Goal: Task Accomplishment & Management: Manage account settings

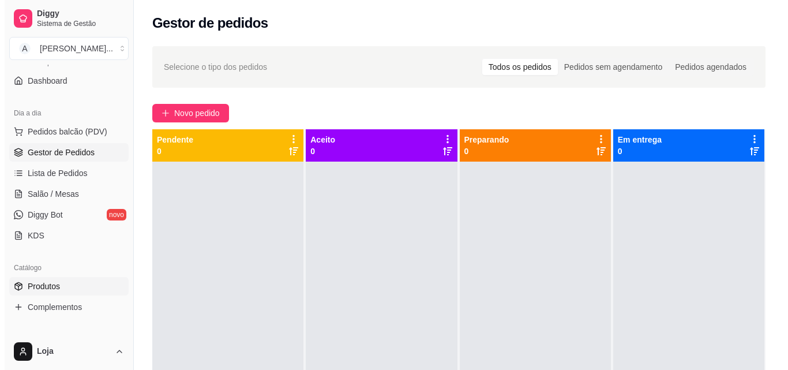
scroll to position [115, 0]
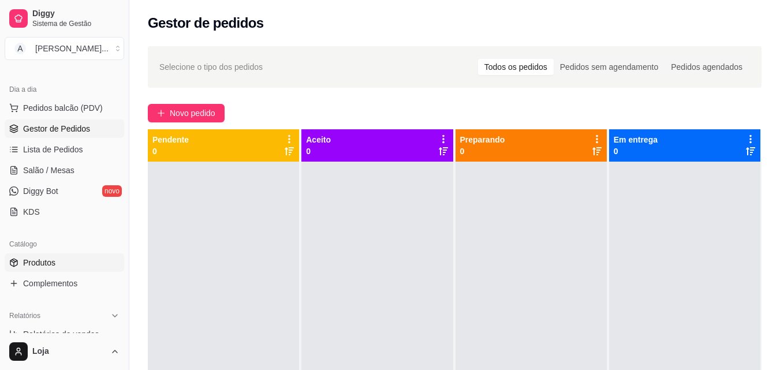
click at [61, 263] on link "Produtos" at bounding box center [64, 262] width 119 height 18
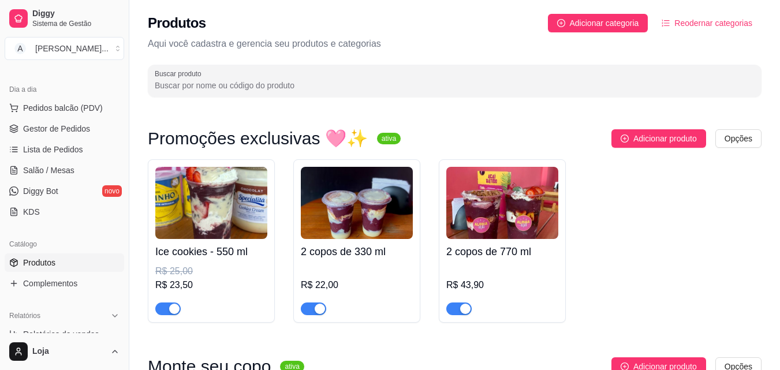
click at [220, 241] on div "Ice cookies - 550 ml R$ 25,00 R$ 23,50" at bounding box center [211, 277] width 112 height 76
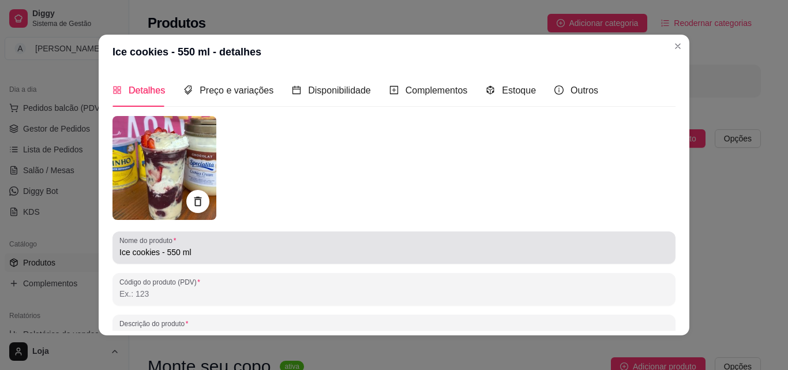
click at [155, 252] on input "Ice cookies - 550 ml" at bounding box center [393, 252] width 549 height 12
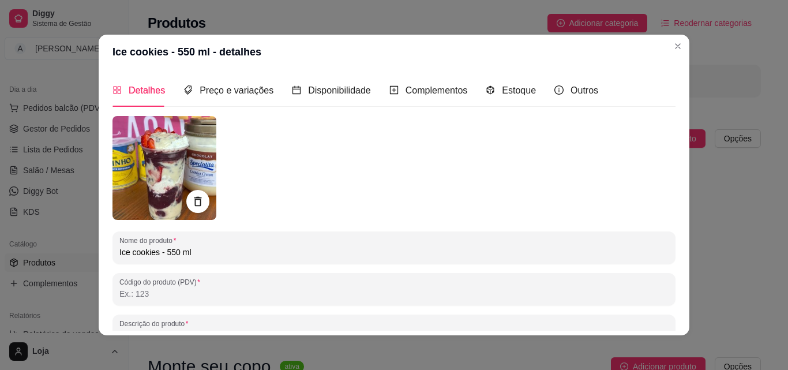
type input "Ice cookie - 550 ml"
type input "Açai cremoso, creme de cookies, morango, leite condensado e leite ninho"
type input "Ice cooki - 550 ml"
type input "Açai cremoso, creme de cookies, morango, leite condensado e leite ninho"
type input "Ice cook - 550 ml"
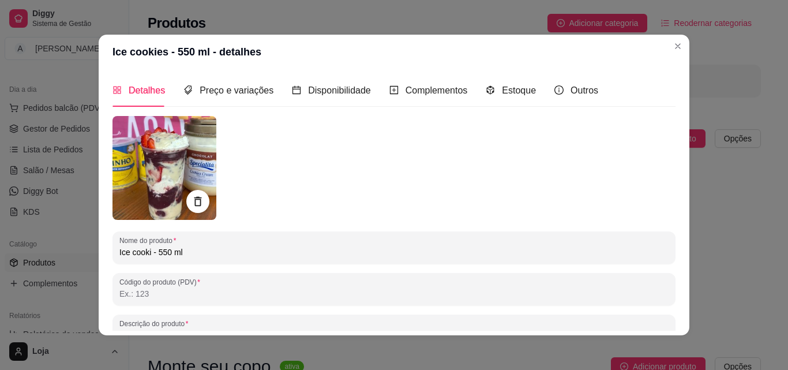
type input "Açai cremoso, creme de cookies, morango, leite condensado e leite ninho"
type input "Ice co - 550 ml"
type input "Açai cremoso, creme de cookies, morango, leite condensado e leite ninho"
type input "Ice - 550 ml"
type input "Açai cremoso, creme de cookies, morango, leite condensado e leite ninho"
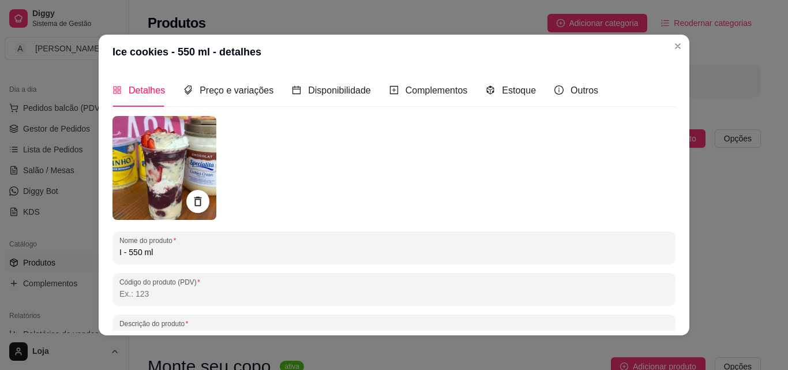
type input "- 550 ml"
type input "Açai cremoso, creme de cookies, morango, leite condensado e leite ninho"
type input "e - 550 ml"
type input "Açai cremoso, creme de cookies, morango, leite condensado e leite ninho"
type input "es - 550 ml"
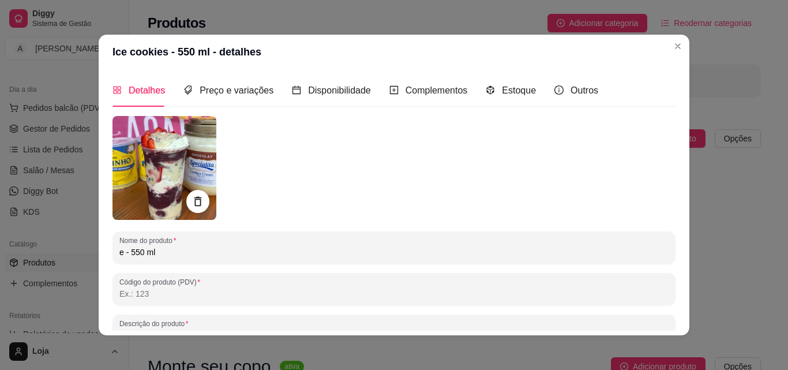
type input "Açai cremoso, creme de cookies, morango, leite condensado e leite ninho"
type input "esp - 550 ml"
type input "Açai cremoso, creme de cookies, morango, leite condensado e leite ninho"
type input "espe - 550 ml"
type input "Açai cremoso, creme de cookies, morango, leite condensado e leite ninho"
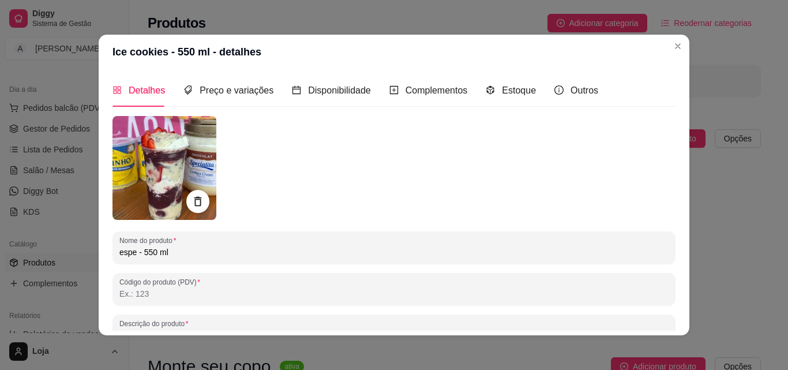
type input "espec - 550 ml"
type input "Açai cremoso, creme de cookies, morango, leite condensado e leite ninho"
type input "especi - 550 ml"
type input "Açai cremoso, creme de cookies, morango, leite condensado e leite ninho"
type input "especia - 550 ml"
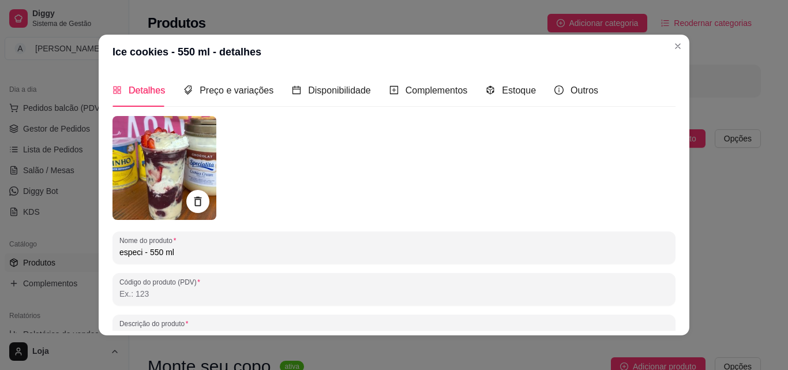
type input "Açai cremoso, creme de cookies, morango, leite condensado e leite ninho"
type input "especial - 550 ml"
type input "Açai cremoso, creme de cookies, morango, leite condensado e leite ninho"
type input "especial - 550 ml"
type input "Açai cremoso, creme de cookies, morango, leite condensado e leite ninho"
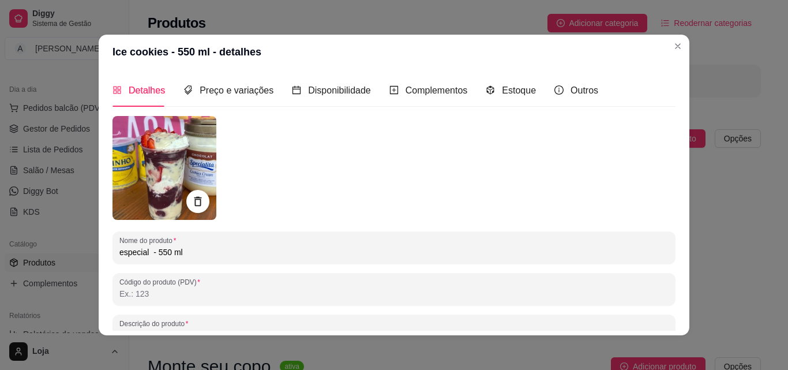
type input "especial d - 550 ml"
type input "Açai cremoso, creme de cookies, morango, leite condensado e leite ninho"
type input "especial de - 550 ml"
type input "Açai cremoso, creme de cookies, morango, leite condensado e leite ninho"
type input "especial de - 550 ml"
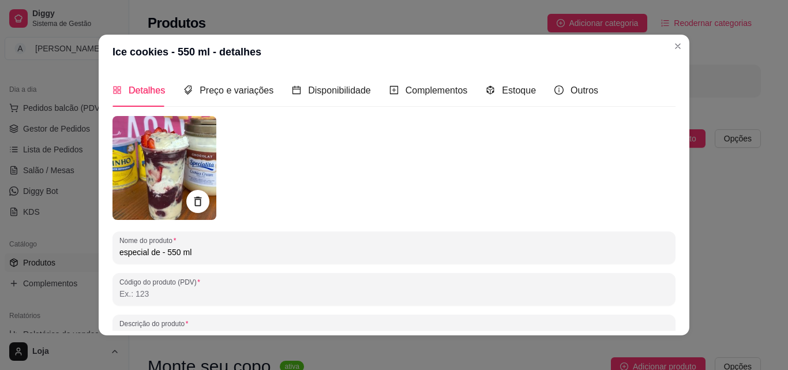
type input "Açai cremoso, creme de cookies, morango, leite condensado e leite ninho"
type input "especial de o - 550 ml"
type input "Açai cremoso, creme de cookies, morango, leite condensado e leite ninho"
type input "especial de ou - 550 ml"
type input "Açai cremoso, creme de cookies, morango, leite condensado e leite ninho"
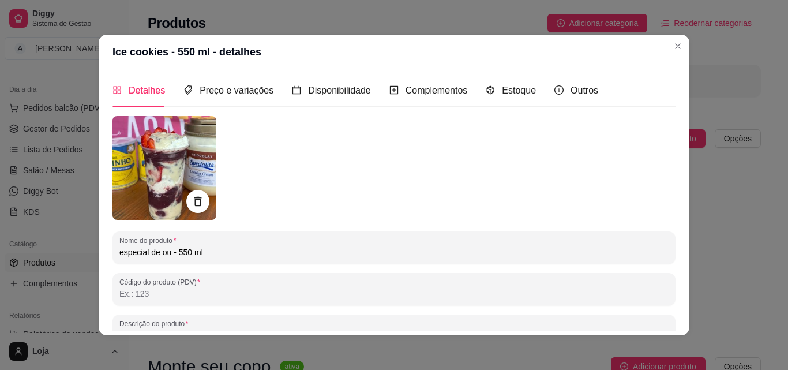
type input "especial de out - 550 ml"
type input "Açai cremoso, creme de cookies, morango, leite condensado e leite ninho"
type input "especial de outr - 550 ml"
type input "Açai cremoso, creme de cookies, morango, leite condensado e leite ninho"
type input "especial de outro - 550 ml"
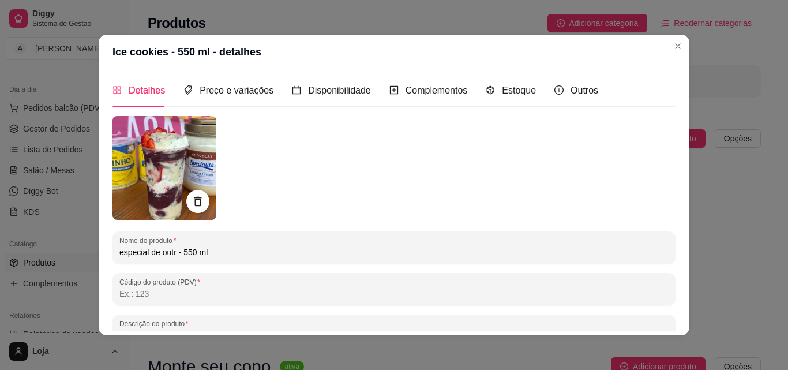
type input "Açai cremoso, creme de cookies, morango, leite condensado e leite ninho"
type input "especial de outr - 550 ml"
type input "Açai cremoso, creme de cookies, morango, leite condensado e leite ninho"
type input "especial de out - 550 ml"
type input "Açai cremoso, creme de cookies, morango, leite condensado e leite ninho"
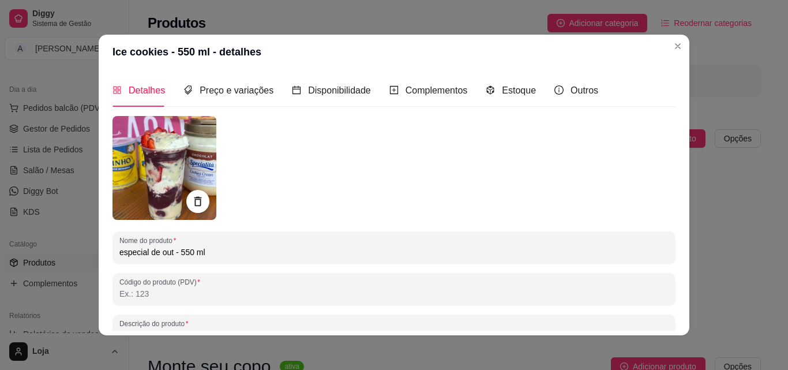
type input "especial de ou - 550 ml"
type input "Açai cremoso, creme de cookies, morango, leite condensado e leite ninho"
type input "especial de our - 550 ml"
type input "Açai cremoso, creme de cookies, morango, leite condensado e leite ninho"
type input "especial de ouro - 550 ml"
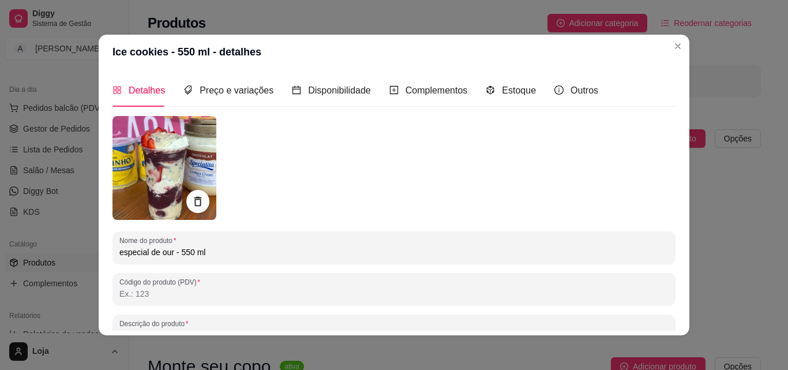
type input "Açai cremoso, creme de cookies, morango, leite condensado e leite ninho"
type input "especial de ouro - 550 ml"
type input "Açai cremoso, creme de cookies, morango, leite condensado e leite ninho"
type input "especial de ouro b - 550 ml"
type input "Açai cremoso, creme de cookies, morango, leite condensado e leite ninho"
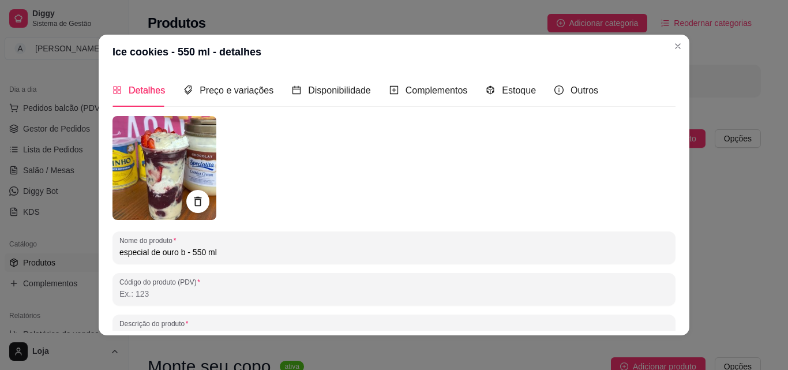
type input "especial de ouro br - 550 ml"
type input "Açai cremoso, creme de cookies, morango, leite condensado e leite ninho"
type input "especial de ouro bra - 550 ml"
type input "Açai cremoso, creme de cookies, morango, leite condensado e leite ninho"
type input "especial de ouro bran - 550 ml"
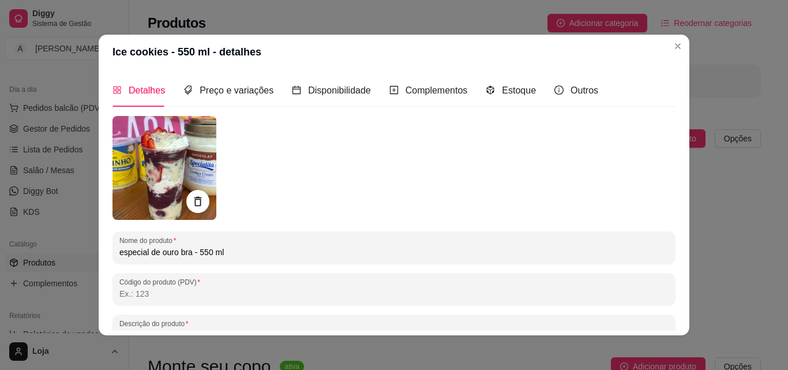
type input "Açai cremoso, creme de cookies, morango, leite condensado e leite ninho"
type input "especial de ouro branc - 550 ml"
type input "Açai cremoso, creme de cookies, morango, leite condensado e leite ninho"
type input "especial de ouro branco - 550 ml"
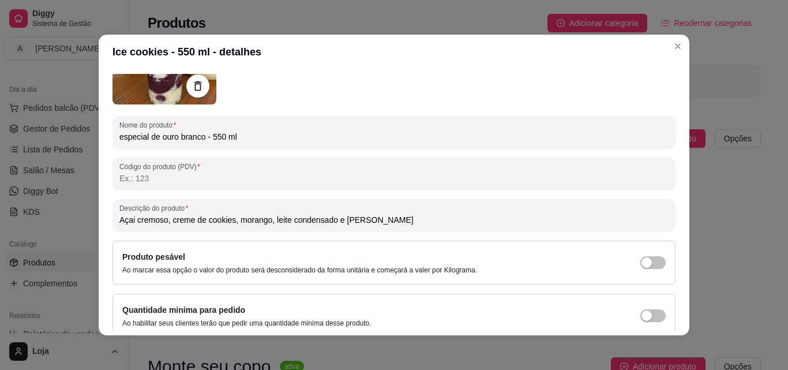
type input "Açai cremoso, creme de cookies, morango, leite condensado e leite ninho"
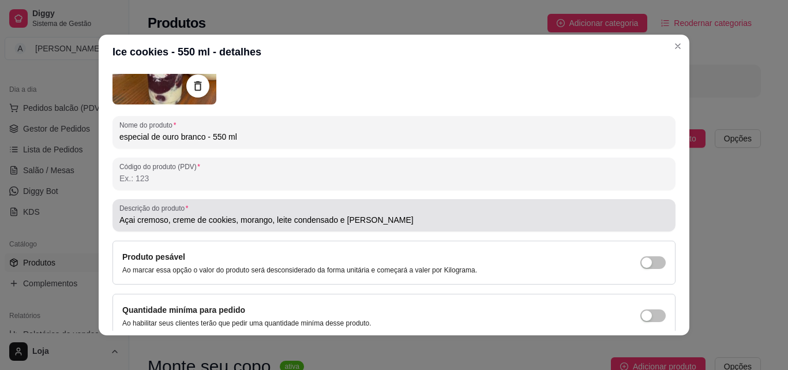
type input "especial de ouro branco - 550 ml"
click at [380, 219] on input "Açai cremoso, creme de cookies, morango, leite condensado e leite ninho" at bounding box center [393, 220] width 549 height 12
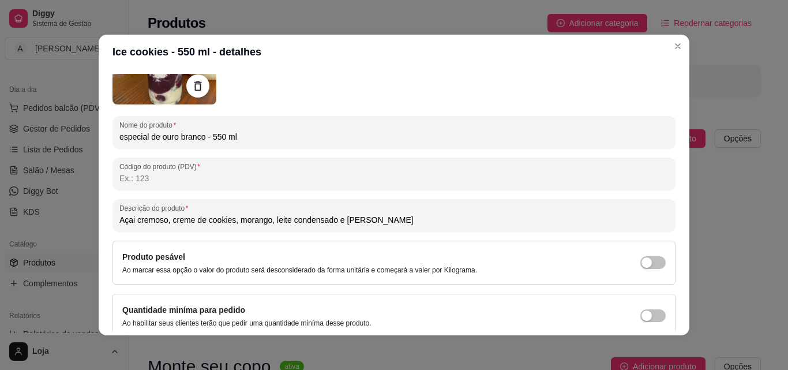
click at [380, 219] on input "Açai cremoso, creme de cookies, morango, leite condensado e leite ninho" at bounding box center [393, 220] width 549 height 12
click at [374, 219] on input "Açai cremoso, creme de cookies, morango, leite condensado e leite ninho" at bounding box center [393, 220] width 549 height 12
click at [384, 220] on input "Açai cremoso, o" at bounding box center [393, 220] width 549 height 12
type input "Açai cremoso, leite ninho, leite condensado, morango, chantininho e ouro branco"
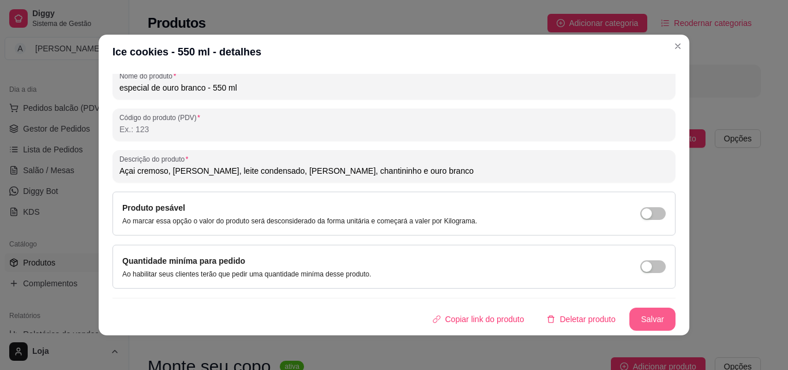
click at [644, 317] on button "Salvar" at bounding box center [653, 319] width 46 height 23
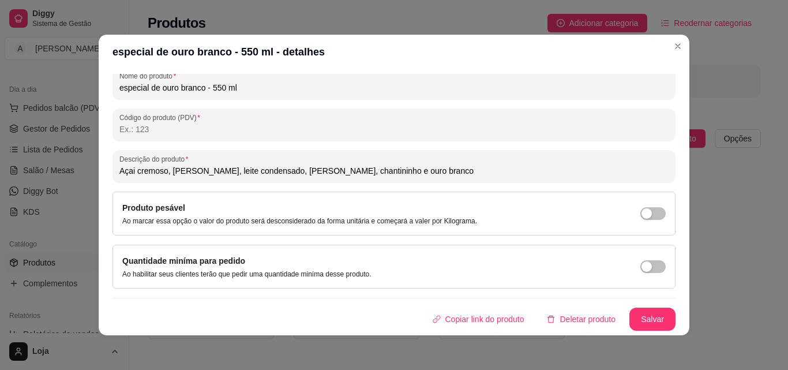
scroll to position [0, 0]
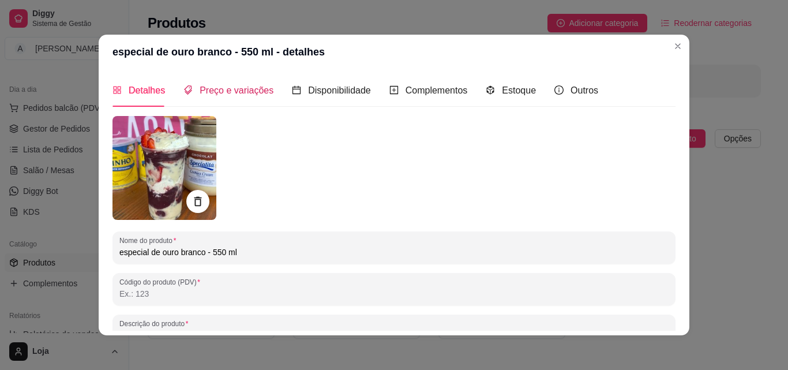
click at [249, 88] on span "Preço e variações" at bounding box center [237, 90] width 74 height 10
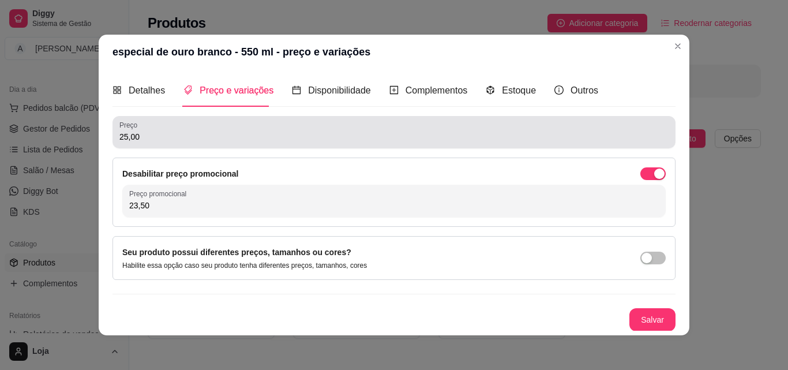
click at [365, 129] on div "25,00" at bounding box center [393, 132] width 549 height 23
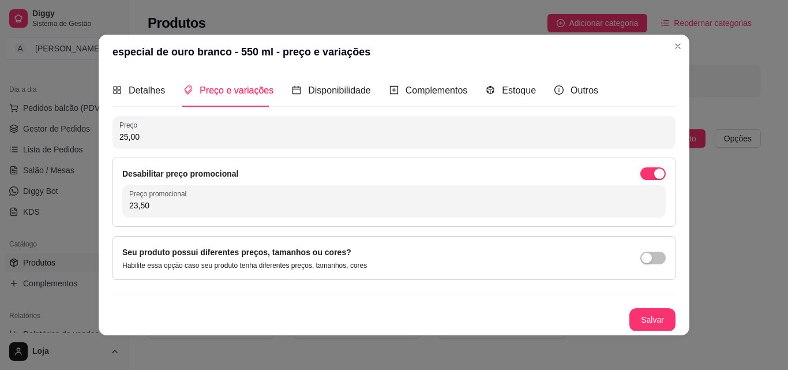
click at [365, 129] on div "25,00" at bounding box center [393, 132] width 549 height 23
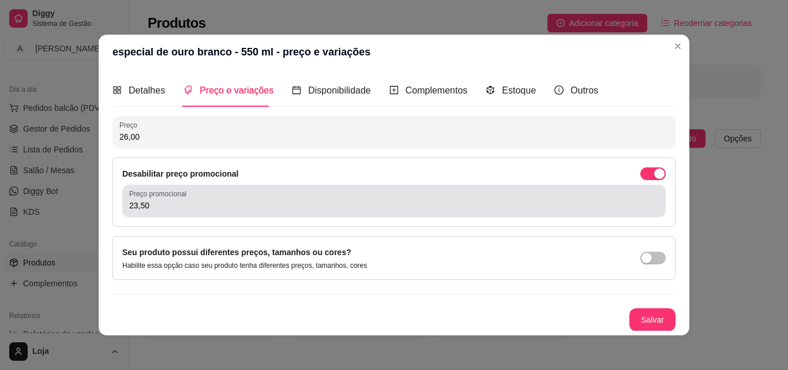
type input "26,00"
click at [334, 205] on input "23,50" at bounding box center [394, 206] width 530 height 12
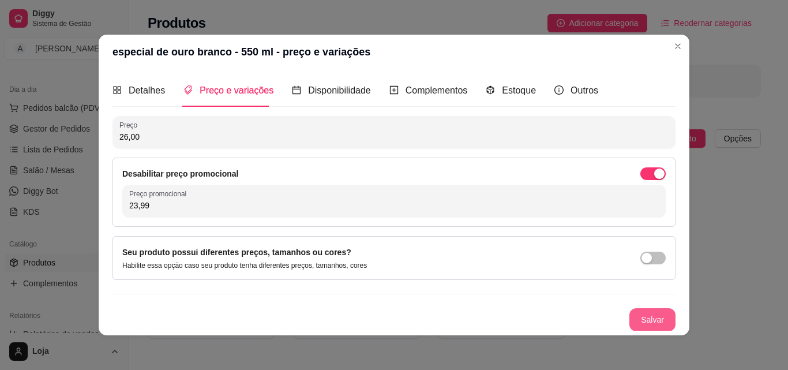
type input "23,99"
click at [630, 321] on button "Salvar" at bounding box center [653, 319] width 46 height 23
click at [149, 86] on span "Detalhes" at bounding box center [147, 90] width 36 height 10
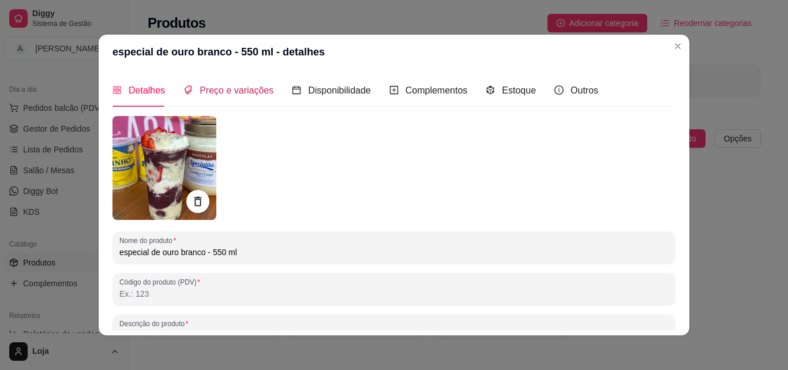
click at [218, 93] on span "Preço e variações" at bounding box center [237, 90] width 74 height 10
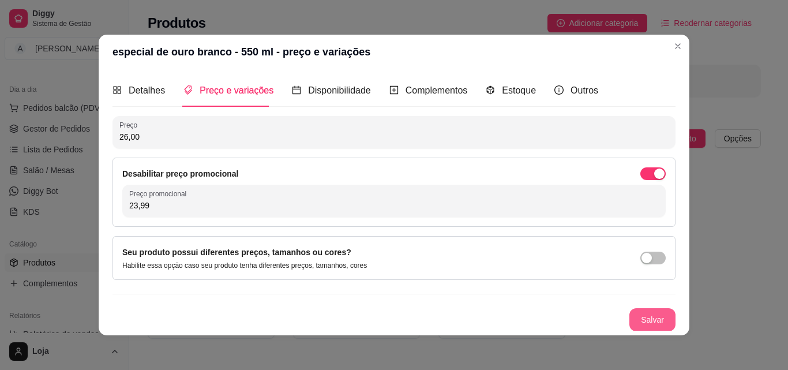
click at [634, 314] on button "Salvar" at bounding box center [653, 319] width 46 height 23
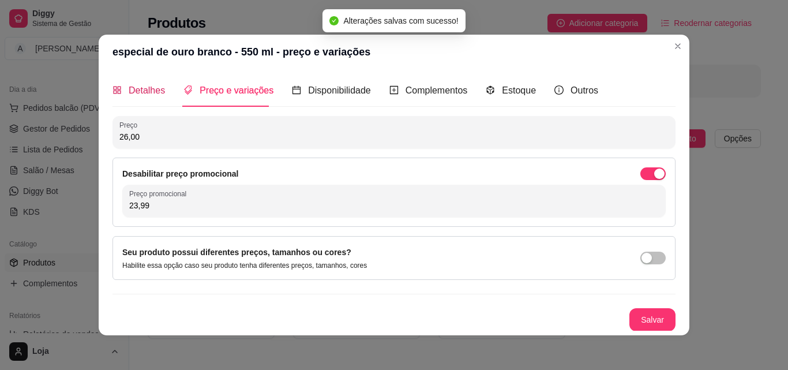
click at [136, 93] on span "Detalhes" at bounding box center [147, 90] width 36 height 10
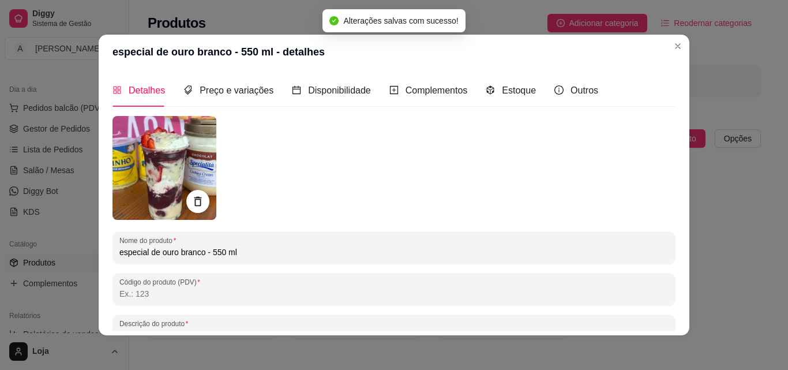
click at [158, 142] on img at bounding box center [165, 168] width 104 height 104
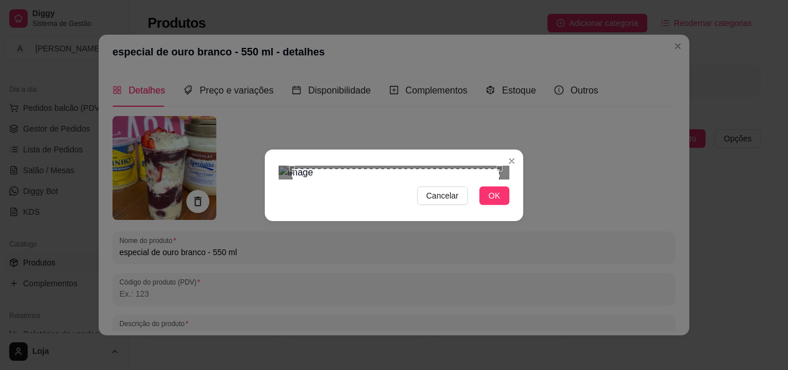
click at [416, 169] on div "Use the arrow keys to move the crop selection area" at bounding box center [396, 273] width 208 height 208
click at [496, 205] on button "OK" at bounding box center [495, 195] width 30 height 18
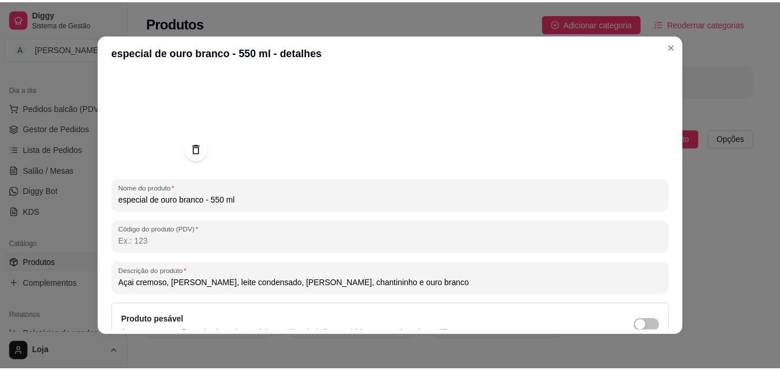
scroll to position [164, 0]
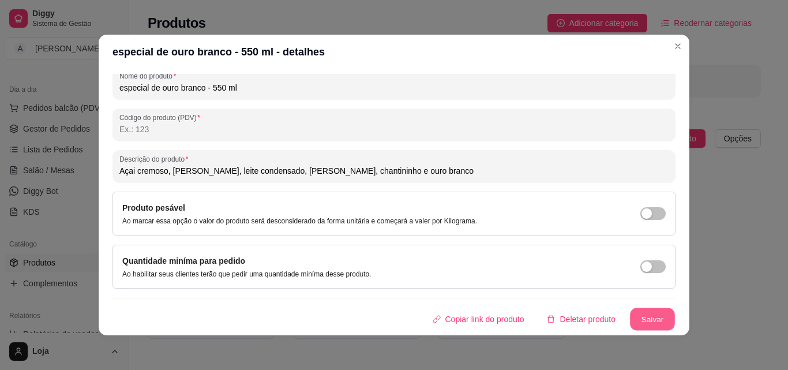
click at [642, 308] on div "Copiar link do produto Deletar produto Salvar" at bounding box center [394, 319] width 563 height 23
click at [639, 312] on button "Salvar" at bounding box center [653, 319] width 46 height 23
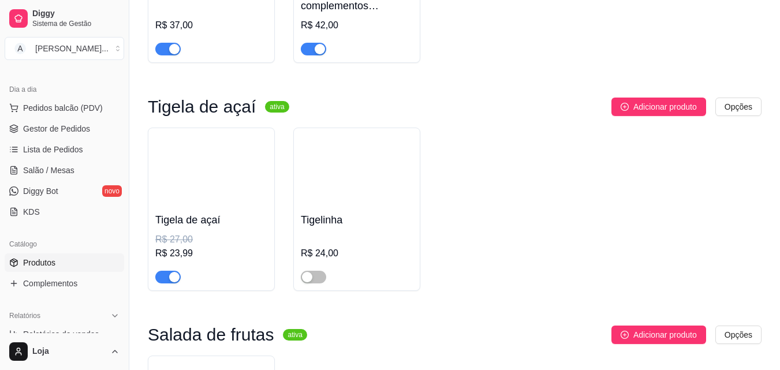
scroll to position [2206, 0]
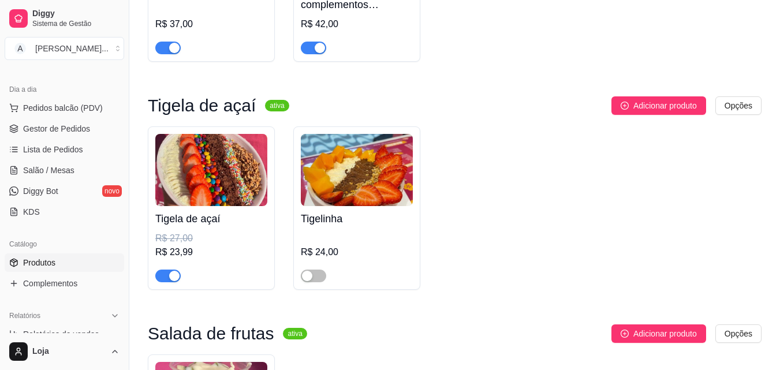
drag, startPoint x: 59, startPoint y: 271, endPoint x: 499, endPoint y: 140, distance: 459.4
click at [504, 140] on div "Tigela de açaí R$ 27,00 R$ 23,99 Tigelinha R$ 24,00" at bounding box center [454, 207] width 613 height 163
click at [74, 129] on span "Gestor de Pedidos" at bounding box center [56, 129] width 67 height 12
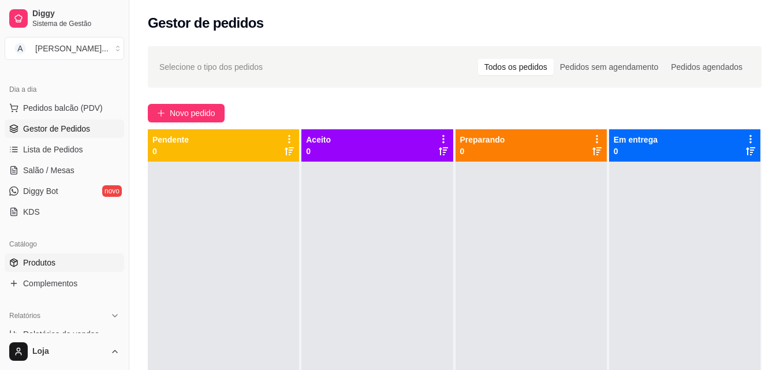
click at [55, 258] on span "Produtos" at bounding box center [39, 263] width 32 height 12
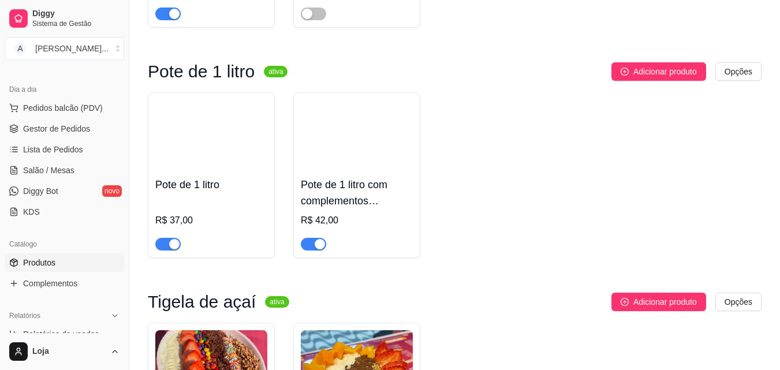
scroll to position [2034, 0]
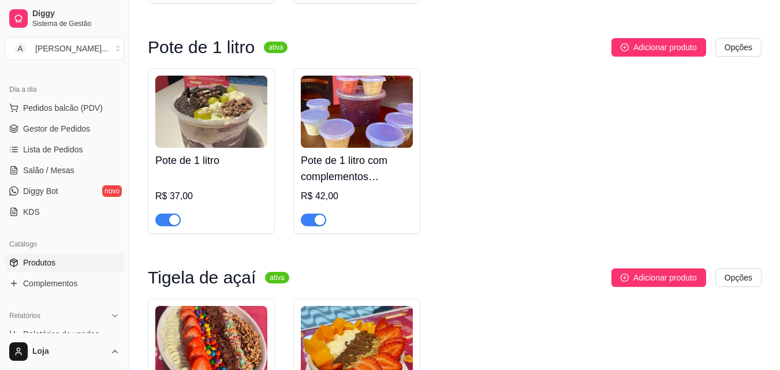
click at [237, 342] on img at bounding box center [211, 342] width 112 height 72
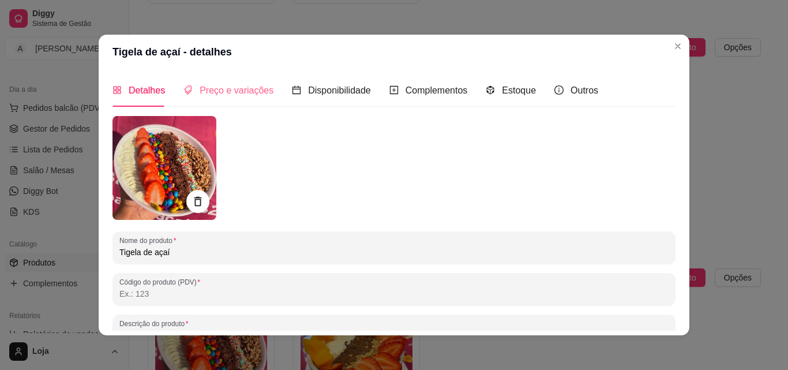
click at [242, 98] on div "Preço e variações" at bounding box center [229, 90] width 90 height 33
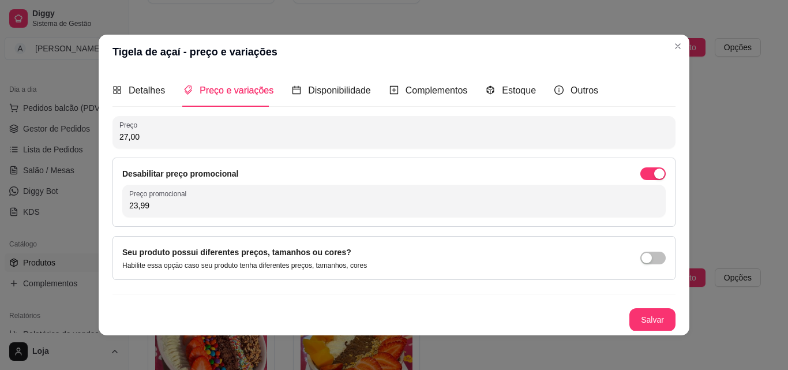
click at [641, 169] on span "button" at bounding box center [653, 173] width 25 height 13
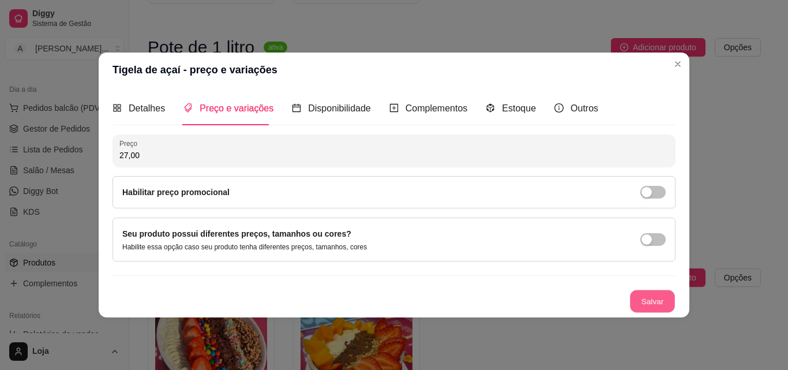
click at [639, 306] on button "Salvar" at bounding box center [652, 301] width 45 height 23
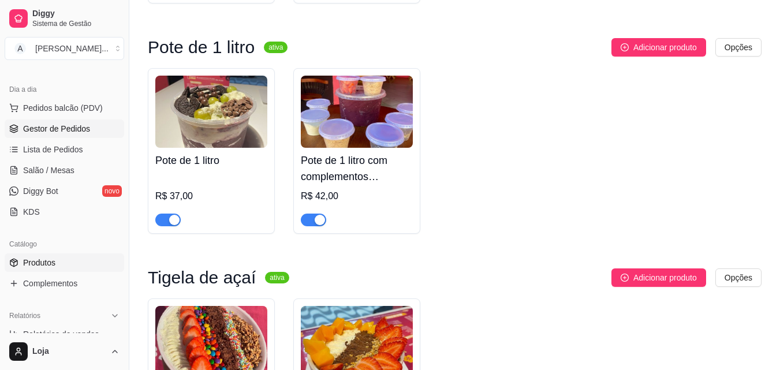
click at [54, 124] on span "Gestor de Pedidos" at bounding box center [56, 129] width 67 height 12
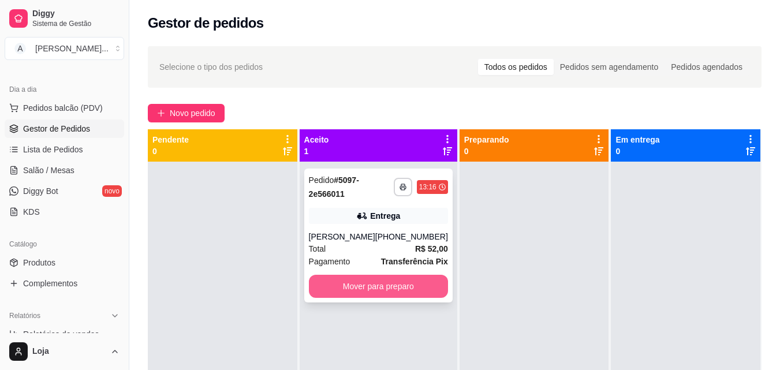
click at [411, 295] on button "Mover para preparo" at bounding box center [378, 286] width 139 height 23
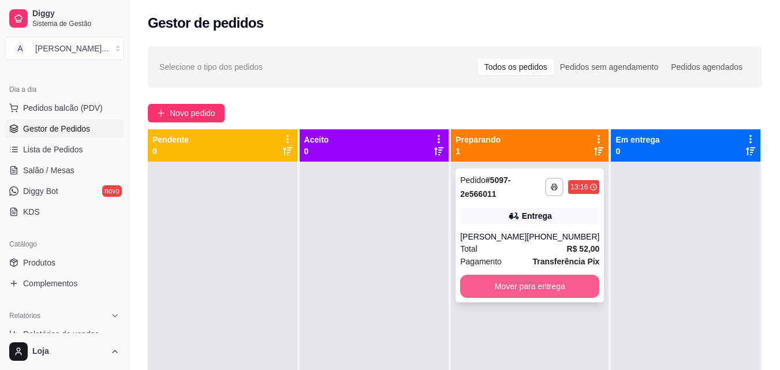
click at [577, 283] on button "Mover para entrega" at bounding box center [529, 286] width 139 height 23
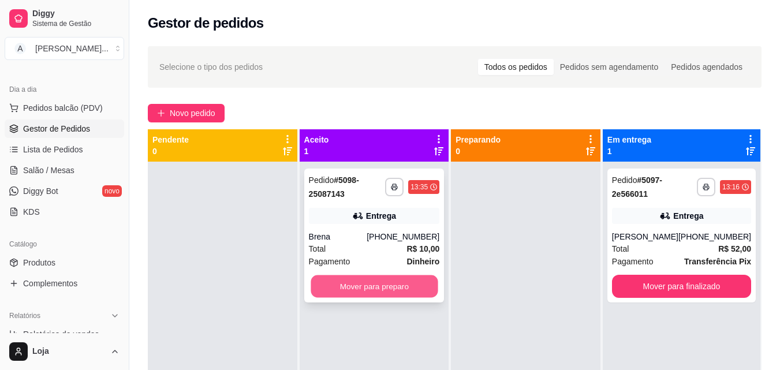
click at [422, 282] on button "Mover para preparo" at bounding box center [373, 286] width 127 height 23
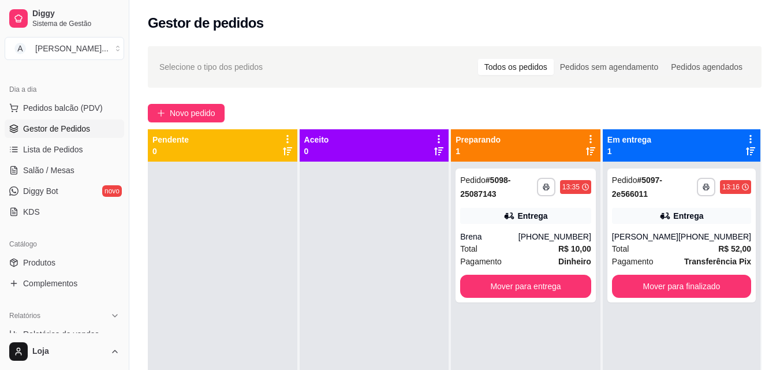
click at [246, 282] on div at bounding box center [222, 347] width 149 height 370
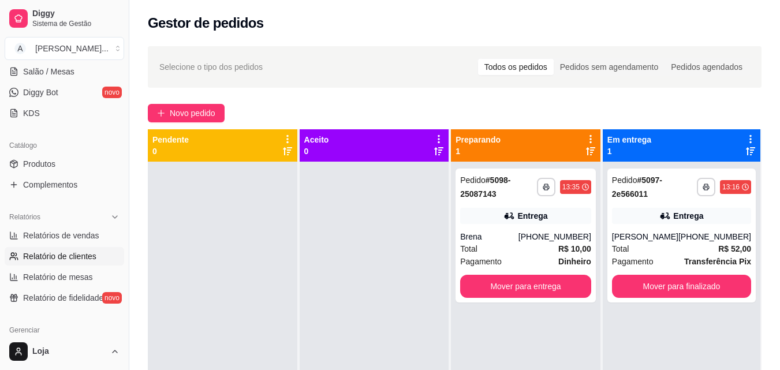
scroll to position [218, 0]
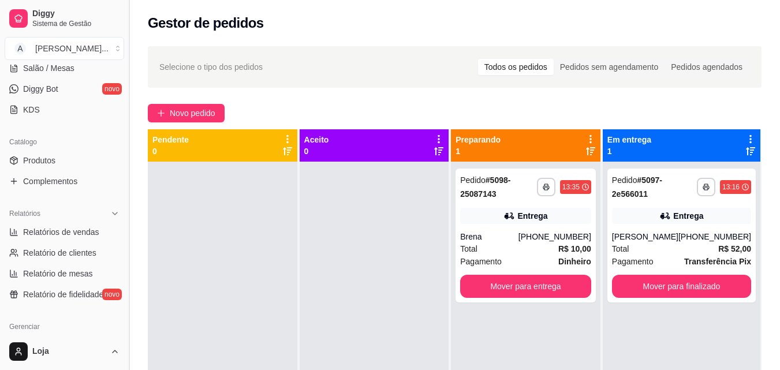
click at [125, 230] on button "Toggle Sidebar" at bounding box center [128, 185] width 9 height 370
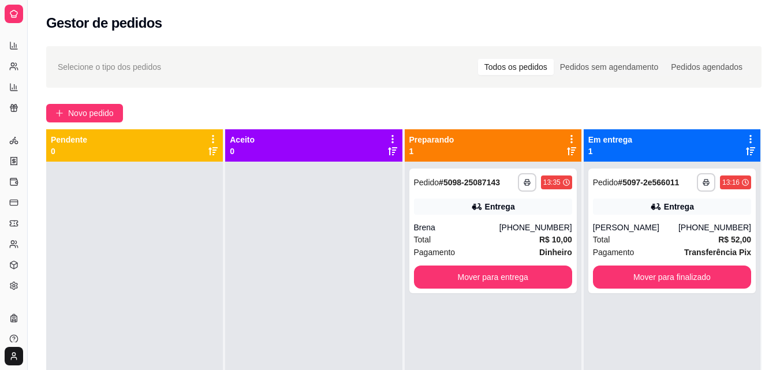
scroll to position [142, 0]
click at [38, 216] on div "**********" at bounding box center [404, 276] width 752 height 474
click at [24, 226] on button "Toggle Sidebar" at bounding box center [27, 185] width 9 height 370
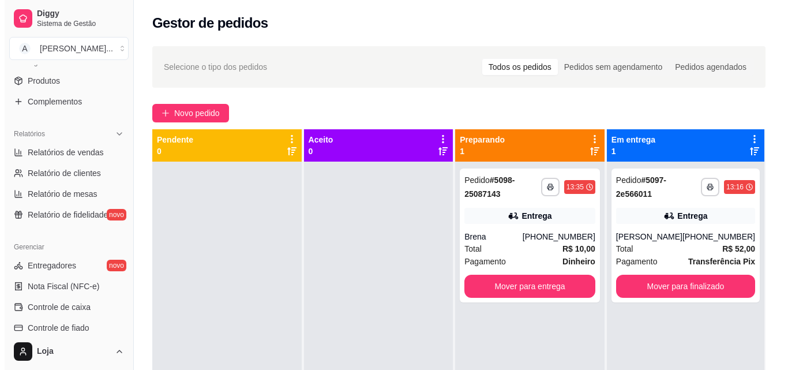
scroll to position [315, 0]
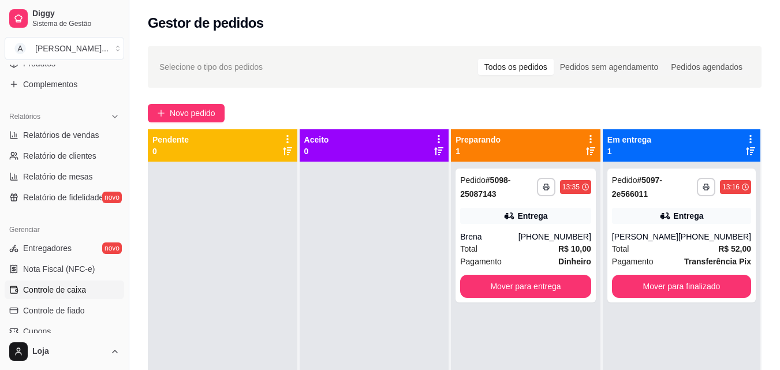
click at [65, 290] on span "Controle de caixa" at bounding box center [54, 290] width 63 height 12
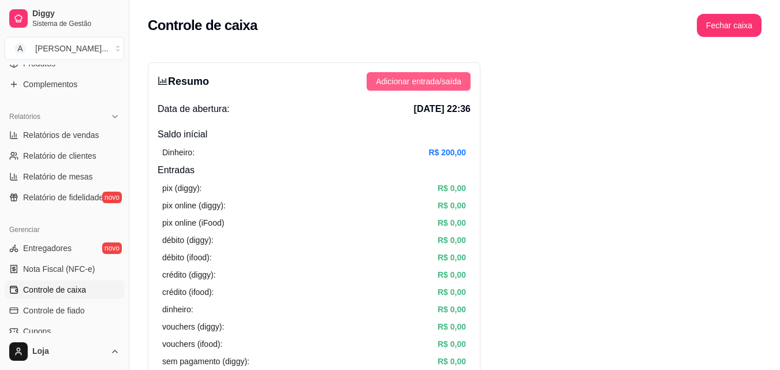
click at [387, 82] on span "Adicionar entrada/saída" at bounding box center [418, 81] width 85 height 13
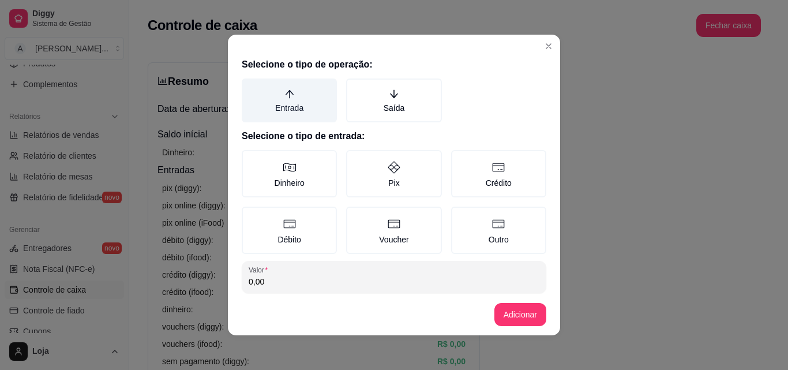
drag, startPoint x: 266, startPoint y: 176, endPoint x: 327, endPoint y: 112, distance: 88.2
click at [267, 175] on label "Dinheiro" at bounding box center [289, 173] width 95 height 47
click at [250, 159] on button "Dinheiro" at bounding box center [245, 153] width 9 height 9
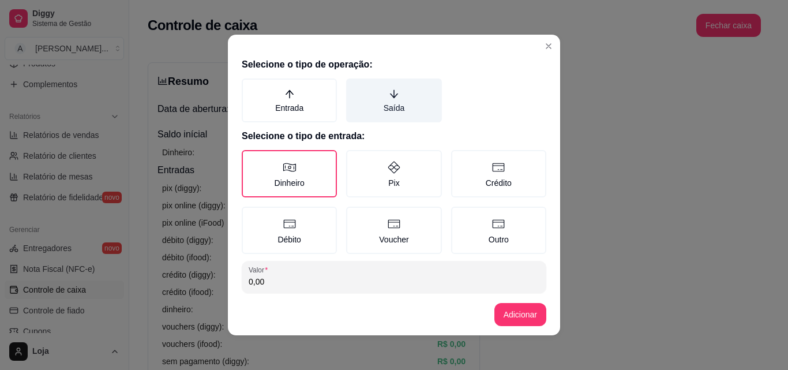
click at [383, 84] on label "Saída" at bounding box center [393, 100] width 95 height 44
click at [355, 84] on button "Saída" at bounding box center [350, 82] width 9 height 9
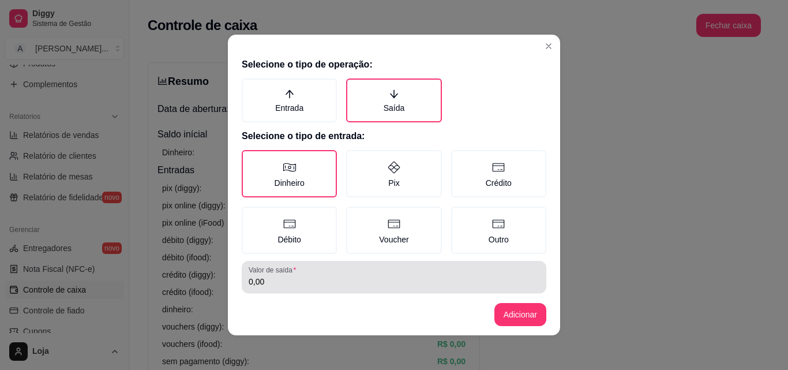
click at [362, 276] on input "0,00" at bounding box center [394, 282] width 291 height 12
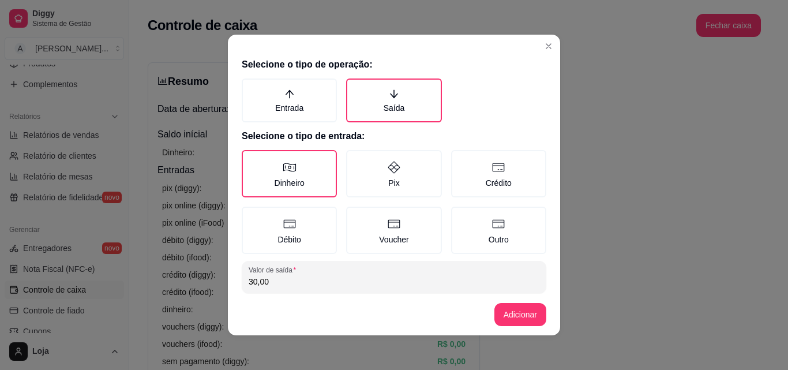
type input "30,00"
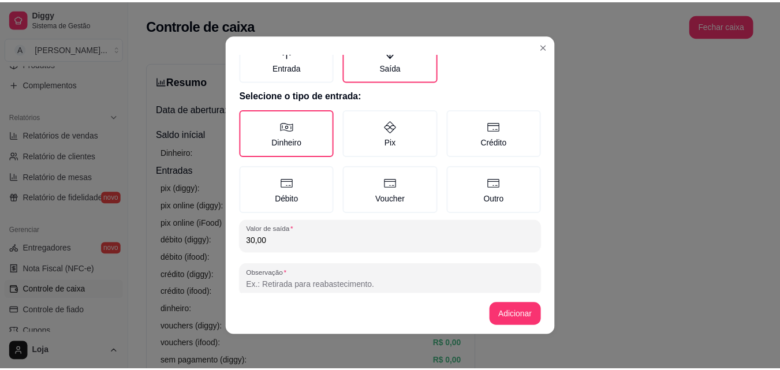
scroll to position [51, 0]
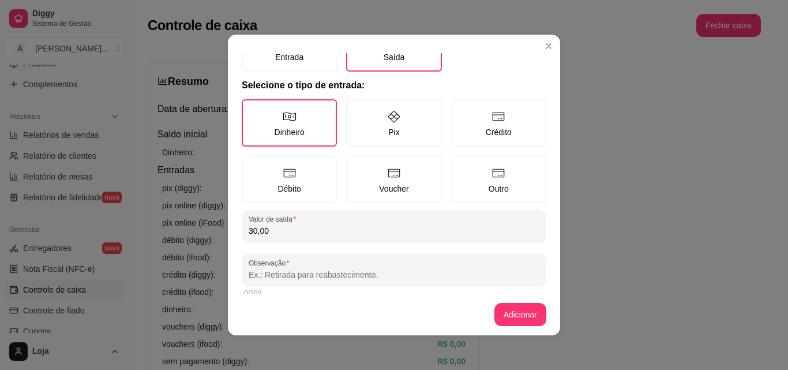
click at [499, 279] on input "Observação" at bounding box center [394, 275] width 291 height 12
type input "camera de ar"
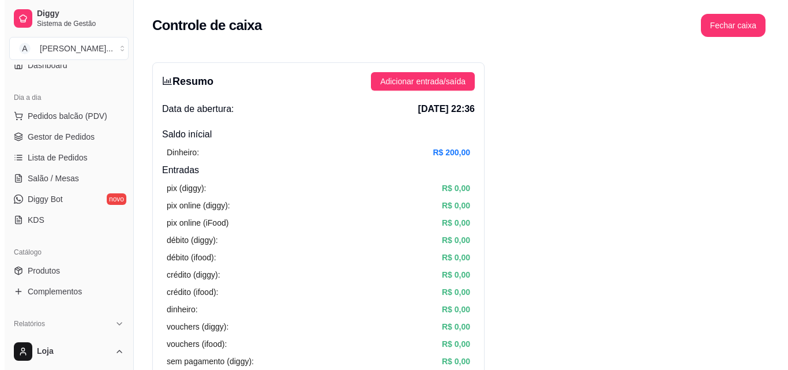
scroll to position [97, 0]
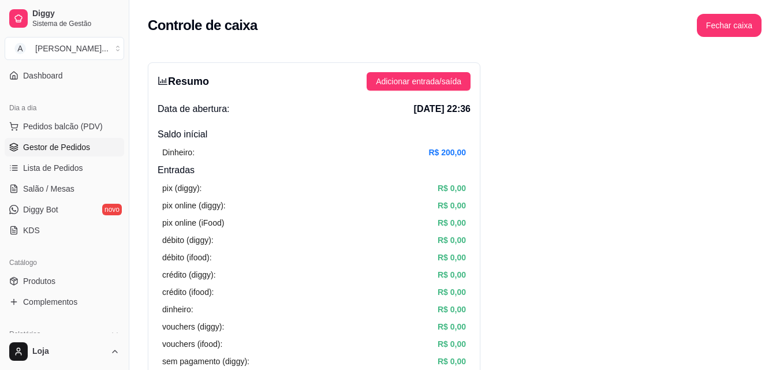
click at [97, 139] on link "Gestor de Pedidos" at bounding box center [64, 147] width 119 height 18
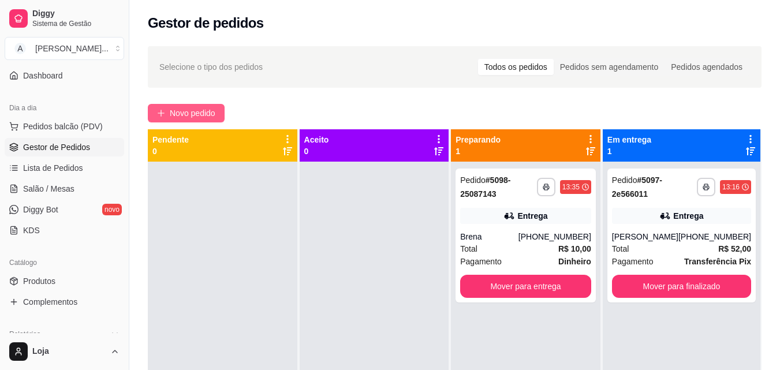
click at [177, 113] on span "Novo pedido" at bounding box center [193, 113] width 46 height 13
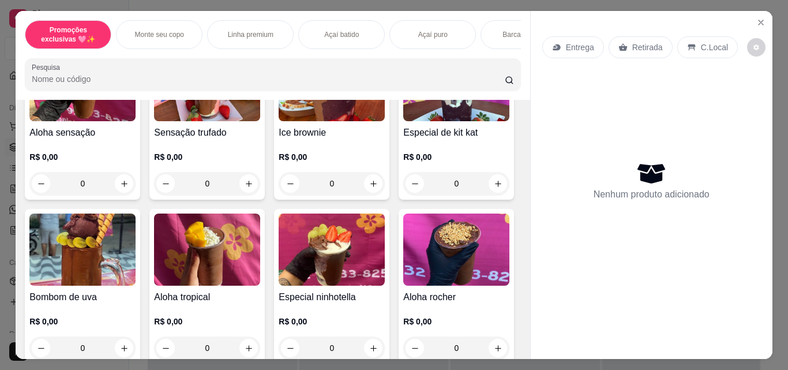
scroll to position [749, 0]
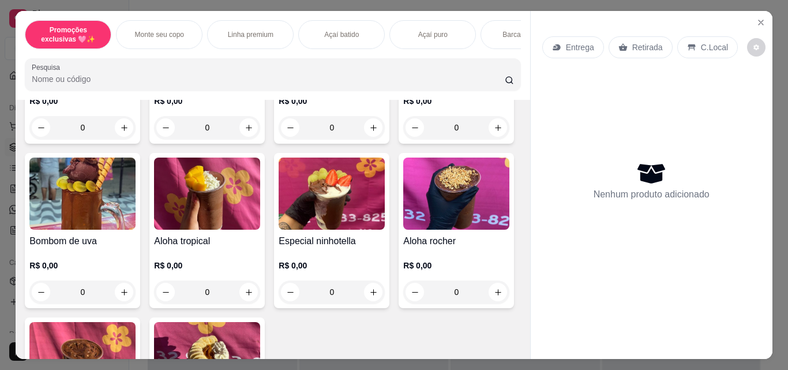
click at [531, 176] on div "Entrega Retirada C.Local Nenhum produto adicionado" at bounding box center [652, 176] width 242 height 330
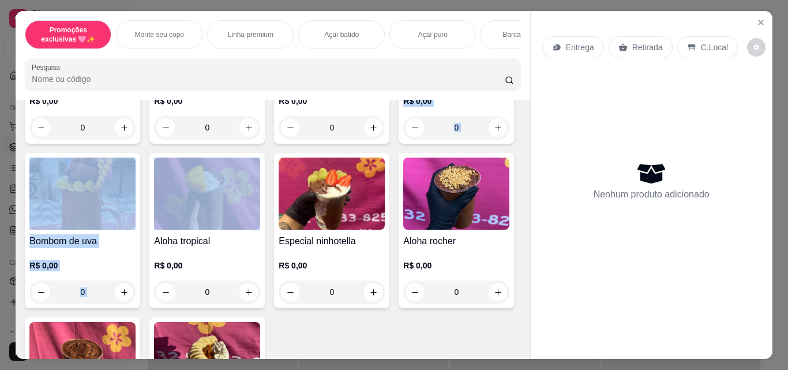
drag, startPoint x: 514, startPoint y: 119, endPoint x: 706, endPoint y: 1, distance: 226.5
click at [702, 2] on div "Promoções exclusivas 🩷✨ Monte seu copo Linha premium Açaí batido Açaí puro Barc…" at bounding box center [394, 185] width 788 height 370
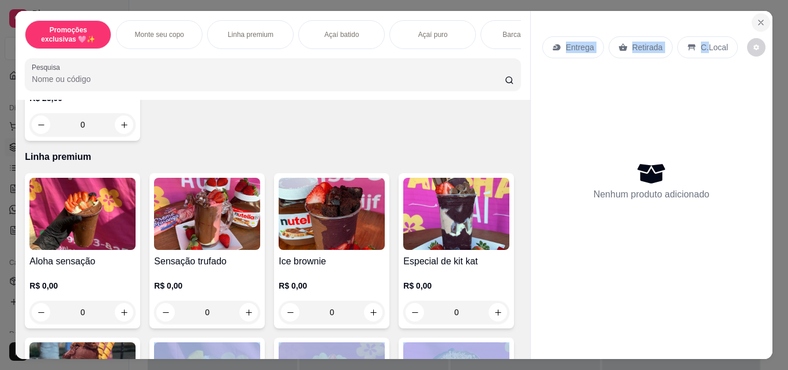
click at [757, 18] on icon "Close" at bounding box center [761, 22] width 9 height 9
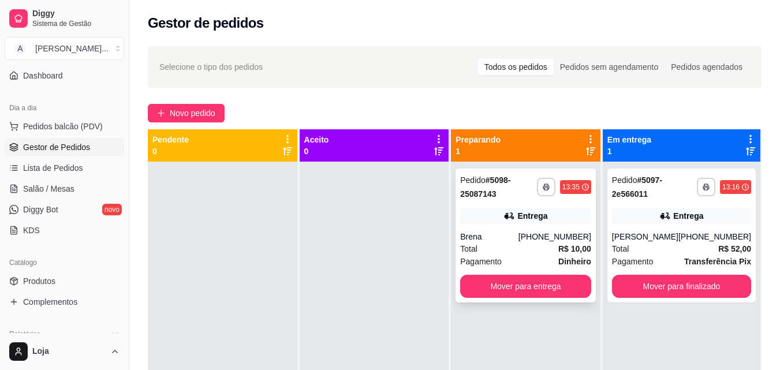
click at [512, 224] on div "**********" at bounding box center [525, 236] width 140 height 134
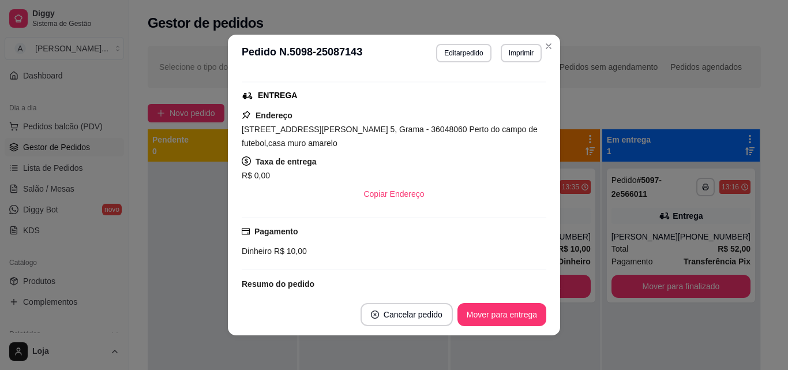
scroll to position [239, 0]
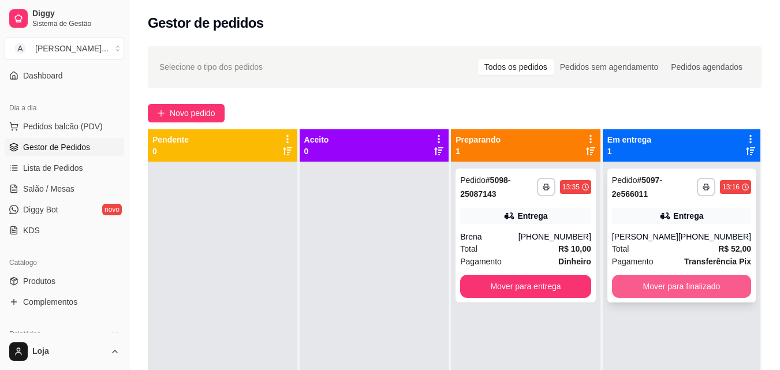
click at [637, 286] on button "Mover para finalizado" at bounding box center [681, 286] width 139 height 23
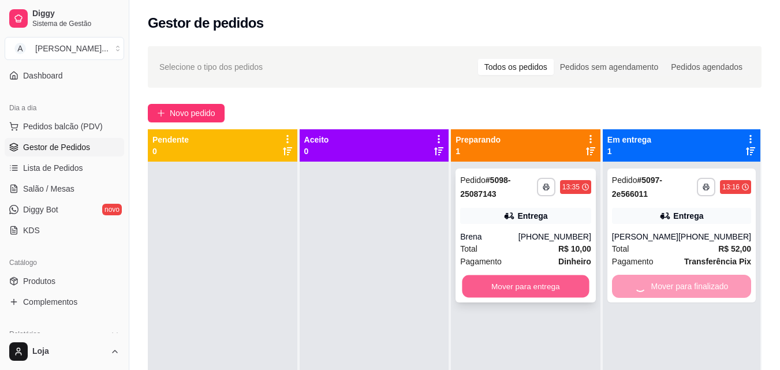
click at [548, 277] on button "Mover para entrega" at bounding box center [525, 286] width 127 height 23
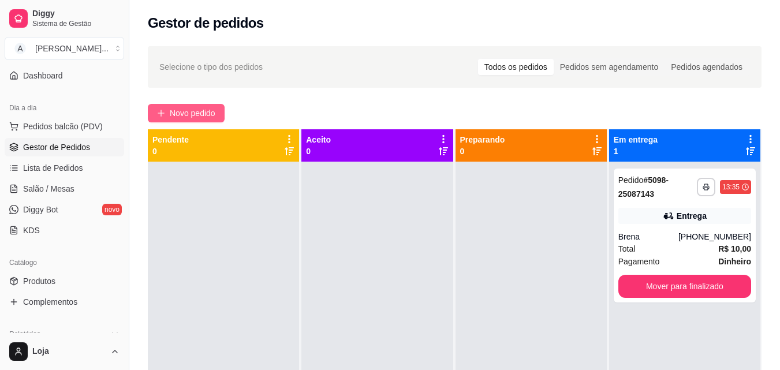
click at [201, 111] on span "Novo pedido" at bounding box center [193, 113] width 46 height 13
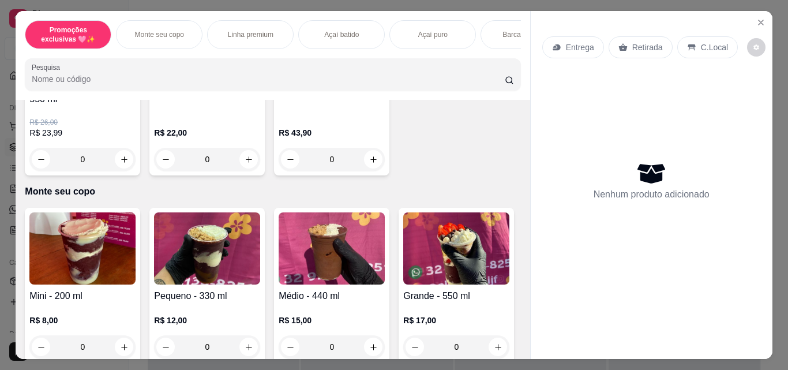
scroll to position [250, 0]
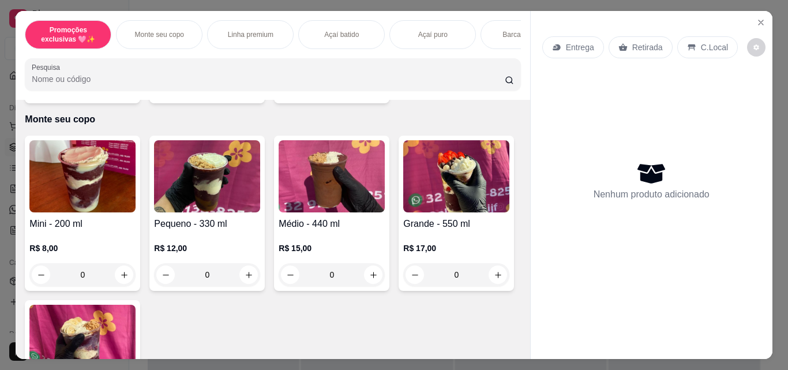
click at [368, 274] on div "0" at bounding box center [332, 274] width 106 height 23
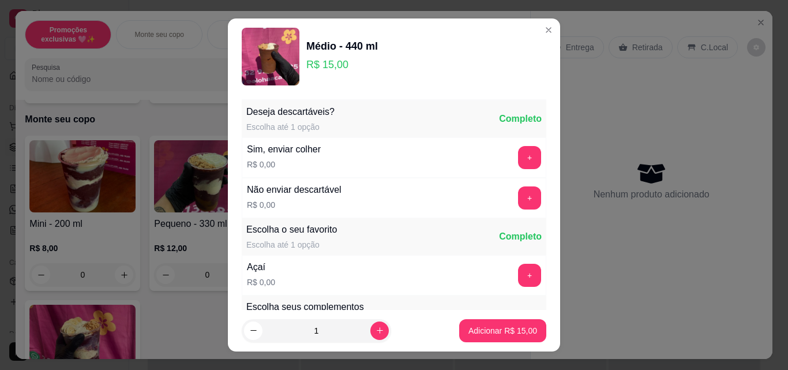
click at [518, 265] on button "+" at bounding box center [529, 275] width 23 height 23
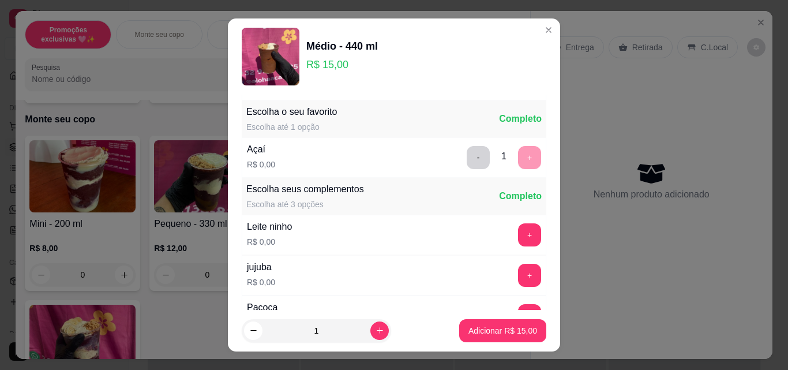
scroll to position [139, 0]
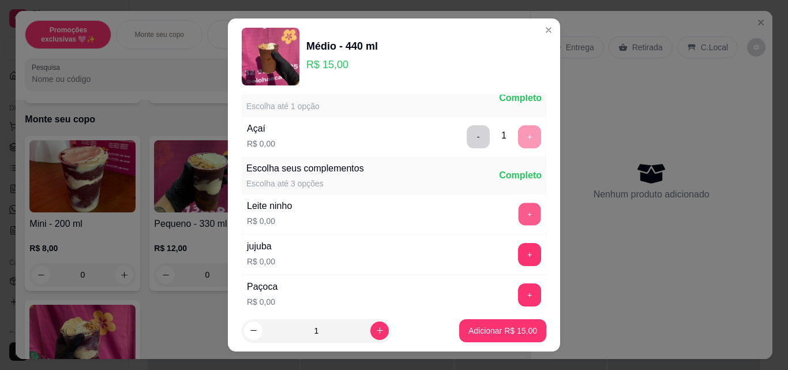
click at [519, 207] on button "+" at bounding box center [530, 214] width 23 height 23
click at [519, 302] on button "+" at bounding box center [530, 295] width 23 height 23
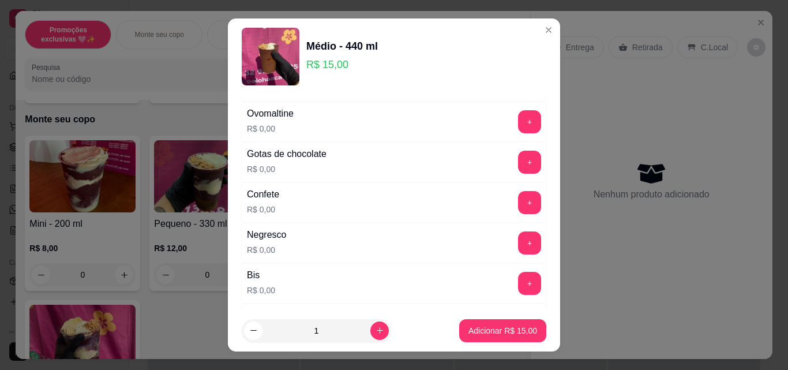
scroll to position [369, 0]
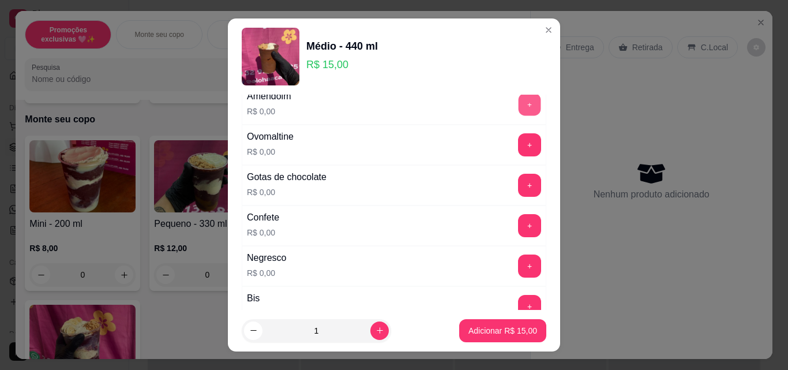
click at [519, 102] on button "+" at bounding box center [530, 104] width 23 height 23
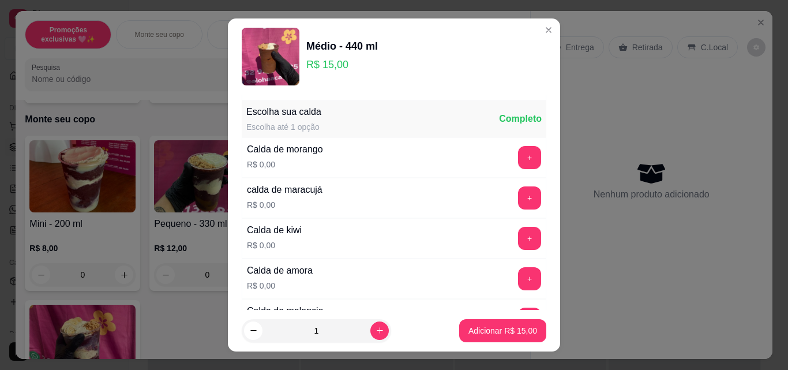
scroll to position [762, 0]
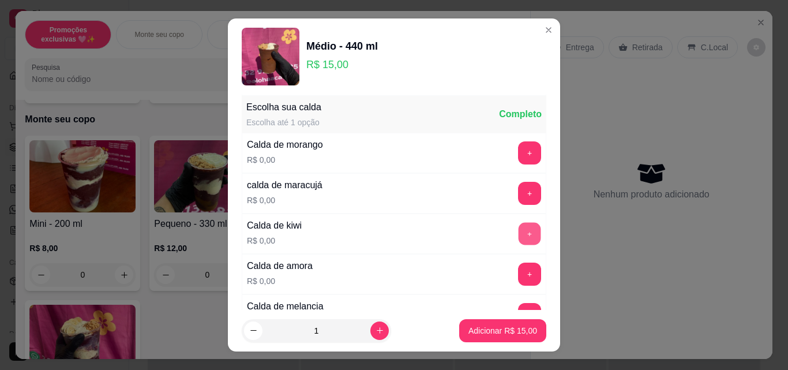
click at [519, 233] on button "+" at bounding box center [530, 234] width 23 height 23
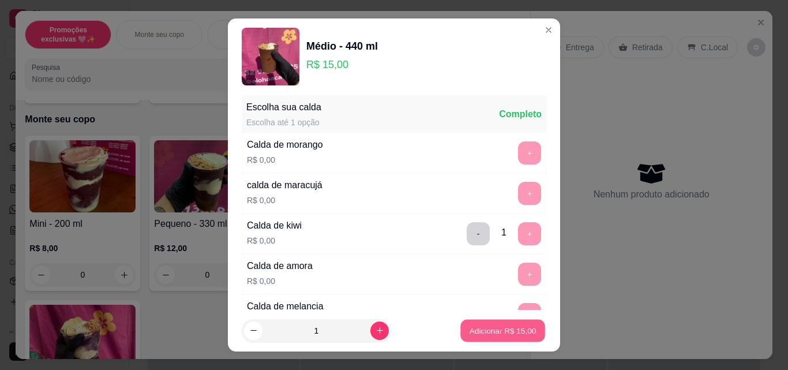
click at [517, 335] on p "Adicionar R$ 15,00" at bounding box center [503, 330] width 67 height 11
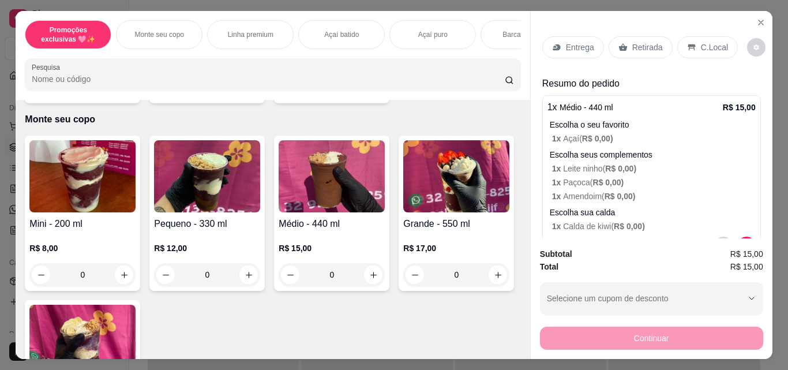
click at [642, 36] on div "Retirada" at bounding box center [641, 47] width 64 height 22
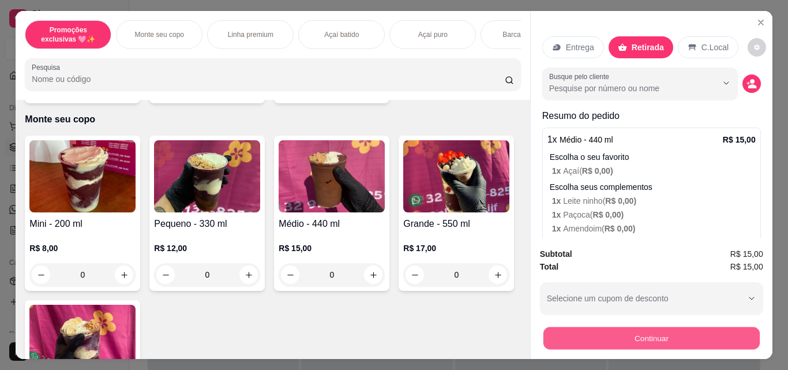
click at [682, 330] on button "Continuar" at bounding box center [651, 338] width 216 height 23
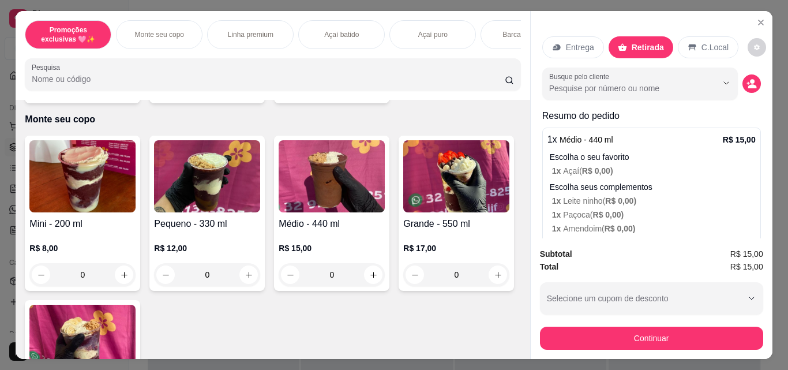
click at [468, 255] on div "Outro" at bounding box center [472, 235] width 81 height 68
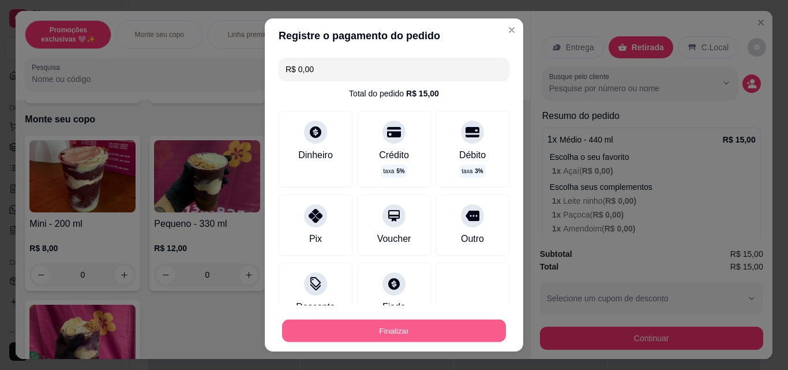
click at [472, 324] on button "Finalizar" at bounding box center [394, 331] width 224 height 23
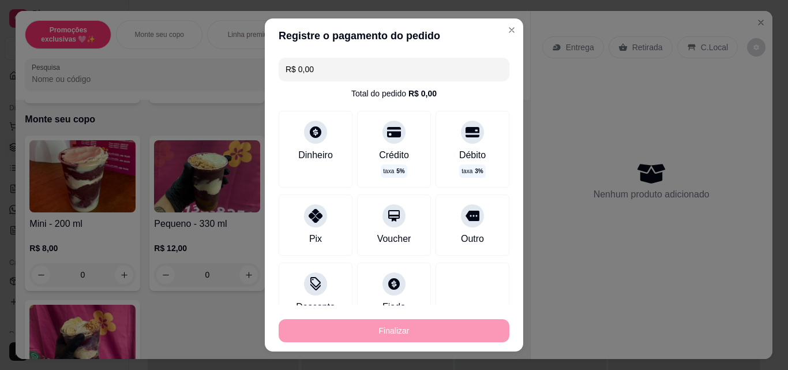
type input "-R$ 15,00"
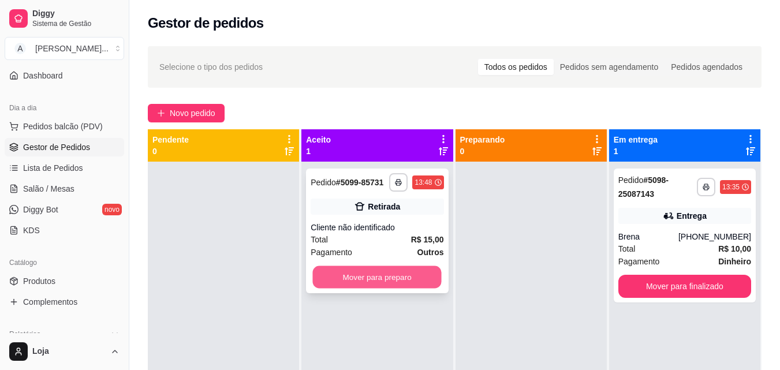
click at [332, 275] on button "Mover para preparo" at bounding box center [377, 277] width 129 height 23
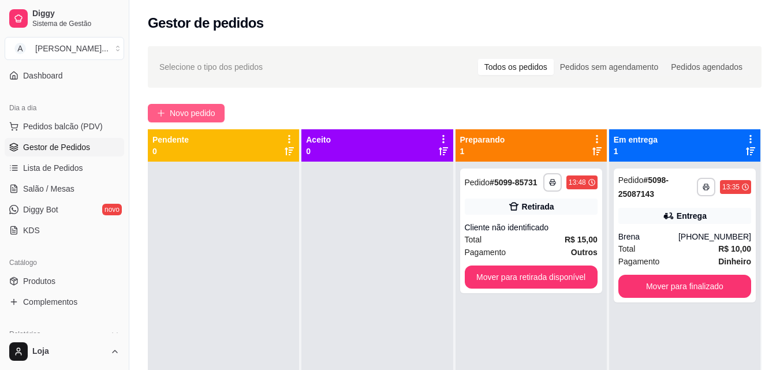
click at [207, 110] on span "Novo pedido" at bounding box center [193, 113] width 46 height 13
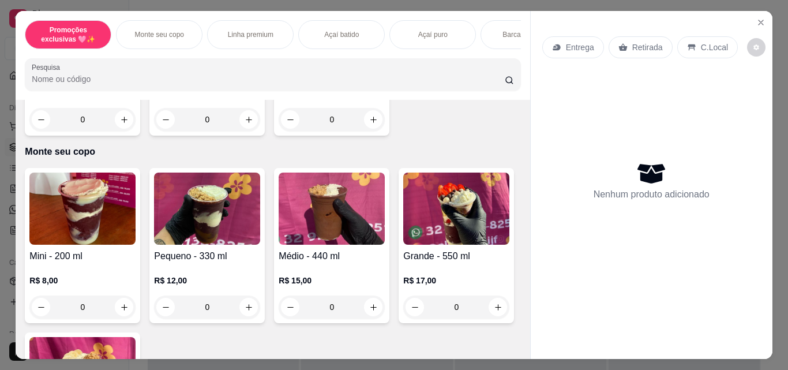
scroll to position [242, 0]
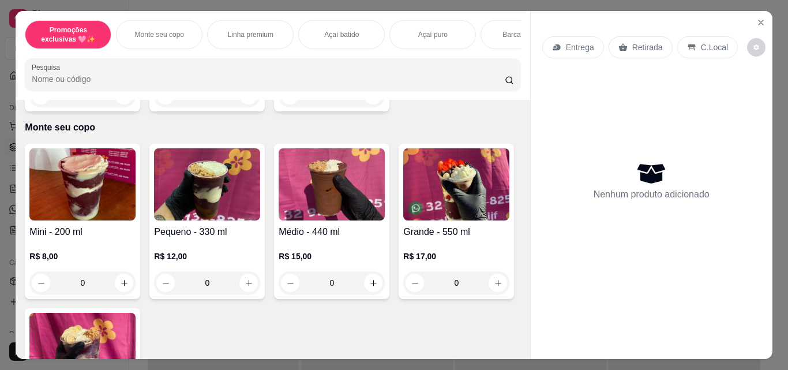
click at [369, 285] on div "0" at bounding box center [332, 282] width 106 height 23
click at [364, 286] on div "0" at bounding box center [332, 282] width 106 height 23
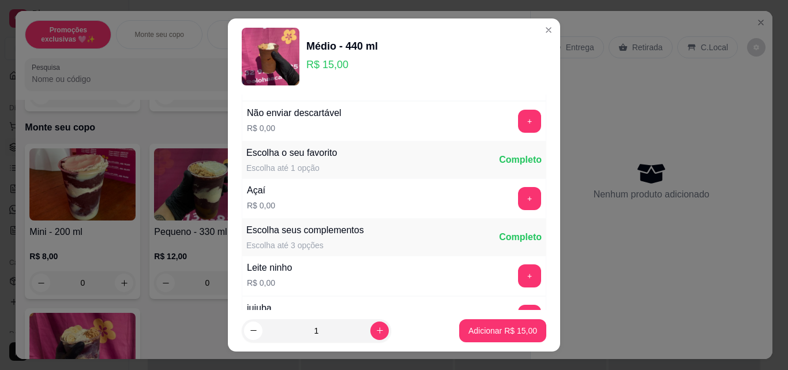
scroll to position [92, 0]
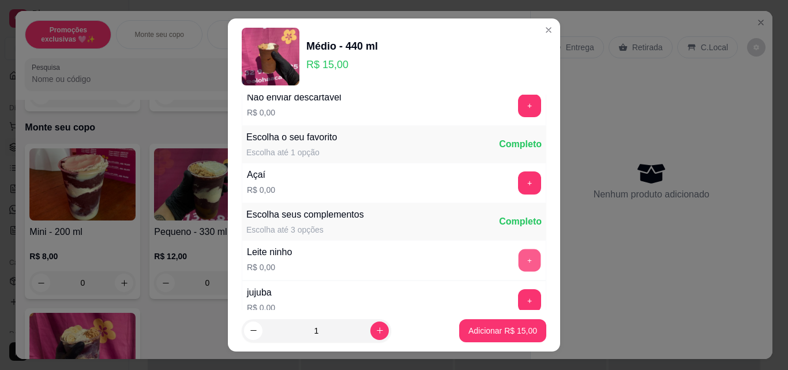
click at [519, 252] on button "+" at bounding box center [530, 260] width 23 height 23
click at [467, 263] on button "-" at bounding box center [478, 260] width 23 height 23
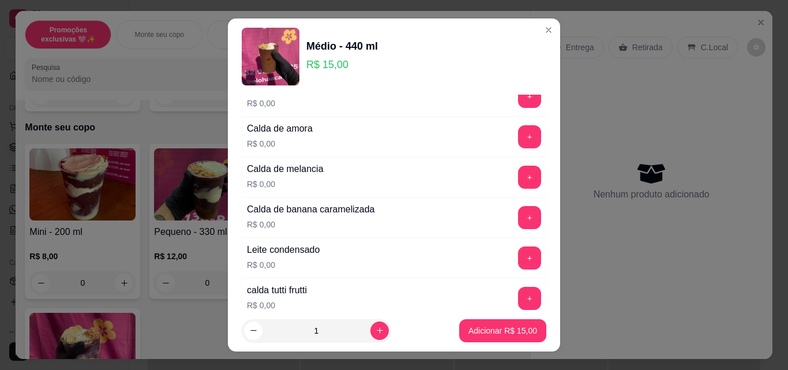
scroll to position [900, 0]
click at [518, 253] on button "+" at bounding box center [529, 256] width 23 height 23
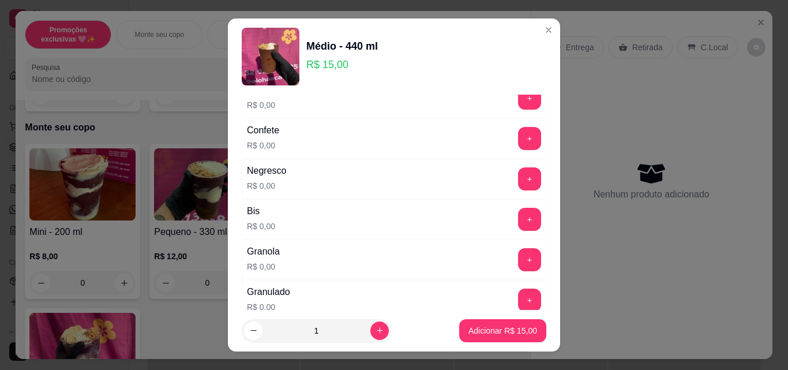
scroll to position [439, 0]
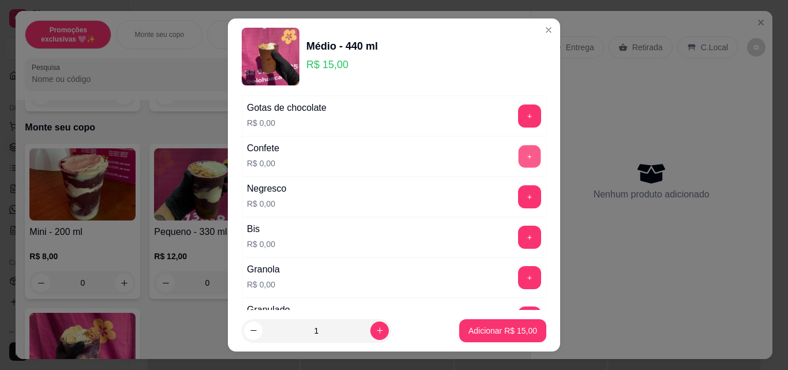
click at [519, 158] on button "+" at bounding box center [530, 156] width 23 height 23
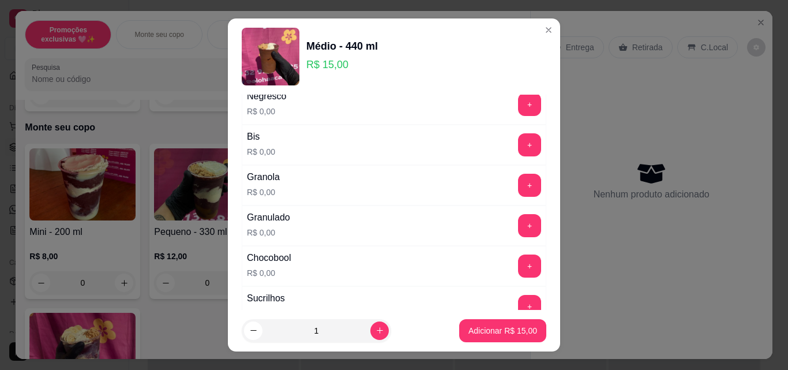
scroll to position [554, 0]
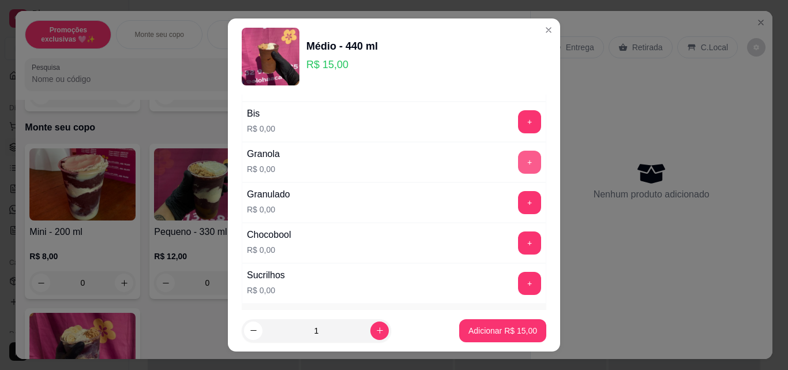
click at [518, 158] on button "+" at bounding box center [529, 162] width 23 height 23
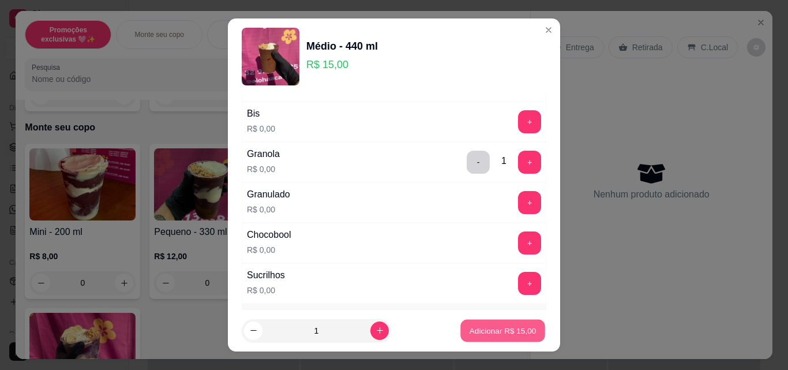
click at [510, 330] on p "Adicionar R$ 15,00" at bounding box center [503, 330] width 67 height 11
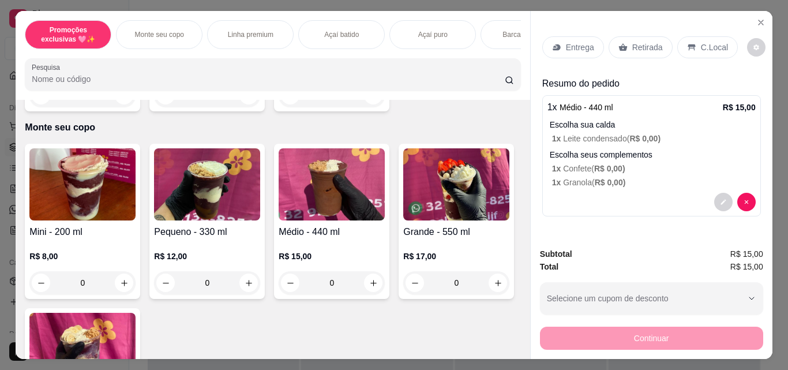
click at [373, 284] on div "0" at bounding box center [332, 282] width 106 height 23
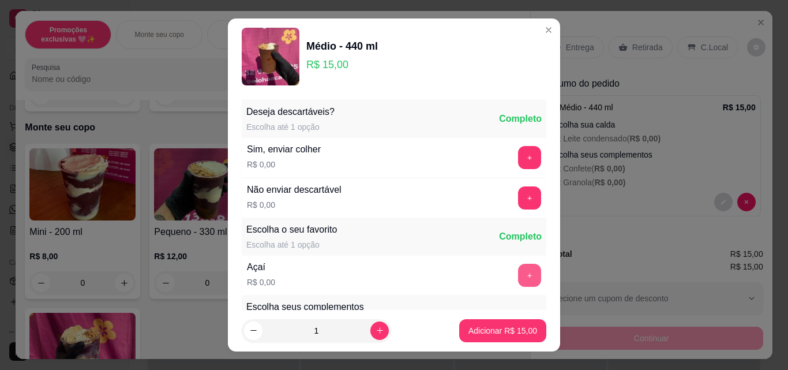
click at [518, 275] on button "+" at bounding box center [529, 275] width 23 height 23
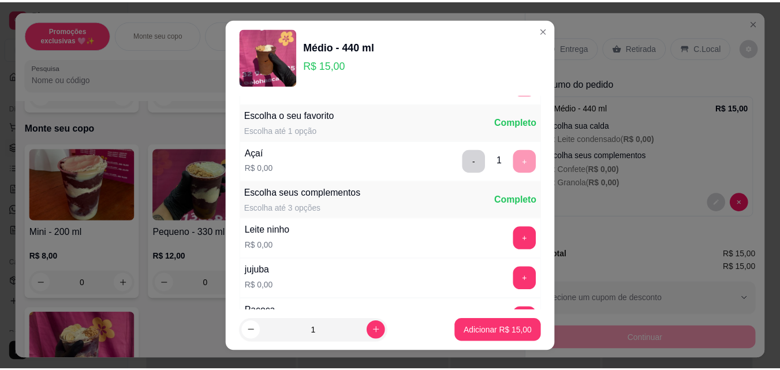
scroll to position [115, 0]
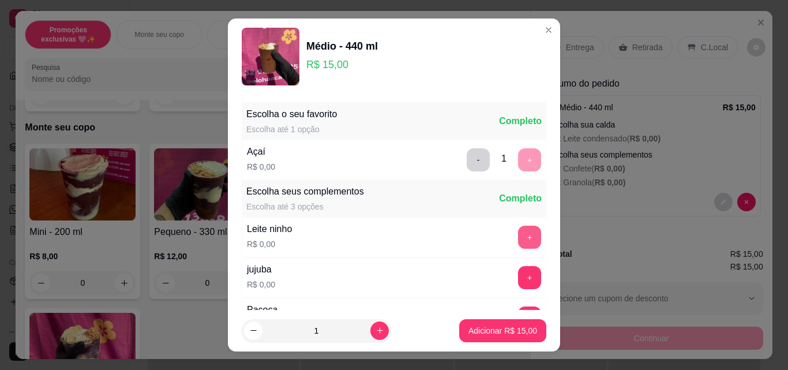
click at [518, 237] on button "+" at bounding box center [529, 237] width 23 height 23
click at [518, 329] on p "Adicionar R$ 15,00" at bounding box center [503, 331] width 69 height 12
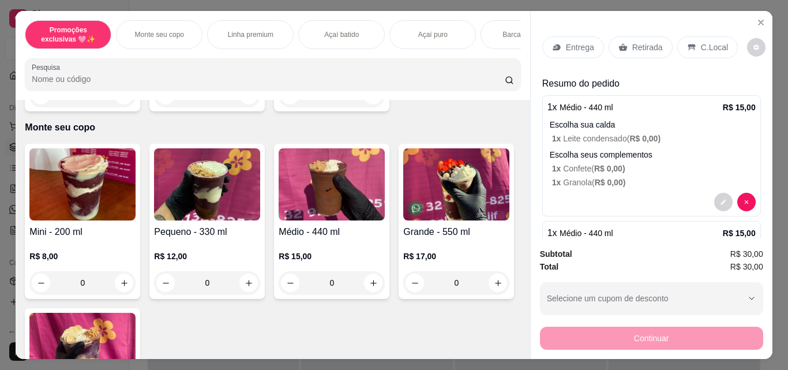
click at [638, 47] on p "Retirada" at bounding box center [648, 48] width 31 height 12
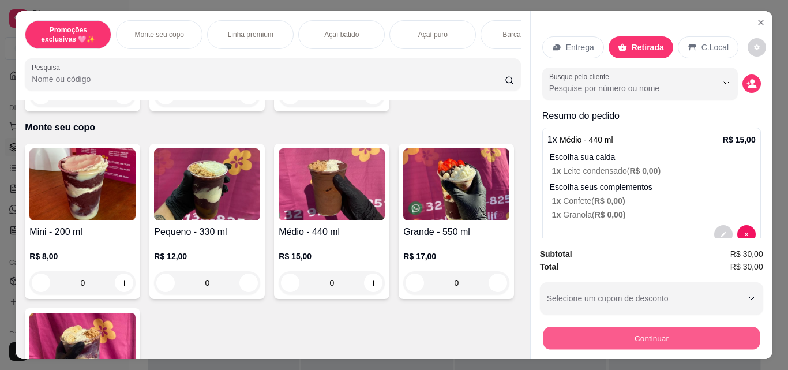
click at [667, 336] on button "Continuar" at bounding box center [651, 338] width 216 height 23
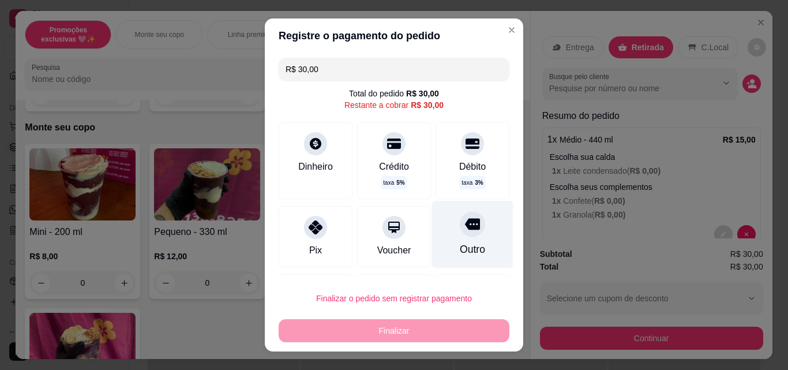
click at [460, 234] on div at bounding box center [472, 223] width 25 height 25
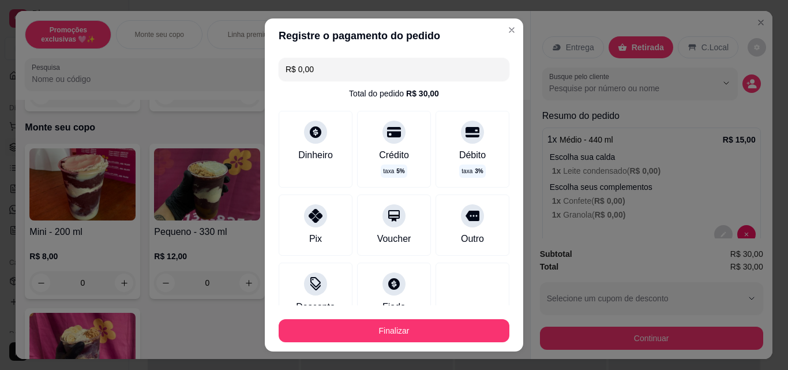
click at [447, 317] on div "Finalizar" at bounding box center [394, 329] width 231 height 28
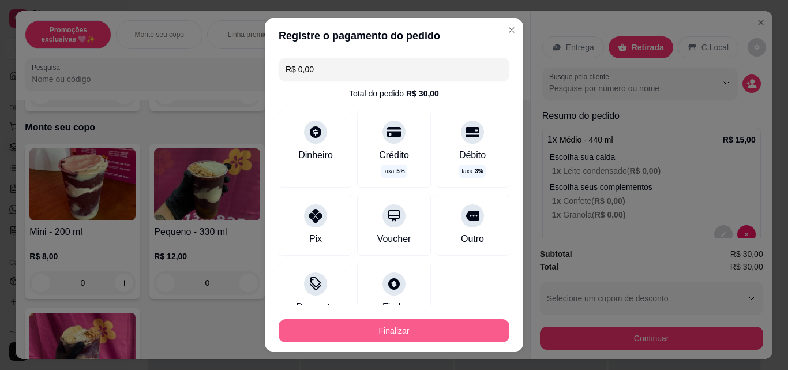
click at [439, 315] on div "Finalizar" at bounding box center [394, 329] width 231 height 28
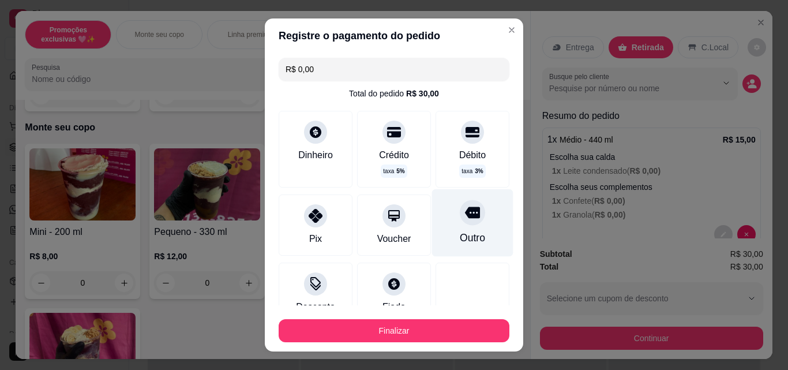
click at [460, 233] on div "Outro" at bounding box center [472, 237] width 25 height 15
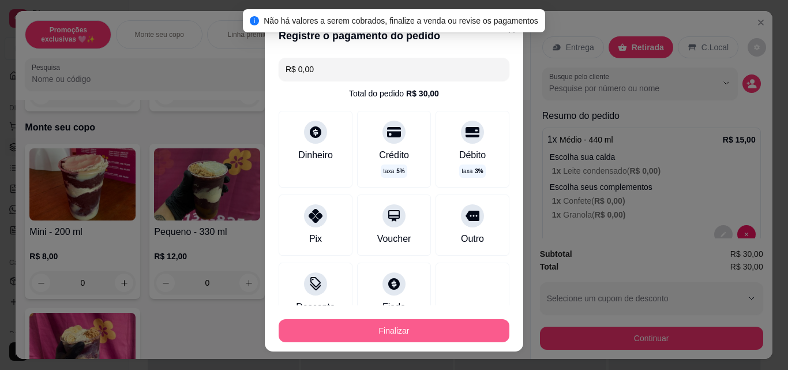
click at [440, 335] on button "Finalizar" at bounding box center [394, 330] width 231 height 23
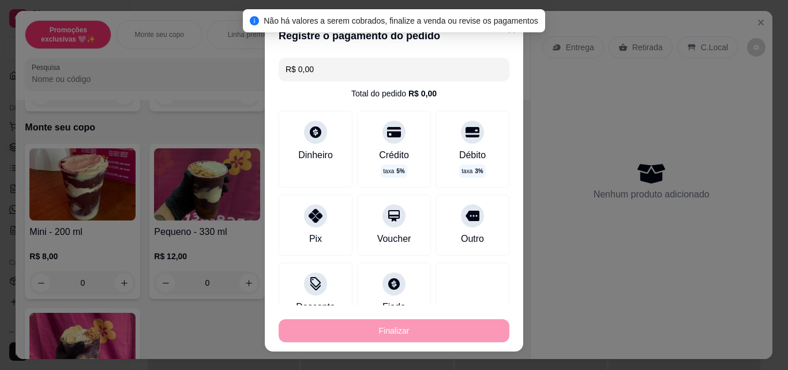
type input "-R$ 30,00"
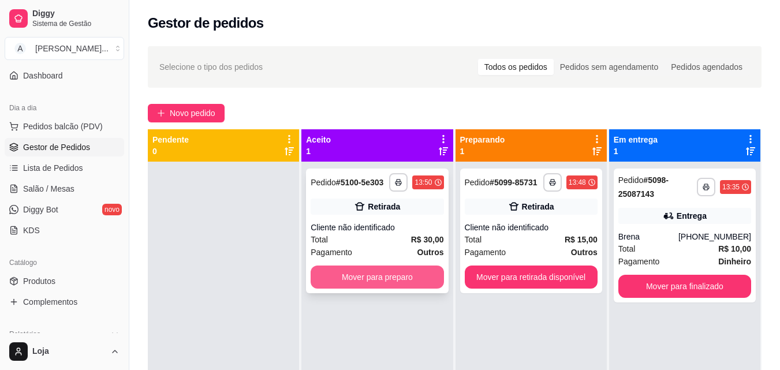
click at [419, 281] on button "Mover para preparo" at bounding box center [376, 276] width 133 height 23
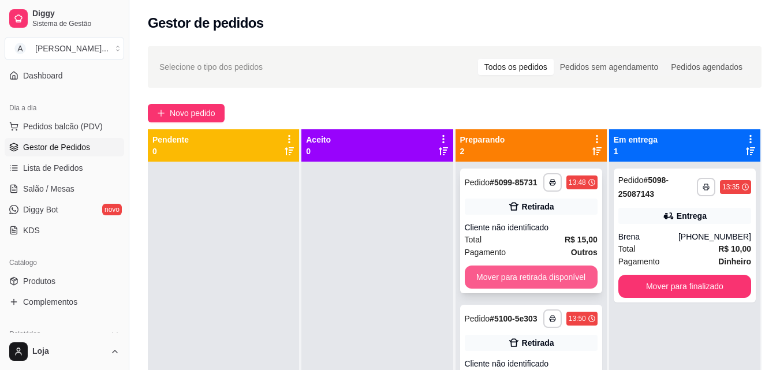
click at [489, 285] on button "Mover para retirada disponível" at bounding box center [531, 276] width 133 height 23
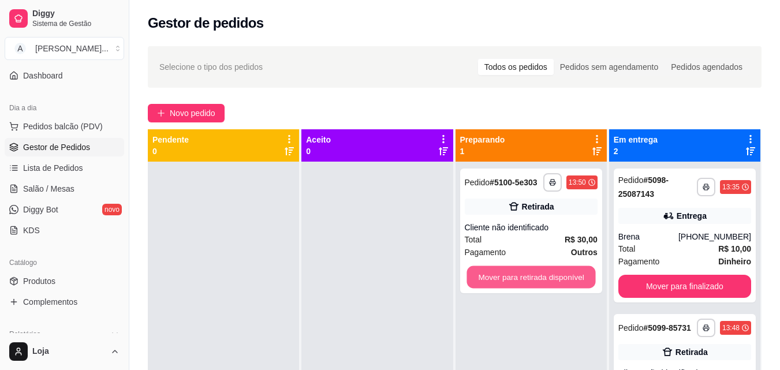
click at [489, 285] on button "Mover para retirada disponível" at bounding box center [530, 277] width 129 height 23
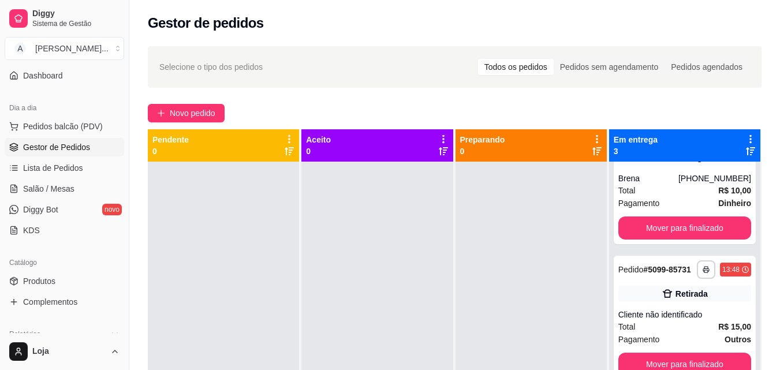
scroll to position [78, 0]
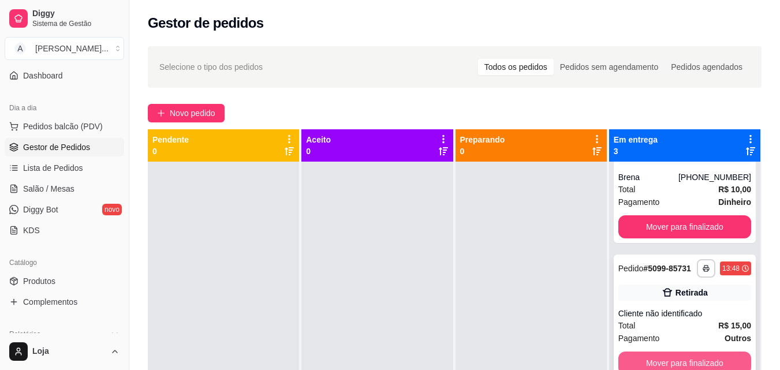
click at [693, 356] on button "Mover para finalizado" at bounding box center [684, 362] width 133 height 23
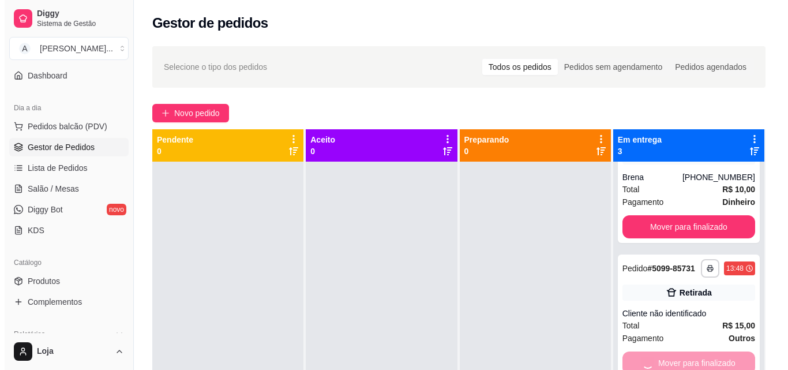
scroll to position [0, 0]
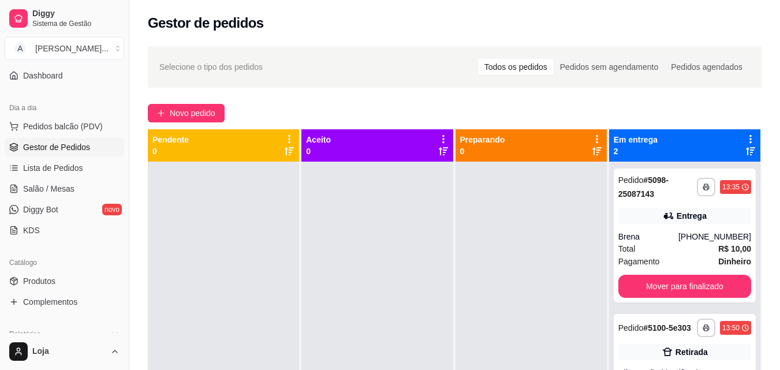
click at [746, 151] on icon at bounding box center [750, 151] width 9 height 9
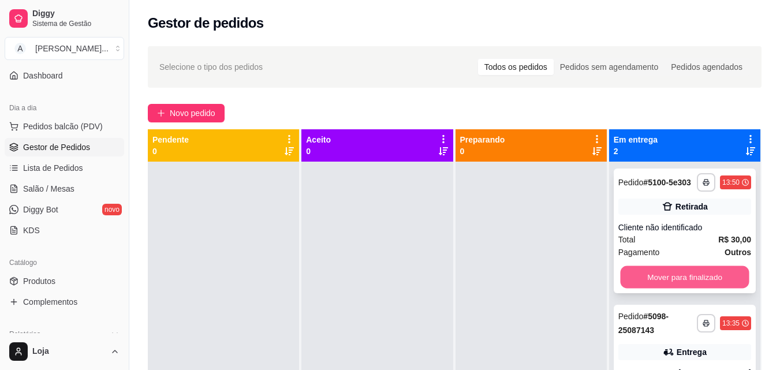
click at [713, 281] on button "Mover para finalizado" at bounding box center [684, 277] width 129 height 23
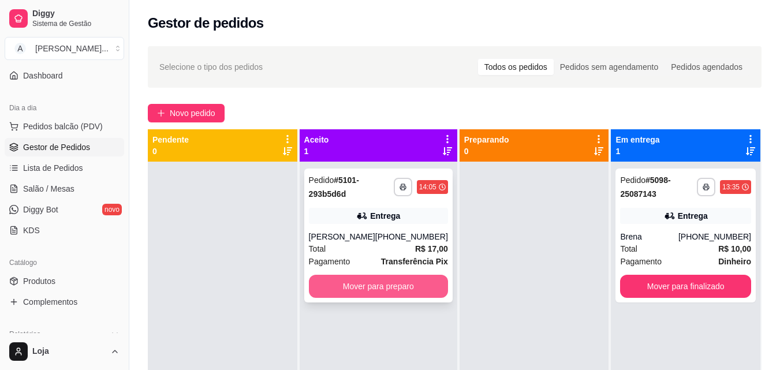
click at [365, 291] on button "Mover para preparo" at bounding box center [378, 286] width 139 height 23
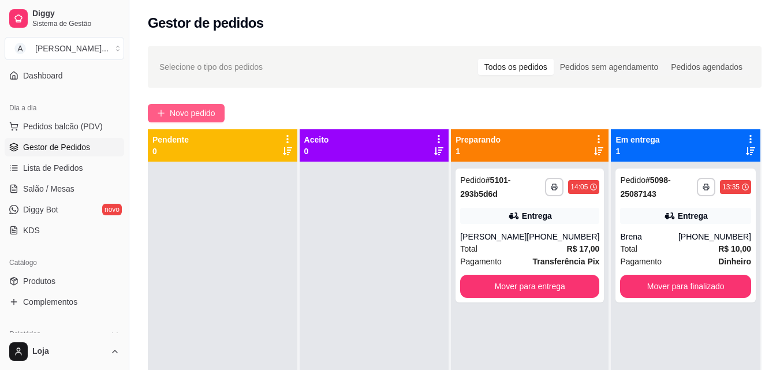
click at [185, 115] on span "Novo pedido" at bounding box center [193, 113] width 46 height 13
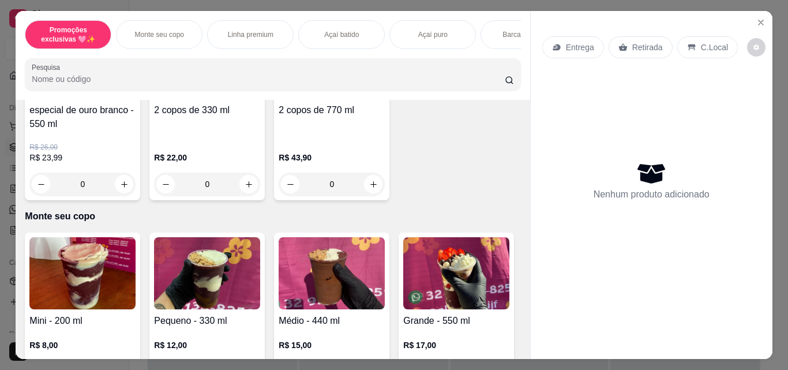
scroll to position [257, 0]
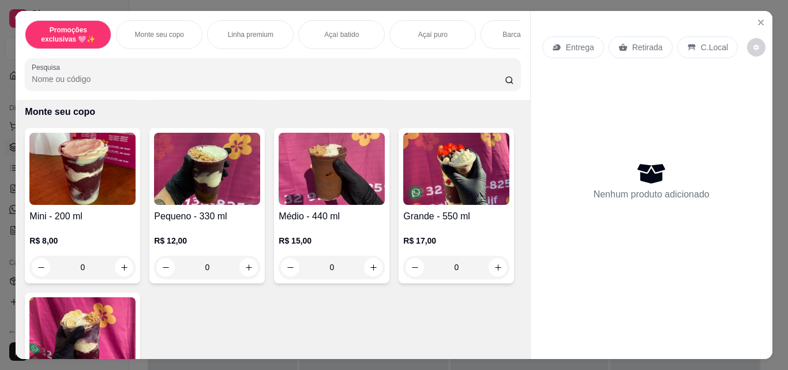
click at [375, 265] on div "0" at bounding box center [332, 267] width 106 height 23
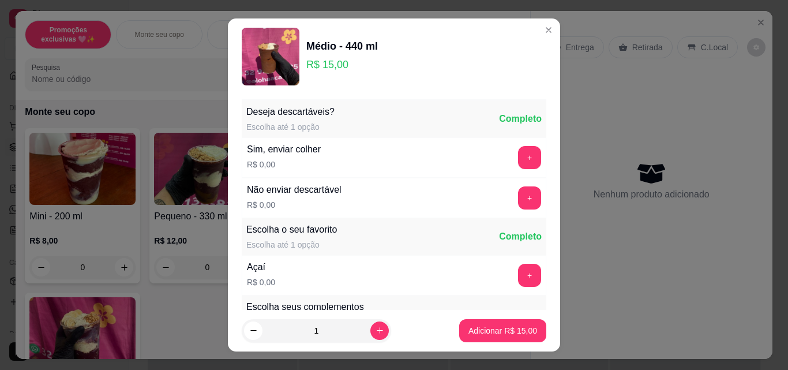
click at [518, 268] on button "+" at bounding box center [529, 275] width 23 height 23
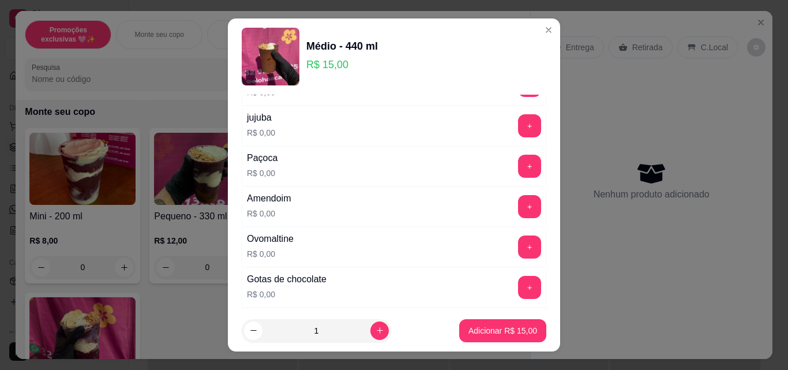
scroll to position [226, 0]
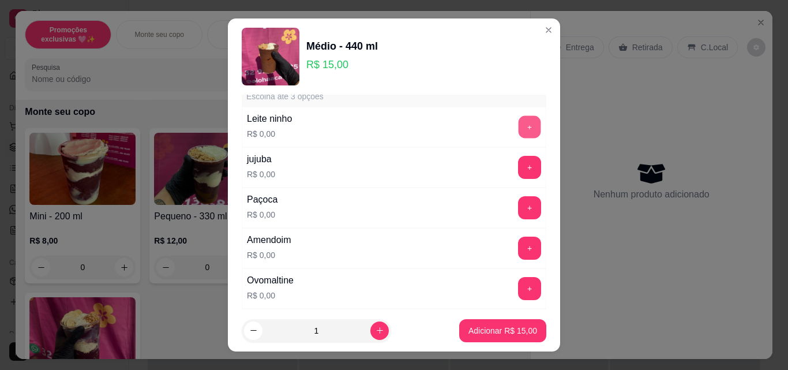
click at [519, 122] on button "+" at bounding box center [530, 127] width 23 height 23
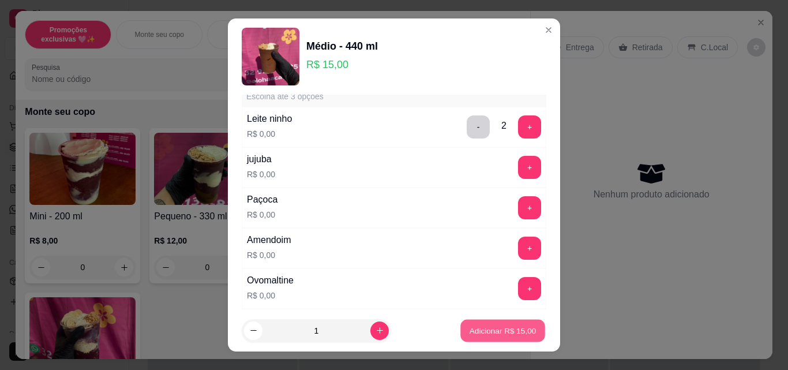
click at [497, 335] on p "Adicionar R$ 15,00" at bounding box center [503, 330] width 67 height 11
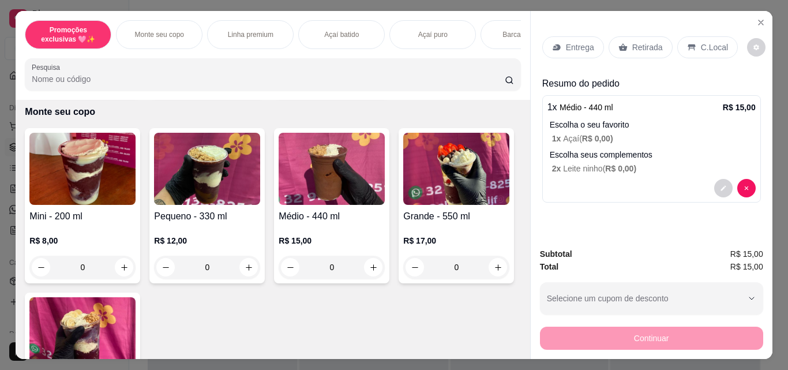
click at [240, 279] on div "0" at bounding box center [207, 267] width 106 height 23
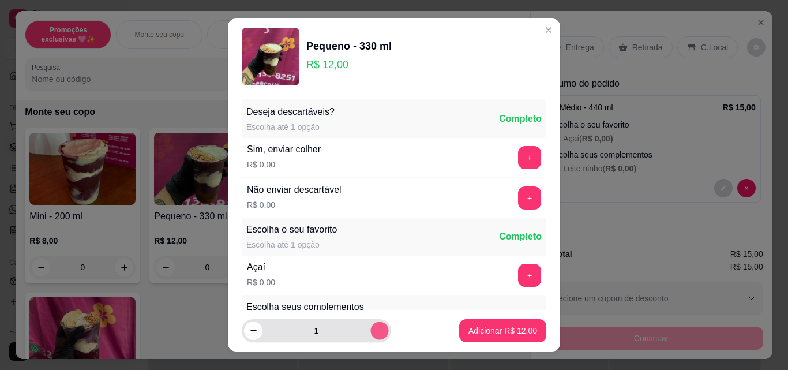
click at [376, 331] on icon "increase-product-quantity" at bounding box center [380, 331] width 9 height 9
type input "2"
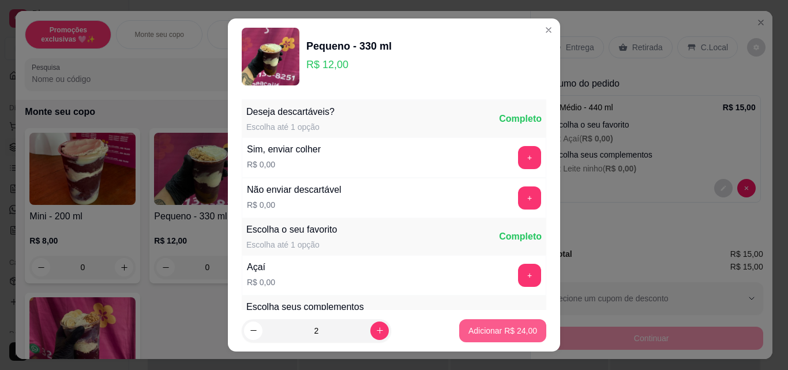
click at [518, 331] on p "Adicionar R$ 24,00" at bounding box center [503, 331] width 69 height 12
type input "2"
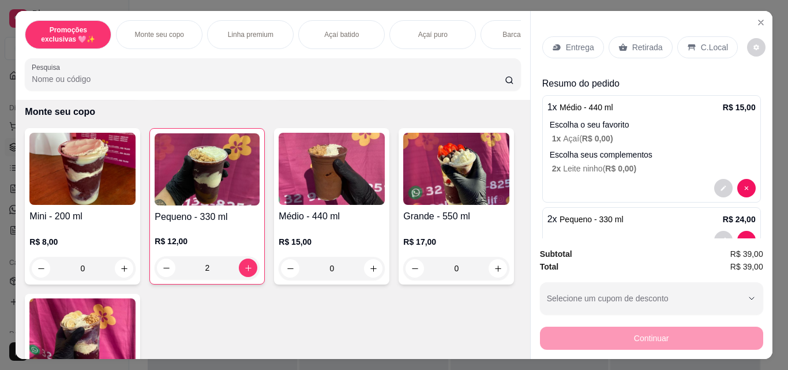
drag, startPoint x: 621, startPoint y: 43, endPoint x: 622, endPoint y: 58, distance: 15.0
click at [622, 44] on icon at bounding box center [623, 48] width 9 height 8
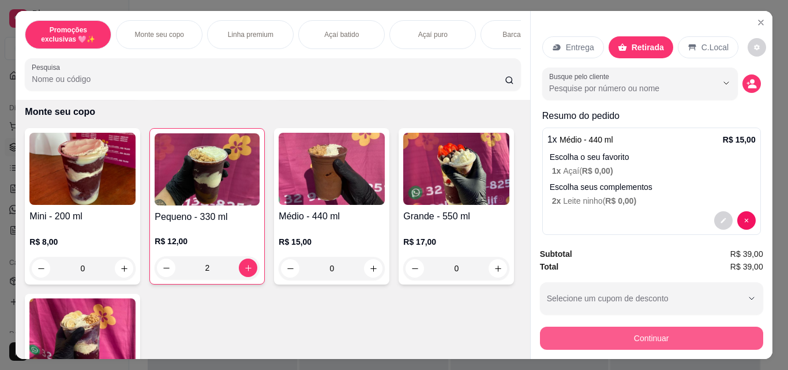
click at [707, 334] on button "Continuar" at bounding box center [651, 338] width 223 height 23
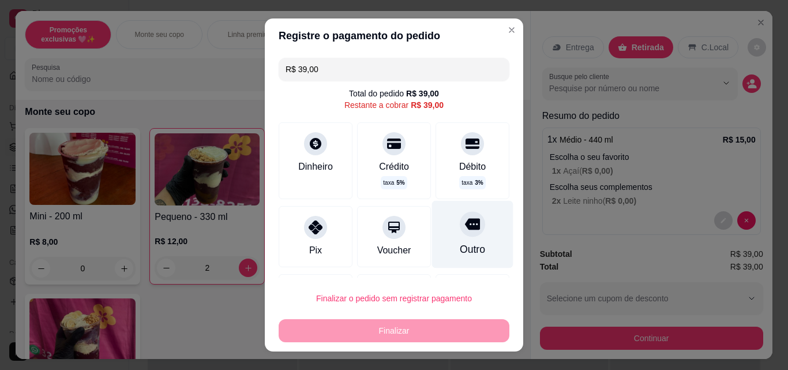
click at [451, 241] on div "Outro" at bounding box center [472, 235] width 81 height 68
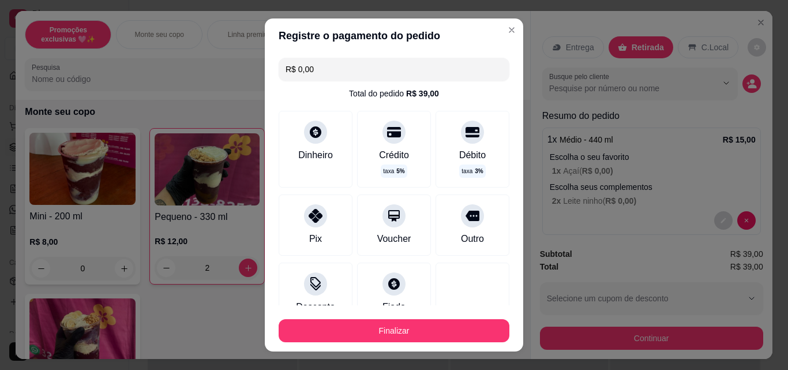
scroll to position [83, 0]
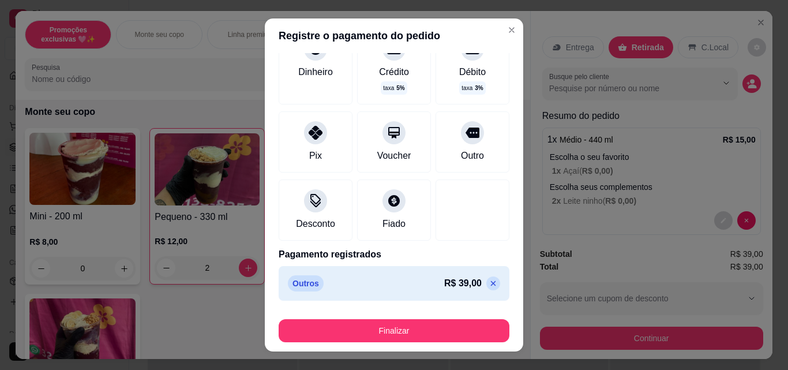
click at [489, 286] on icon at bounding box center [493, 283] width 9 height 9
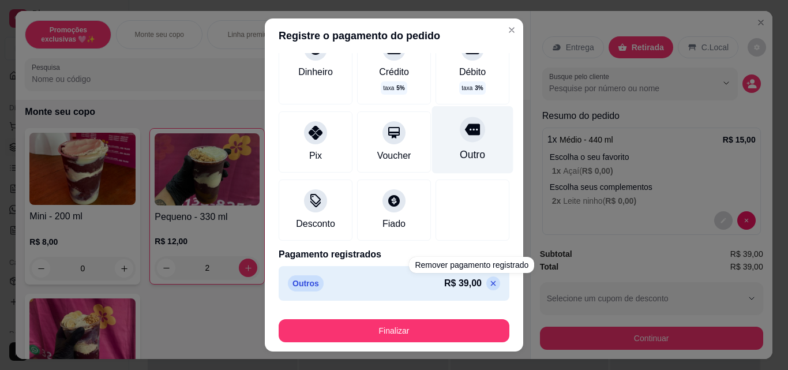
scroll to position [62, 0]
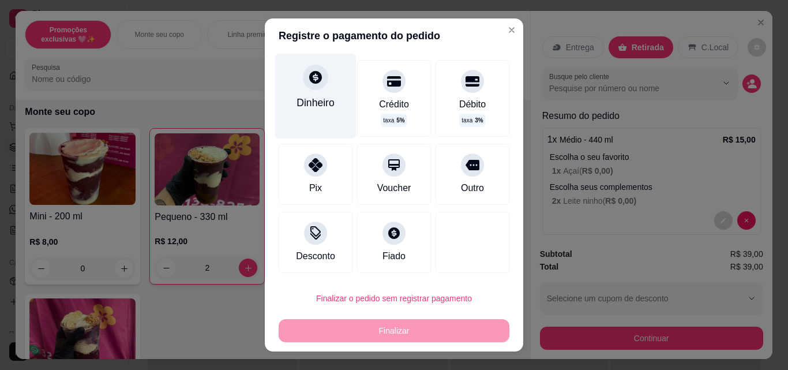
click at [309, 99] on div "Dinheiro" at bounding box center [316, 102] width 38 height 15
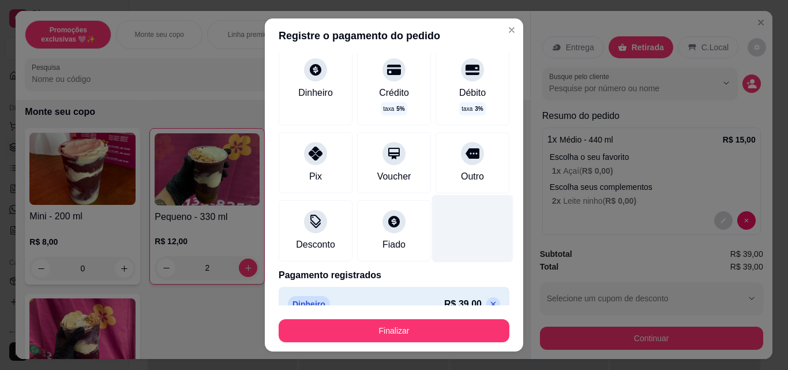
type input "R$ 0,00"
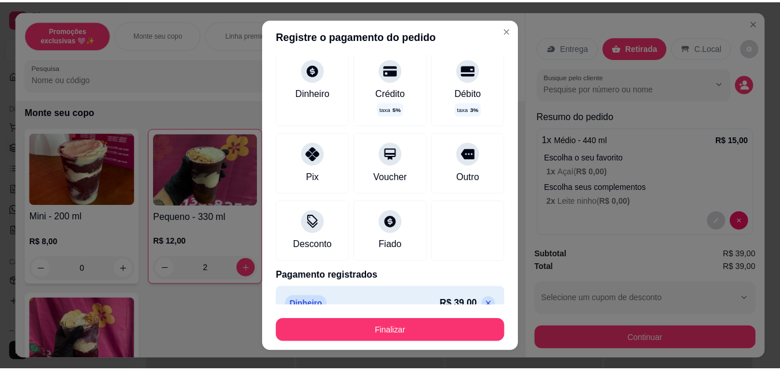
scroll to position [51, 0]
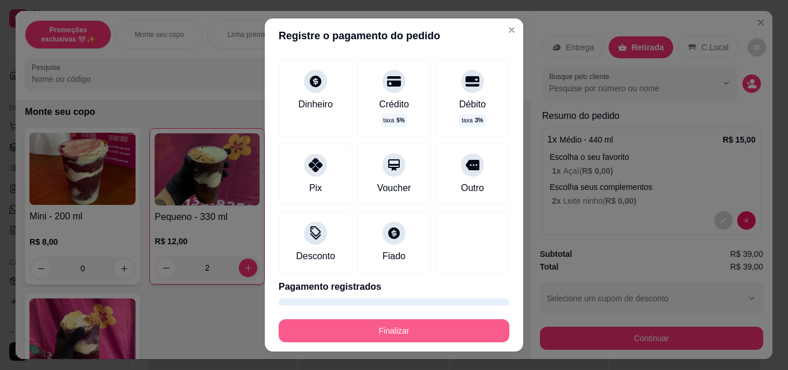
click at [469, 331] on button "Finalizar" at bounding box center [394, 330] width 231 height 23
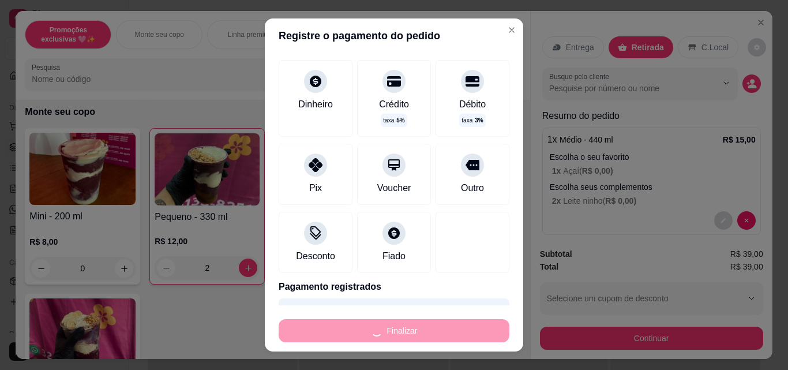
type input "0"
type input "-R$ 39,00"
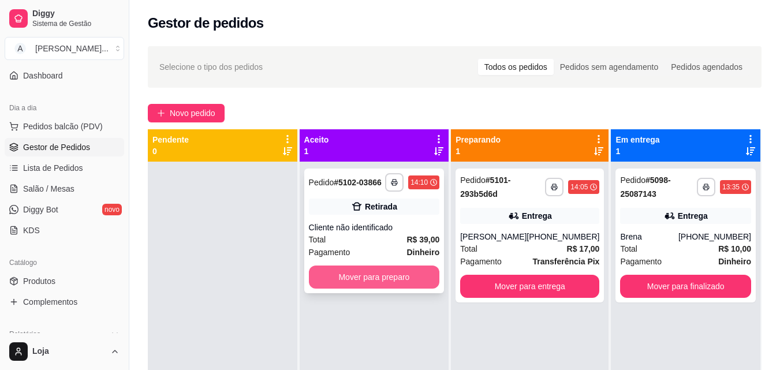
click at [323, 278] on button "Mover para preparo" at bounding box center [374, 276] width 131 height 23
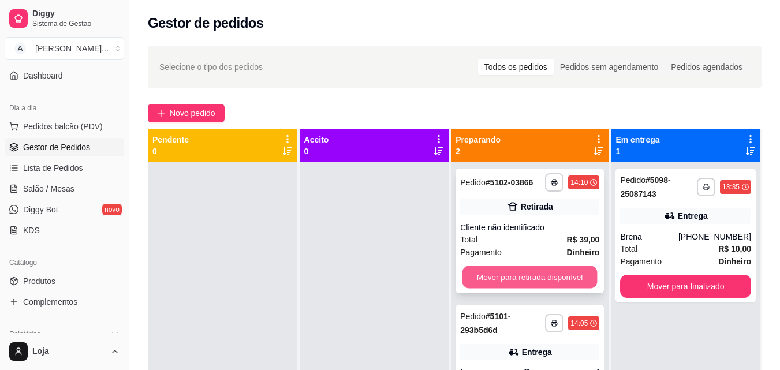
click at [462, 284] on button "Mover para retirada disponível" at bounding box center [529, 277] width 135 height 23
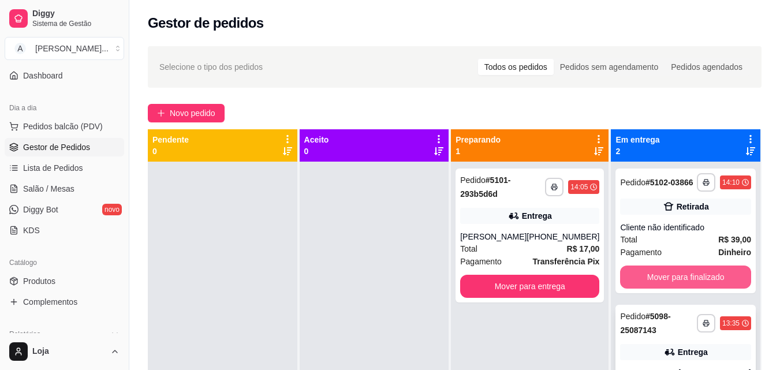
click at [671, 283] on button "Mover para finalizado" at bounding box center [685, 276] width 131 height 23
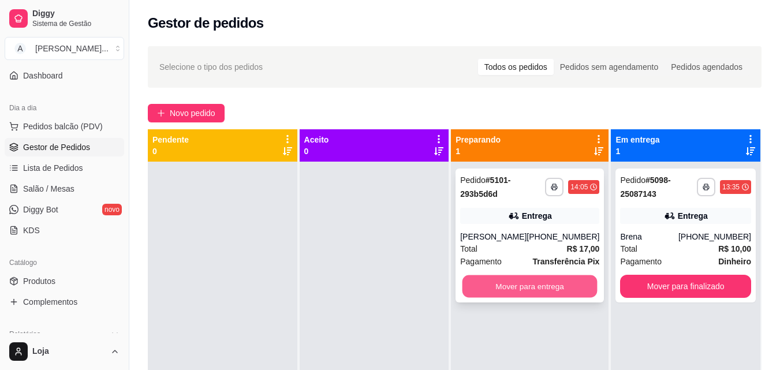
click at [543, 284] on button "Mover para entrega" at bounding box center [529, 286] width 135 height 23
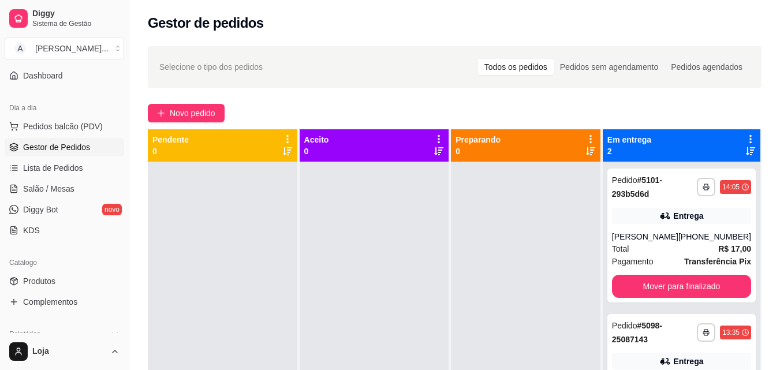
drag, startPoint x: 363, startPoint y: 216, endPoint x: 304, endPoint y: 222, distance: 59.7
click at [376, 180] on div at bounding box center [374, 347] width 149 height 370
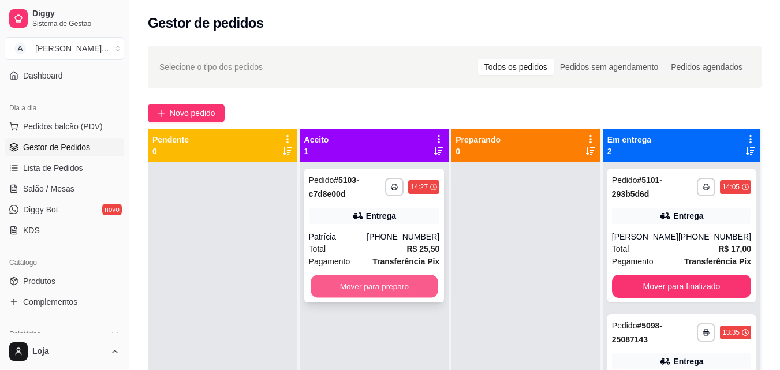
click at [359, 293] on button "Mover para preparo" at bounding box center [373, 286] width 127 height 23
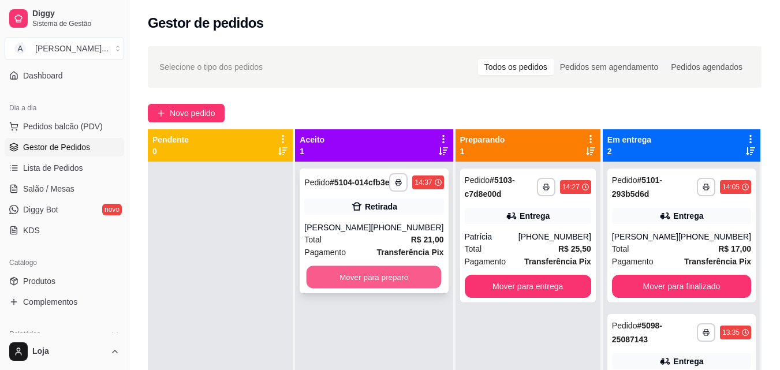
click at [359, 287] on button "Mover para preparo" at bounding box center [373, 277] width 135 height 23
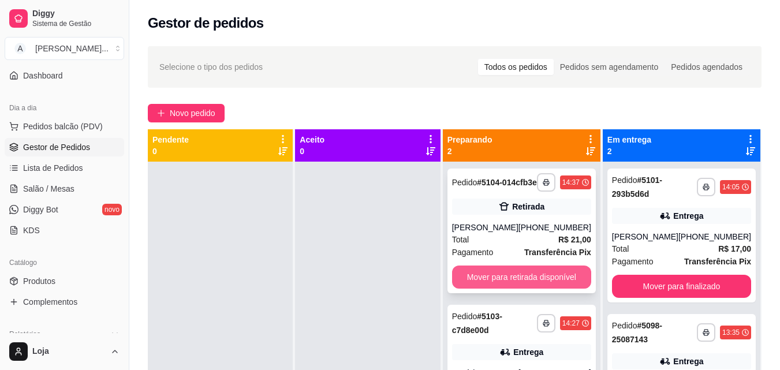
click at [548, 289] on button "Mover para retirada disponível" at bounding box center [521, 276] width 139 height 23
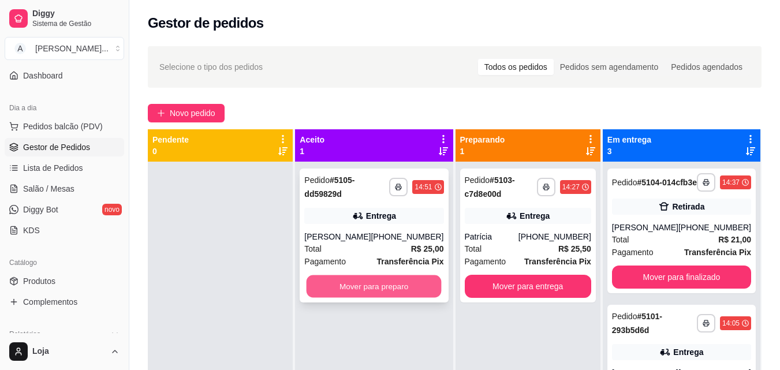
click at [320, 285] on button "Mover para preparo" at bounding box center [373, 286] width 135 height 23
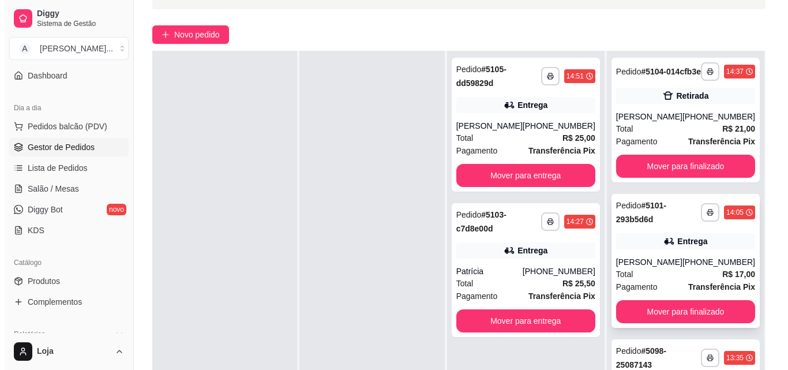
scroll to position [92, 0]
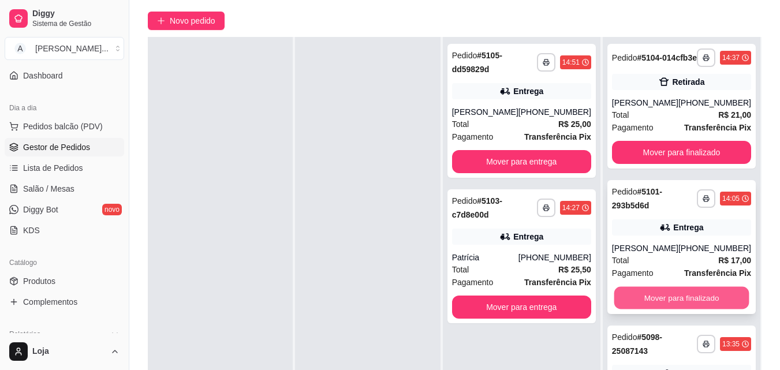
click at [697, 302] on button "Mover para finalizado" at bounding box center [680, 298] width 135 height 23
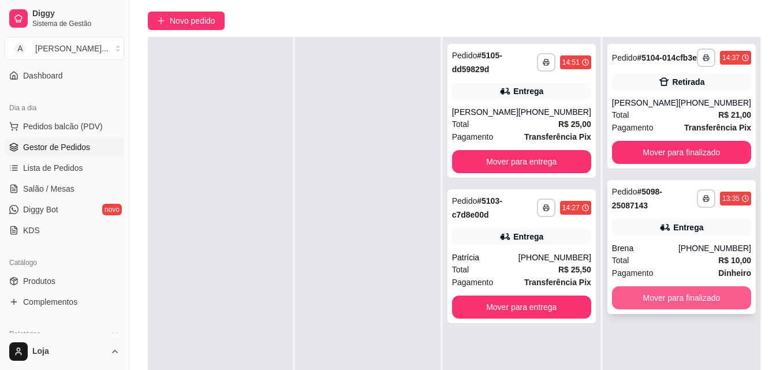
click at [705, 306] on button "Mover para finalizado" at bounding box center [681, 297] width 139 height 23
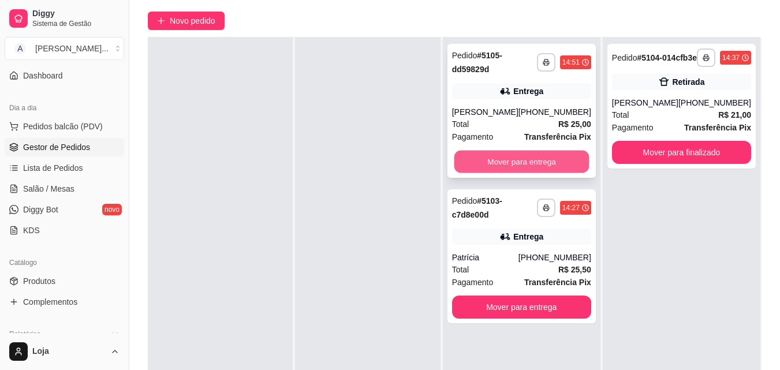
click at [549, 159] on button "Mover para entrega" at bounding box center [521, 162] width 135 height 23
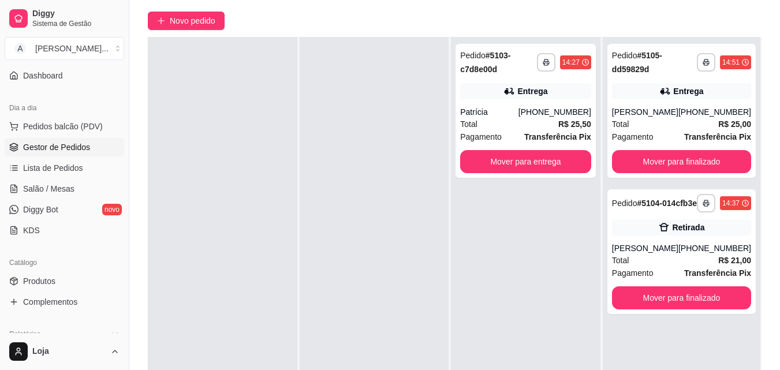
click at [190, 210] on div at bounding box center [222, 222] width 149 height 370
click at [214, 18] on span "Novo pedido" at bounding box center [193, 20] width 46 height 13
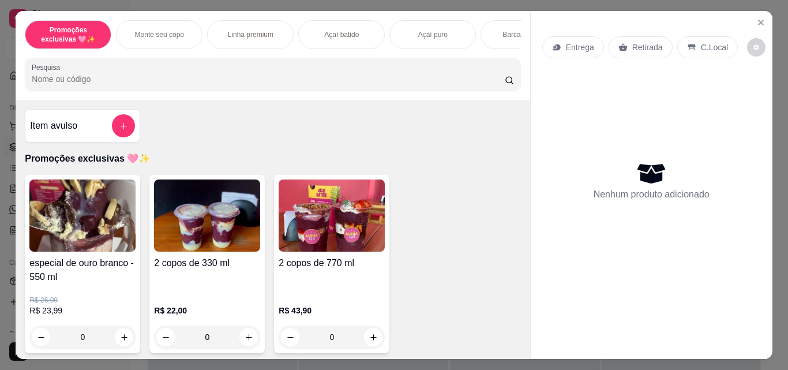
click at [170, 33] on p "Monte seu copo" at bounding box center [159, 34] width 49 height 9
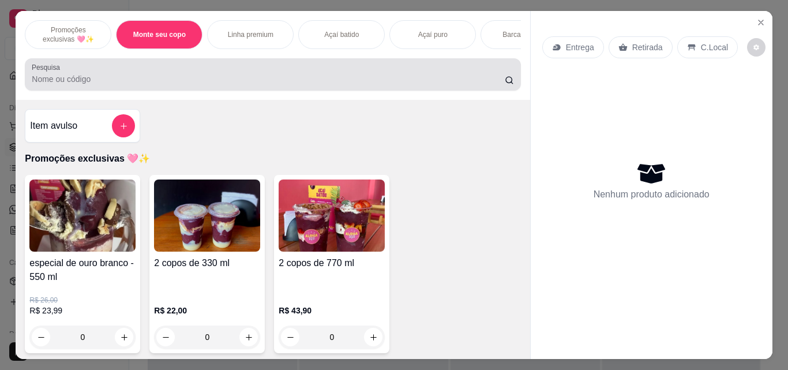
scroll to position [30, 0]
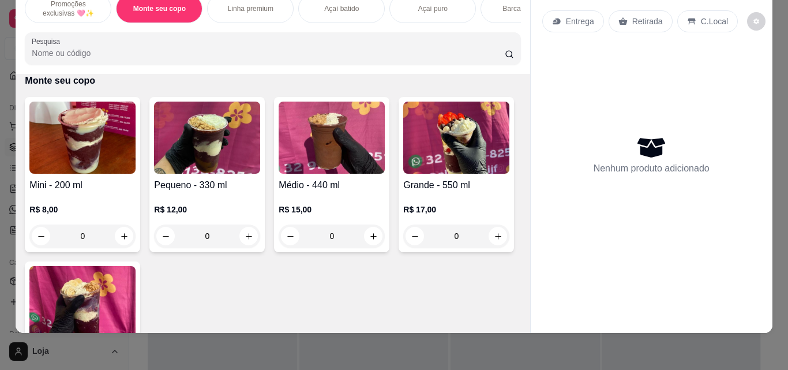
click at [447, 214] on div "Mini - 200 ml R$ 8,00 0 Pequeno - 330 ml R$ 12,00 0 Médio - 440 ml R$ 15,00 0 G…" at bounding box center [273, 257] width 496 height 320
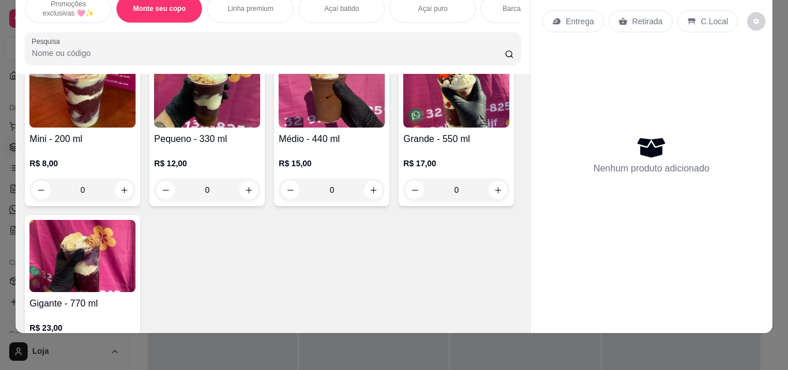
scroll to position [332, 0]
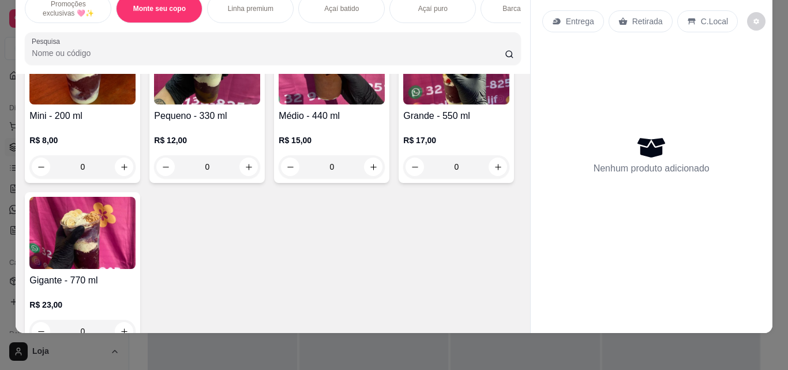
click at [403, 104] on img at bounding box center [456, 68] width 106 height 72
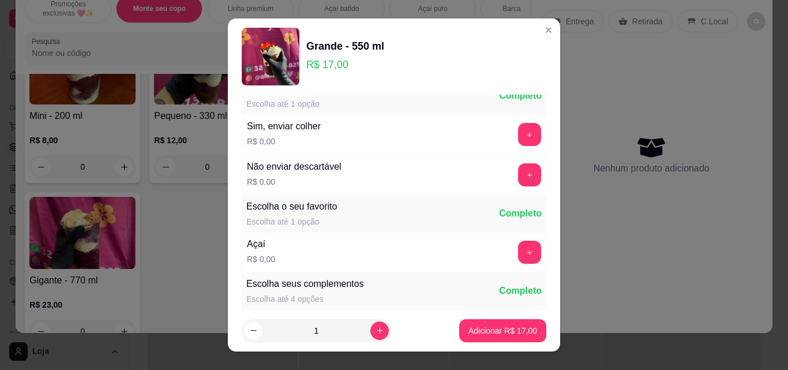
scroll to position [46, 0]
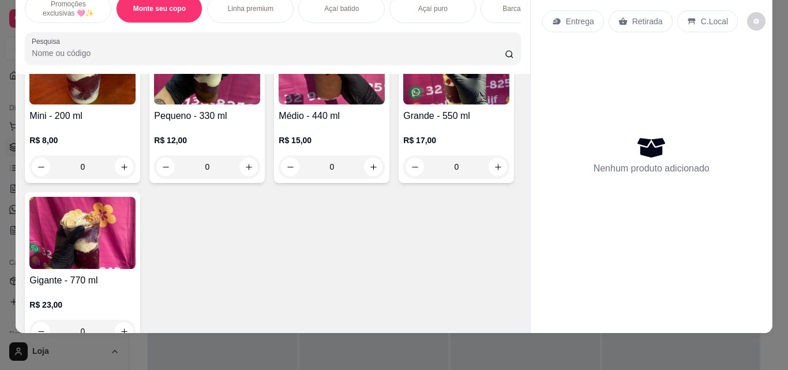
click at [403, 104] on img at bounding box center [456, 68] width 106 height 72
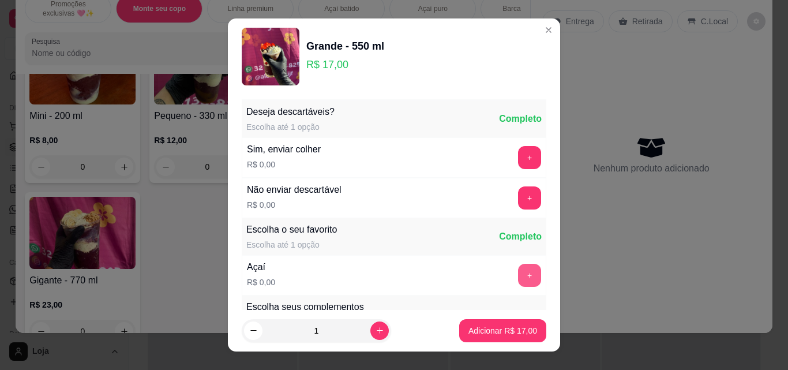
click at [518, 279] on button "+" at bounding box center [529, 275] width 23 height 23
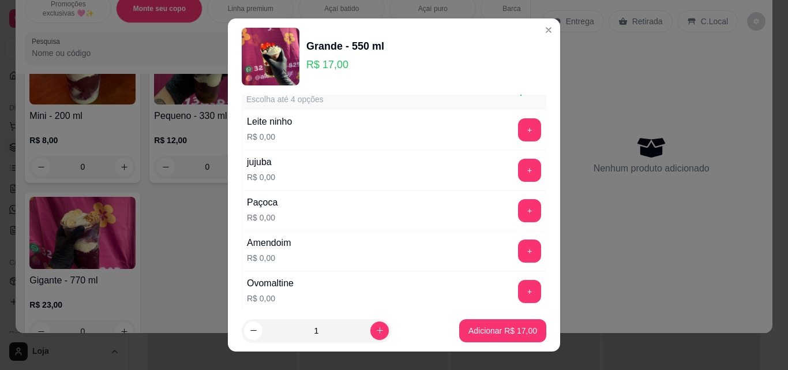
scroll to position [231, 0]
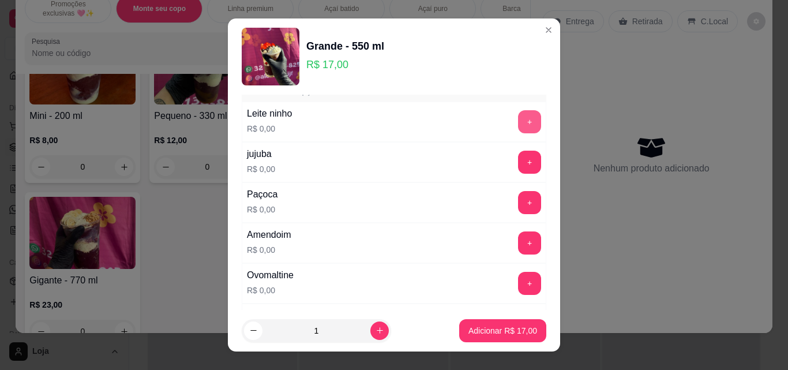
click at [518, 124] on button "+" at bounding box center [529, 121] width 23 height 23
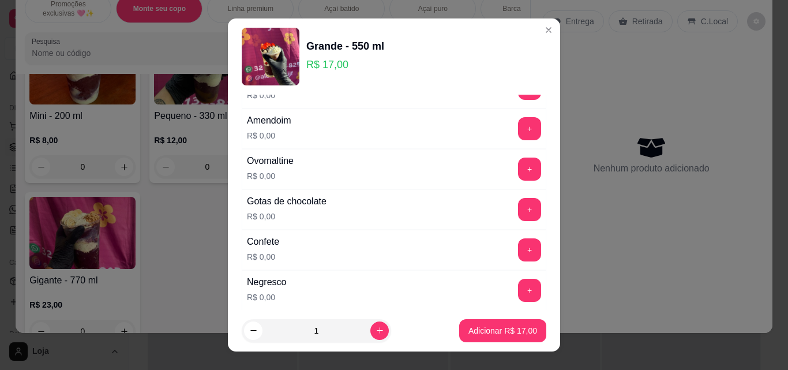
scroll to position [346, 0]
click at [518, 253] on button "+" at bounding box center [529, 248] width 23 height 23
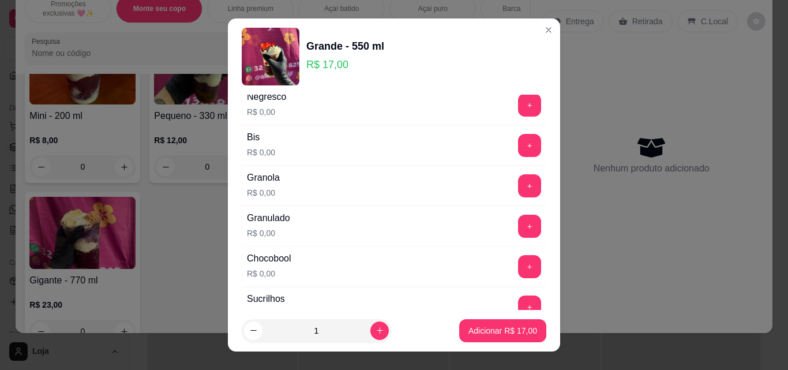
scroll to position [531, 0]
click at [519, 264] on button "+" at bounding box center [530, 266] width 23 height 23
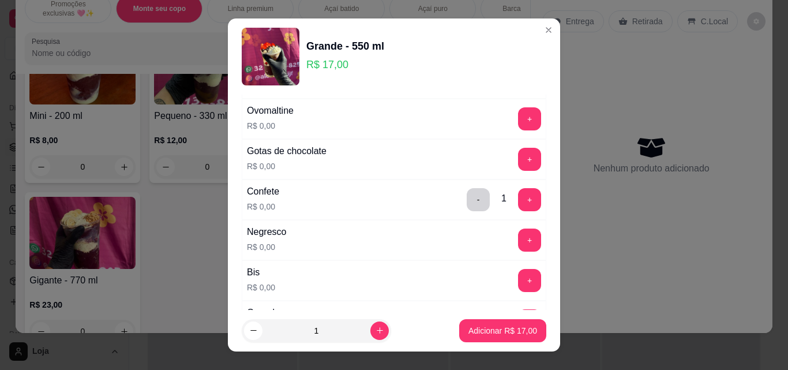
scroll to position [392, 0]
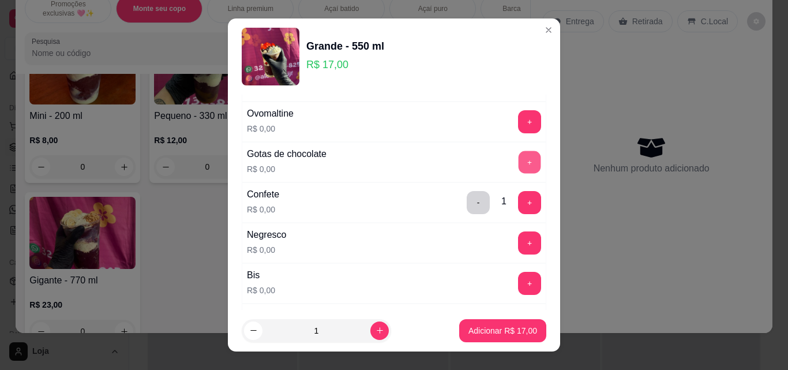
click at [519, 162] on button "+" at bounding box center [530, 162] width 23 height 23
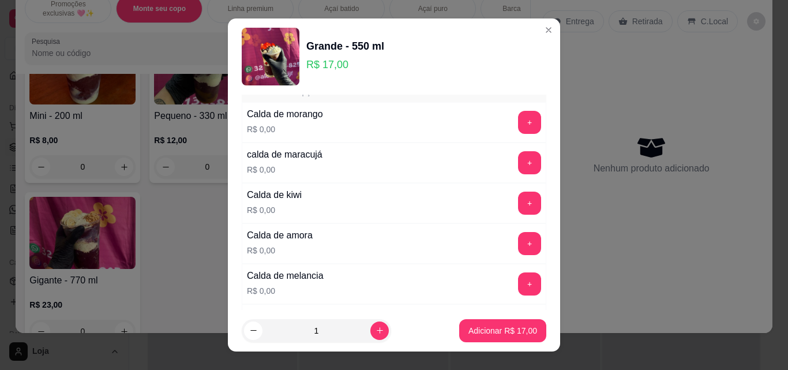
scroll to position [981, 0]
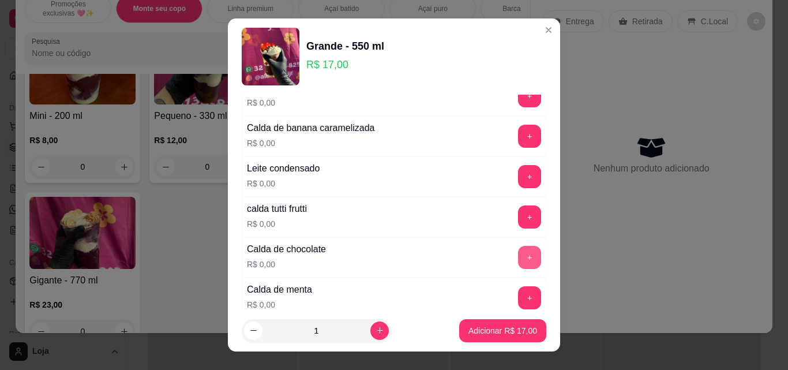
click at [518, 258] on button "+" at bounding box center [529, 257] width 23 height 23
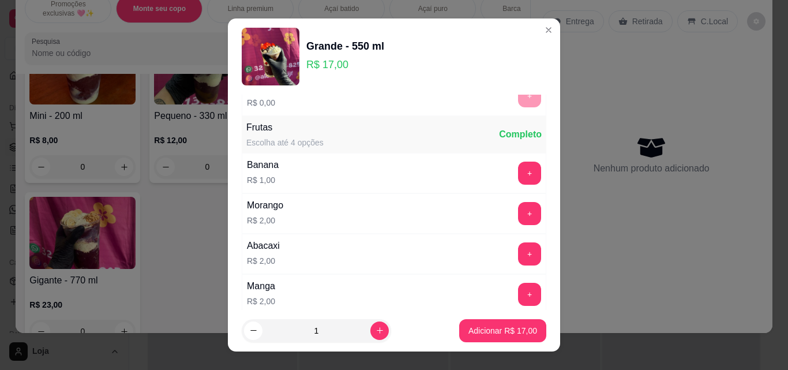
scroll to position [1327, 0]
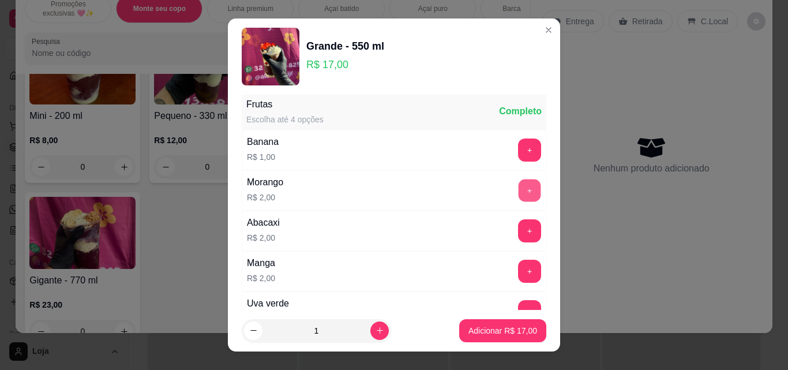
click at [519, 184] on button "+" at bounding box center [530, 190] width 23 height 23
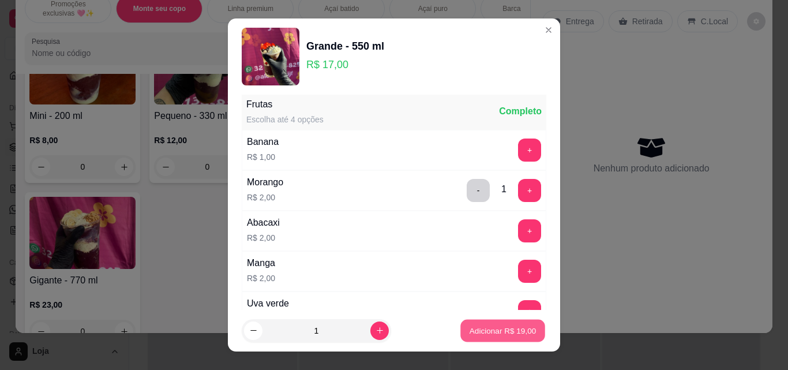
click at [511, 327] on p "Adicionar R$ 19,00" at bounding box center [503, 330] width 67 height 11
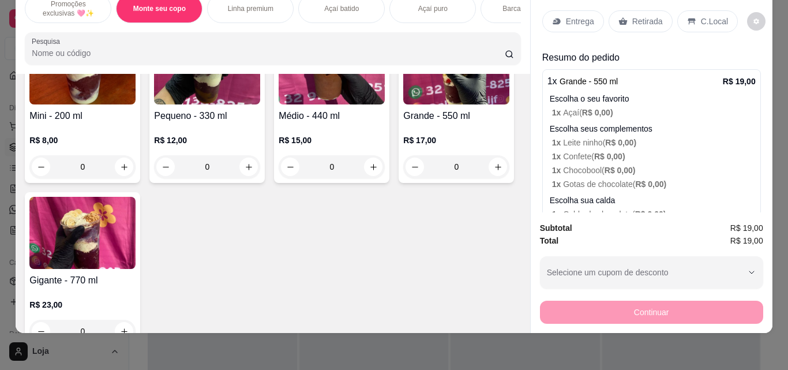
click at [646, 16] on p "Retirada" at bounding box center [648, 22] width 31 height 12
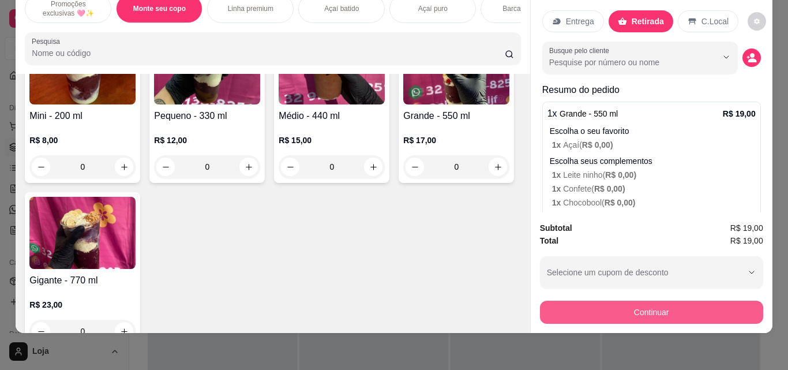
click at [709, 303] on button "Continuar" at bounding box center [651, 312] width 223 height 23
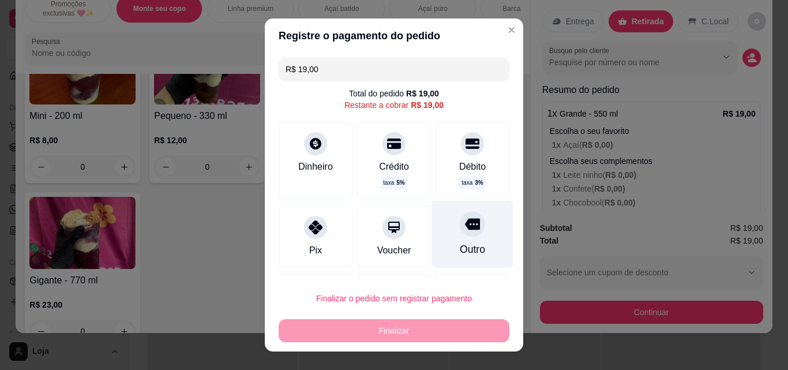
click at [448, 237] on div "Outro" at bounding box center [472, 235] width 81 height 68
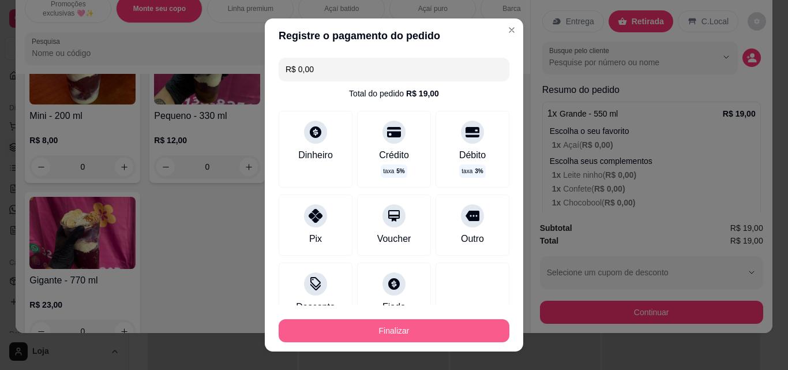
click at [411, 331] on button "Finalizar" at bounding box center [394, 330] width 231 height 23
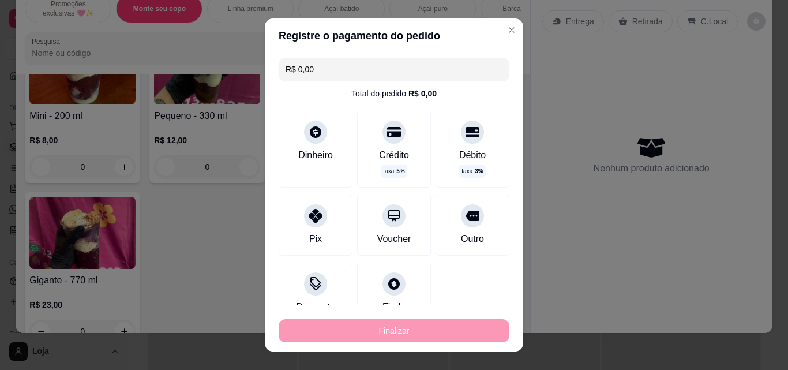
type input "-R$ 19,00"
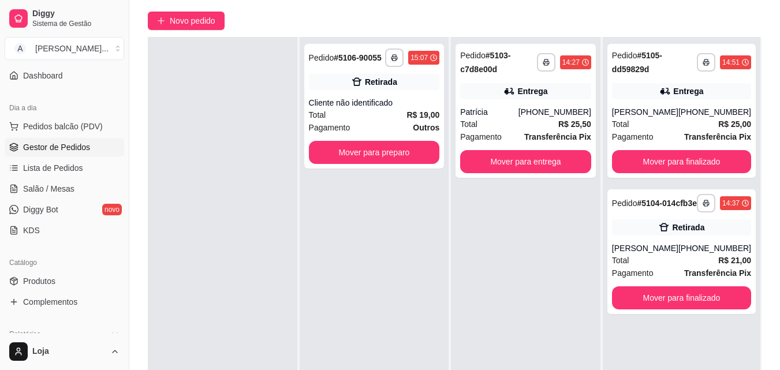
click at [308, 236] on div "**********" at bounding box center [374, 222] width 149 height 370
click at [179, 23] on span "Novo pedido" at bounding box center [193, 20] width 46 height 13
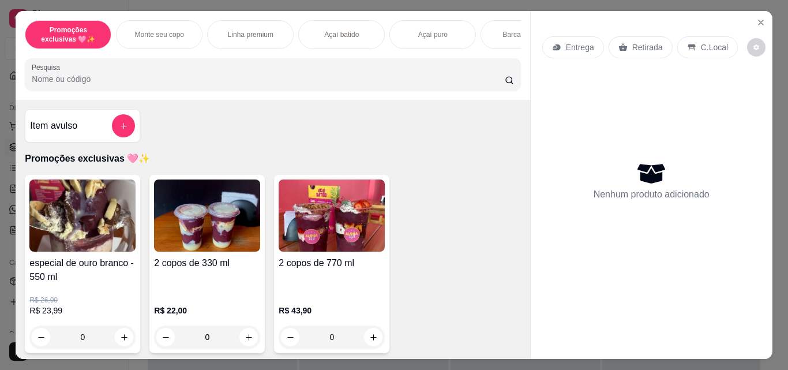
click at [173, 244] on img at bounding box center [207, 215] width 106 height 72
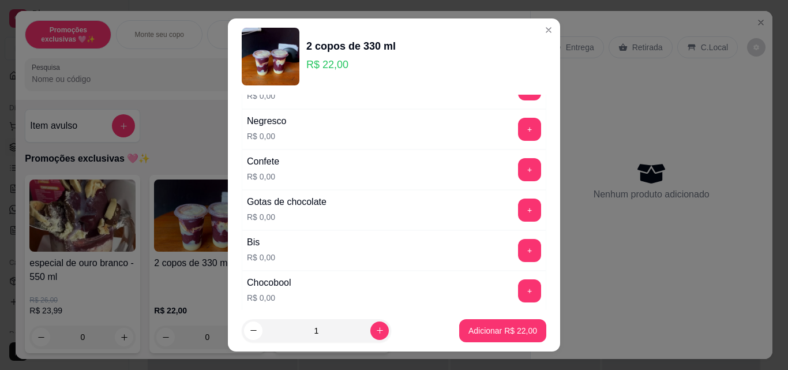
scroll to position [1491, 0]
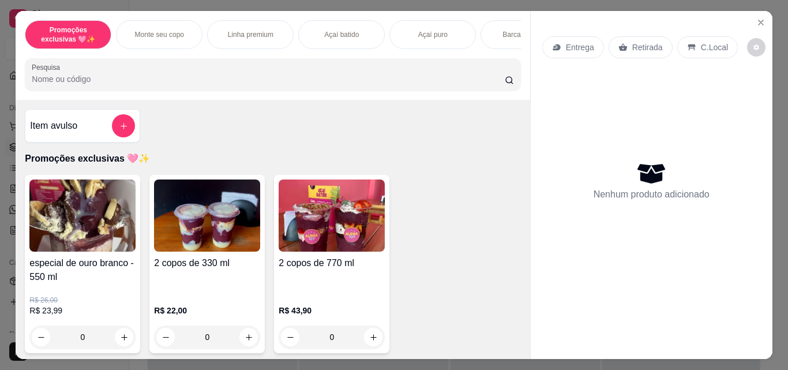
click at [337, 233] on img at bounding box center [332, 215] width 106 height 72
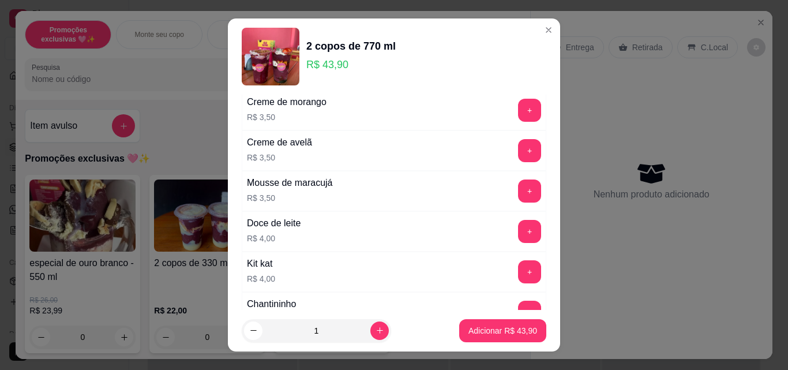
scroll to position [3303, 0]
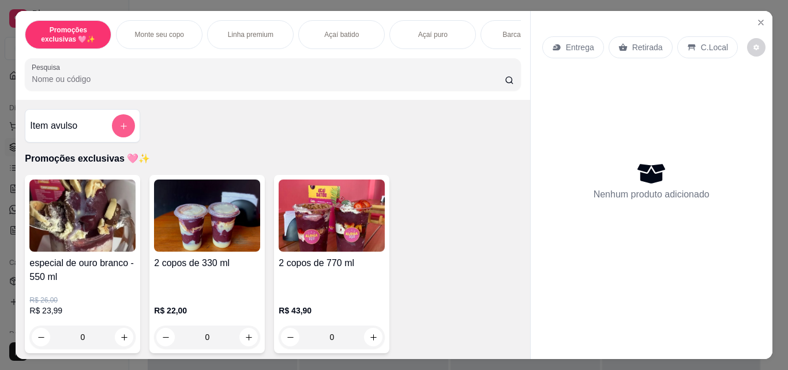
click at [114, 127] on button "add-separate-item" at bounding box center [123, 125] width 23 height 23
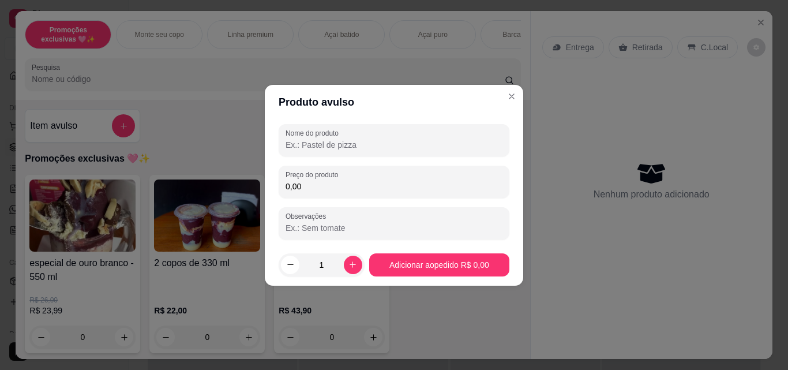
click at [318, 149] on input "Nome do produto" at bounding box center [394, 145] width 217 height 12
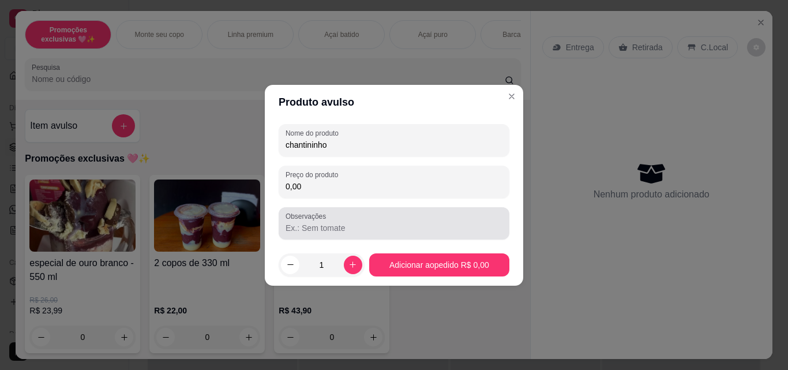
type input "chantininho"
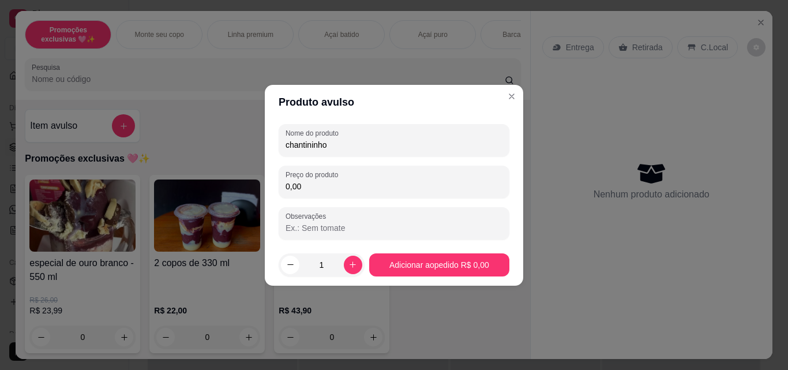
click at [340, 188] on input "0,00" at bounding box center [394, 187] width 217 height 12
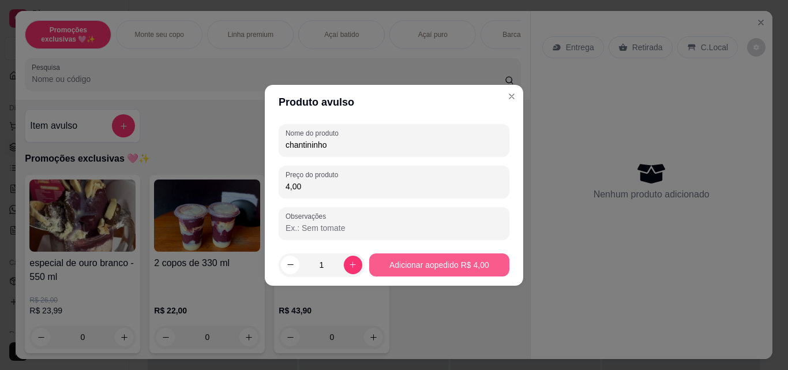
type input "4,00"
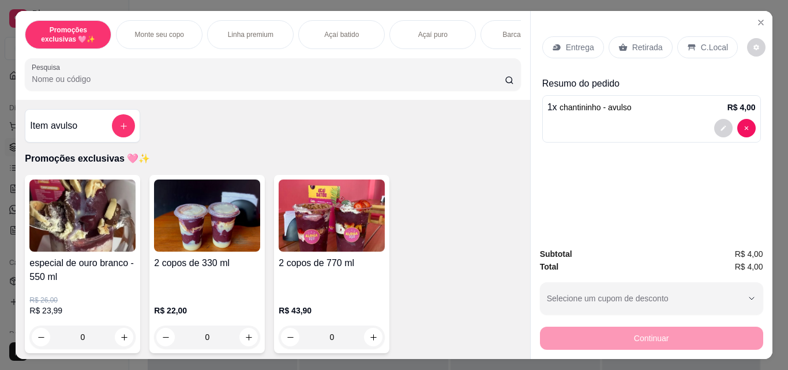
click at [654, 47] on p "Retirada" at bounding box center [648, 48] width 31 height 12
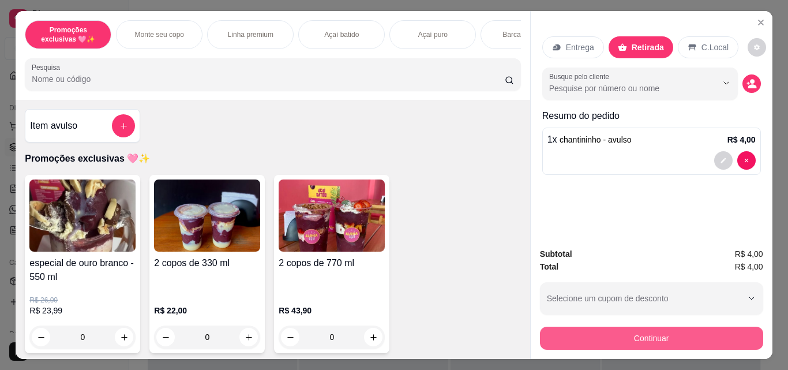
click at [651, 336] on button "Continuar" at bounding box center [651, 338] width 223 height 23
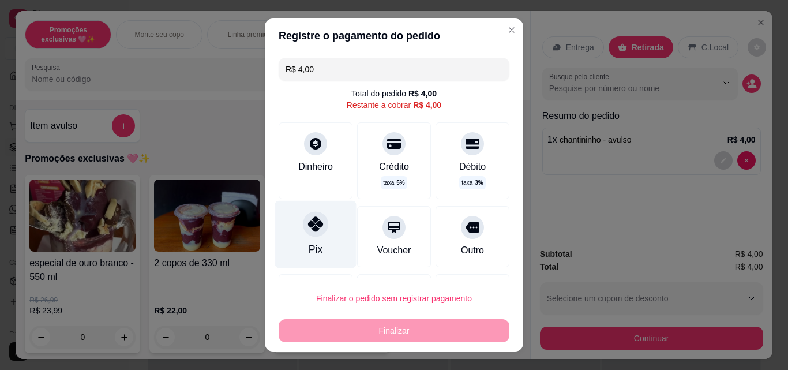
click at [306, 237] on div at bounding box center [315, 223] width 25 height 25
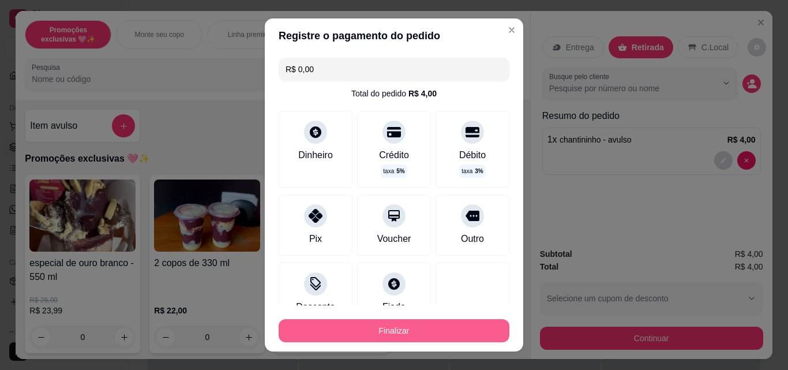
click at [366, 336] on button "Finalizar" at bounding box center [394, 330] width 231 height 23
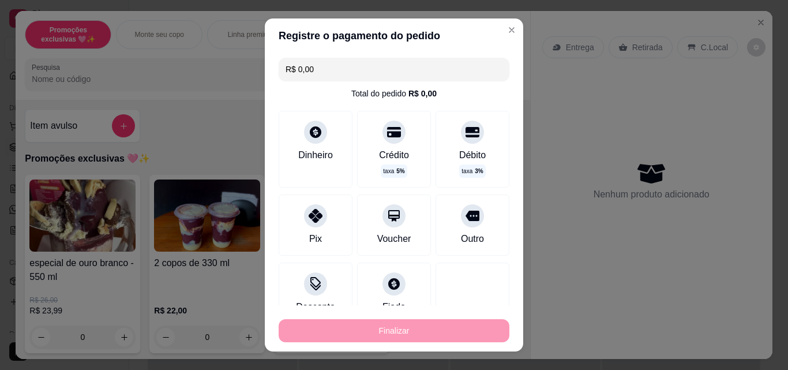
type input "-R$ 4,00"
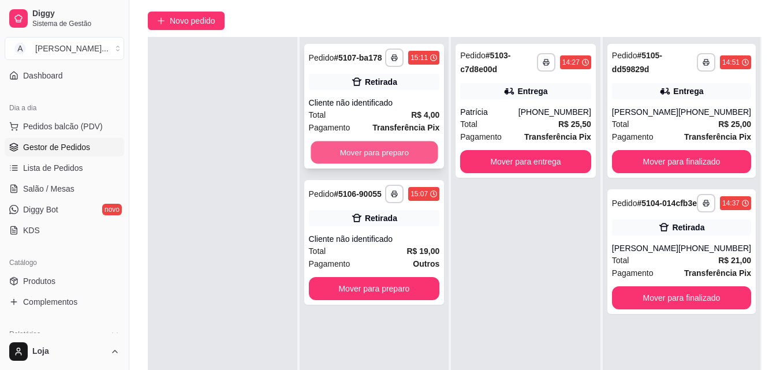
click at [380, 155] on button "Mover para preparo" at bounding box center [373, 152] width 127 height 23
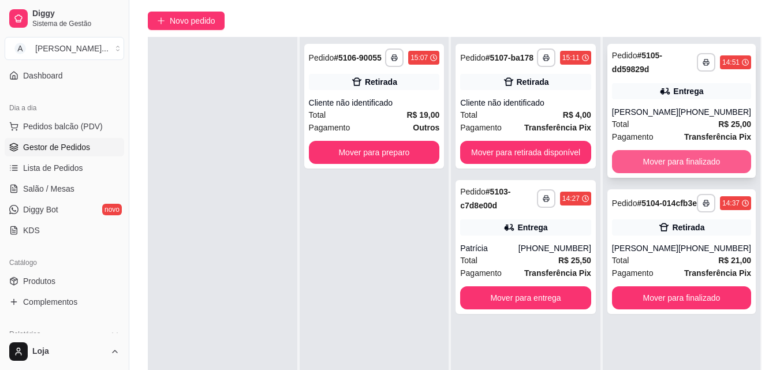
click at [642, 163] on button "Mover para finalizado" at bounding box center [681, 161] width 139 height 23
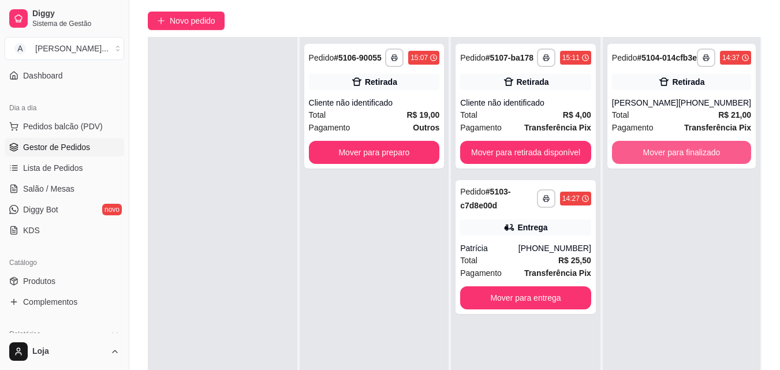
click at [642, 163] on button "Mover para finalizado" at bounding box center [681, 152] width 139 height 23
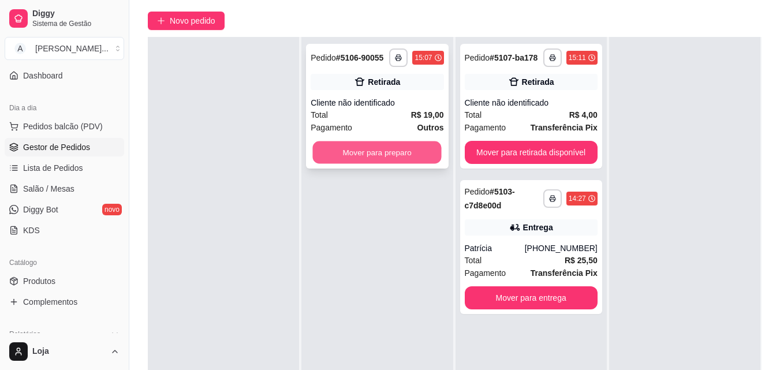
click at [420, 154] on button "Mover para preparo" at bounding box center [377, 152] width 129 height 23
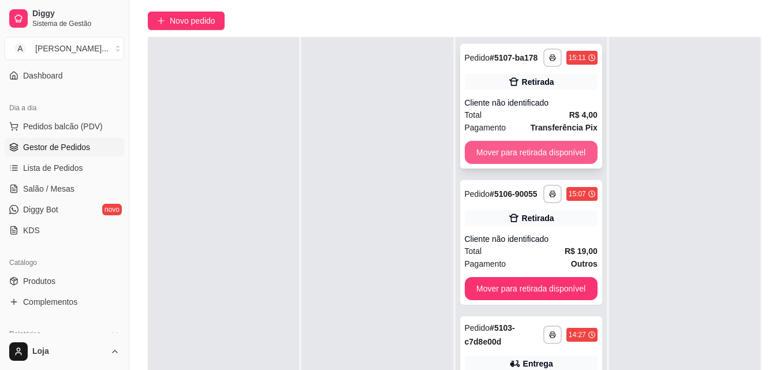
click at [558, 147] on button "Mover para retirada disponível" at bounding box center [531, 152] width 133 height 23
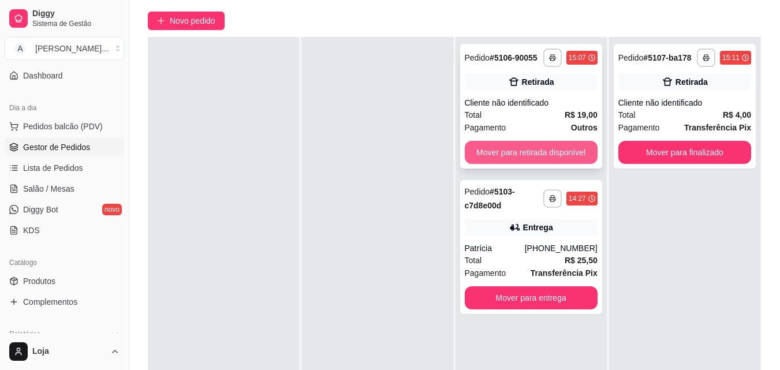
click at [575, 151] on button "Mover para retirada disponível" at bounding box center [531, 152] width 133 height 23
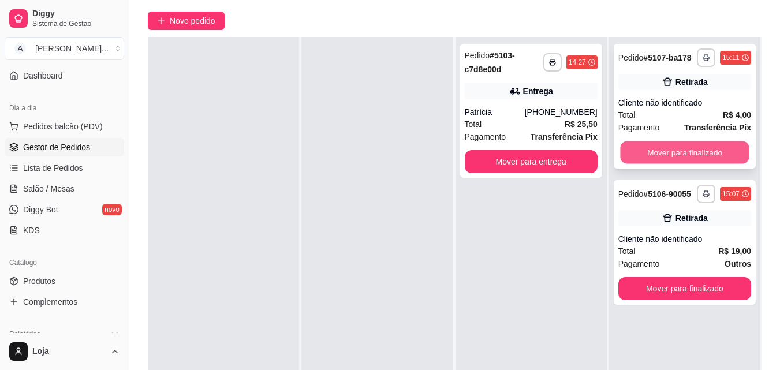
click at [682, 156] on button "Mover para finalizado" at bounding box center [684, 152] width 129 height 23
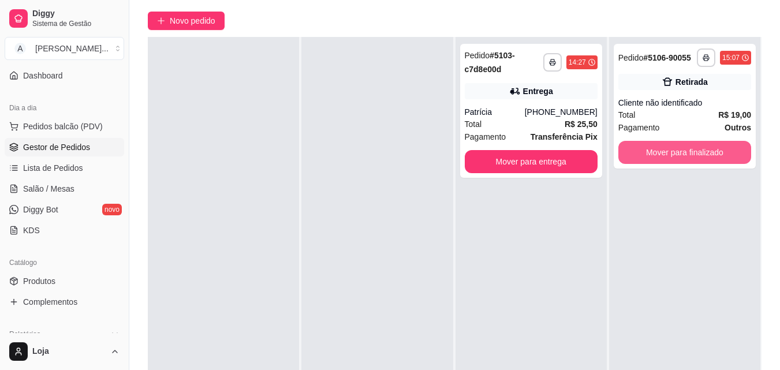
click at [682, 156] on button "Mover para finalizado" at bounding box center [684, 152] width 133 height 23
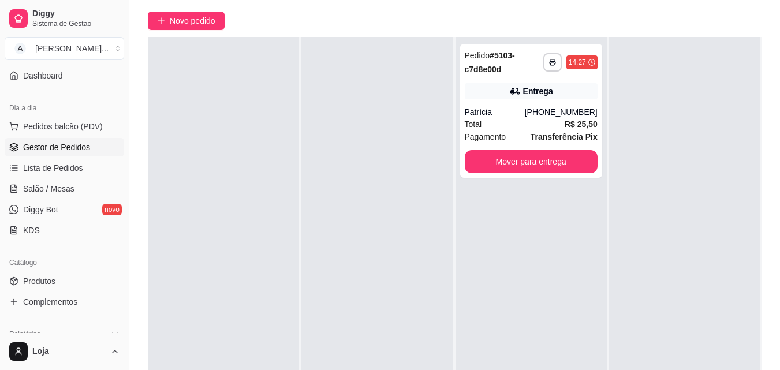
drag, startPoint x: 162, startPoint y: 142, endPoint x: 0, endPoint y: 70, distance: 177.3
click at [0, 87] on div "Diggy Sistema de Gestão A Aloha Açai ... Loja aberta Diggy Bot até 07/10 Acesso…" at bounding box center [390, 181] width 780 height 546
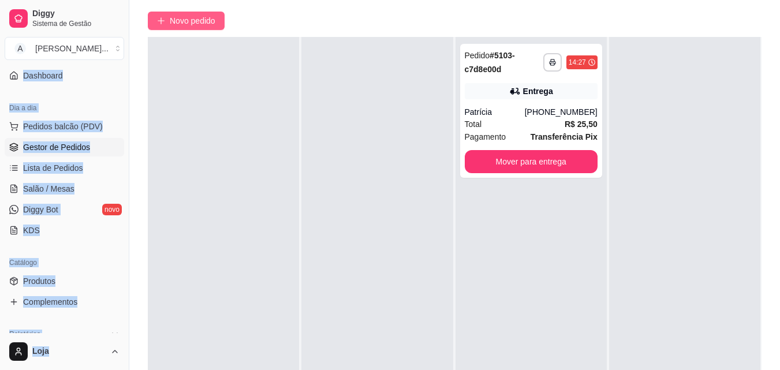
click at [215, 18] on span "Novo pedido" at bounding box center [193, 20] width 46 height 13
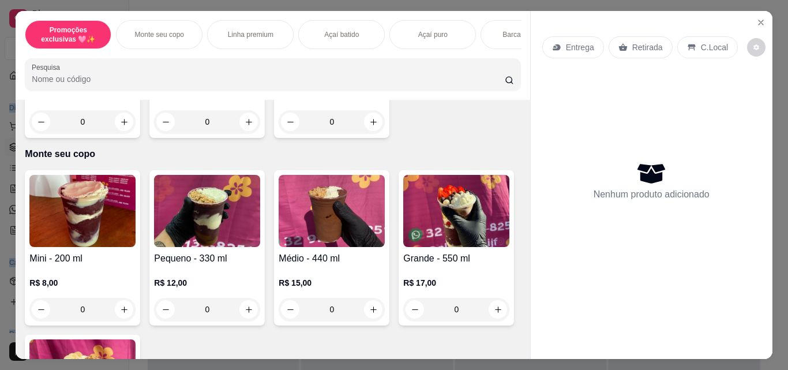
scroll to position [219, 0]
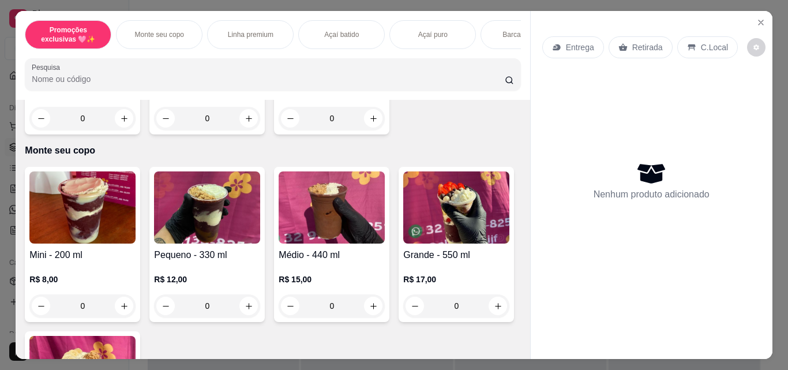
click at [245, 313] on div "0" at bounding box center [207, 305] width 106 height 23
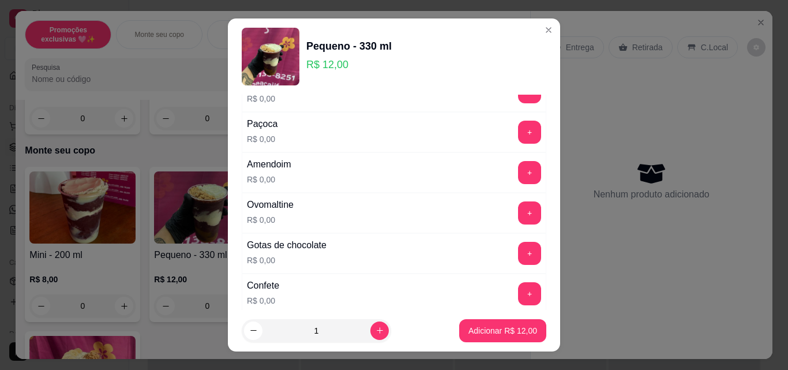
scroll to position [242, 0]
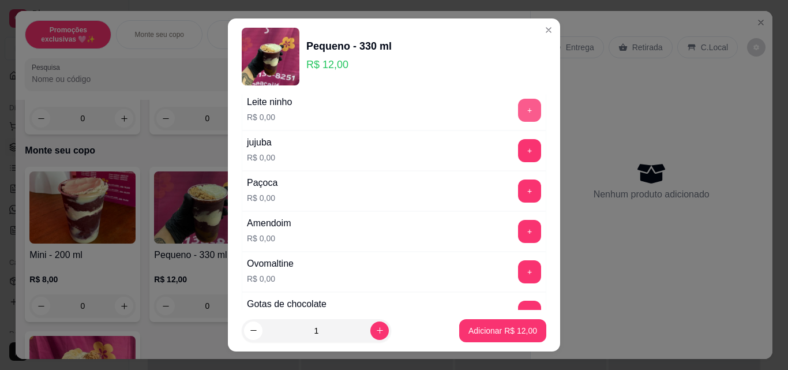
click at [518, 106] on button "+" at bounding box center [529, 110] width 23 height 23
click at [519, 189] on button "+" at bounding box center [530, 191] width 23 height 23
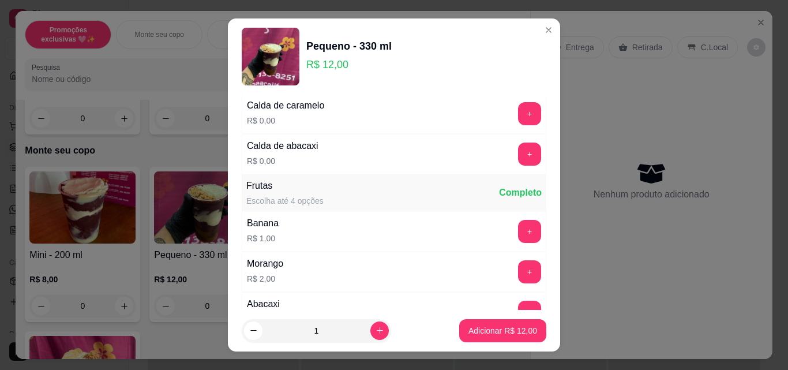
scroll to position [1054, 0]
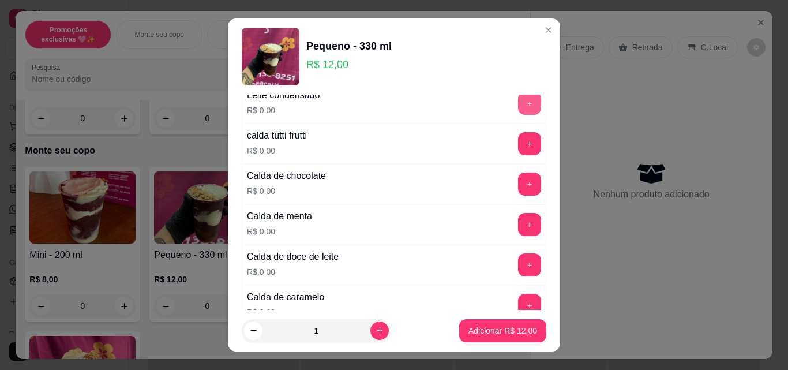
click at [518, 109] on button "+" at bounding box center [529, 103] width 23 height 23
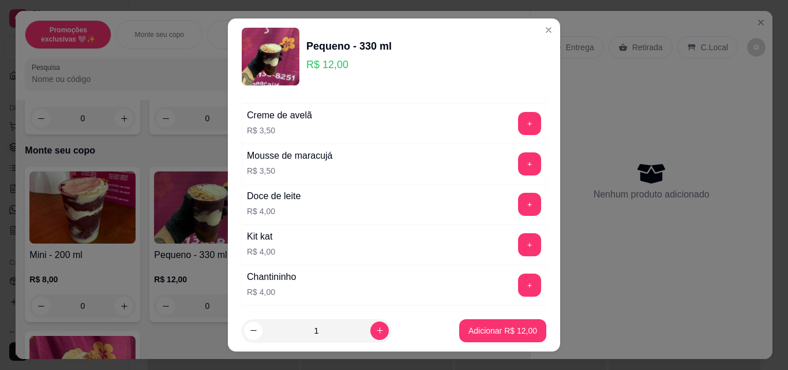
scroll to position [1756, 0]
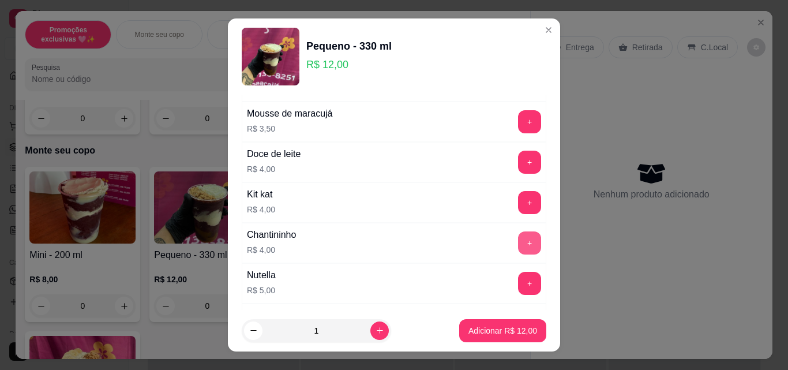
click at [518, 246] on button "+" at bounding box center [529, 242] width 23 height 23
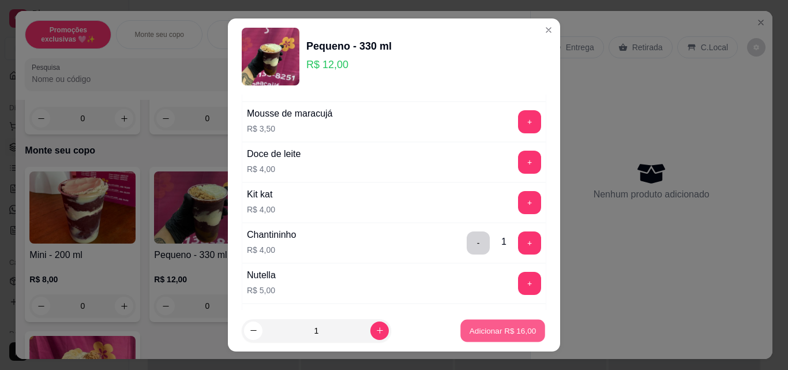
click at [512, 331] on p "Adicionar R$ 16,00" at bounding box center [503, 330] width 67 height 11
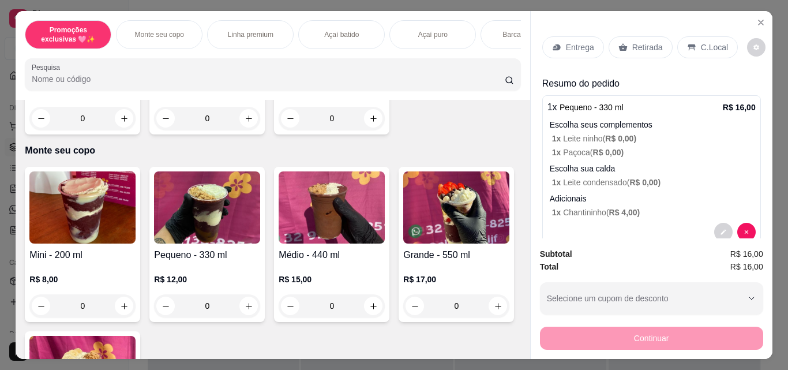
click at [245, 308] on div "0" at bounding box center [207, 305] width 106 height 23
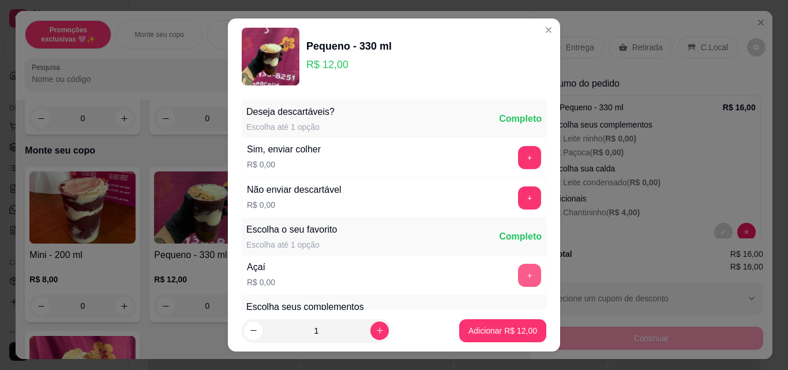
click at [518, 280] on button "+" at bounding box center [529, 275] width 23 height 23
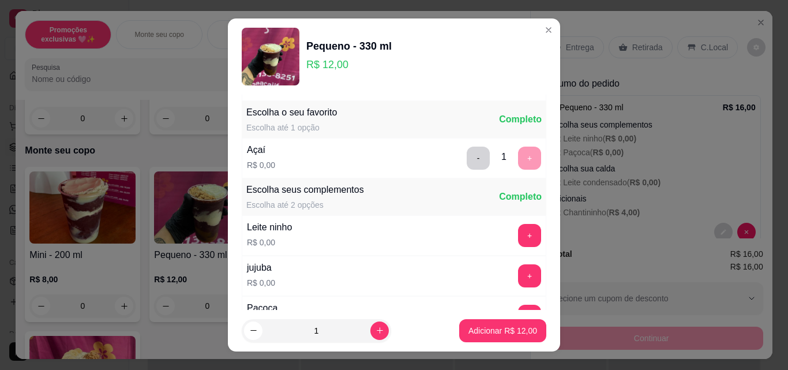
scroll to position [176, 0]
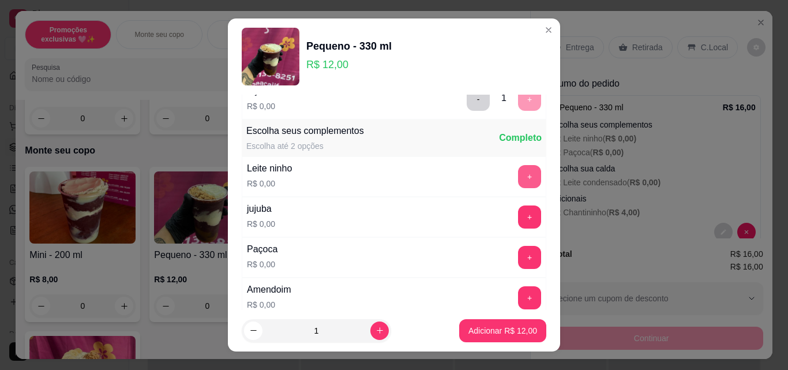
click at [518, 174] on button "+" at bounding box center [529, 176] width 23 height 23
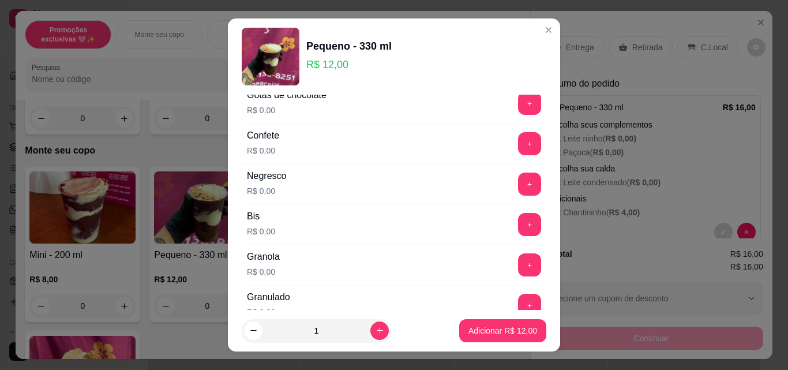
scroll to position [510, 0]
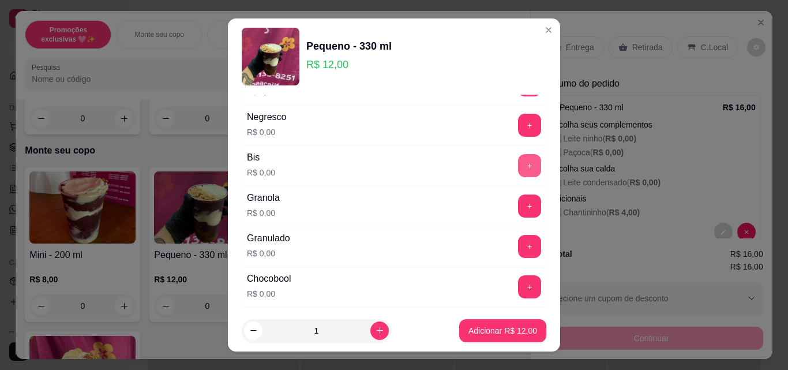
click at [518, 166] on button "+" at bounding box center [529, 165] width 23 height 23
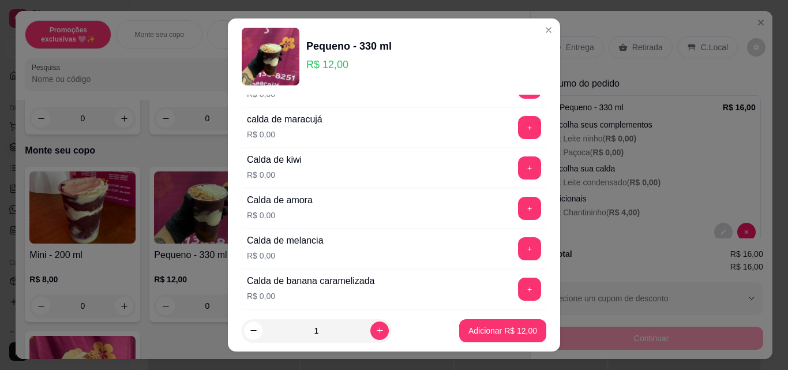
scroll to position [719, 0]
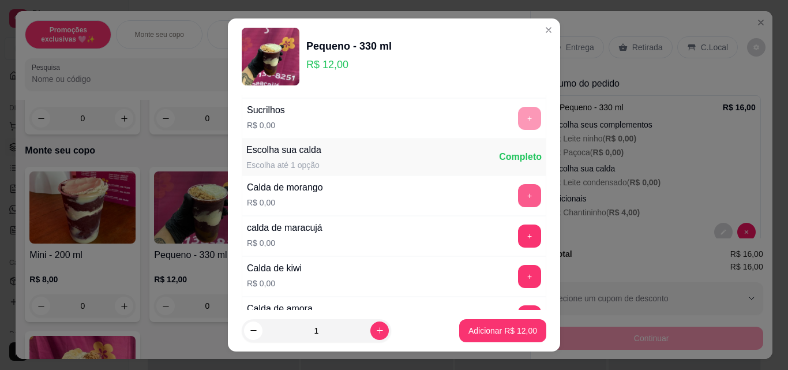
click at [518, 196] on button "+" at bounding box center [529, 195] width 23 height 23
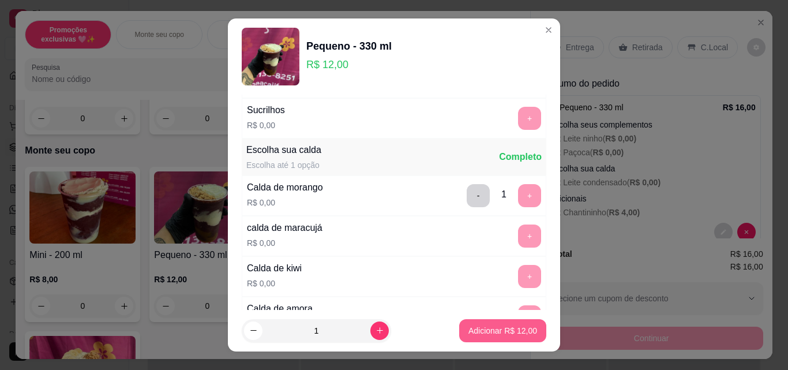
click at [511, 323] on button "Adicionar R$ 12,00" at bounding box center [502, 330] width 87 height 23
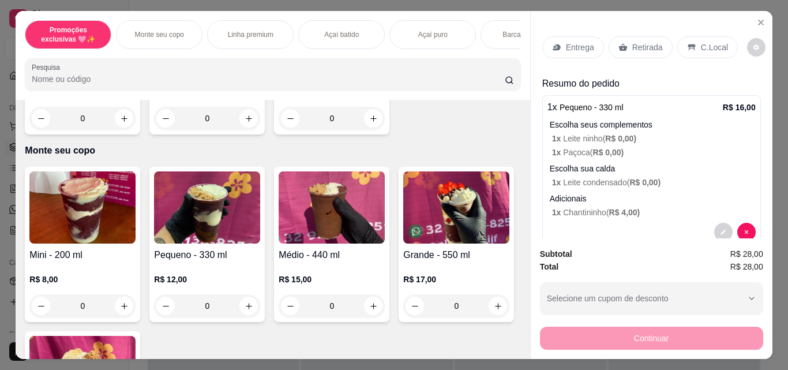
click at [246, 304] on div "0" at bounding box center [207, 305] width 106 height 23
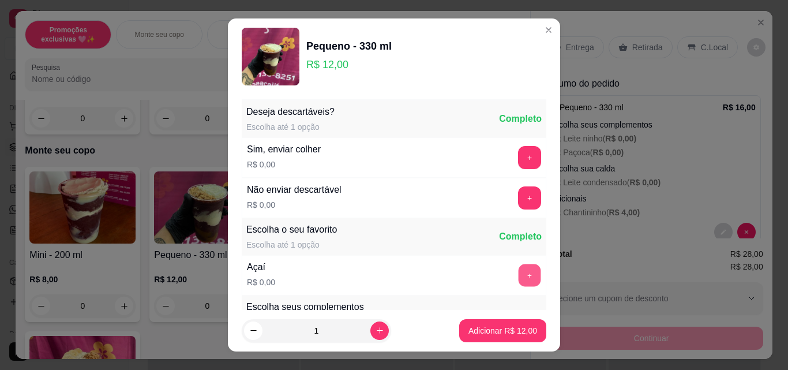
click at [519, 268] on button "+" at bounding box center [530, 275] width 23 height 23
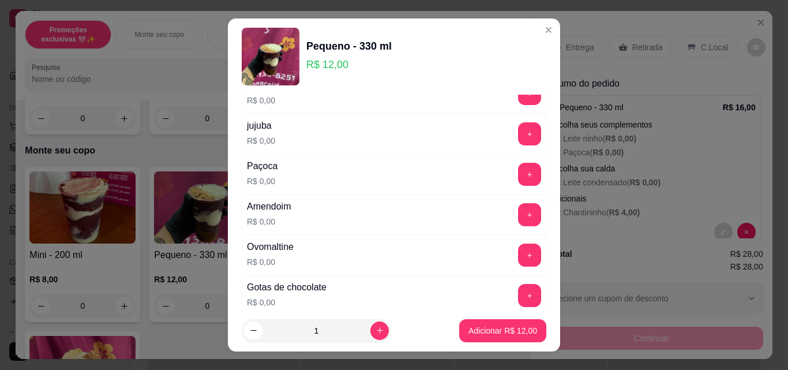
scroll to position [335, 0]
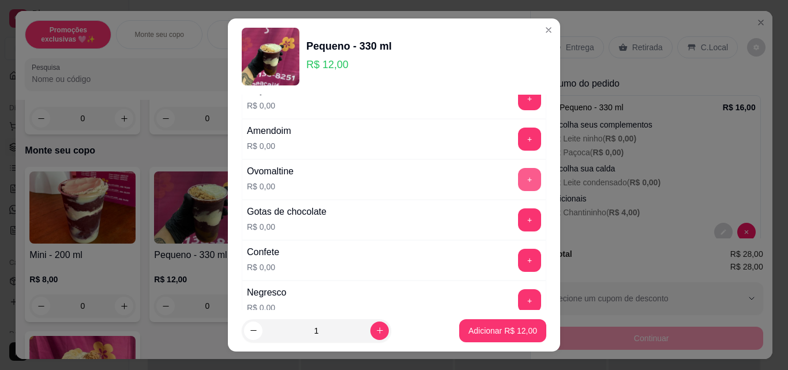
click at [518, 179] on button "+" at bounding box center [529, 179] width 23 height 23
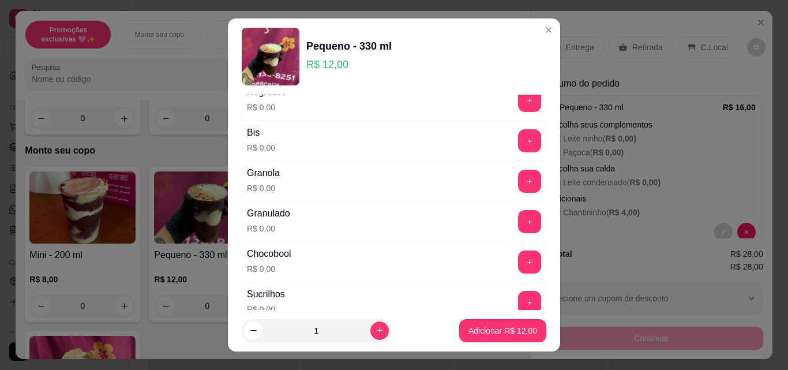
scroll to position [560, 0]
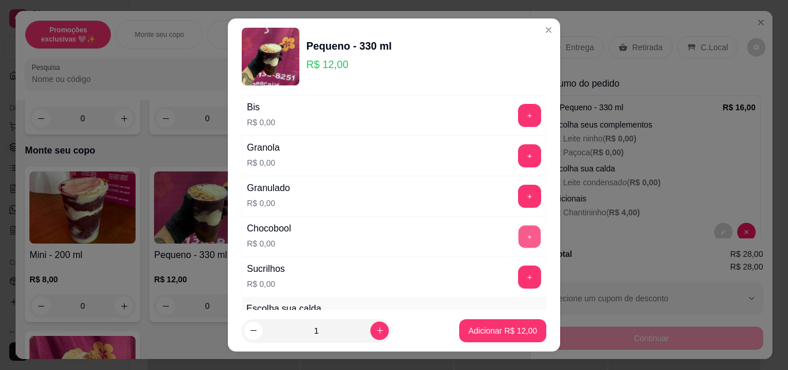
click at [519, 235] on button "+" at bounding box center [530, 237] width 23 height 23
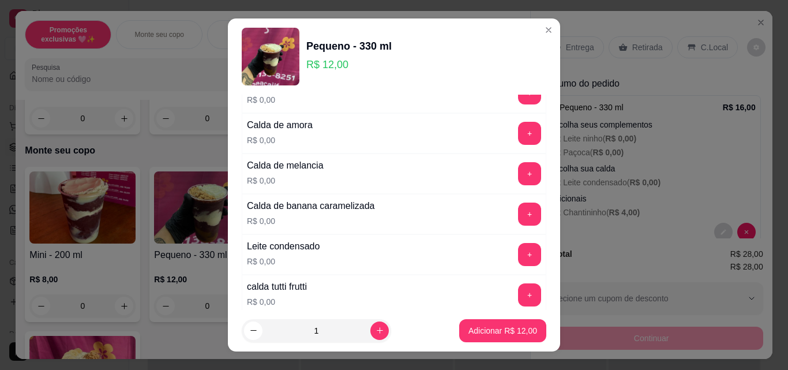
scroll to position [944, 0]
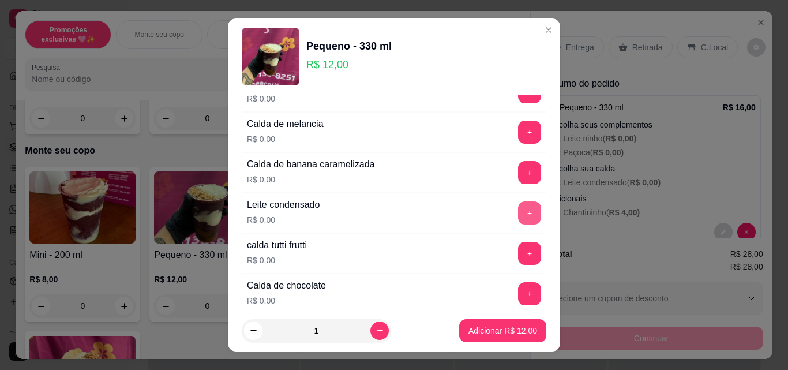
click at [518, 212] on button "+" at bounding box center [529, 212] width 23 height 23
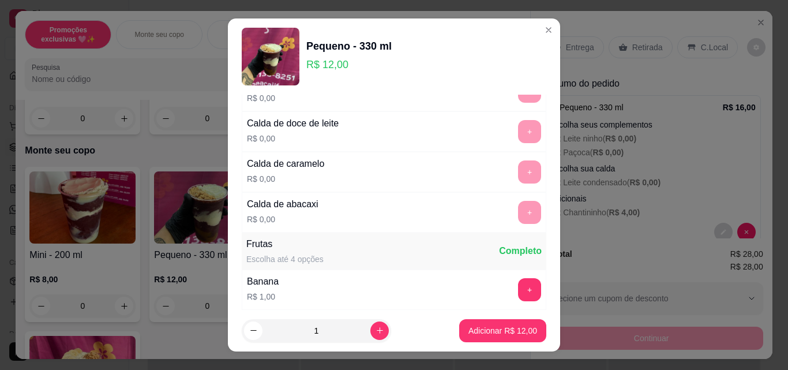
scroll to position [1195, 0]
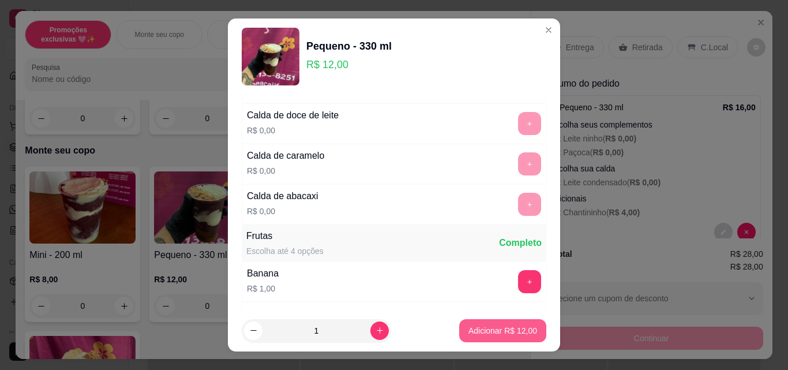
click at [502, 334] on p "Adicionar R$ 12,00" at bounding box center [503, 331] width 69 height 12
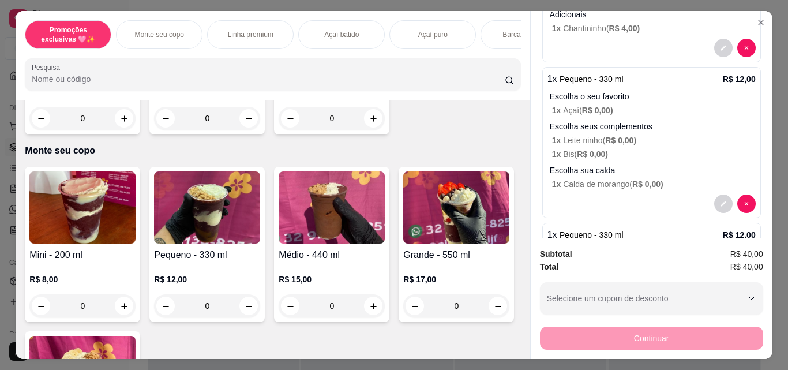
scroll to position [200, 0]
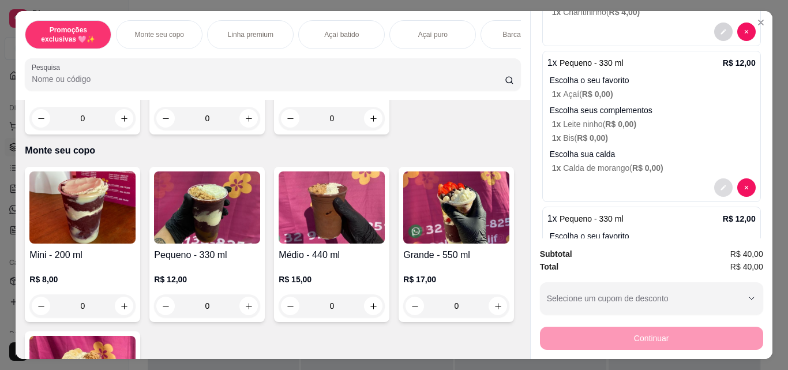
click at [714, 182] on button "decrease-product-quantity" at bounding box center [723, 187] width 18 height 18
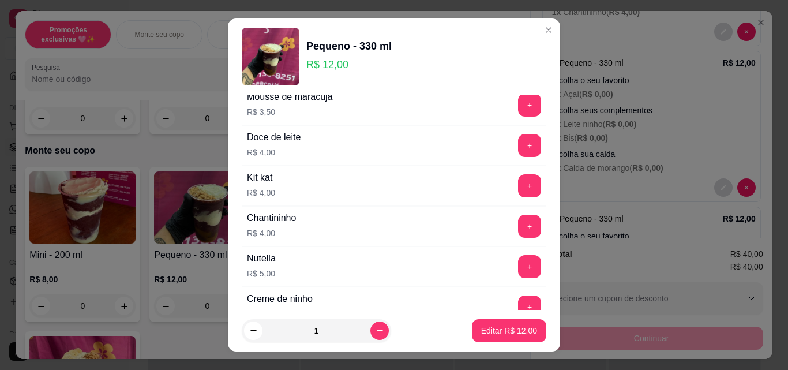
scroll to position [1789, 0]
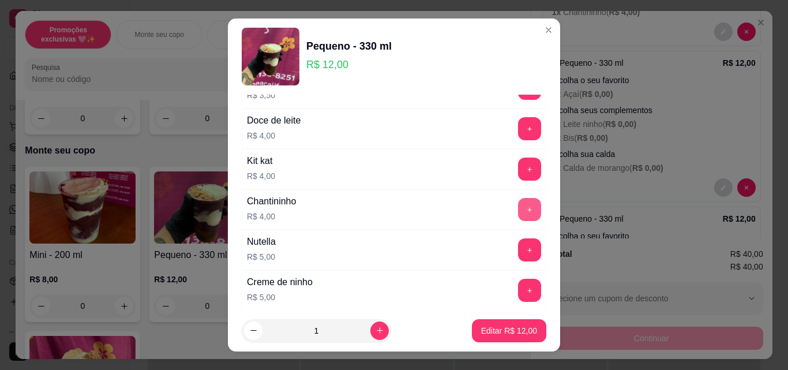
click at [518, 208] on button "+" at bounding box center [529, 209] width 23 height 23
click at [511, 328] on p "Editar R$ 16,00" at bounding box center [509, 330] width 54 height 11
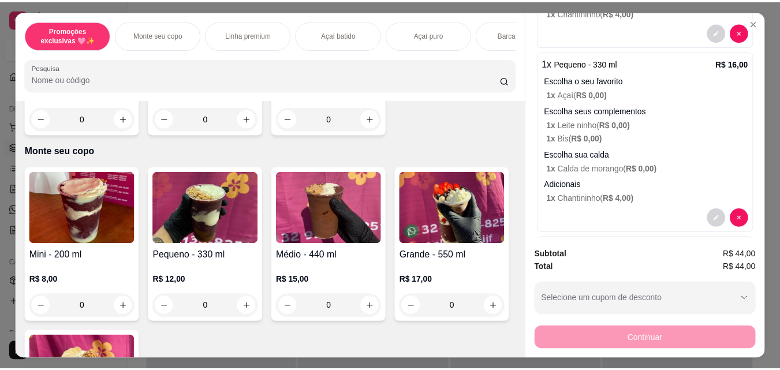
scroll to position [0, 0]
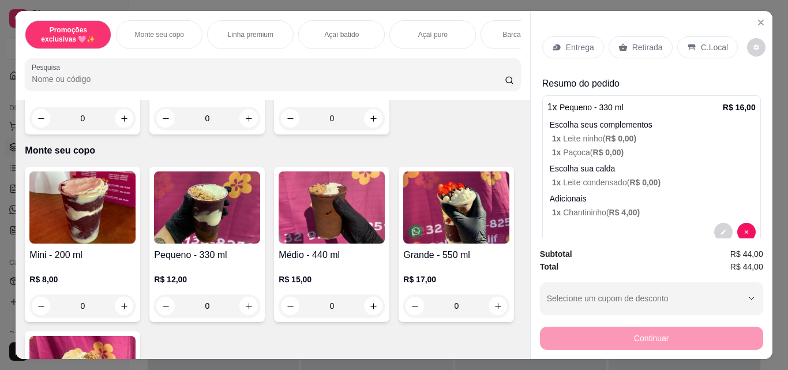
click at [709, 48] on p "C.Local" at bounding box center [714, 48] width 27 height 12
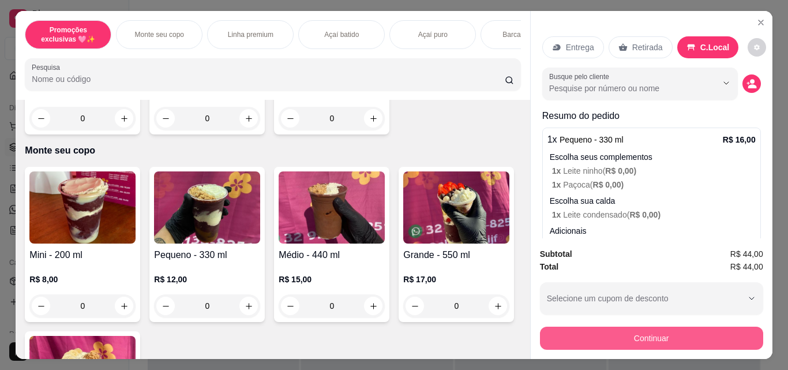
click at [705, 315] on div "Subtotal R$ 44,00 Total R$ 44,00 Selecione um cupom de desconto Selecione um cu…" at bounding box center [651, 299] width 223 height 102
click at [676, 328] on button "Continuar" at bounding box center [651, 338] width 216 height 23
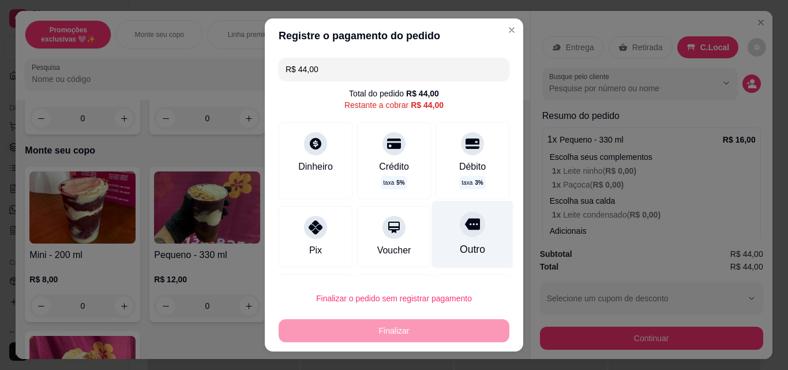
click at [455, 238] on div "Outro" at bounding box center [472, 235] width 81 height 68
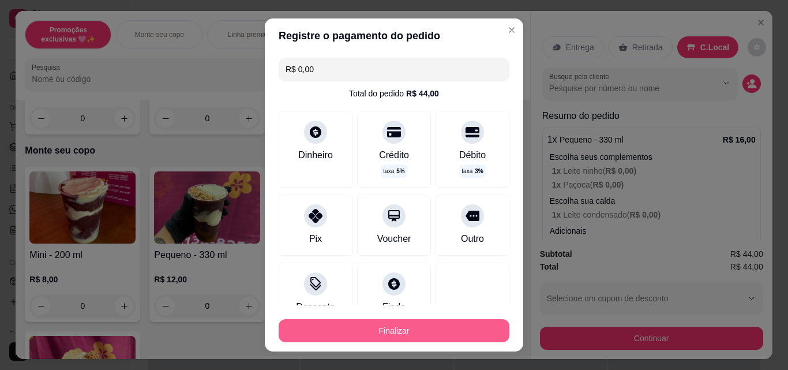
click at [433, 339] on button "Finalizar" at bounding box center [394, 330] width 231 height 23
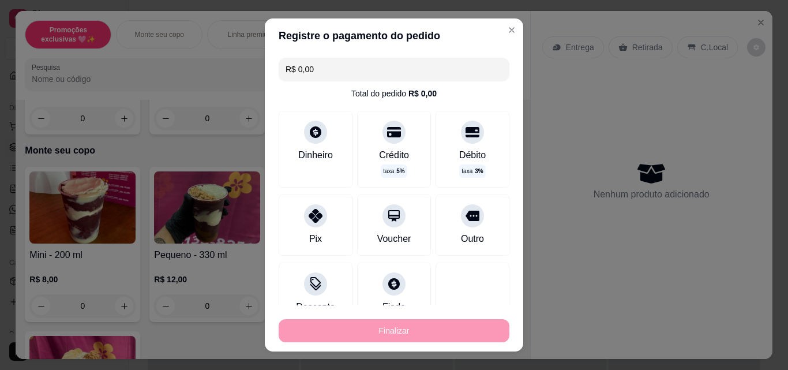
type input "-R$ 44,00"
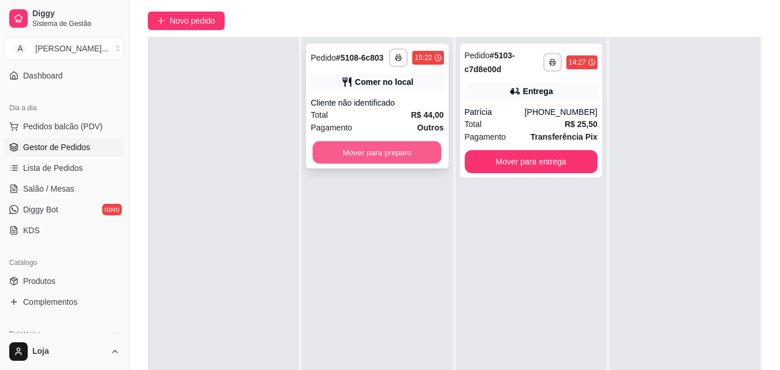
click at [349, 158] on button "Mover para preparo" at bounding box center [377, 152] width 129 height 23
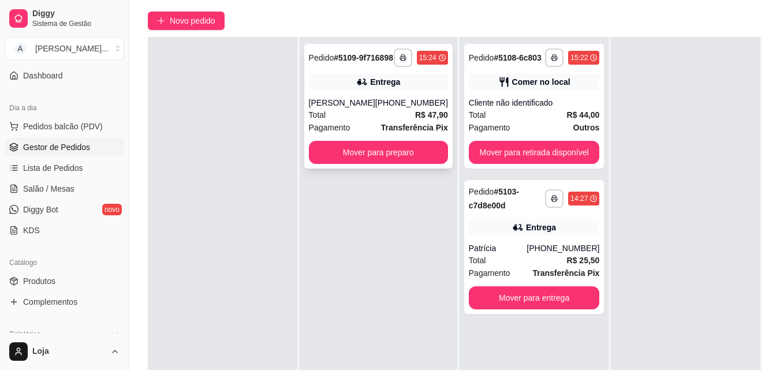
click at [422, 169] on div "**********" at bounding box center [378, 106] width 148 height 125
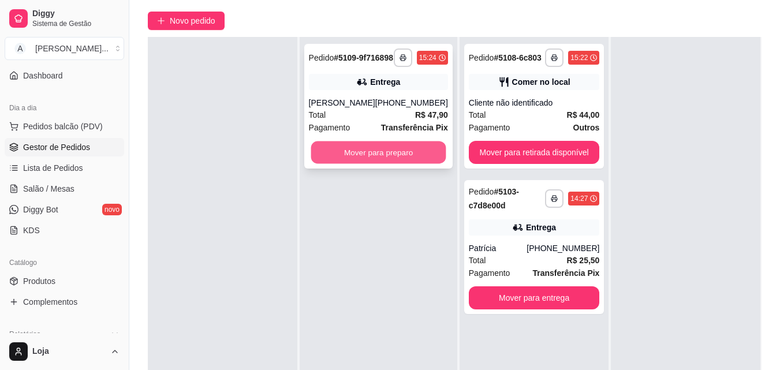
click at [356, 156] on button "Mover para preparo" at bounding box center [377, 152] width 135 height 23
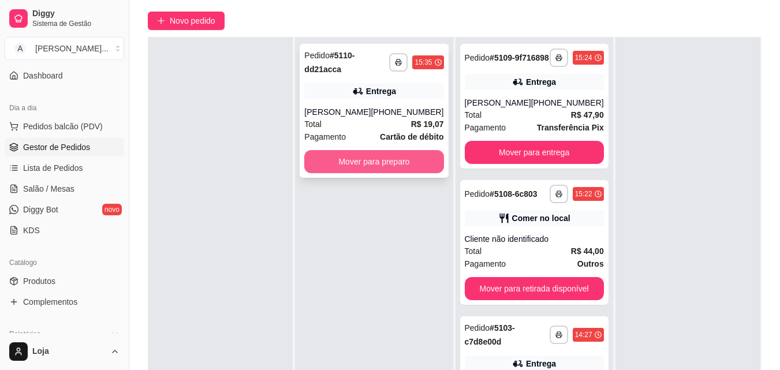
click at [392, 165] on button "Mover para preparo" at bounding box center [373, 161] width 139 height 23
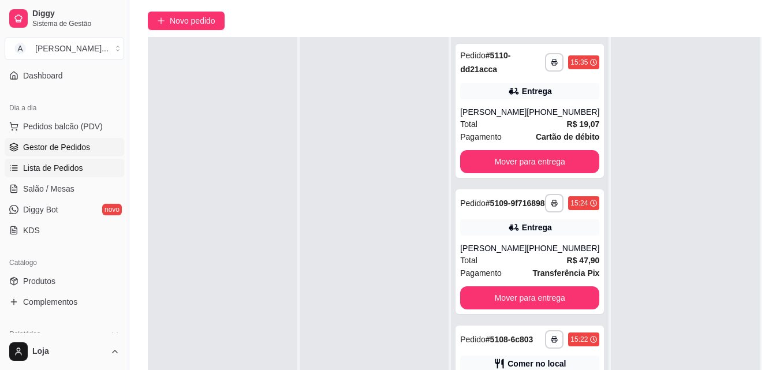
click at [49, 168] on span "Lista de Pedidos" at bounding box center [53, 168] width 60 height 12
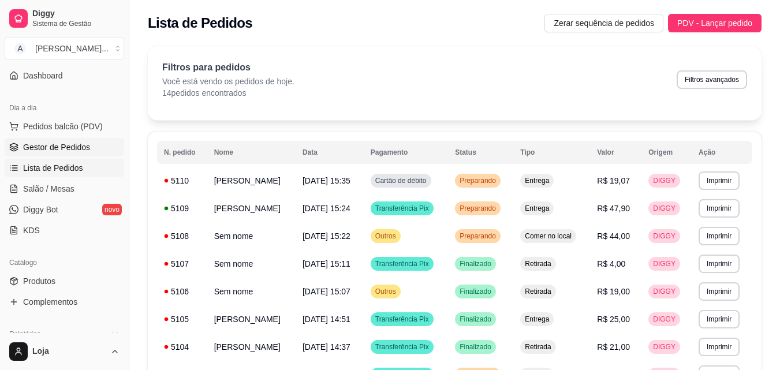
click at [69, 145] on span "Gestor de Pedidos" at bounding box center [56, 147] width 67 height 12
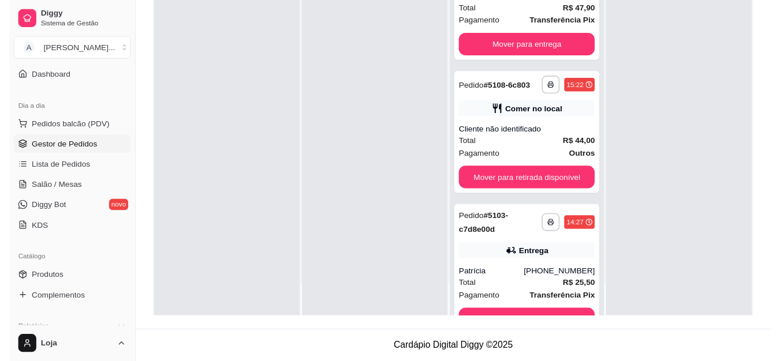
scroll to position [188, 0]
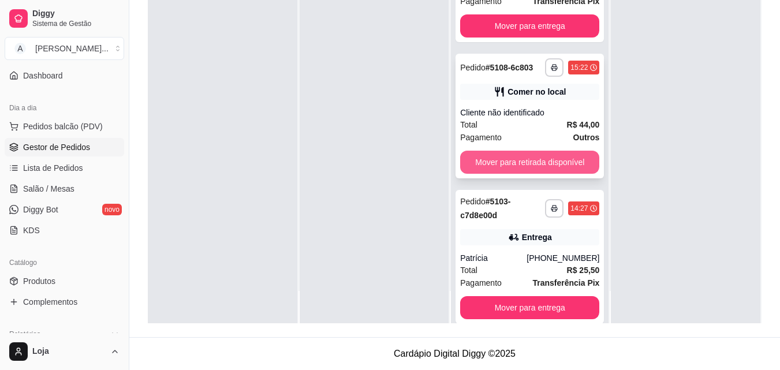
click at [538, 174] on button "Mover para retirada disponível" at bounding box center [529, 162] width 139 height 23
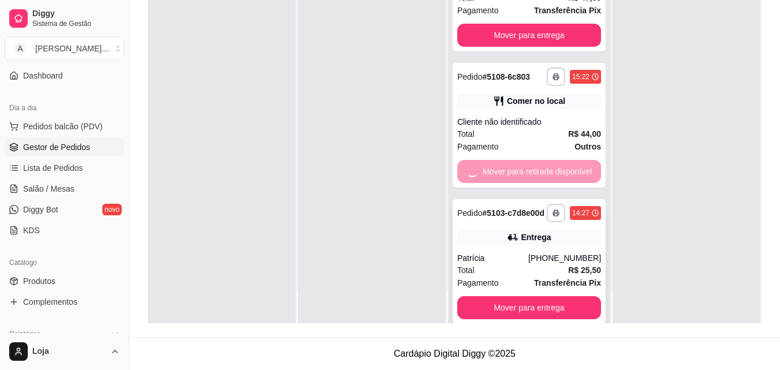
scroll to position [78, 0]
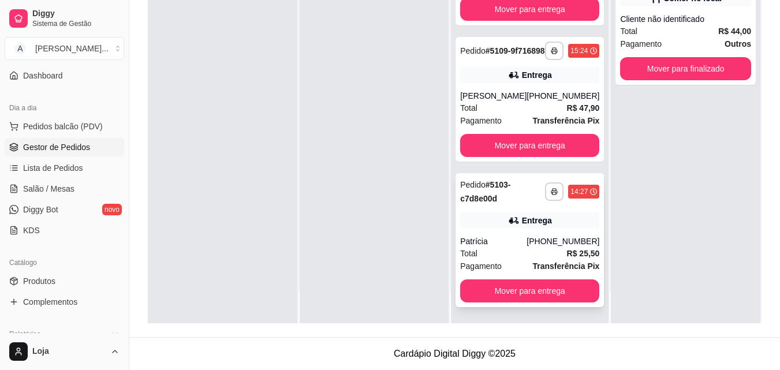
click at [517, 209] on div "**********" at bounding box center [529, 240] width 148 height 134
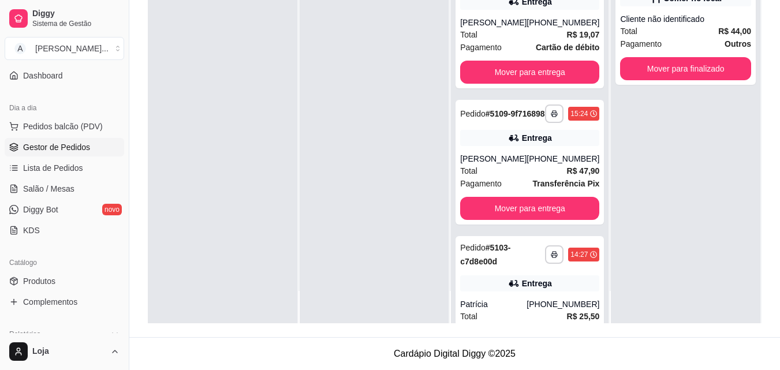
scroll to position [0, 0]
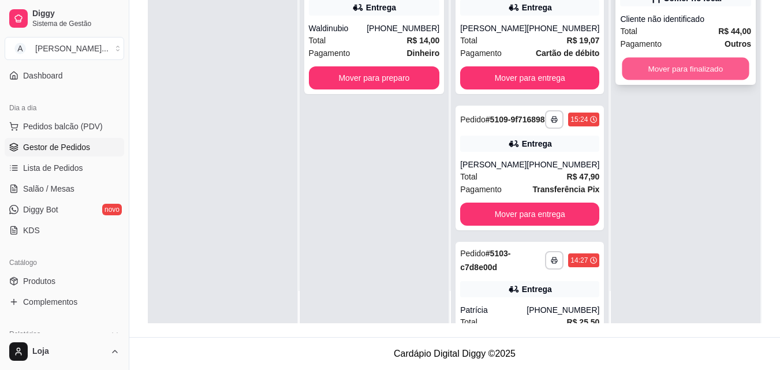
click at [723, 73] on button "Mover para finalizado" at bounding box center [685, 69] width 127 height 23
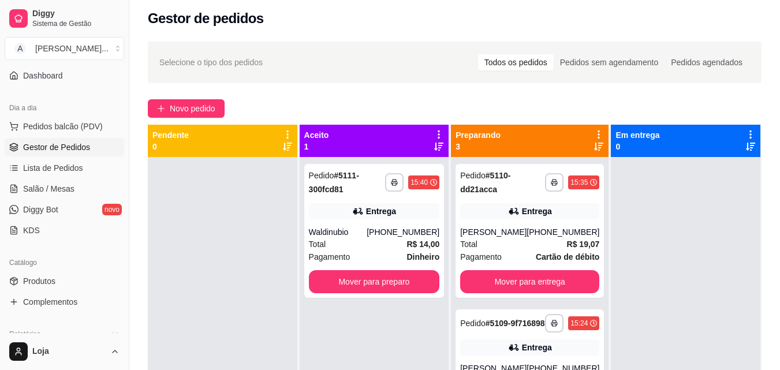
click at [594, 149] on icon at bounding box center [598, 146] width 9 height 9
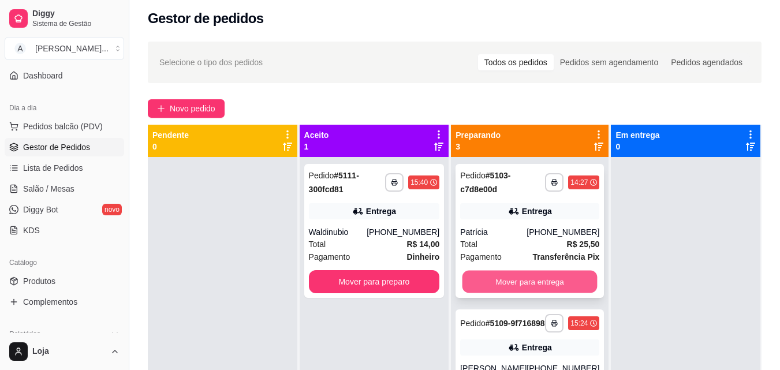
click at [544, 277] on button "Mover para entrega" at bounding box center [529, 282] width 135 height 23
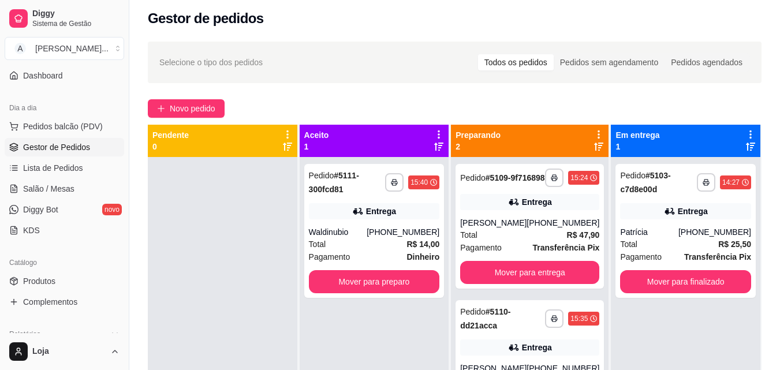
click at [594, 150] on icon at bounding box center [598, 146] width 9 height 9
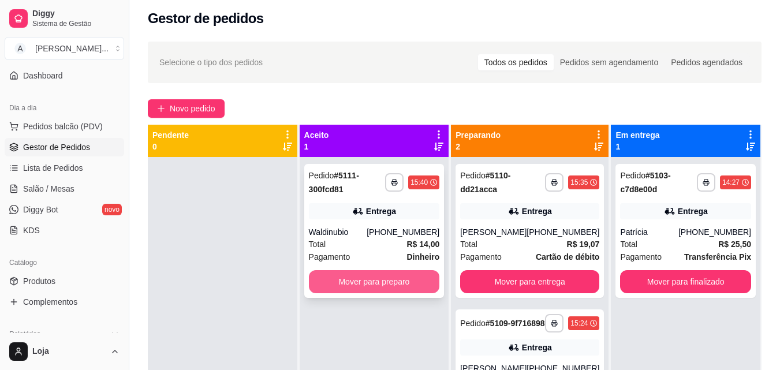
click at [376, 279] on button "Mover para preparo" at bounding box center [374, 281] width 131 height 23
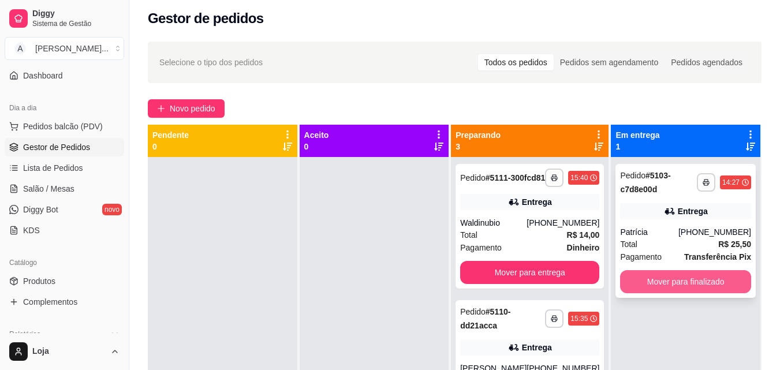
click at [667, 286] on button "Mover para finalizado" at bounding box center [685, 281] width 131 height 23
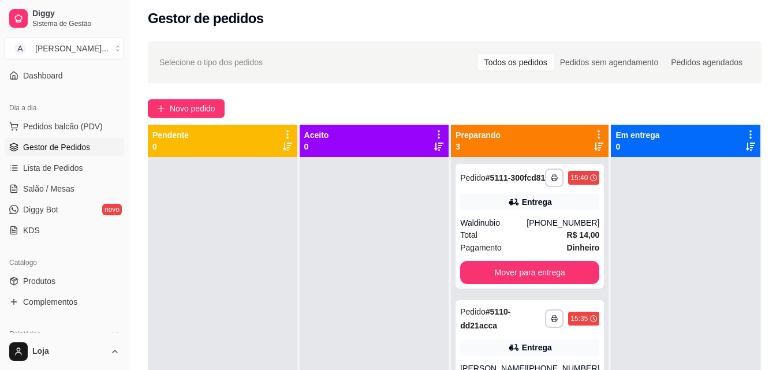
click at [594, 147] on icon at bounding box center [598, 146] width 9 height 9
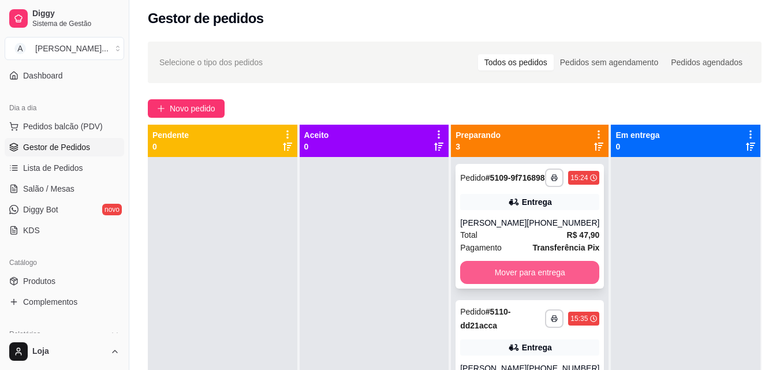
click at [565, 284] on button "Mover para entrega" at bounding box center [529, 272] width 139 height 23
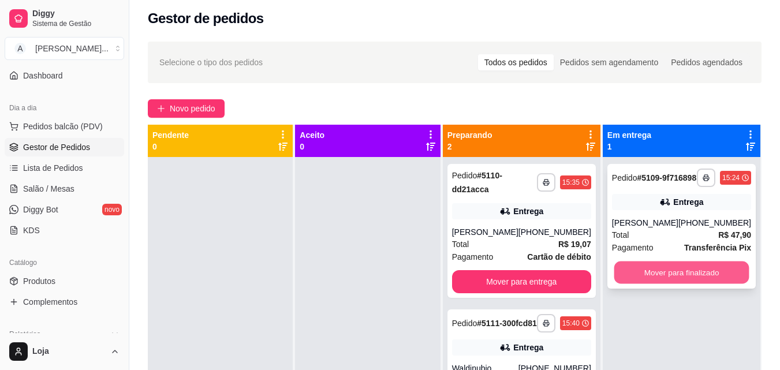
click at [624, 283] on button "Mover para finalizado" at bounding box center [680, 272] width 135 height 23
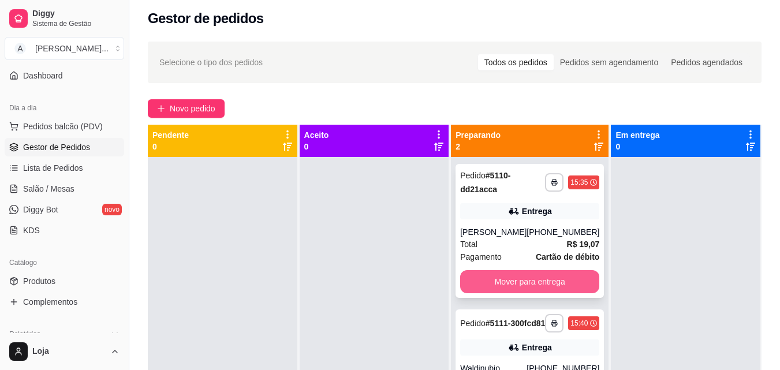
click at [568, 281] on button "Mover para entrega" at bounding box center [529, 281] width 139 height 23
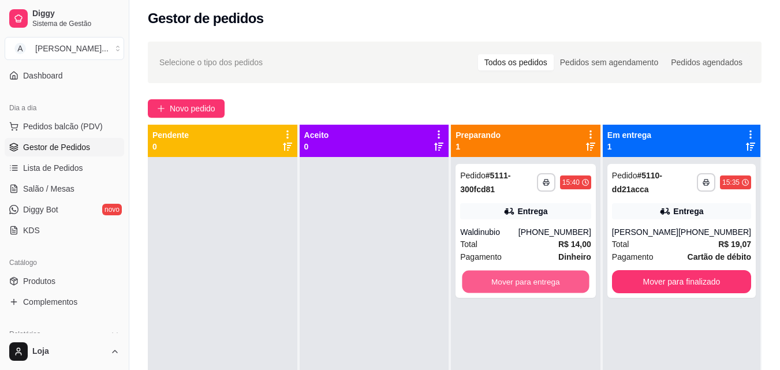
click at [568, 281] on button "Mover para entrega" at bounding box center [525, 282] width 127 height 23
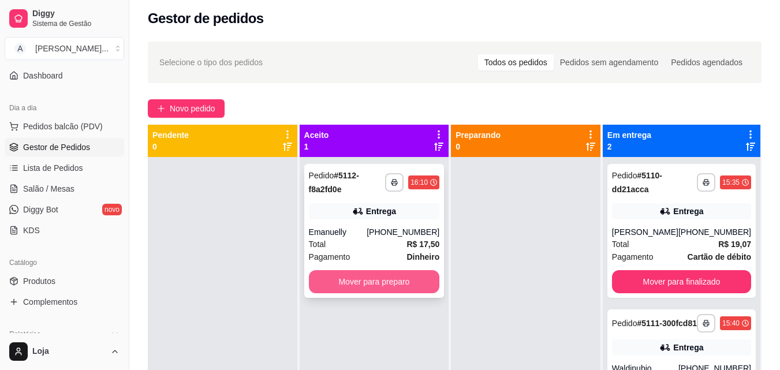
click at [364, 276] on button "Mover para preparo" at bounding box center [374, 281] width 131 height 23
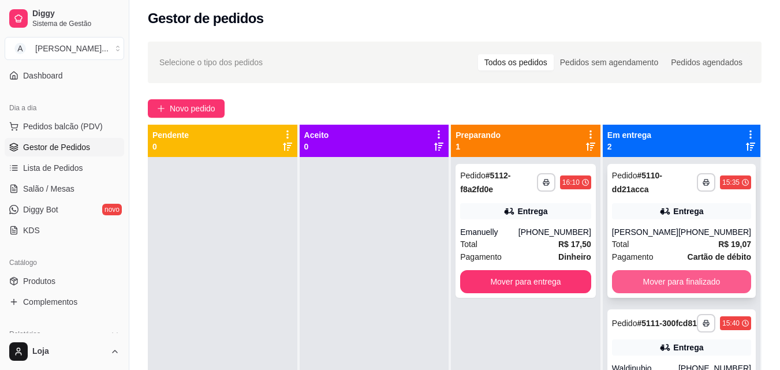
click at [659, 282] on button "Mover para finalizado" at bounding box center [681, 281] width 139 height 23
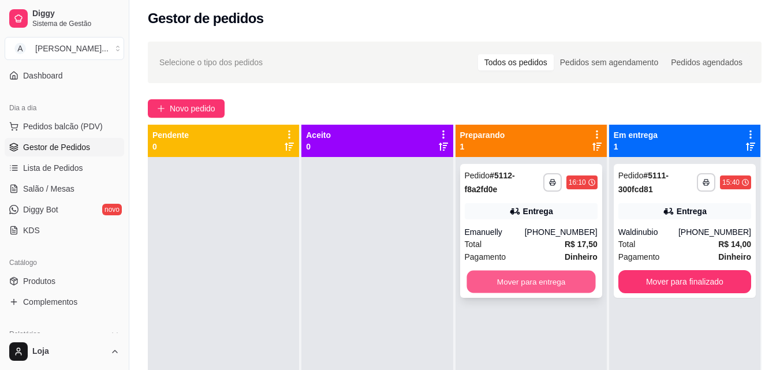
click at [560, 282] on button "Mover para entrega" at bounding box center [530, 282] width 129 height 23
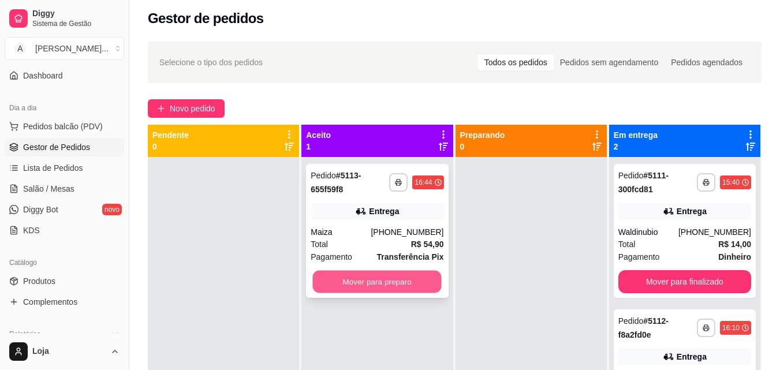
click at [355, 280] on button "Mover para preparo" at bounding box center [377, 282] width 129 height 23
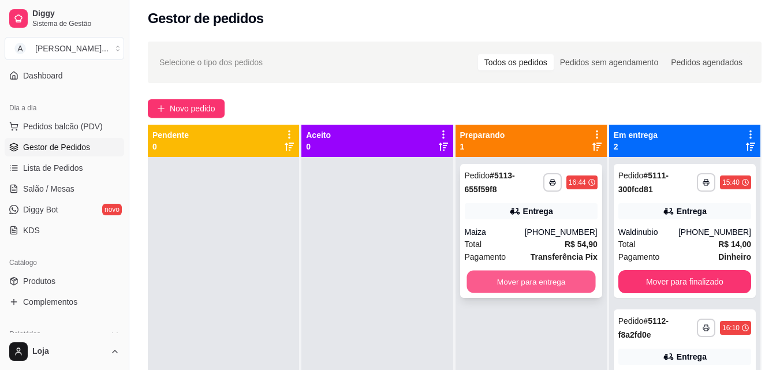
click at [493, 283] on button "Mover para entrega" at bounding box center [530, 282] width 129 height 23
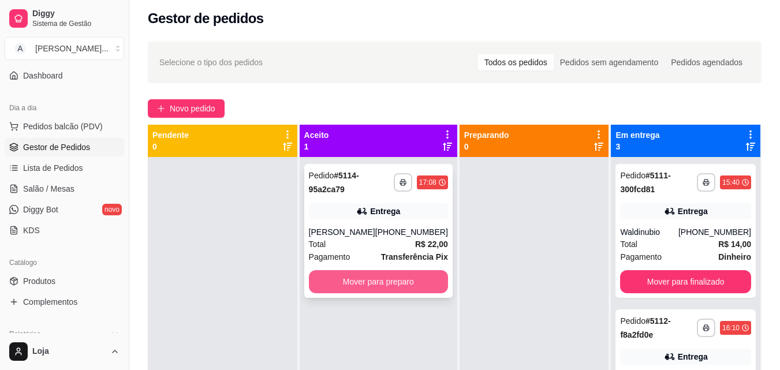
click at [413, 285] on button "Mover para preparo" at bounding box center [378, 281] width 139 height 23
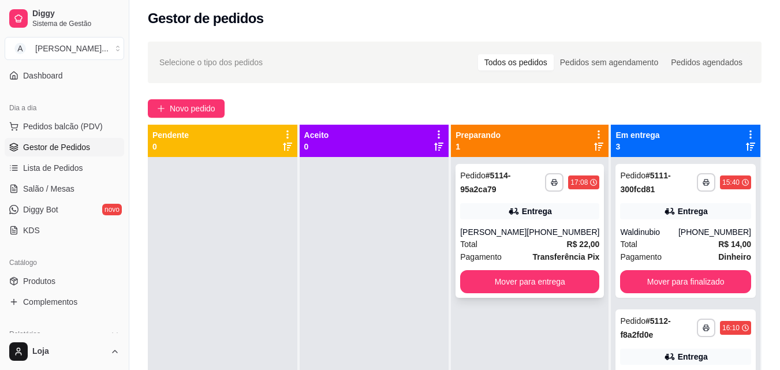
click at [495, 202] on div "**********" at bounding box center [529, 231] width 148 height 134
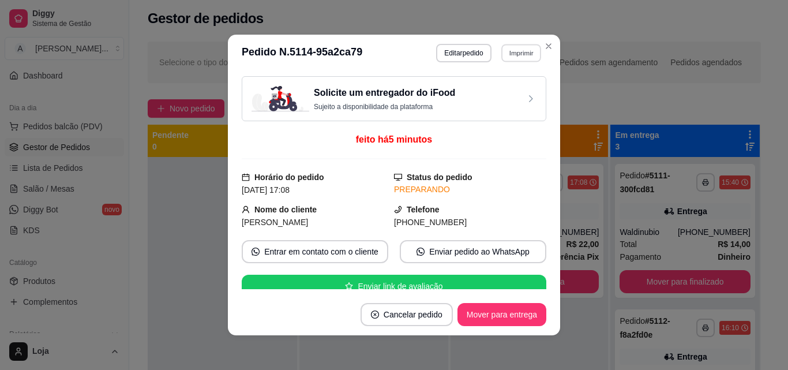
click at [517, 55] on button "Imprimir" at bounding box center [522, 53] width 40 height 18
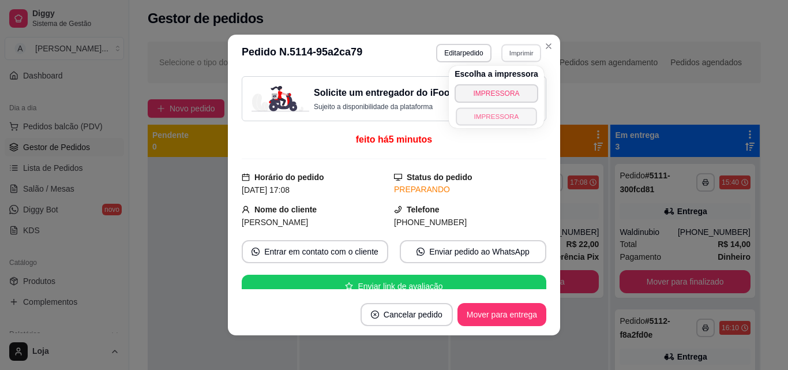
click at [495, 118] on button "IMPRESSORA" at bounding box center [496, 116] width 81 height 18
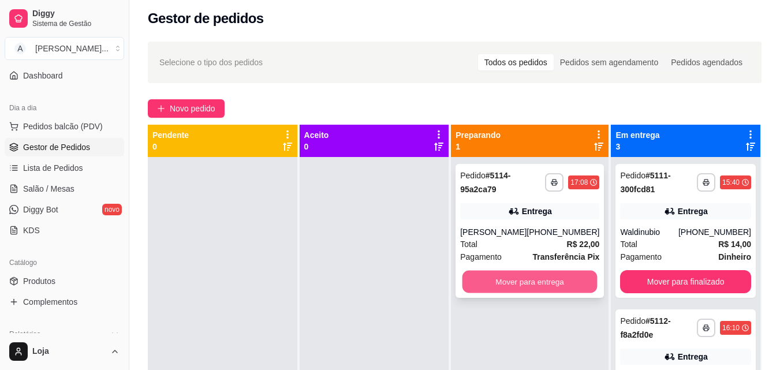
click at [530, 271] on button "Mover para entrega" at bounding box center [529, 282] width 135 height 23
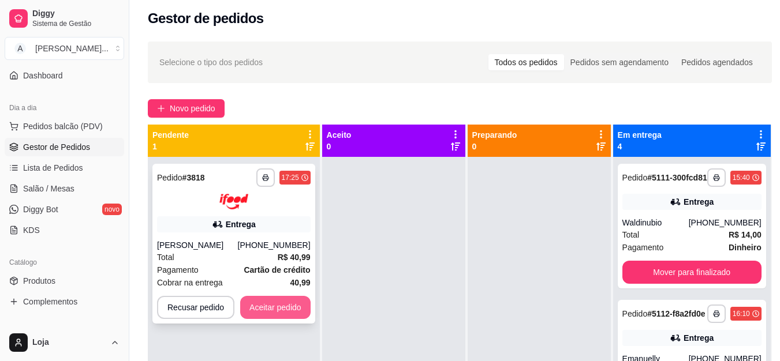
click at [254, 312] on button "Aceitar pedido" at bounding box center [275, 307] width 70 height 23
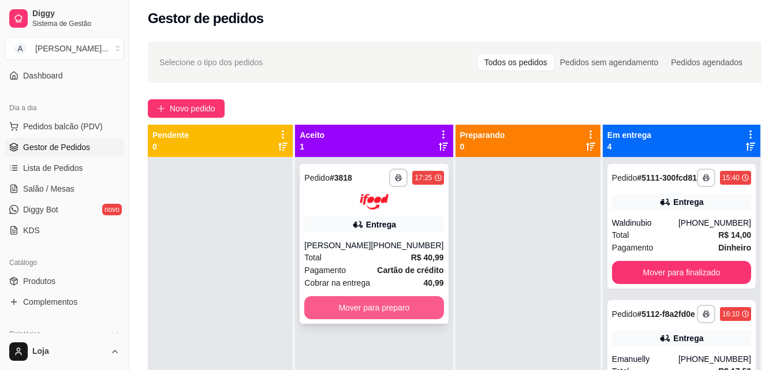
click at [354, 305] on button "Mover para preparo" at bounding box center [373, 307] width 139 height 23
click at [411, 309] on button "Mover para preparo" at bounding box center [373, 307] width 139 height 23
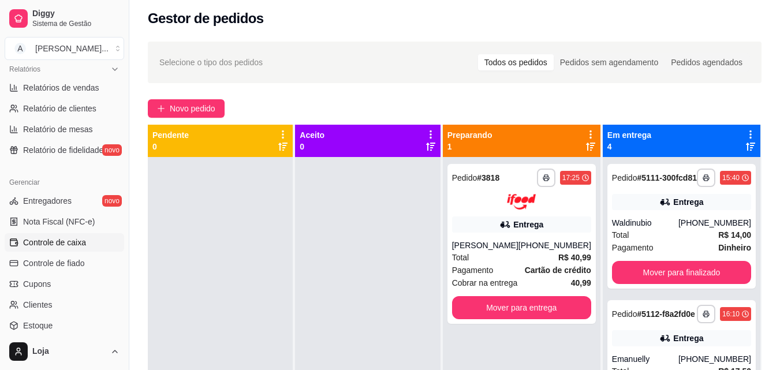
scroll to position [364, 0]
click at [96, 235] on link "Controle de caixa" at bounding box center [64, 240] width 119 height 18
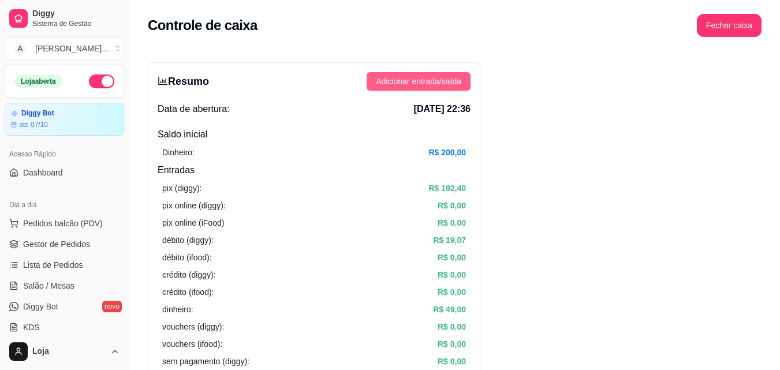
click at [436, 81] on span "Adicionar entrada/saída" at bounding box center [418, 81] width 85 height 13
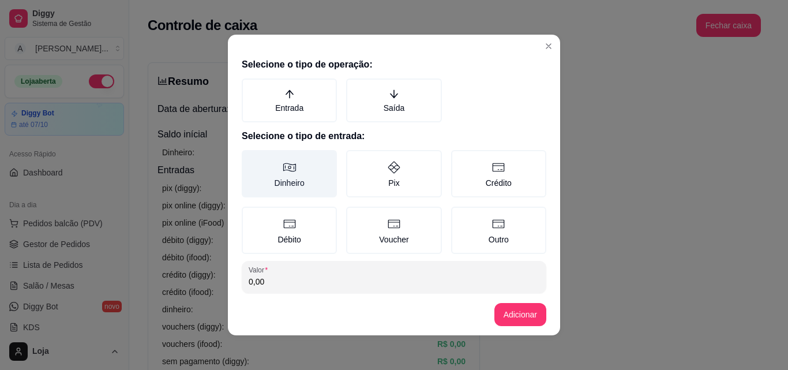
click at [245, 188] on label "Dinheiro" at bounding box center [289, 173] width 95 height 47
click at [245, 159] on button "Dinheiro" at bounding box center [245, 153] width 9 height 9
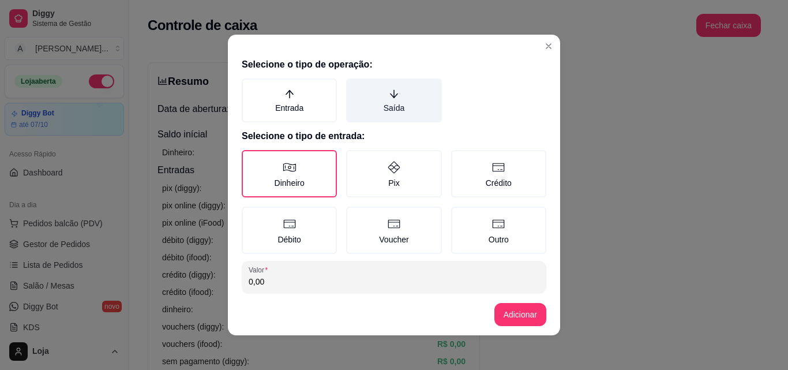
click at [385, 113] on label "Saída" at bounding box center [393, 100] width 95 height 44
click at [355, 87] on button "Saída" at bounding box center [350, 82] width 9 height 9
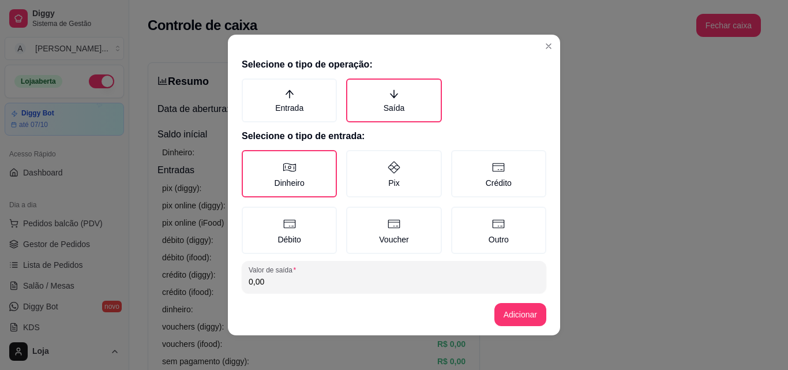
click at [386, 276] on input "0,00" at bounding box center [394, 282] width 291 height 12
type input "20,00"
click at [536, 315] on button "Adicionar" at bounding box center [521, 314] width 52 height 23
click at [515, 316] on button "Adicionar" at bounding box center [520, 315] width 51 height 23
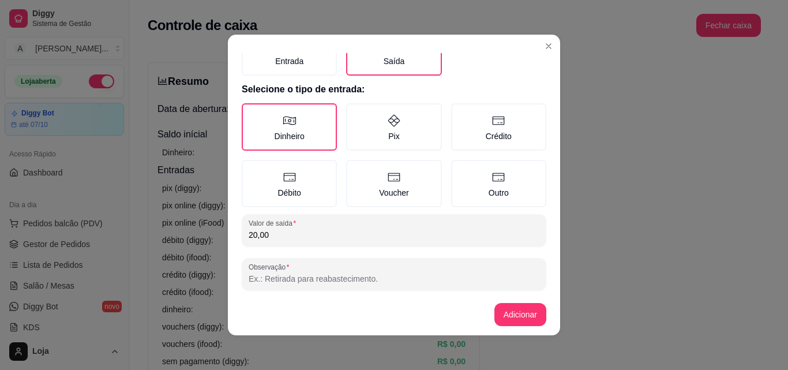
scroll to position [51, 0]
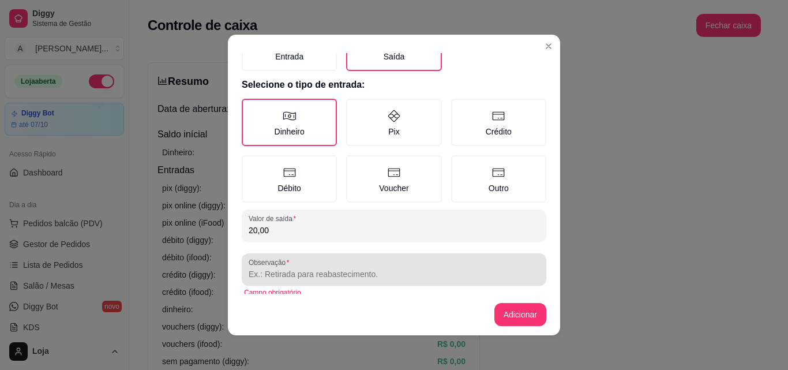
click at [506, 268] on div at bounding box center [394, 269] width 291 height 23
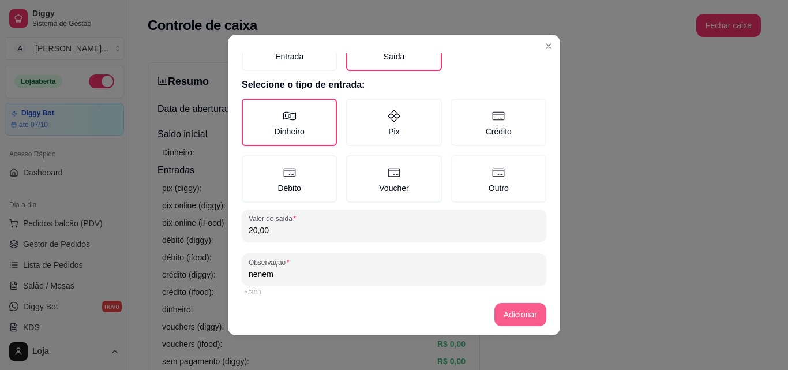
type input "nenem"
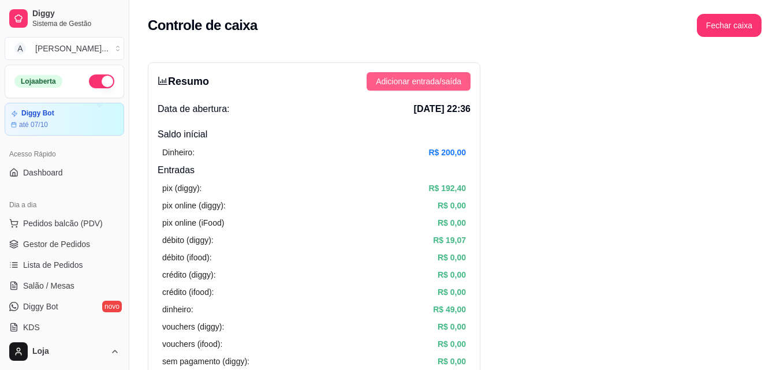
click at [371, 81] on button "Adicionar entrada/saída" at bounding box center [418, 81] width 104 height 18
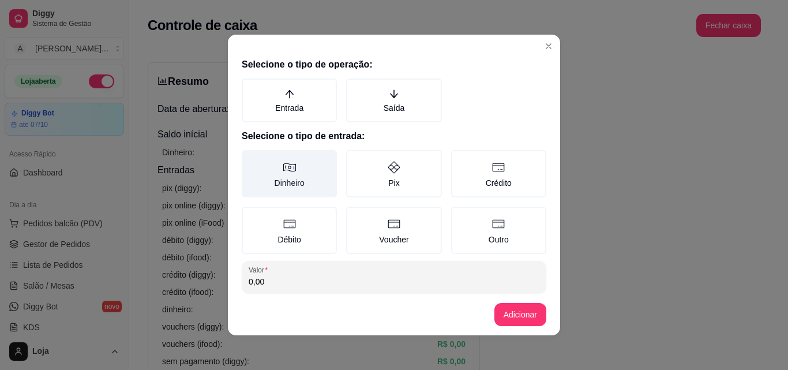
click at [303, 173] on label "Dinheiro" at bounding box center [289, 173] width 95 height 47
click at [250, 159] on button "Dinheiro" at bounding box center [245, 153] width 9 height 9
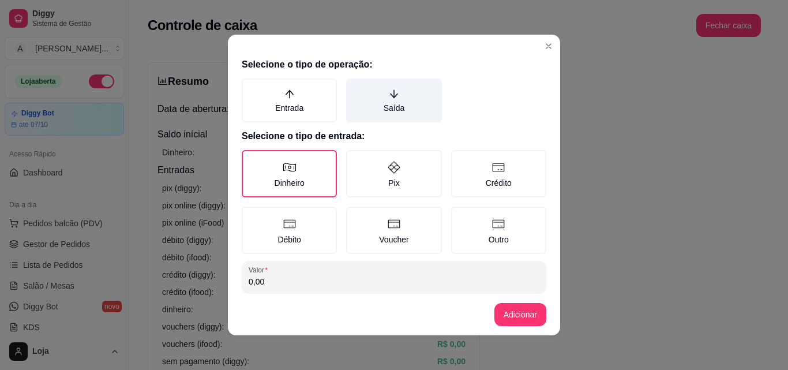
click at [398, 91] on label "Saída" at bounding box center [393, 100] width 95 height 44
click at [355, 87] on button "Saída" at bounding box center [350, 82] width 9 height 9
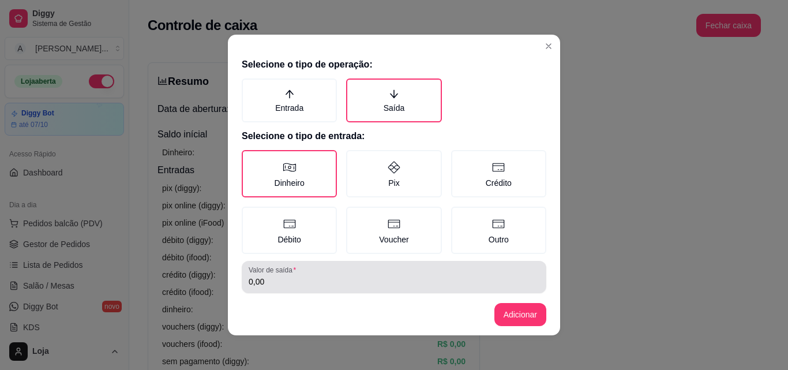
click at [402, 280] on input "0,00" at bounding box center [394, 282] width 291 height 12
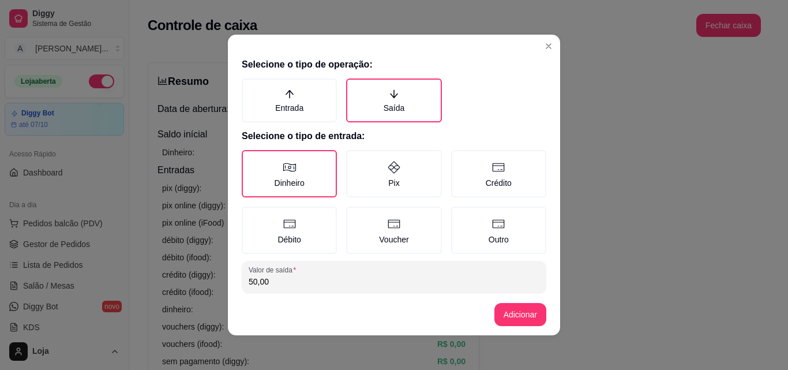
type input "50,00"
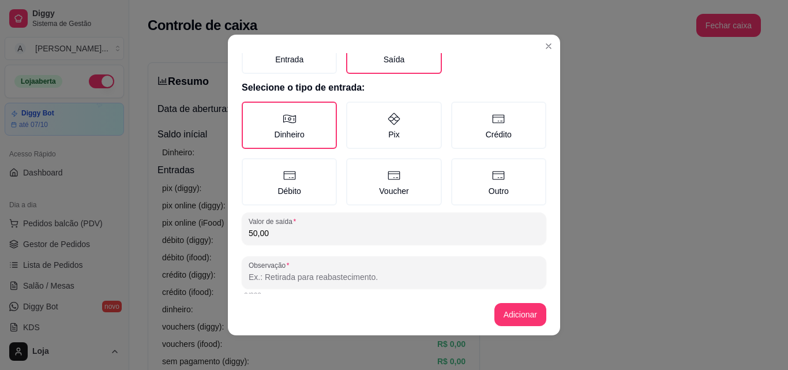
scroll to position [49, 0]
click at [496, 278] on input "Observação" at bounding box center [394, 277] width 291 height 12
type input "fabricio"
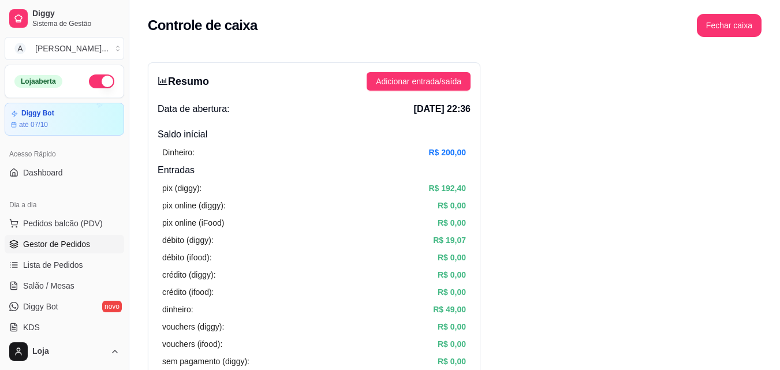
click at [39, 242] on span "Gestor de Pedidos" at bounding box center [56, 244] width 67 height 12
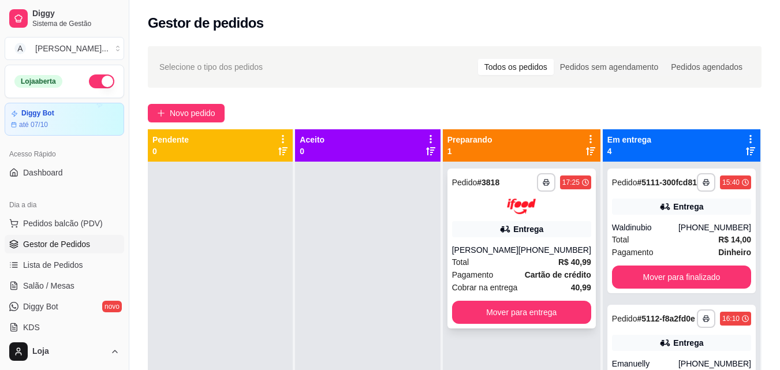
click at [538, 266] on div "Total R$ 40,99" at bounding box center [521, 262] width 139 height 13
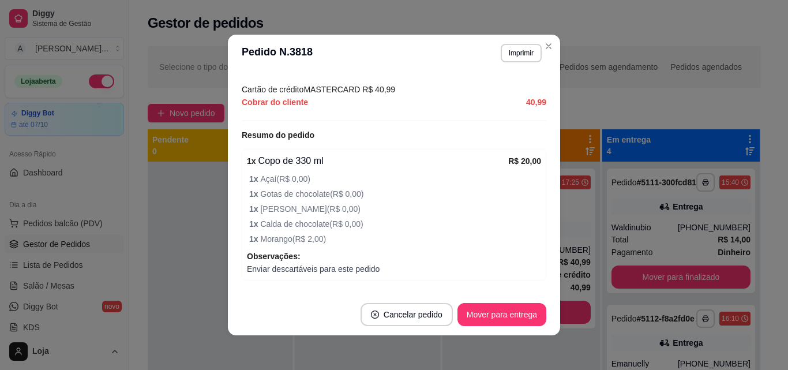
scroll to position [383, 0]
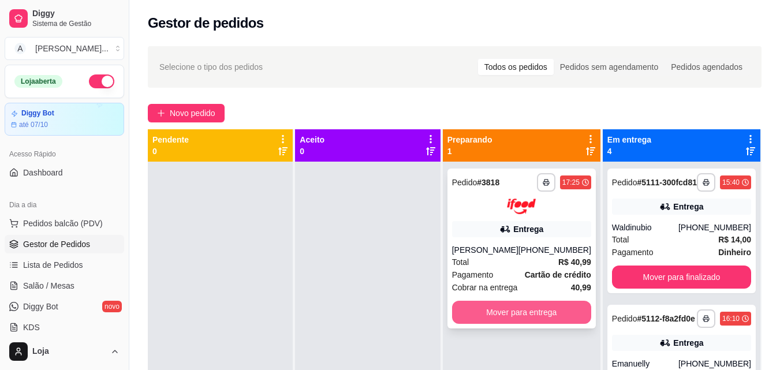
click at [574, 305] on button "Mover para entrega" at bounding box center [521, 312] width 139 height 23
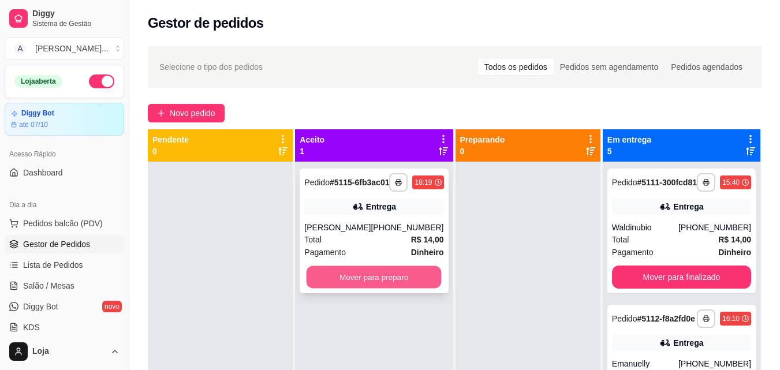
click at [362, 285] on button "Mover para preparo" at bounding box center [373, 277] width 135 height 23
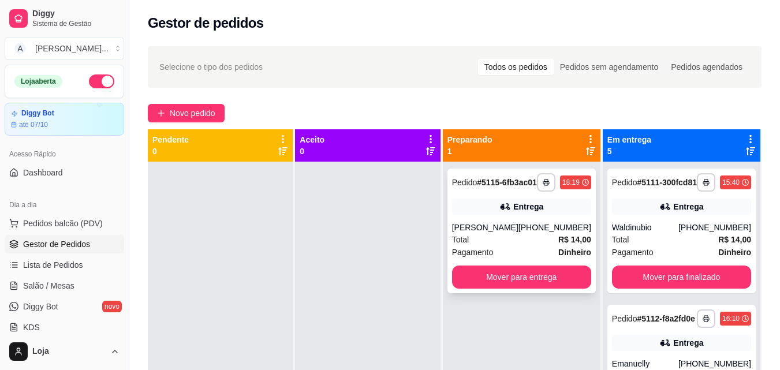
click at [515, 246] on div "Total R$ 14,00" at bounding box center [521, 239] width 139 height 13
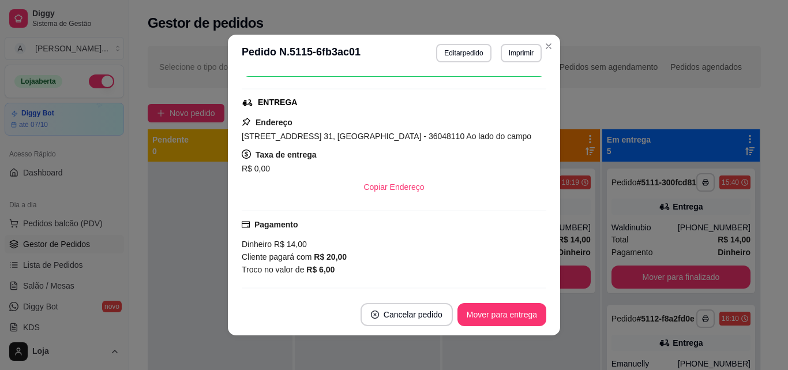
scroll to position [268, 0]
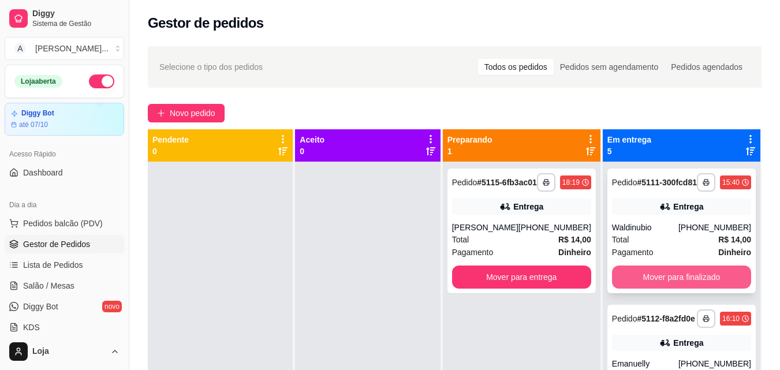
click at [630, 286] on button "Mover para finalizado" at bounding box center [681, 276] width 139 height 23
click at [626, 283] on button "Mover para finalizado" at bounding box center [681, 276] width 139 height 23
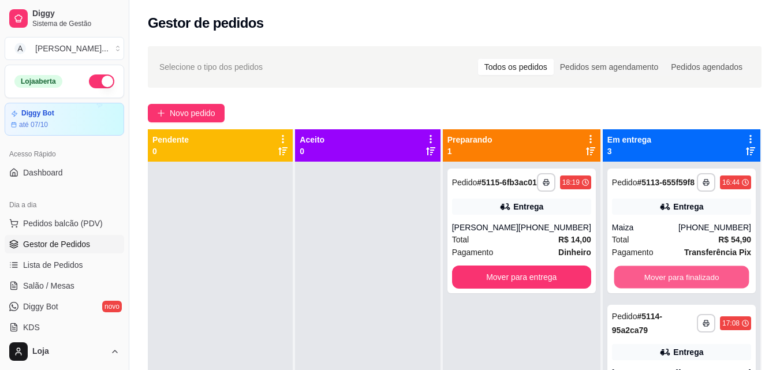
click at [626, 283] on button "Mover para finalizado" at bounding box center [680, 277] width 135 height 23
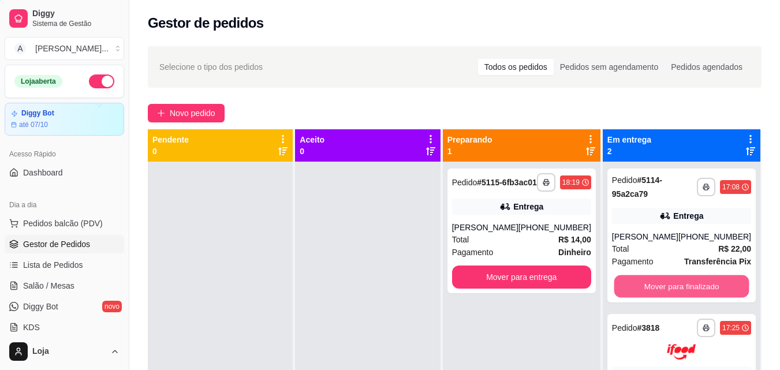
click at [626, 283] on button "Mover para finalizado" at bounding box center [680, 286] width 135 height 23
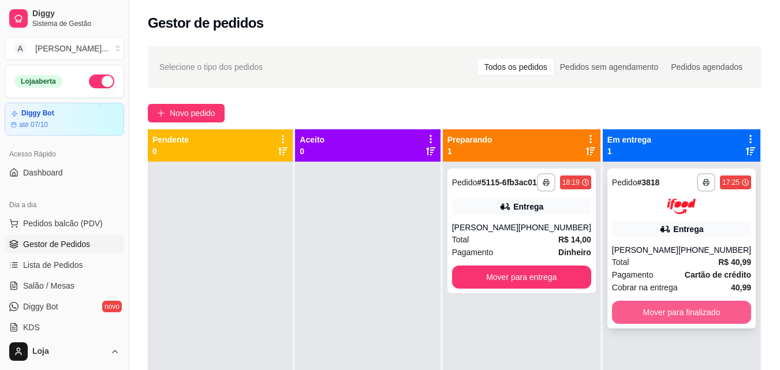
click at [634, 310] on button "Mover para finalizado" at bounding box center [681, 312] width 139 height 23
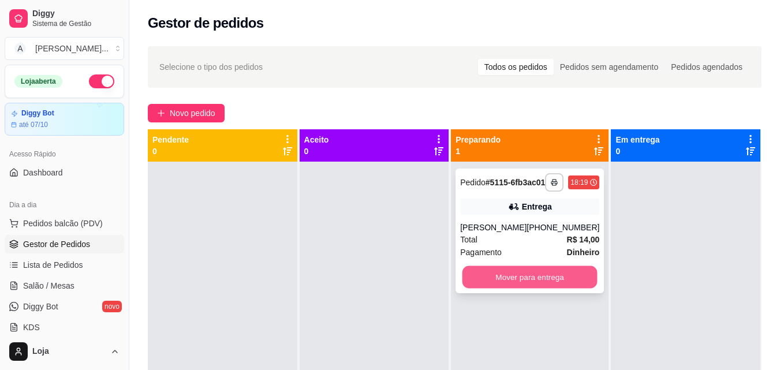
click at [562, 289] on button "Mover para entrega" at bounding box center [529, 277] width 135 height 23
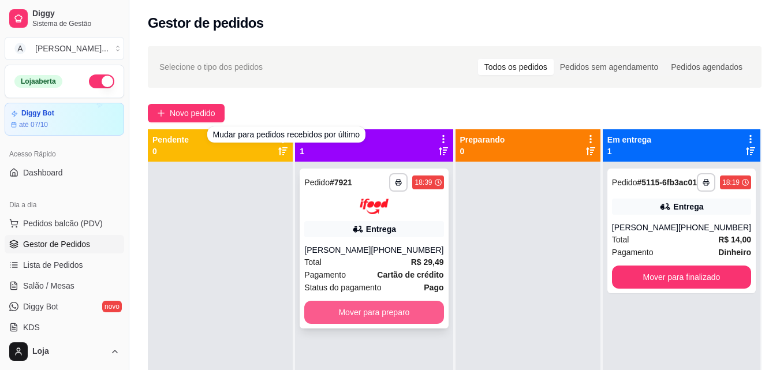
click at [349, 315] on button "Mover para preparo" at bounding box center [373, 312] width 139 height 23
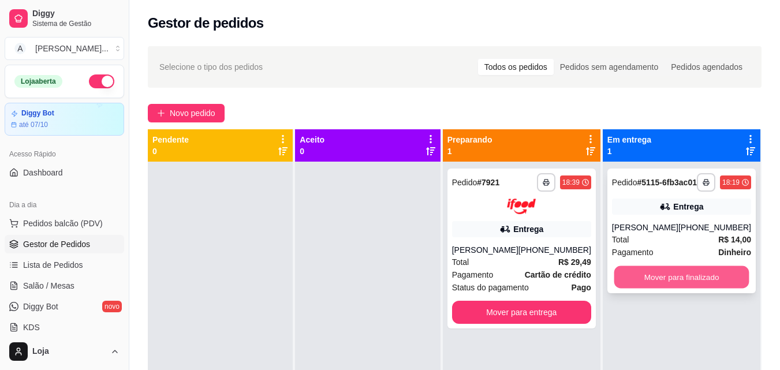
click at [712, 276] on button "Mover para finalizado" at bounding box center [680, 277] width 135 height 23
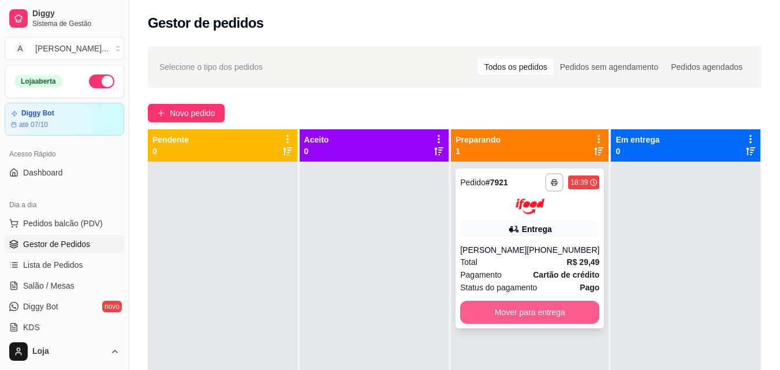
click at [576, 313] on button "Mover para entrega" at bounding box center [529, 312] width 139 height 23
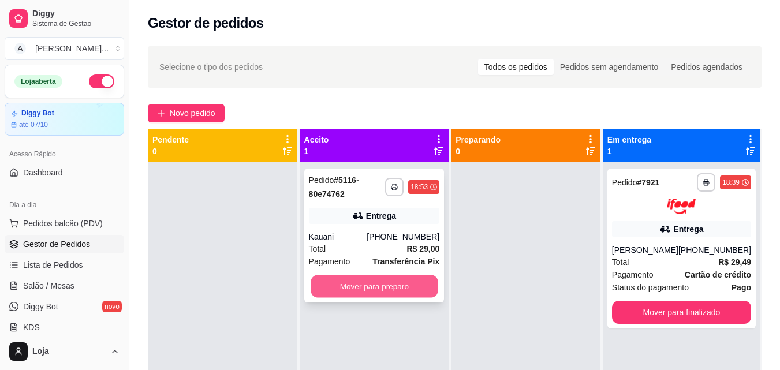
click at [394, 289] on button "Mover para preparo" at bounding box center [373, 286] width 127 height 23
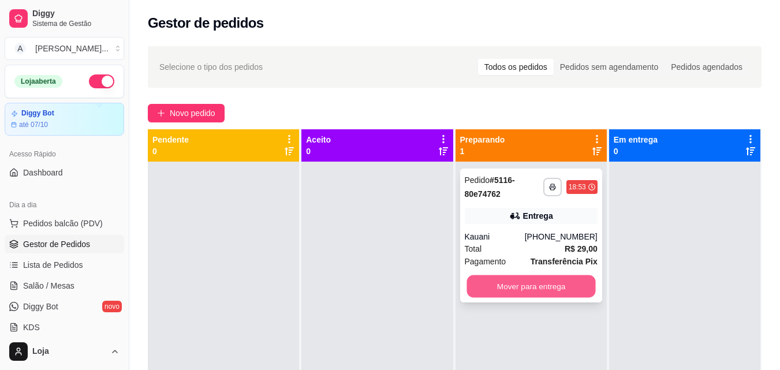
click at [474, 289] on button "Mover para entrega" at bounding box center [530, 286] width 129 height 23
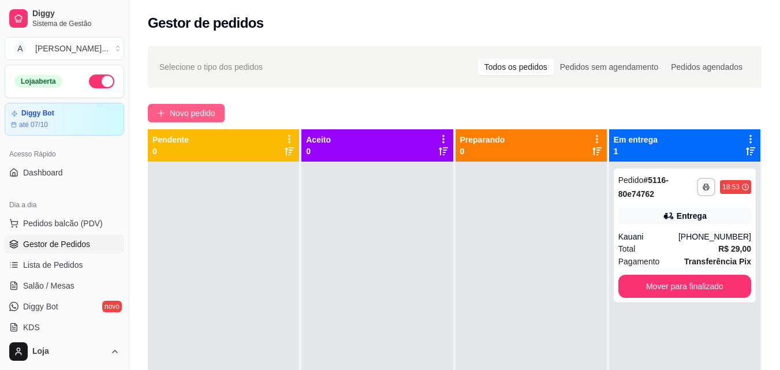
click at [163, 110] on icon "plus" at bounding box center [161, 113] width 8 height 8
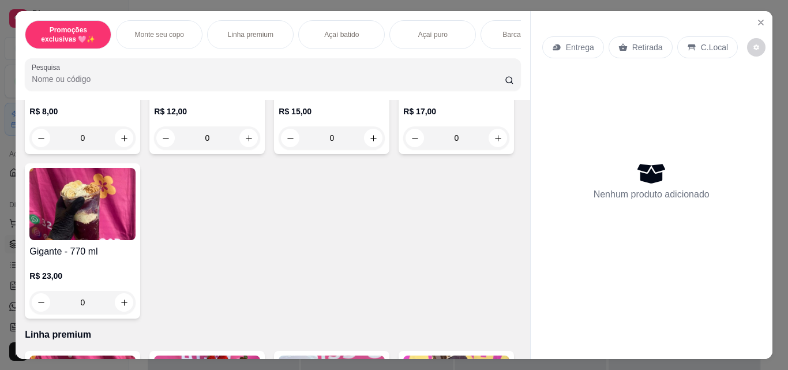
scroll to position [354, 0]
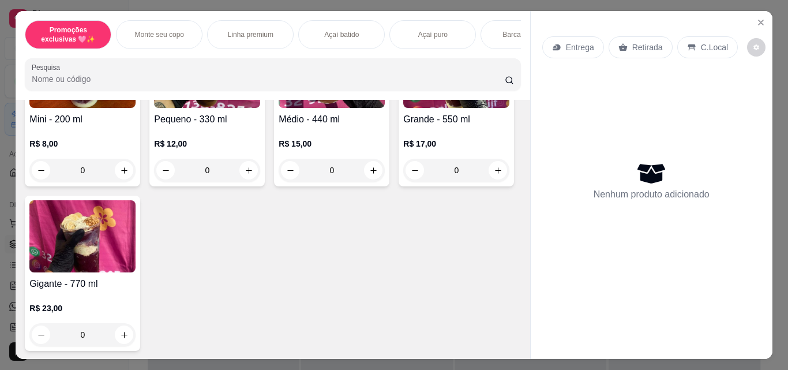
click at [372, 168] on div "0" at bounding box center [332, 170] width 106 height 23
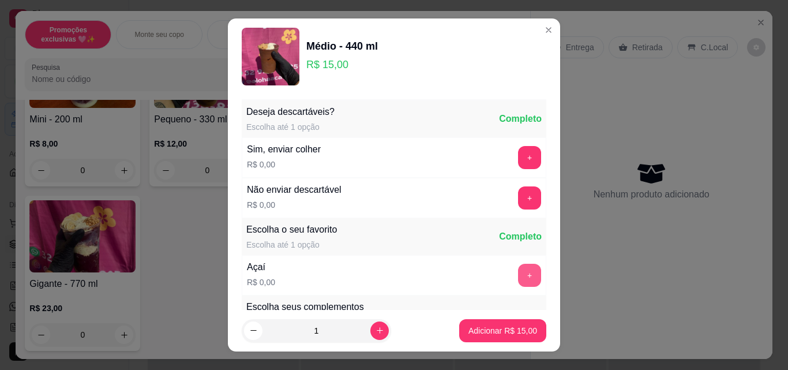
click at [518, 268] on button "+" at bounding box center [529, 275] width 23 height 23
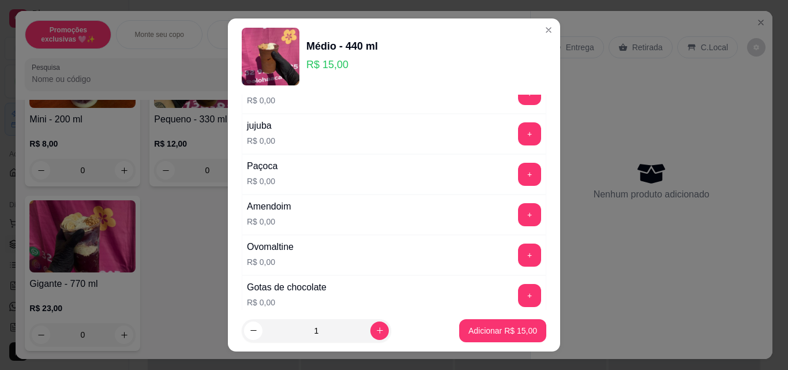
scroll to position [209, 0]
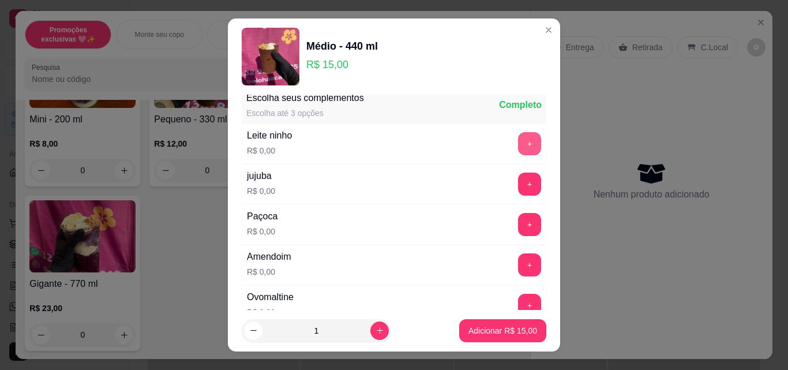
click at [518, 141] on button "+" at bounding box center [529, 143] width 23 height 23
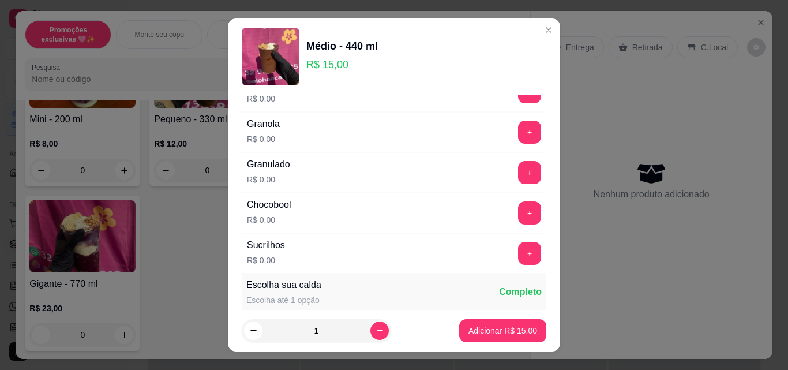
scroll to position [582, 0]
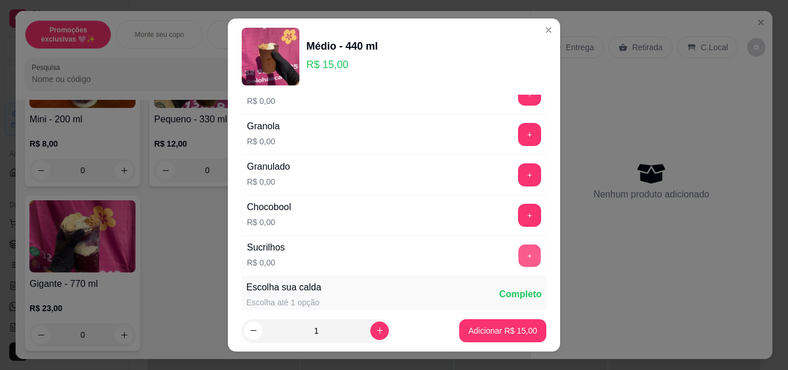
click at [519, 261] on button "+" at bounding box center [530, 256] width 23 height 23
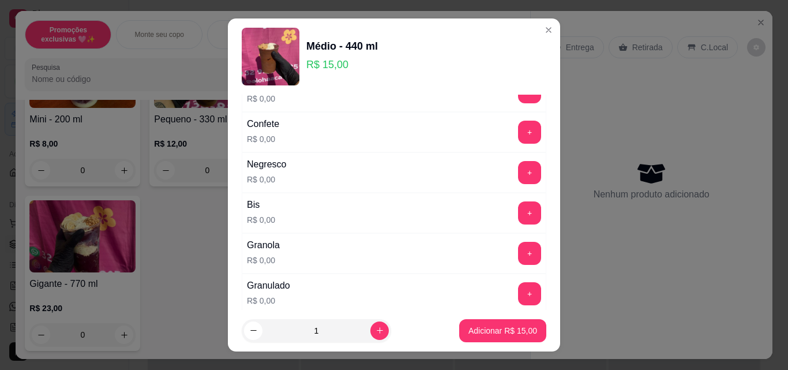
scroll to position [443, 0]
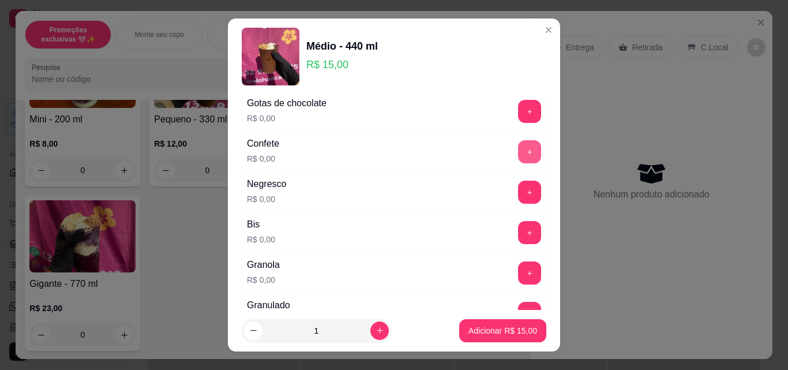
click at [518, 153] on button "+" at bounding box center [529, 151] width 23 height 23
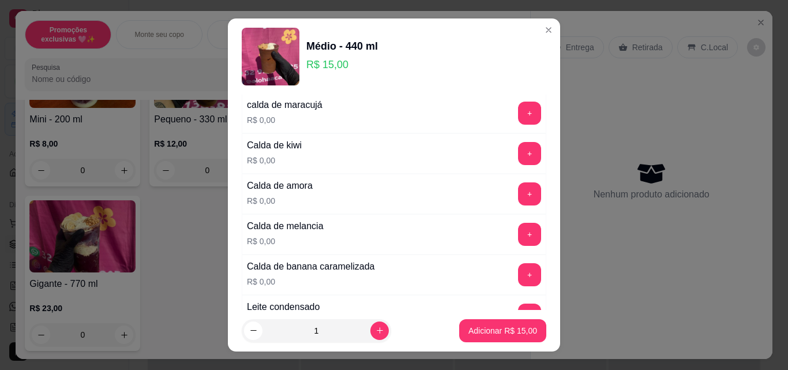
scroll to position [859, 0]
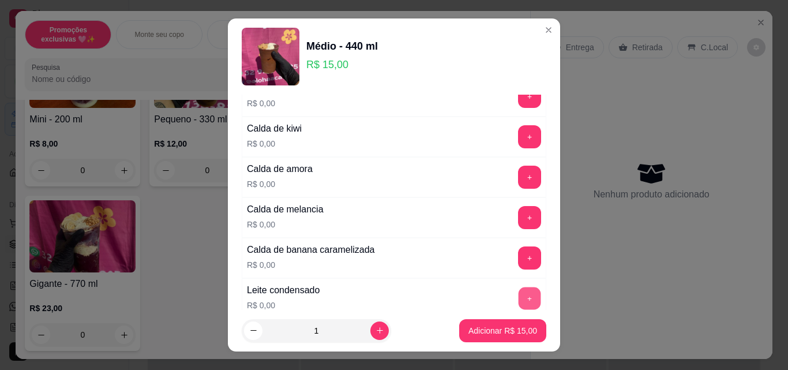
click at [519, 297] on button "+" at bounding box center [530, 298] width 23 height 23
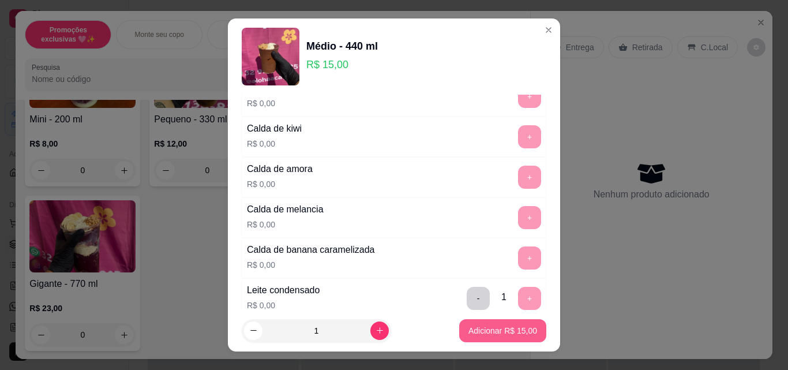
click at [517, 332] on p "Adicionar R$ 15,00" at bounding box center [503, 331] width 69 height 12
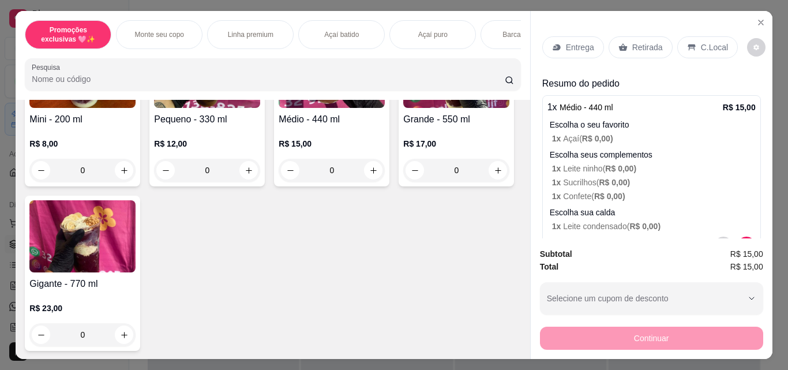
click at [633, 44] on p "Retirada" at bounding box center [648, 48] width 31 height 12
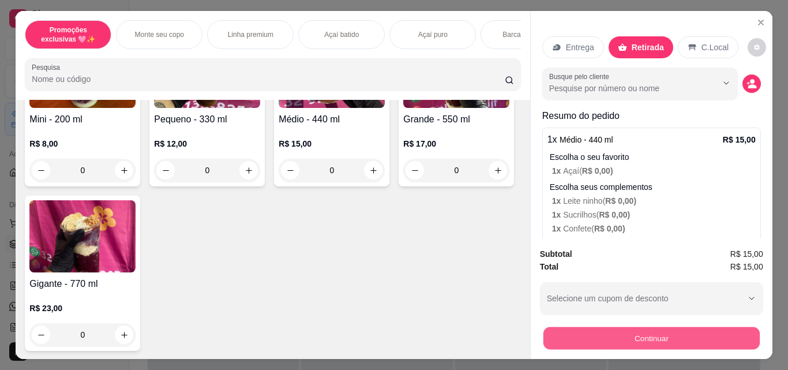
click at [641, 334] on button "Continuar" at bounding box center [651, 338] width 216 height 23
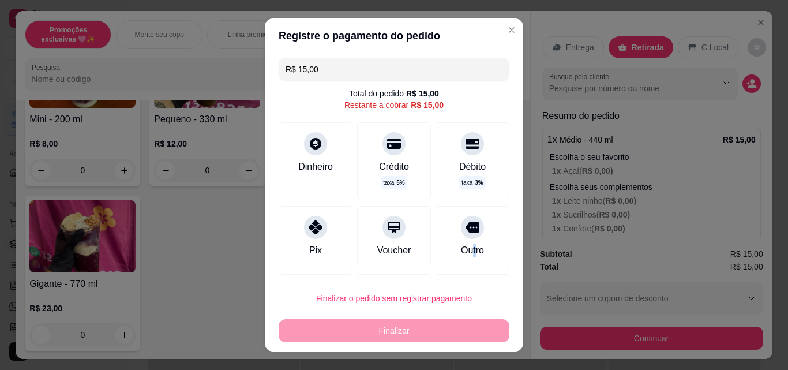
click at [459, 258] on div "Outro" at bounding box center [473, 236] width 74 height 61
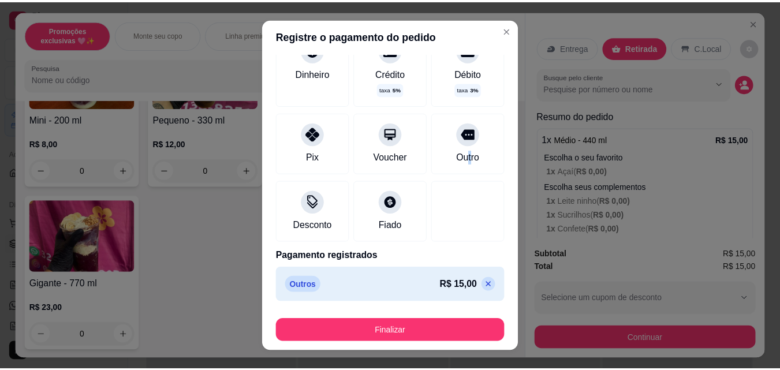
scroll to position [83, 0]
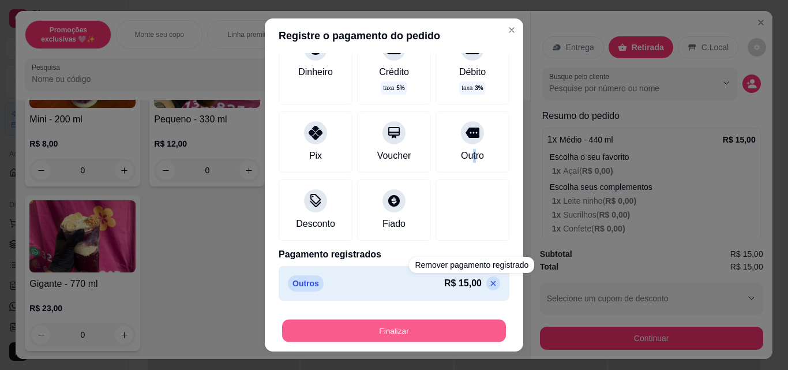
click at [469, 323] on button "Finalizar" at bounding box center [394, 331] width 224 height 23
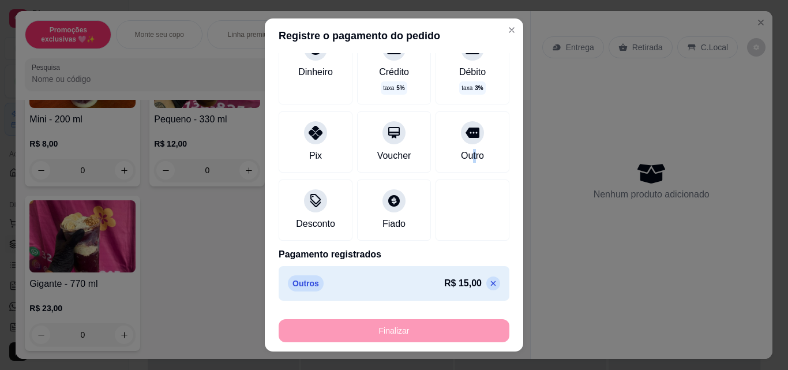
type input "-R$ 15,00"
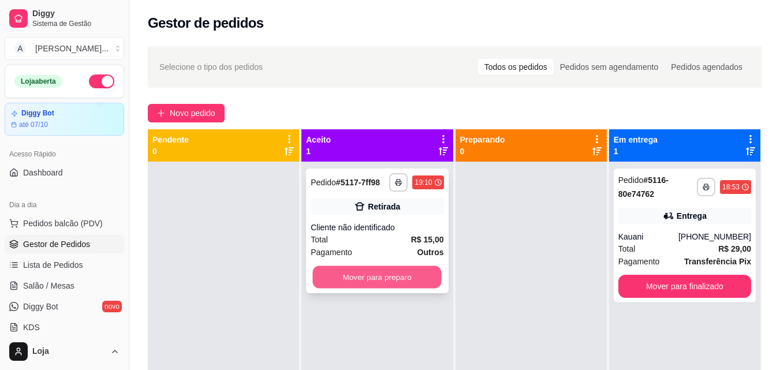
click at [398, 283] on button "Mover para preparo" at bounding box center [377, 277] width 129 height 23
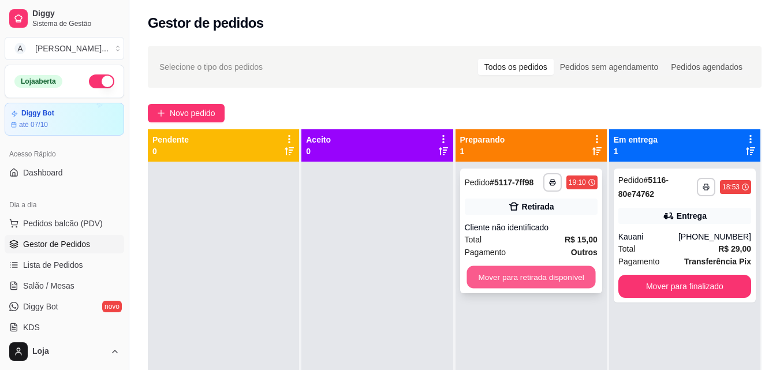
click at [502, 278] on button "Mover para retirada disponível" at bounding box center [530, 277] width 129 height 23
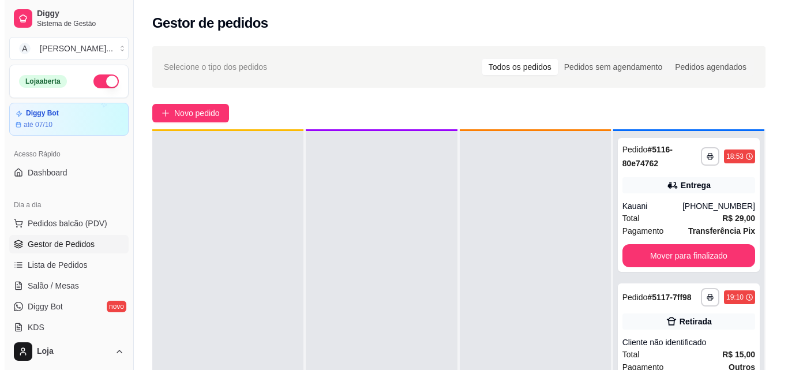
scroll to position [32, 0]
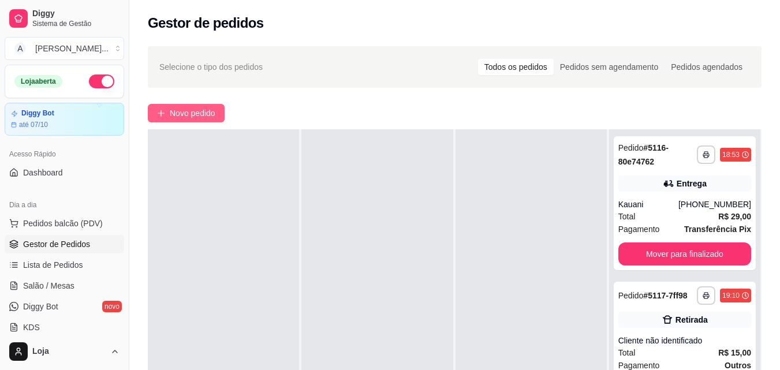
click at [203, 114] on span "Novo pedido" at bounding box center [193, 113] width 46 height 13
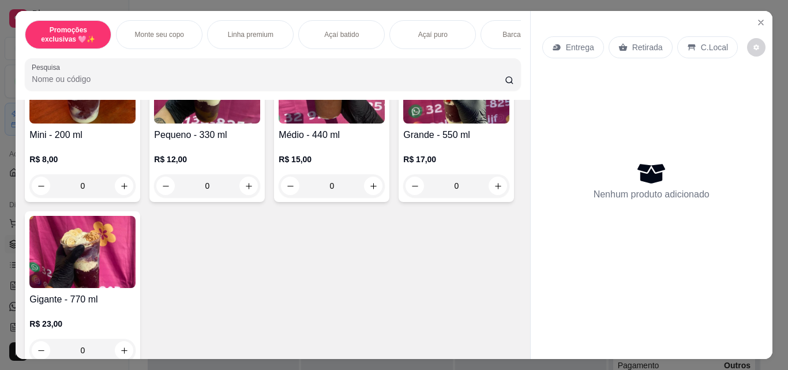
scroll to position [330, 0]
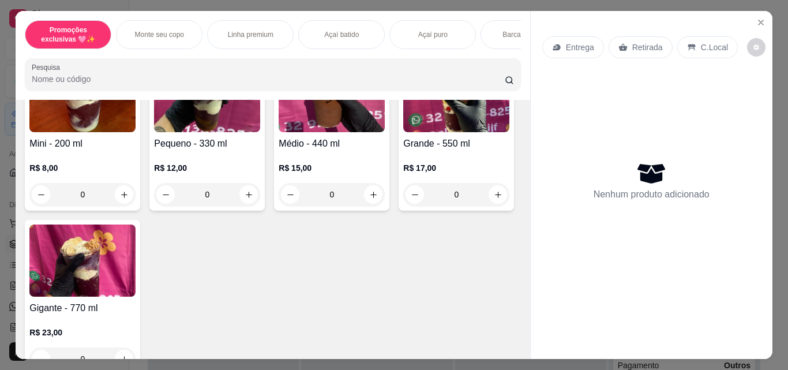
click at [371, 196] on div "0" at bounding box center [332, 194] width 106 height 23
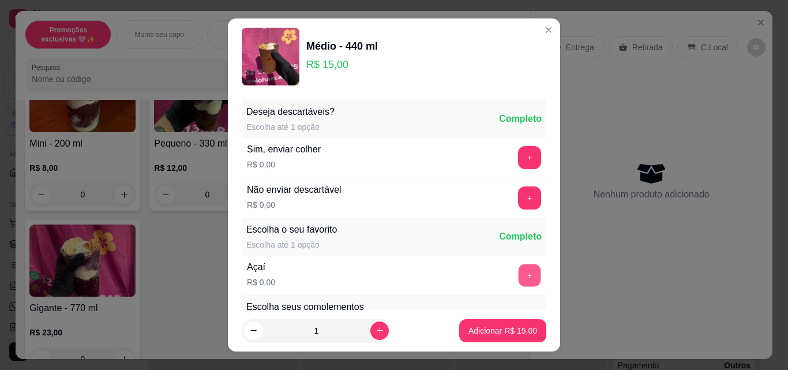
click at [519, 274] on button "+" at bounding box center [530, 275] width 23 height 23
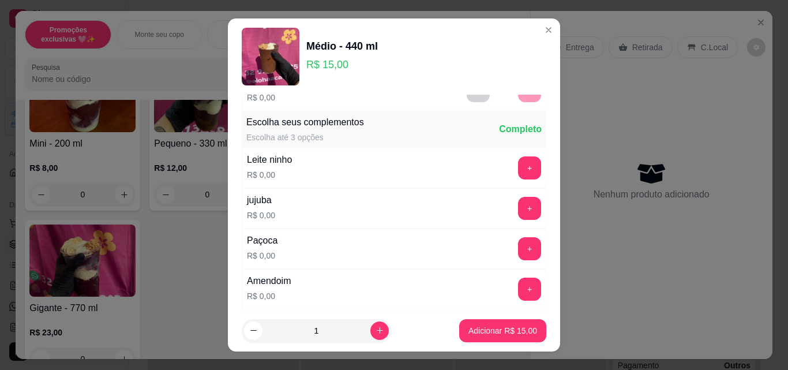
scroll to position [208, 0]
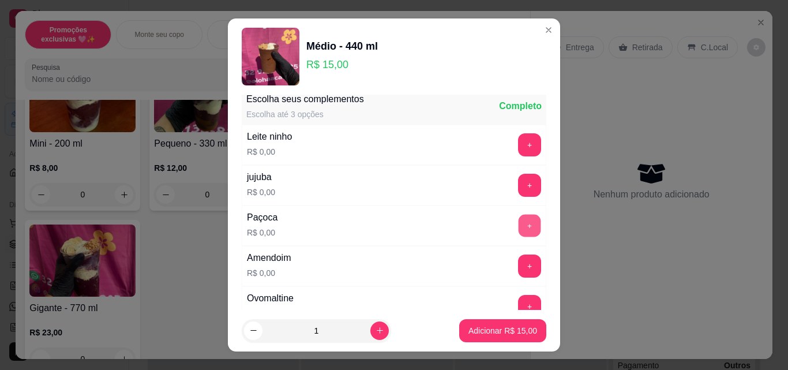
click at [519, 225] on button "+" at bounding box center [530, 226] width 23 height 23
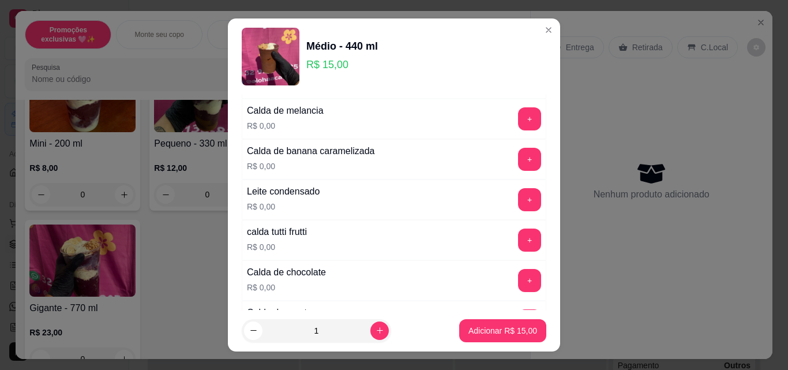
scroll to position [977, 0]
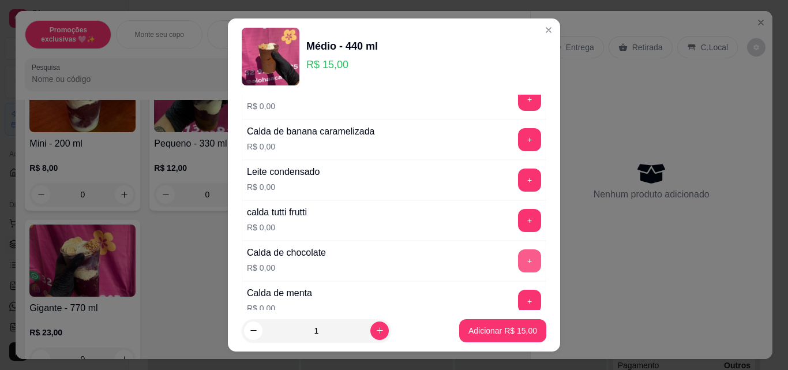
click at [518, 260] on button "+" at bounding box center [529, 260] width 23 height 23
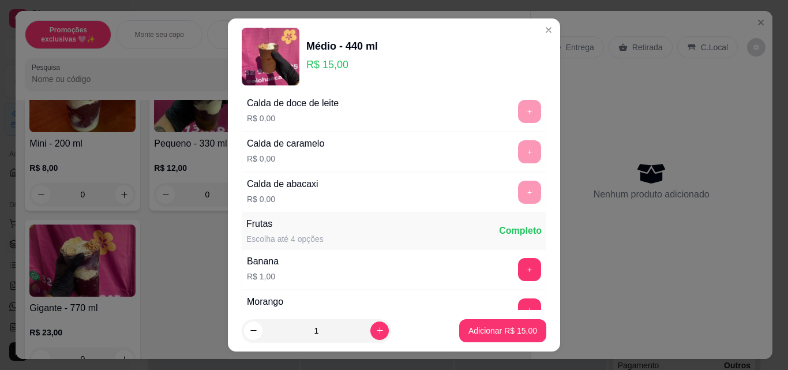
scroll to position [1231, 0]
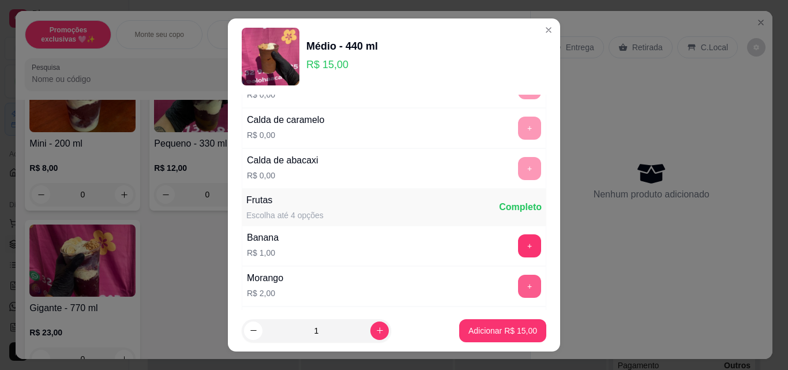
click at [518, 287] on button "+" at bounding box center [529, 286] width 23 height 23
click at [515, 334] on p "Adicionar R$ 17,00" at bounding box center [503, 331] width 69 height 12
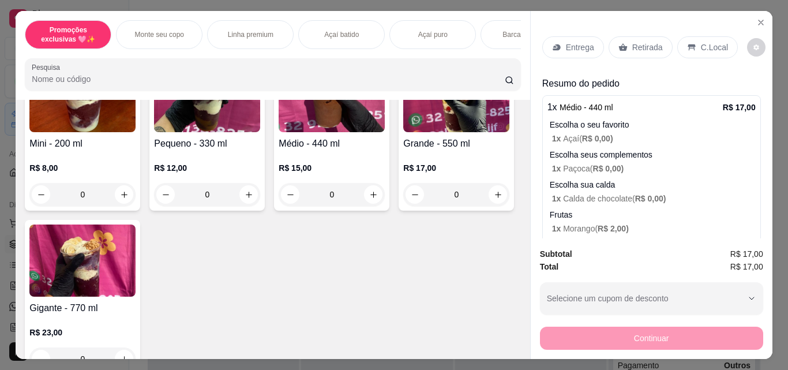
click at [370, 196] on div "0" at bounding box center [332, 194] width 106 height 23
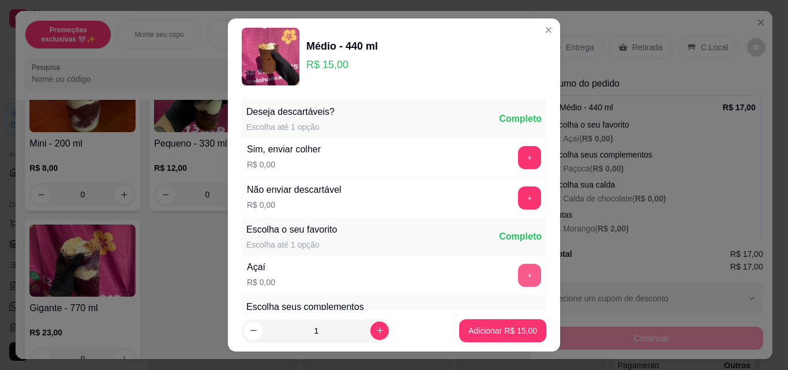
click at [518, 280] on button "+" at bounding box center [529, 275] width 23 height 23
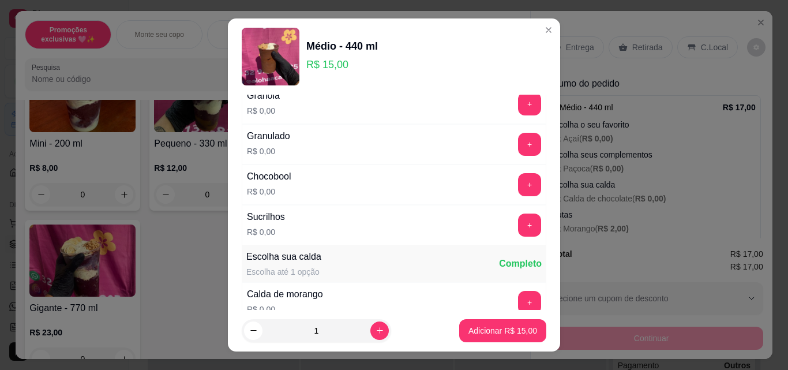
scroll to position [585, 0]
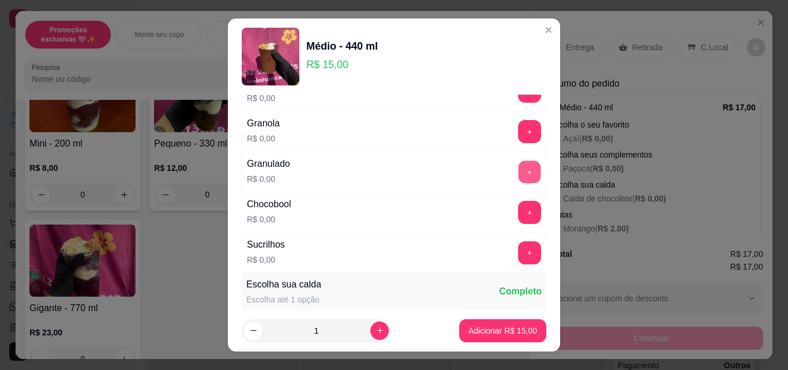
click at [519, 177] on button "+" at bounding box center [530, 172] width 23 height 23
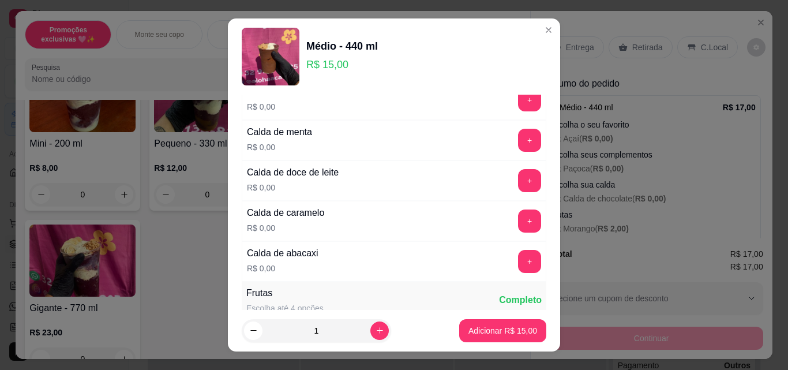
scroll to position [1142, 0]
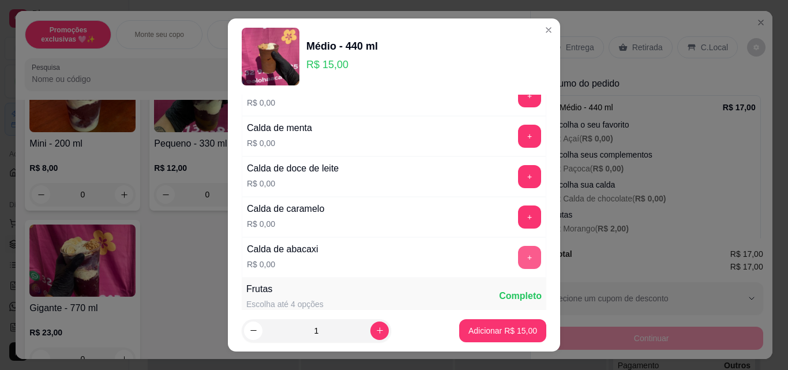
click at [518, 252] on button "+" at bounding box center [529, 257] width 23 height 23
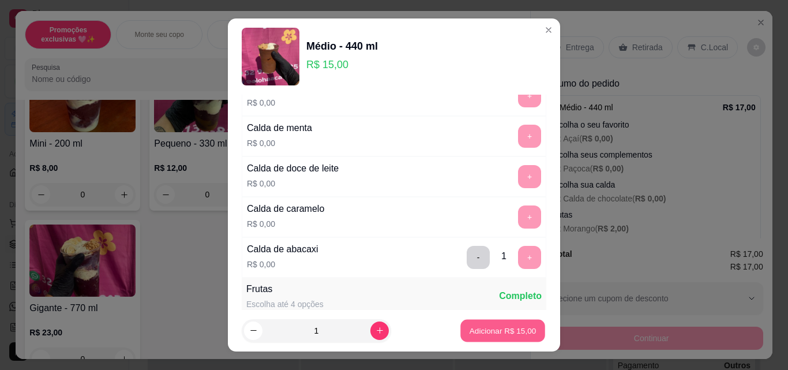
click at [506, 328] on p "Adicionar R$ 15,00" at bounding box center [503, 330] width 67 height 11
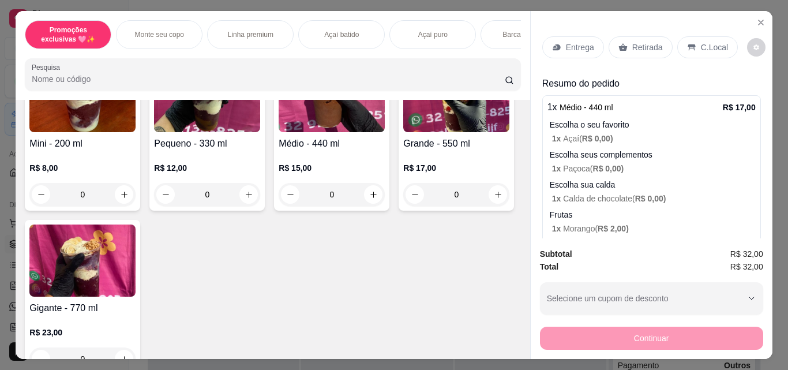
click at [619, 43] on icon at bounding box center [623, 47] width 9 height 9
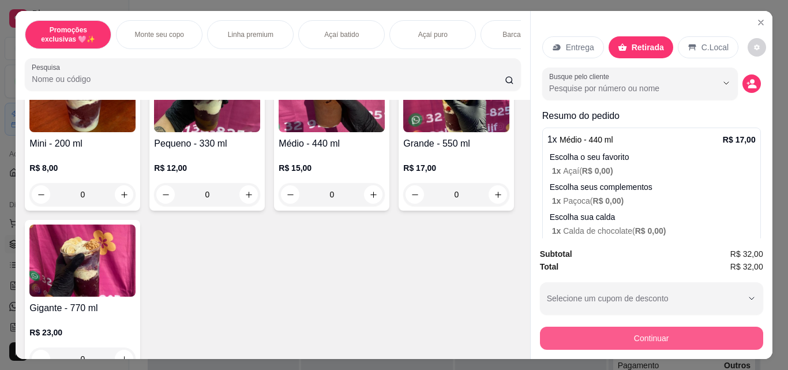
click at [593, 343] on button "Continuar" at bounding box center [651, 338] width 223 height 23
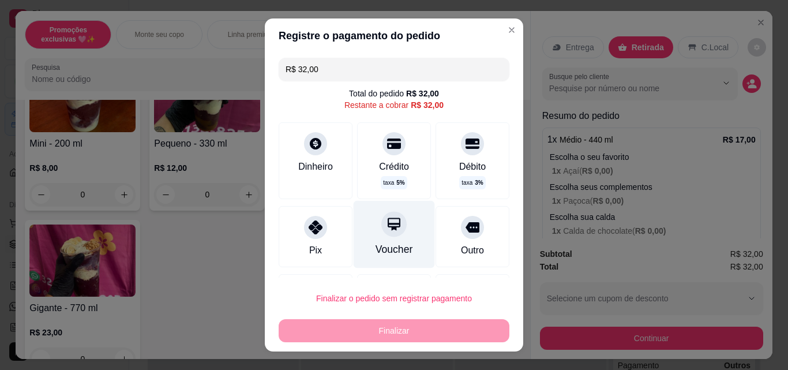
click at [368, 227] on div "Voucher" at bounding box center [394, 235] width 81 height 68
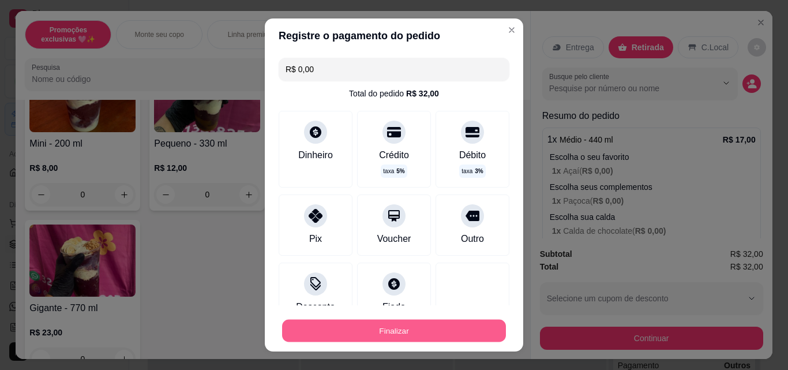
click at [392, 329] on button "Finalizar" at bounding box center [394, 331] width 224 height 23
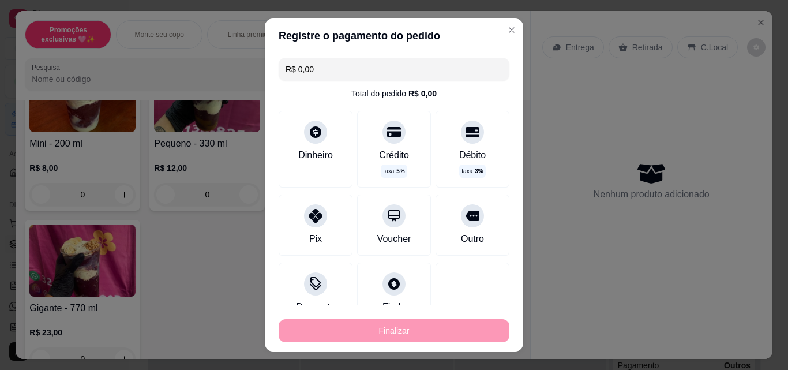
type input "-R$ 32,00"
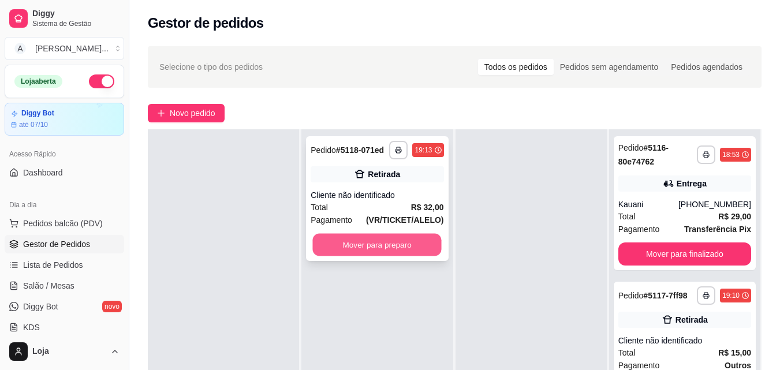
click at [313, 244] on button "Mover para preparo" at bounding box center [377, 245] width 129 height 23
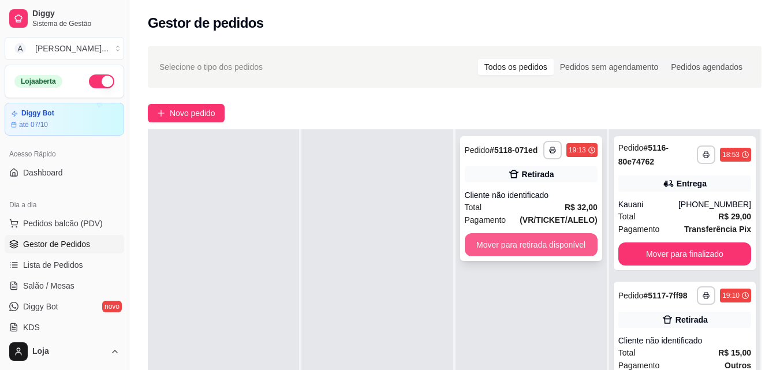
click at [506, 242] on button "Mover para retirada disponível" at bounding box center [531, 244] width 133 height 23
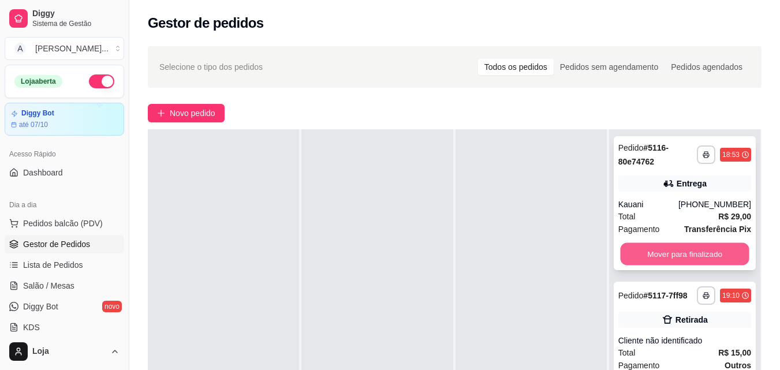
click at [644, 255] on button "Mover para finalizado" at bounding box center [684, 254] width 129 height 23
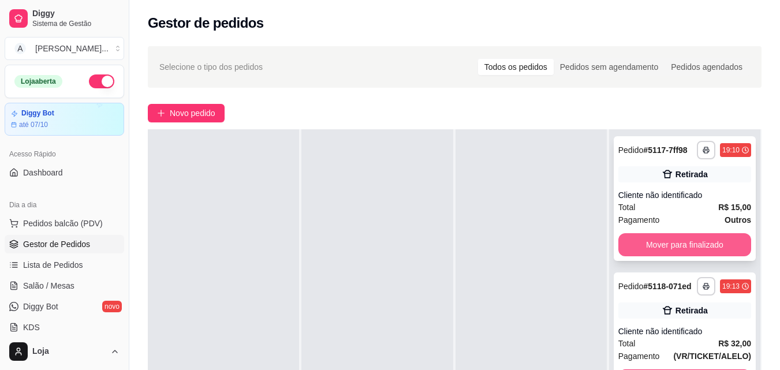
click at [644, 253] on button "Mover para finalizado" at bounding box center [684, 244] width 133 height 23
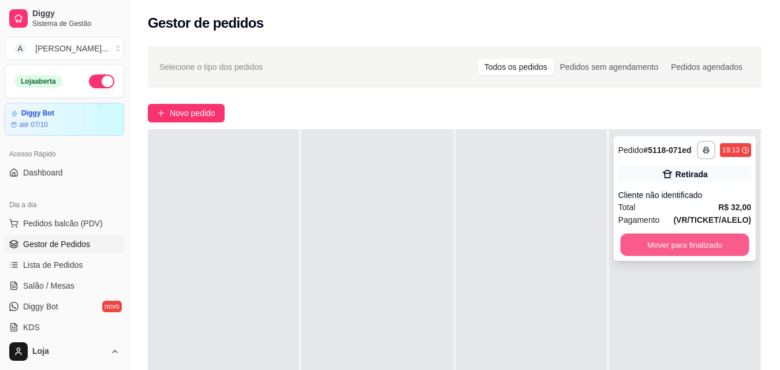
click at [632, 247] on button "Mover para finalizado" at bounding box center [684, 245] width 129 height 23
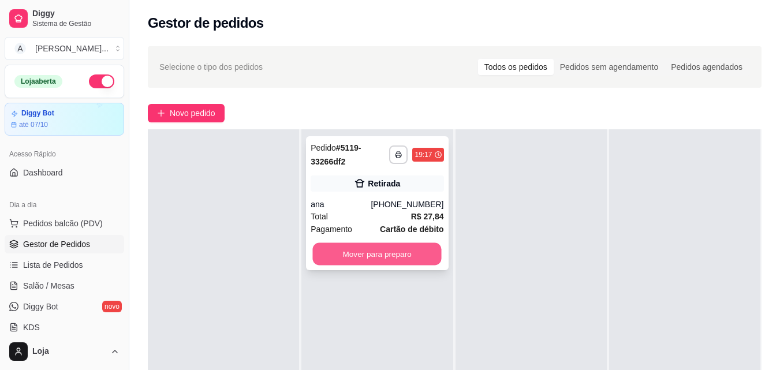
click at [394, 260] on button "Mover para preparo" at bounding box center [377, 254] width 129 height 23
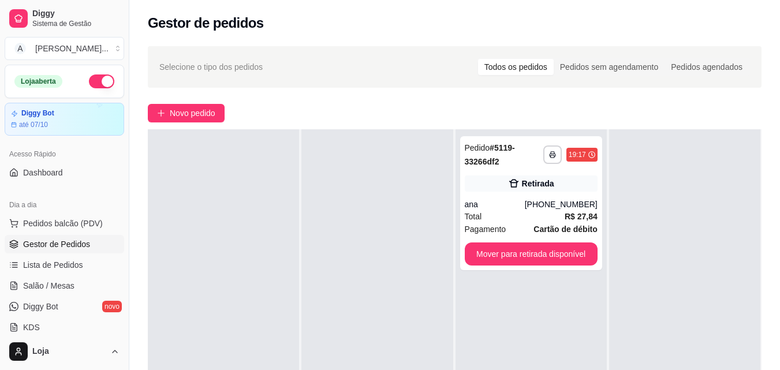
drag, startPoint x: 126, startPoint y: 155, endPoint x: 121, endPoint y: 203, distance: 47.6
click at [121, 203] on div "Diggy Sistema de Gestão A Aloha Açai ... Loja aberta Diggy Bot até 07/10 Acesso…" at bounding box center [64, 185] width 129 height 370
click at [124, 335] on button "Toggle Sidebar" at bounding box center [128, 185] width 9 height 370
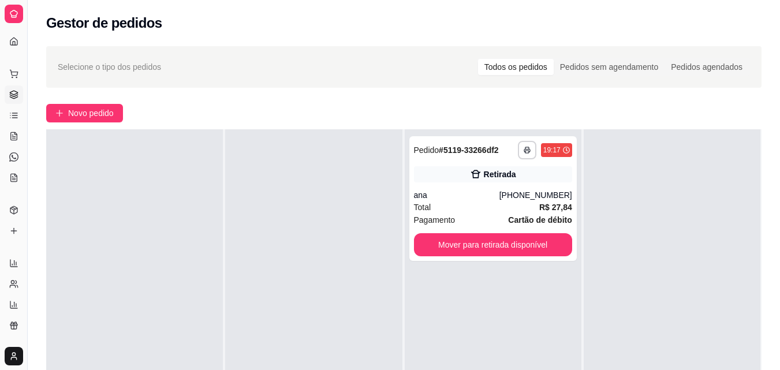
click at [32, 297] on div "**********" at bounding box center [404, 276] width 752 height 474
click at [28, 238] on button "Toggle Sidebar" at bounding box center [27, 185] width 9 height 370
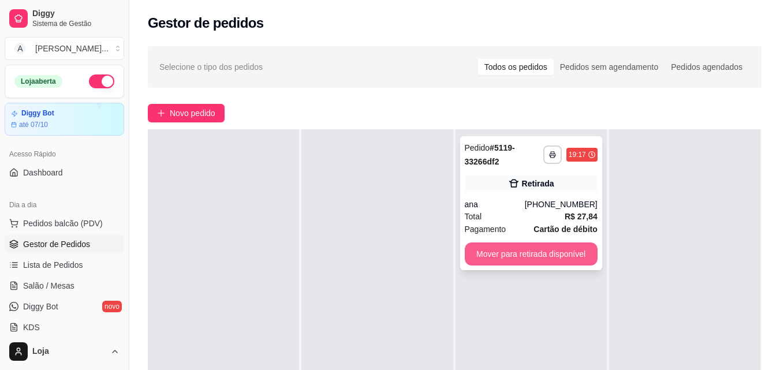
click at [516, 252] on button "Mover para retirada disponível" at bounding box center [531, 253] width 133 height 23
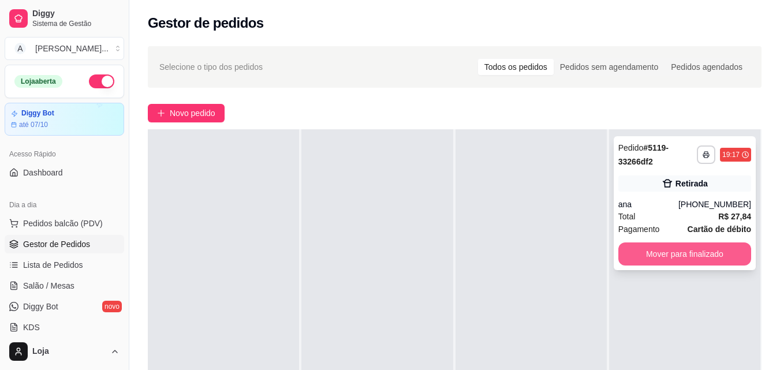
click at [683, 253] on button "Mover para finalizado" at bounding box center [684, 253] width 133 height 23
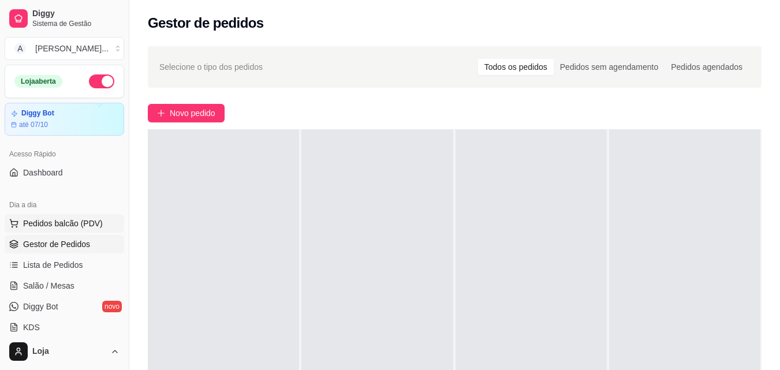
click at [62, 224] on span "Pedidos balcão (PDV)" at bounding box center [63, 224] width 80 height 12
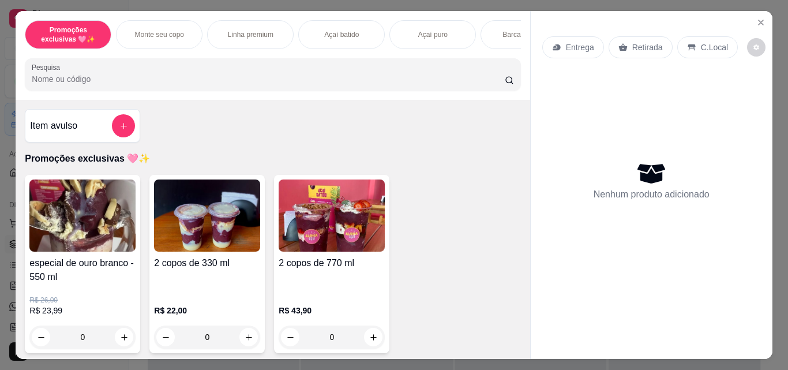
click at [243, 335] on div "0" at bounding box center [207, 337] width 106 height 23
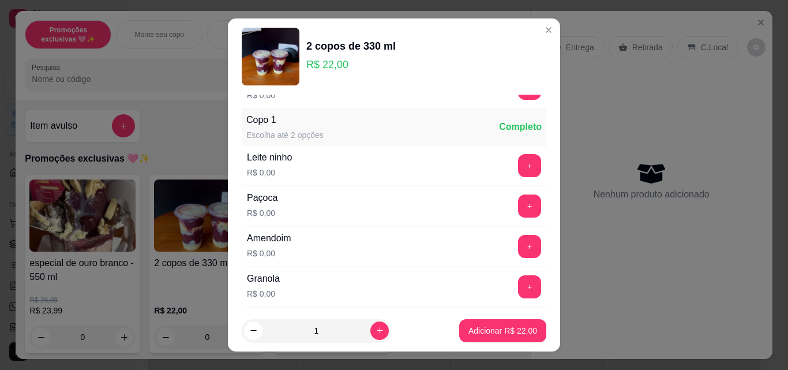
scroll to position [117, 0]
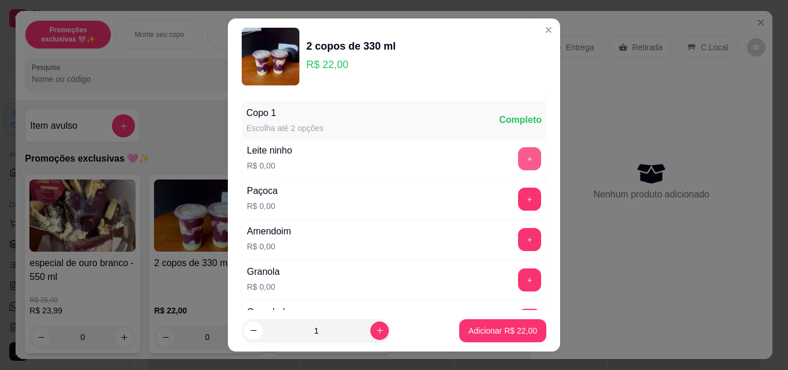
click at [518, 156] on button "+" at bounding box center [529, 158] width 23 height 23
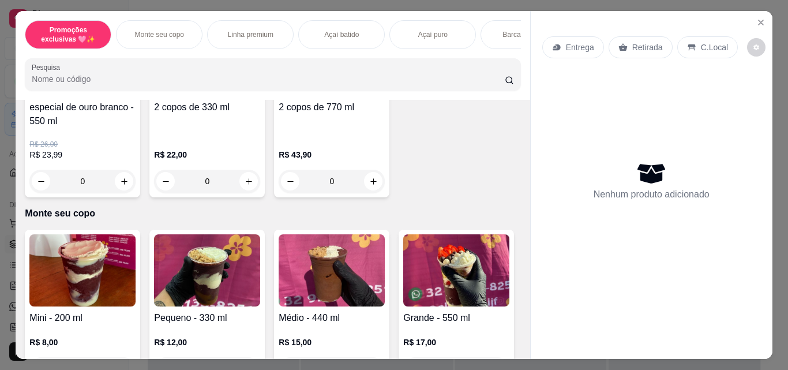
scroll to position [254, 0]
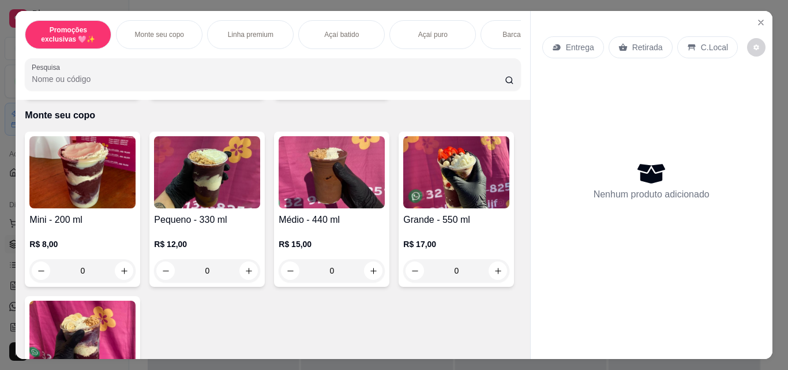
click at [122, 274] on div "0" at bounding box center [82, 270] width 106 height 23
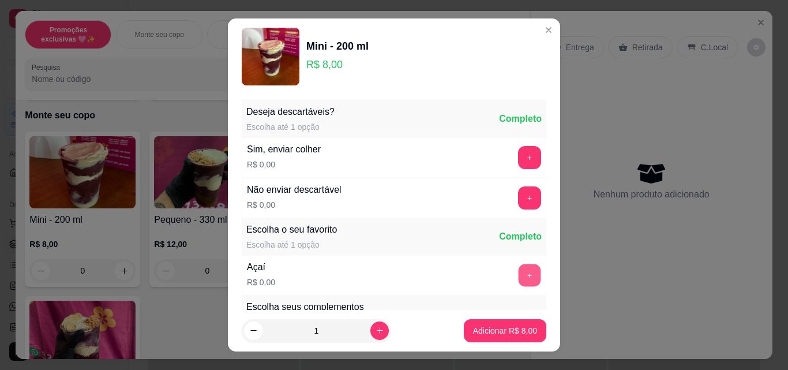
click at [519, 267] on button "+" at bounding box center [530, 275] width 23 height 23
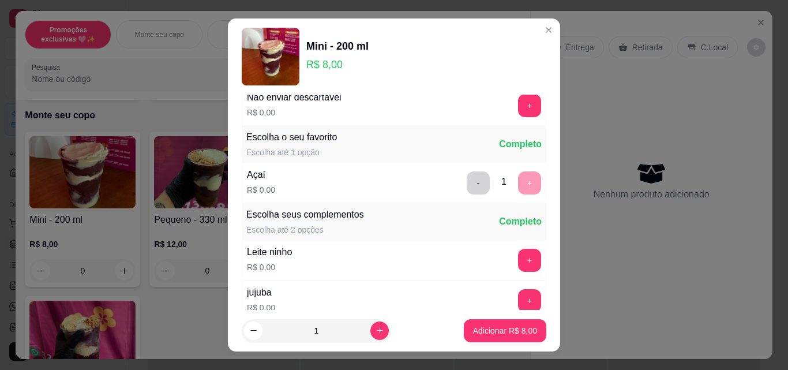
scroll to position [115, 0]
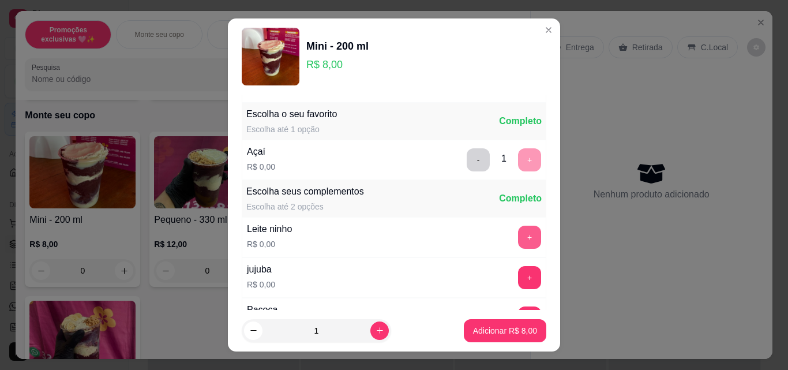
click at [518, 237] on button "+" at bounding box center [529, 237] width 23 height 23
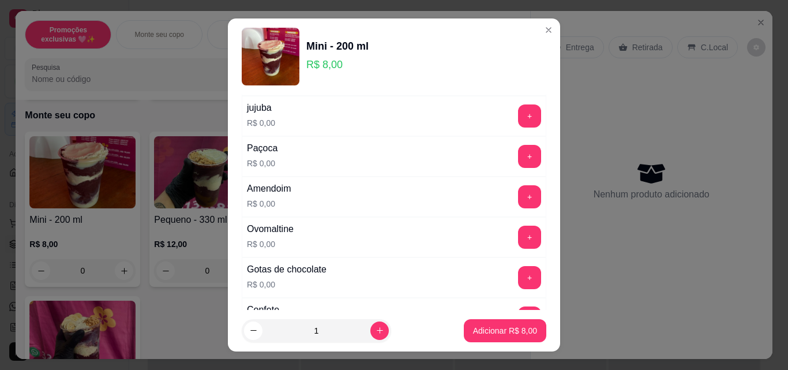
scroll to position [346, 0]
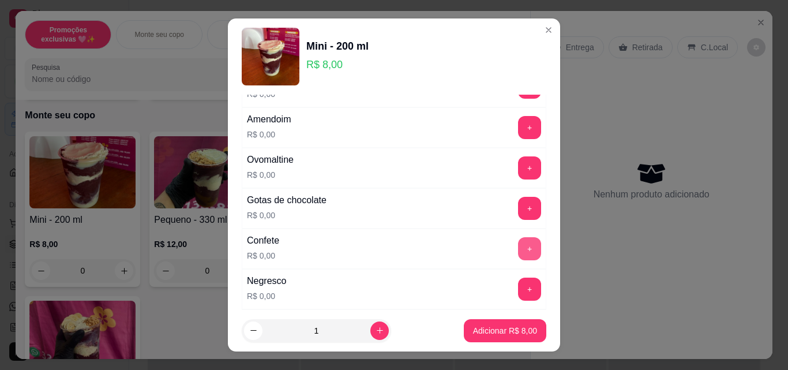
click at [518, 242] on button "+" at bounding box center [529, 248] width 23 height 23
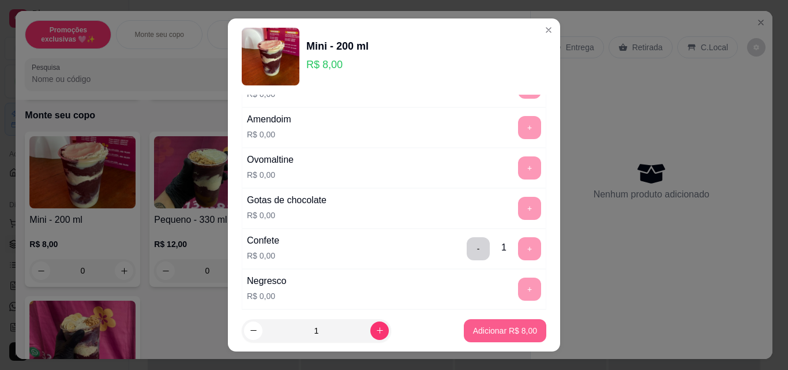
click at [522, 330] on p "Adicionar R$ 8,00" at bounding box center [505, 331] width 64 height 12
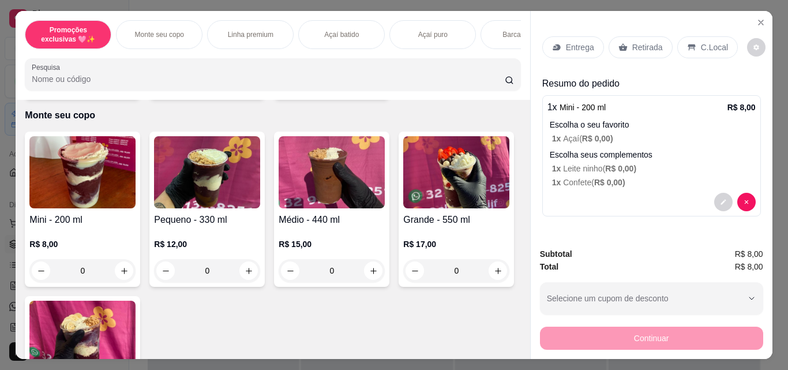
click at [119, 273] on div "0" at bounding box center [82, 270] width 106 height 23
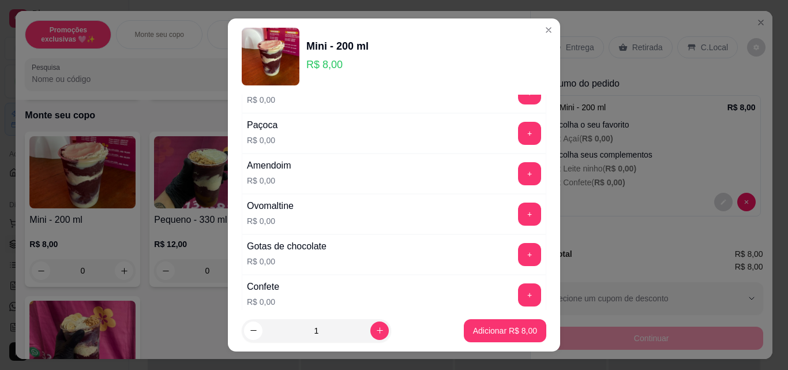
scroll to position [323, 0]
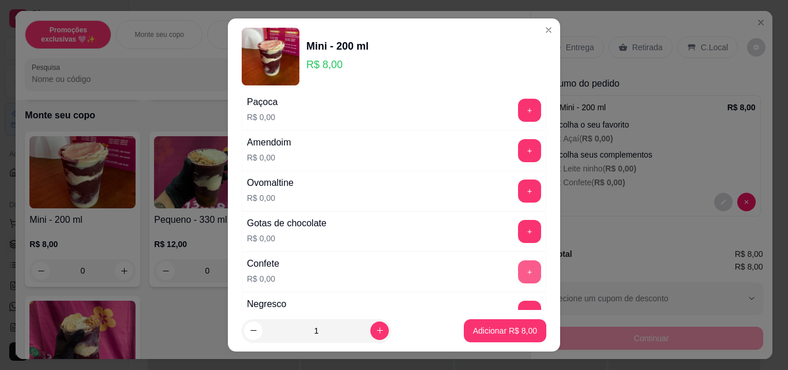
click at [518, 271] on button "+" at bounding box center [529, 271] width 23 height 23
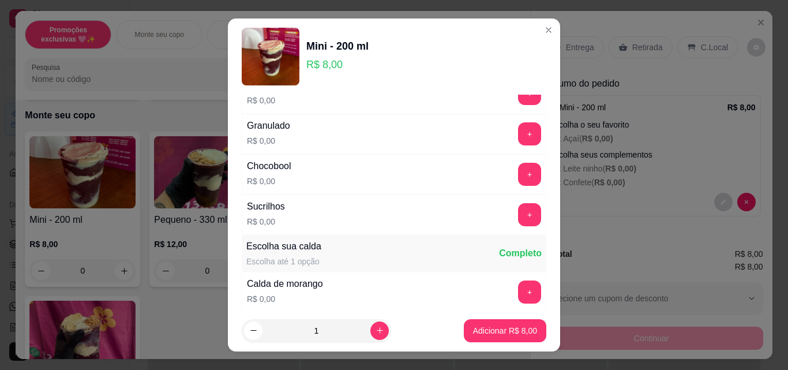
scroll to position [646, 0]
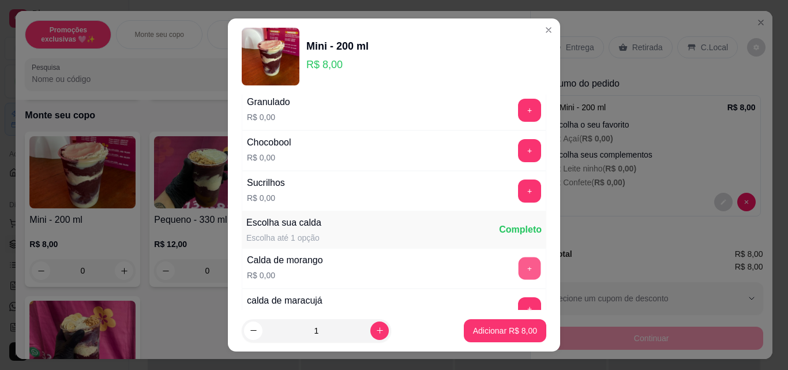
click at [519, 261] on button "+" at bounding box center [530, 268] width 23 height 23
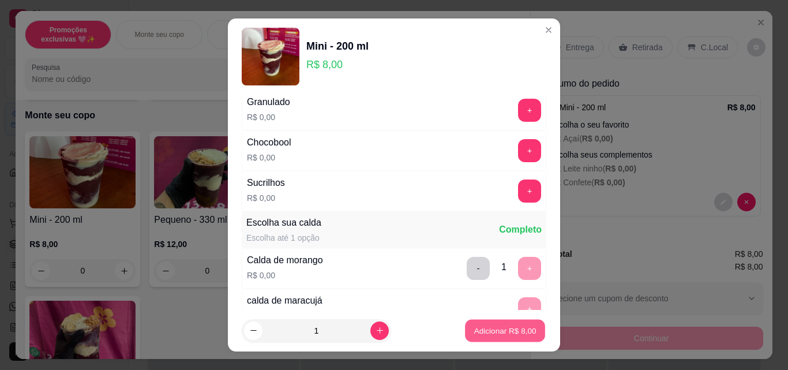
click at [519, 328] on p "Adicionar R$ 8,00" at bounding box center [505, 330] width 62 height 11
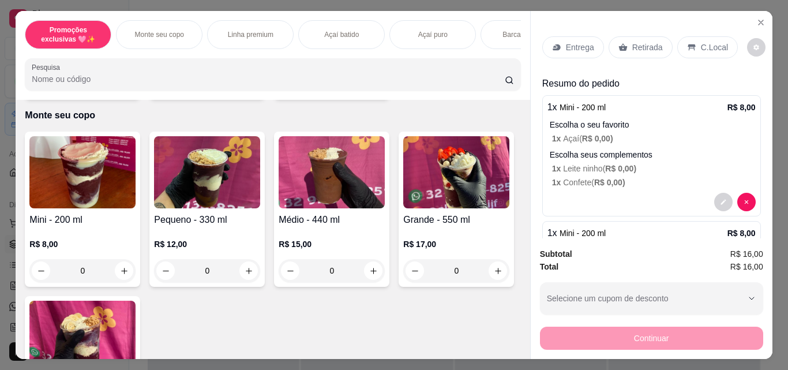
drag, startPoint x: 631, startPoint y: 46, endPoint x: 628, endPoint y: 212, distance: 166.3
click at [633, 45] on p "Retirada" at bounding box center [648, 48] width 31 height 12
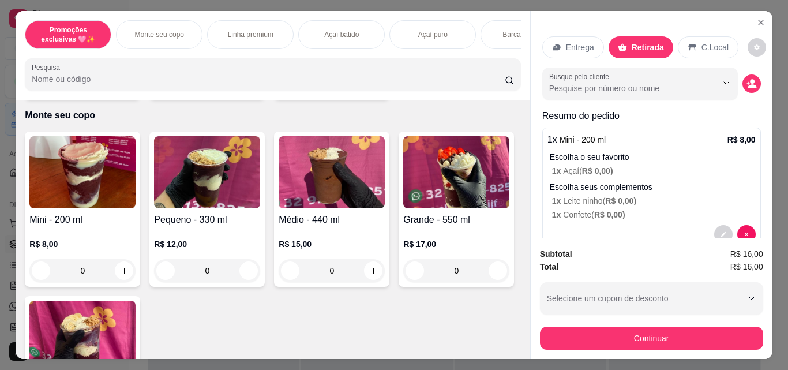
click at [648, 328] on button "Continuar" at bounding box center [651, 338] width 223 height 23
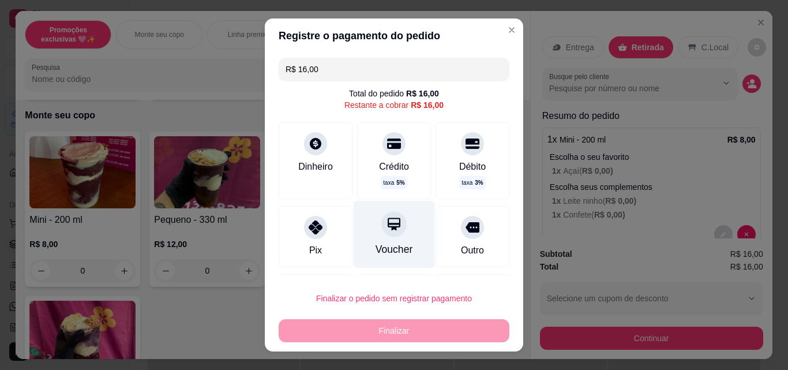
click at [393, 242] on div "Voucher" at bounding box center [395, 249] width 38 height 15
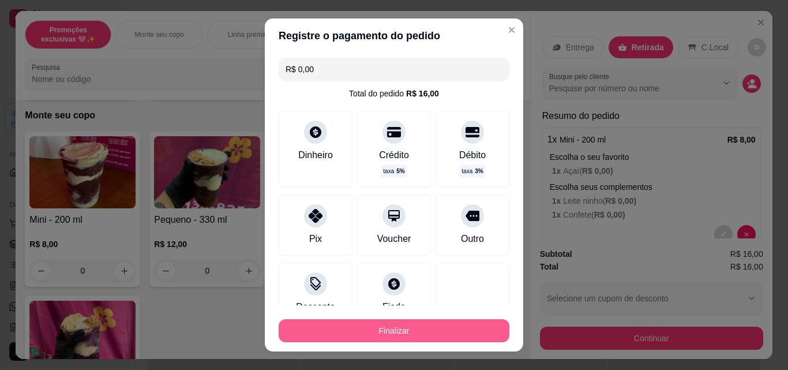
click at [440, 325] on button "Finalizar" at bounding box center [394, 330] width 231 height 23
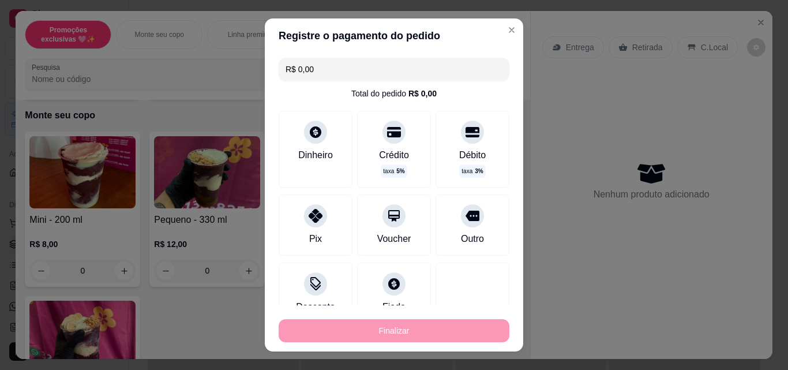
type input "-R$ 16,00"
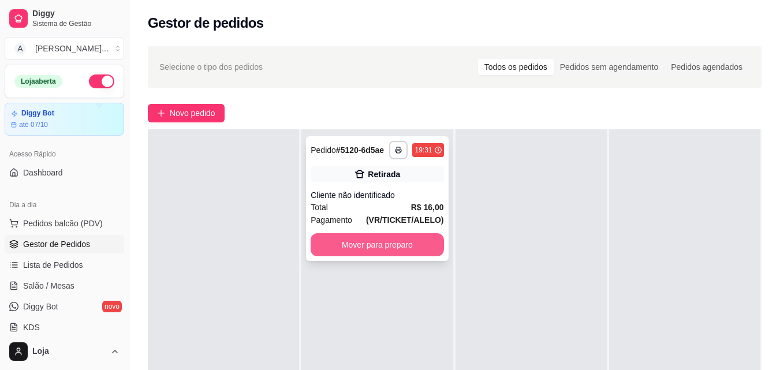
click at [401, 245] on button "Mover para preparo" at bounding box center [376, 244] width 133 height 23
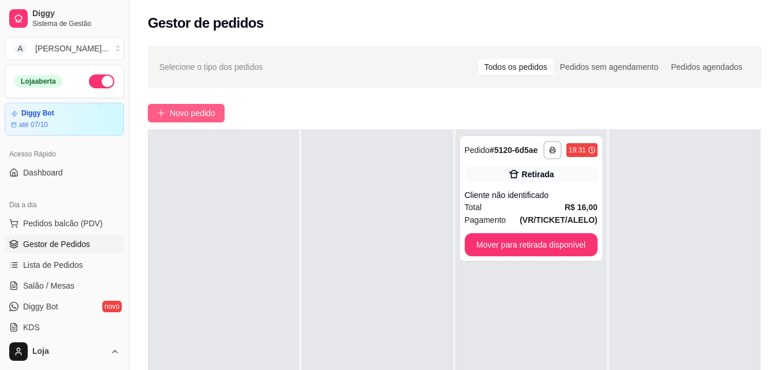
click at [193, 118] on span "Novo pedido" at bounding box center [193, 113] width 46 height 13
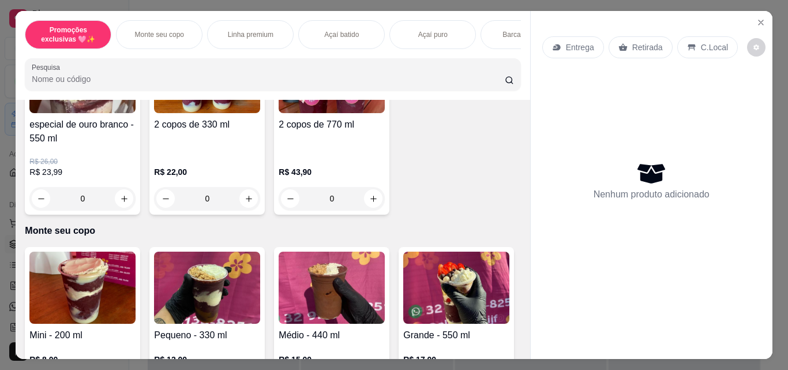
scroll to position [185, 0]
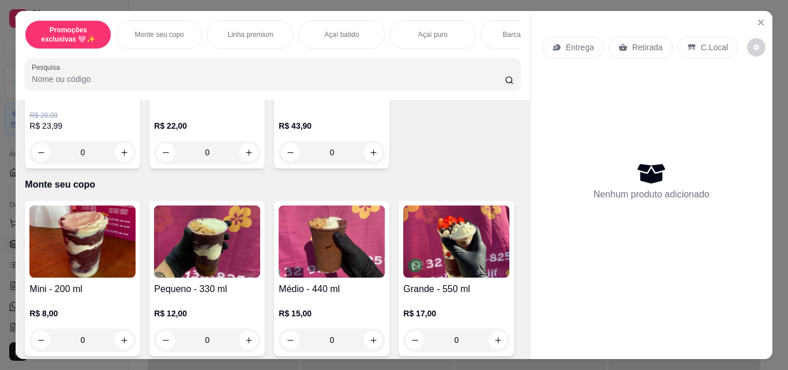
click at [366, 339] on div "0" at bounding box center [332, 339] width 106 height 23
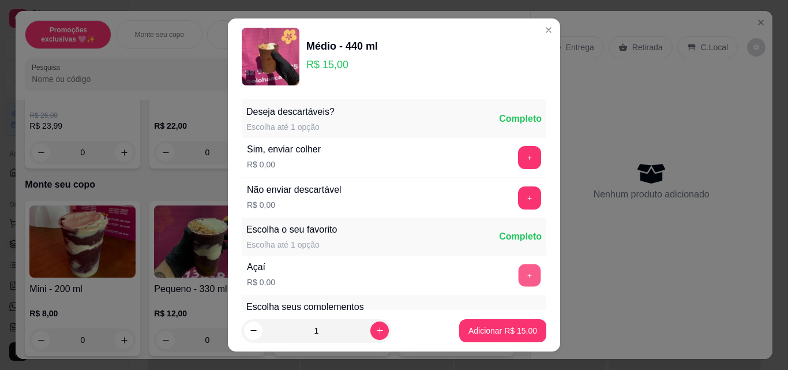
click at [519, 278] on button "+" at bounding box center [530, 275] width 23 height 23
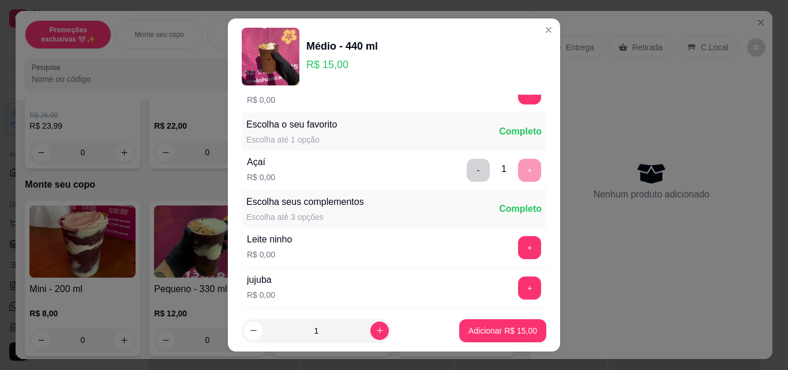
scroll to position [115, 0]
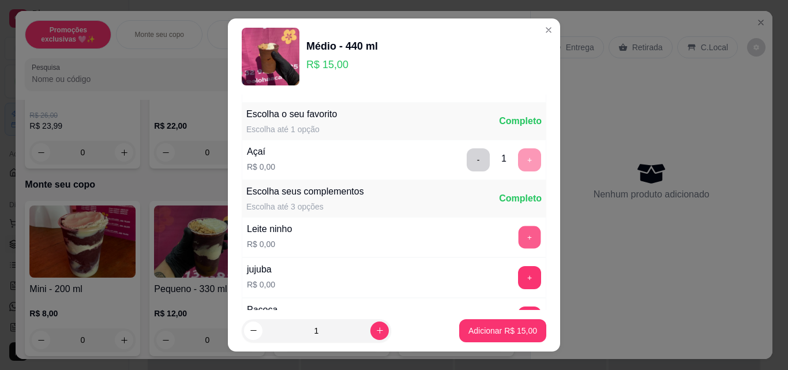
click at [519, 240] on button "+" at bounding box center [530, 237] width 23 height 23
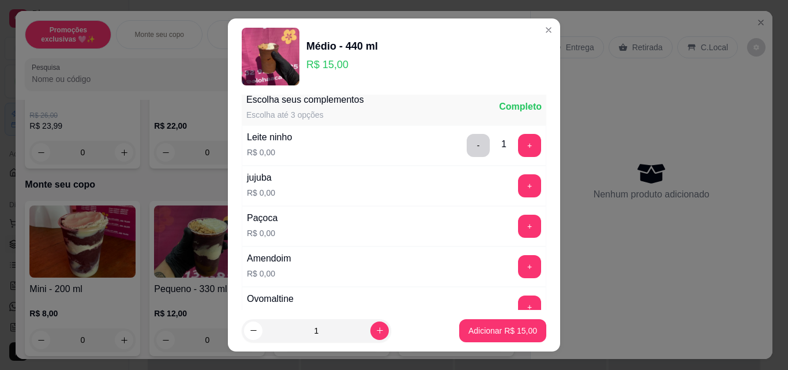
scroll to position [208, 0]
click at [518, 301] on button "+" at bounding box center [529, 306] width 23 height 23
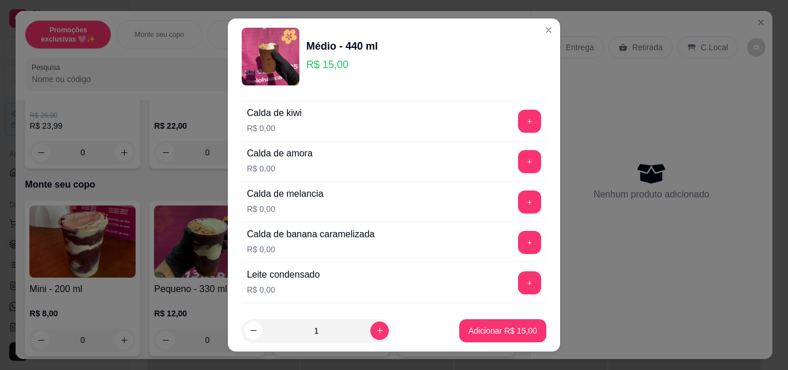
scroll to position [947, 0]
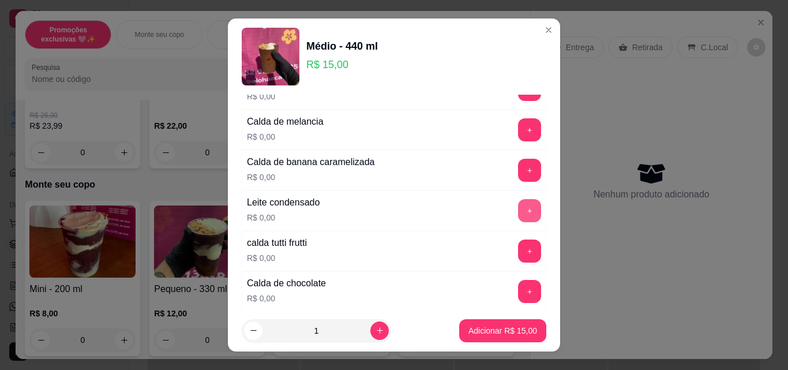
click at [518, 218] on button "+" at bounding box center [529, 210] width 23 height 23
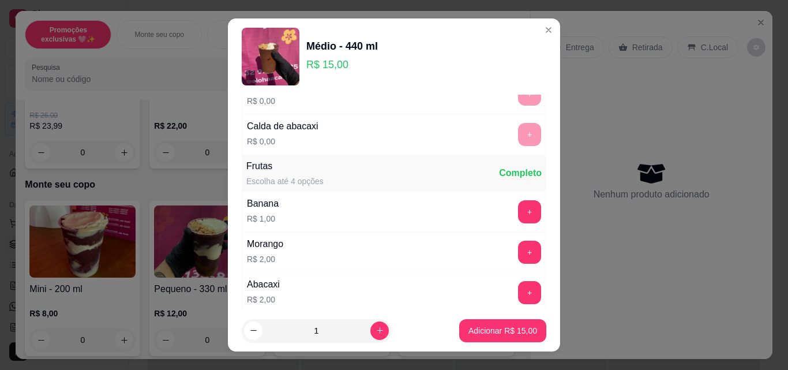
scroll to position [1270, 0]
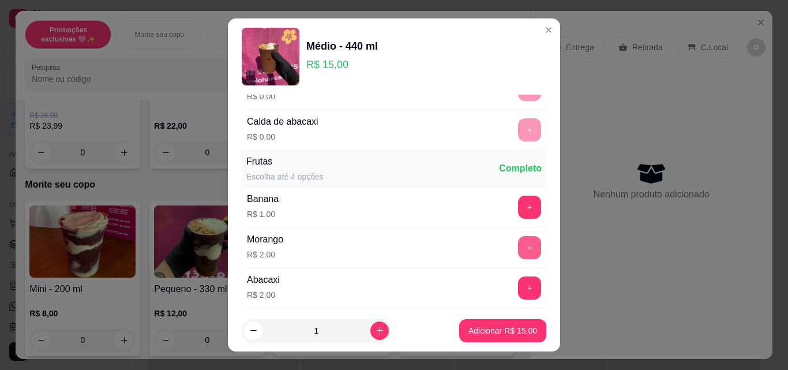
click at [518, 252] on button "+" at bounding box center [529, 247] width 23 height 23
click at [495, 325] on p "Adicionar R$ 17,00" at bounding box center [503, 331] width 69 height 12
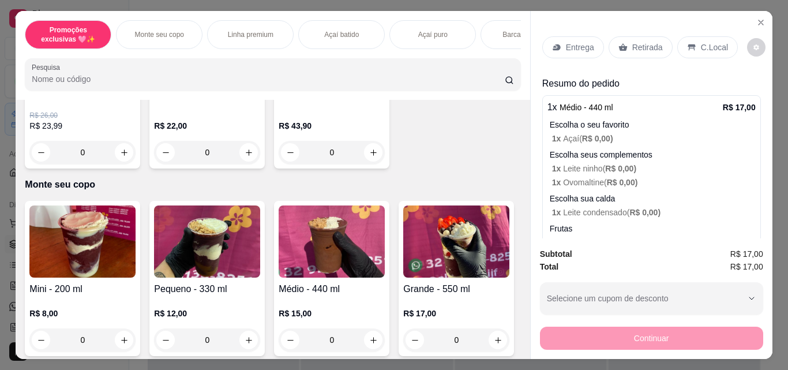
click at [373, 339] on div "0" at bounding box center [332, 339] width 106 height 23
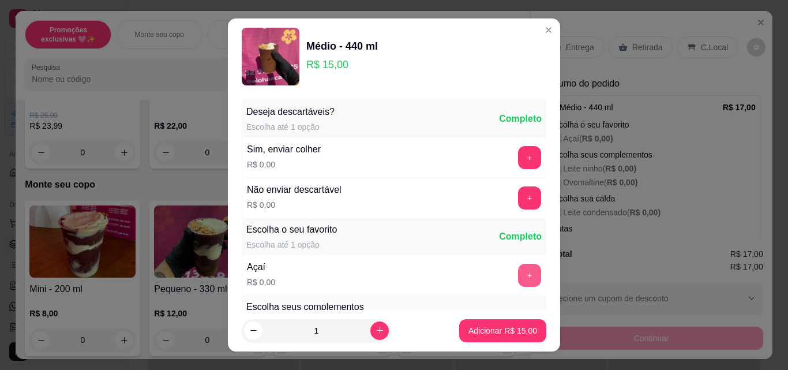
click at [518, 279] on button "+" at bounding box center [529, 275] width 23 height 23
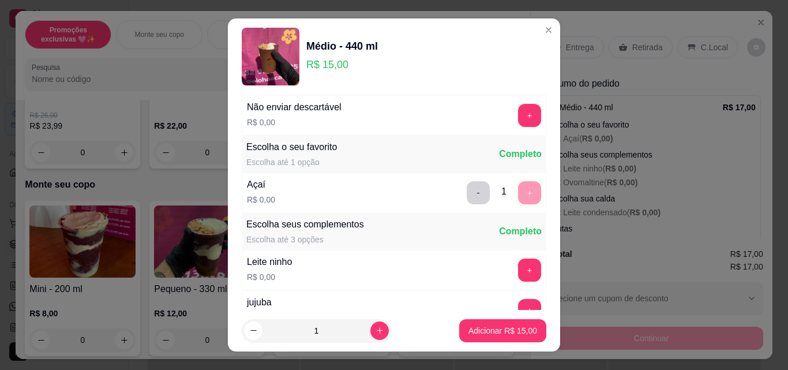
scroll to position [139, 0]
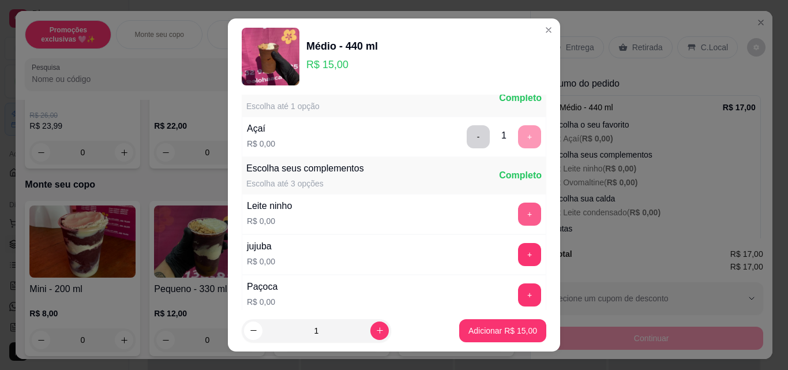
click at [518, 215] on button "+" at bounding box center [529, 214] width 23 height 23
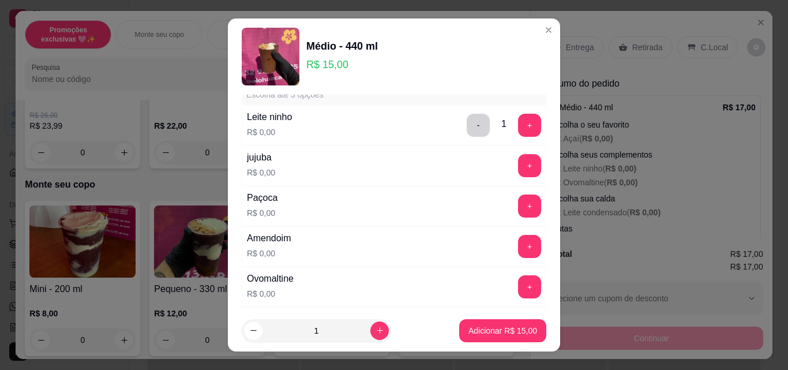
scroll to position [277, 0]
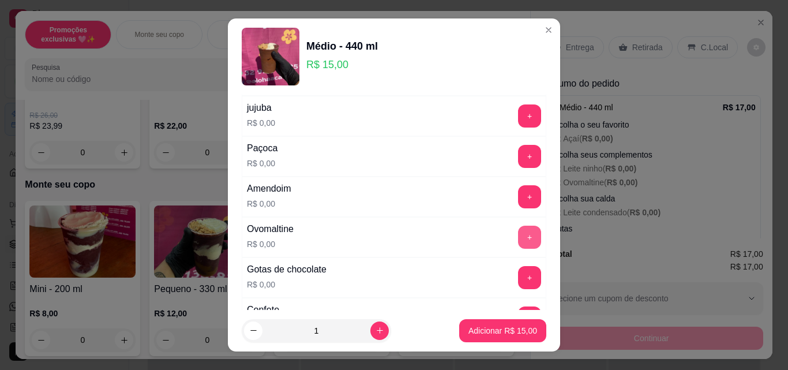
click at [518, 235] on button "+" at bounding box center [529, 237] width 23 height 23
click at [518, 154] on button "+" at bounding box center [529, 156] width 23 height 23
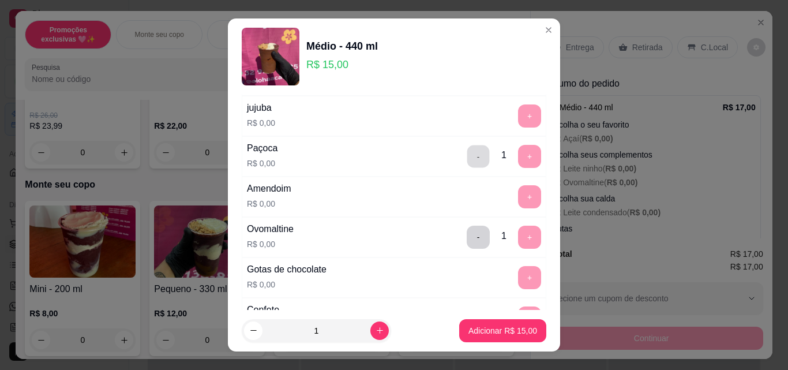
click at [467, 156] on button "-" at bounding box center [478, 156] width 23 height 23
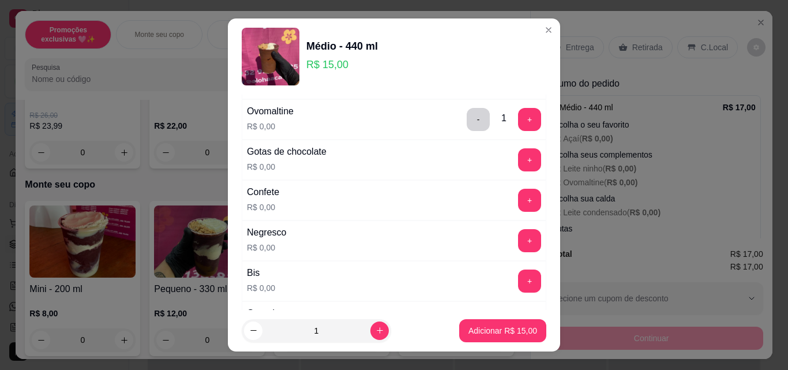
scroll to position [439, 0]
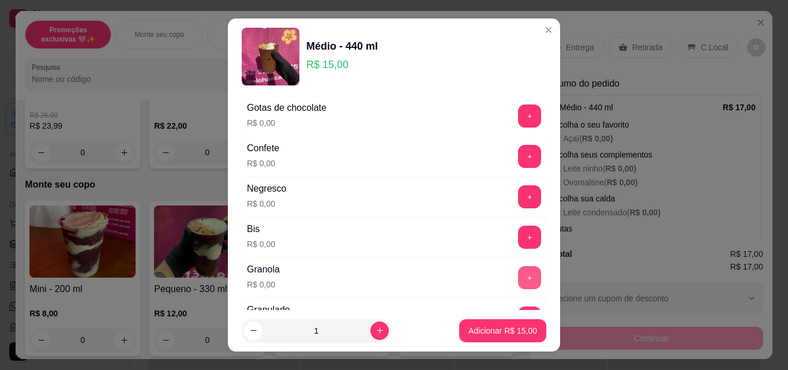
click at [518, 274] on button "+" at bounding box center [529, 277] width 23 height 23
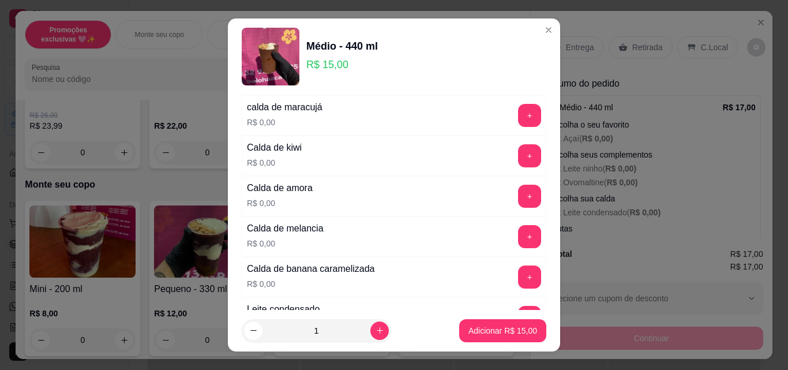
scroll to position [854, 0]
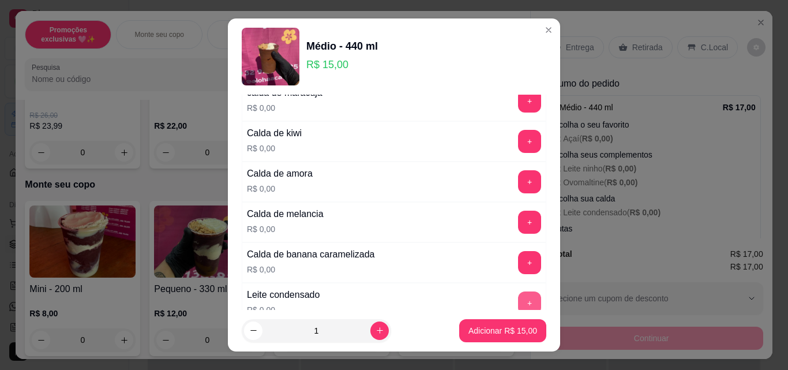
click at [518, 303] on button "+" at bounding box center [529, 302] width 23 height 23
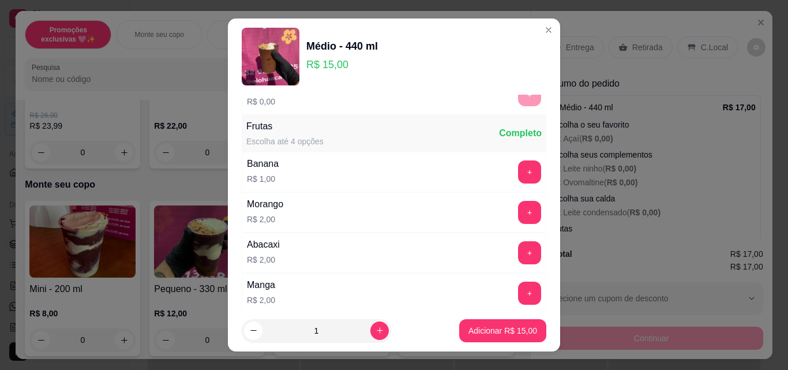
scroll to position [1316, 0]
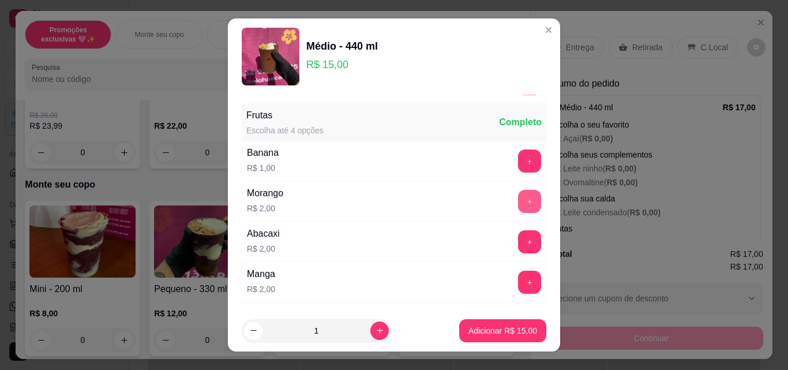
click at [518, 203] on button "+" at bounding box center [529, 201] width 23 height 23
click at [522, 327] on p "Adicionar R$ 17,00" at bounding box center [503, 331] width 69 height 12
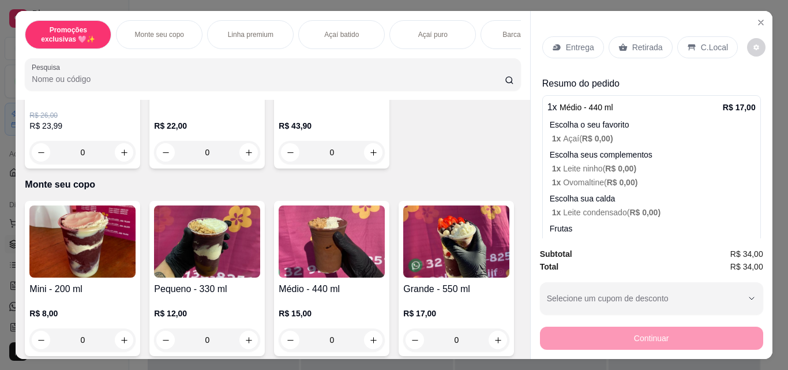
click at [625, 40] on div "Retirada" at bounding box center [641, 47] width 64 height 22
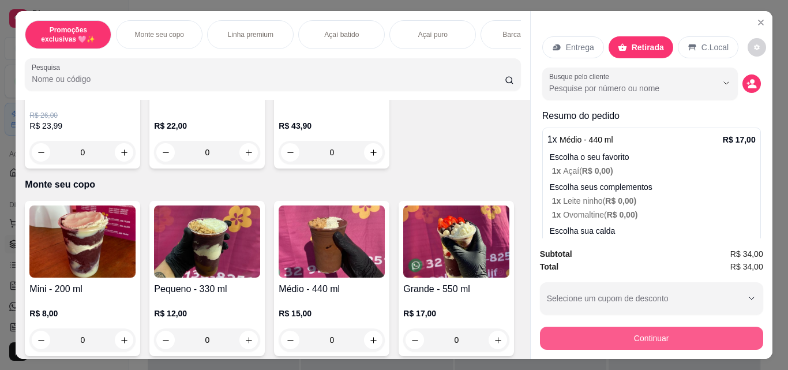
click at [664, 331] on button "Continuar" at bounding box center [651, 338] width 223 height 23
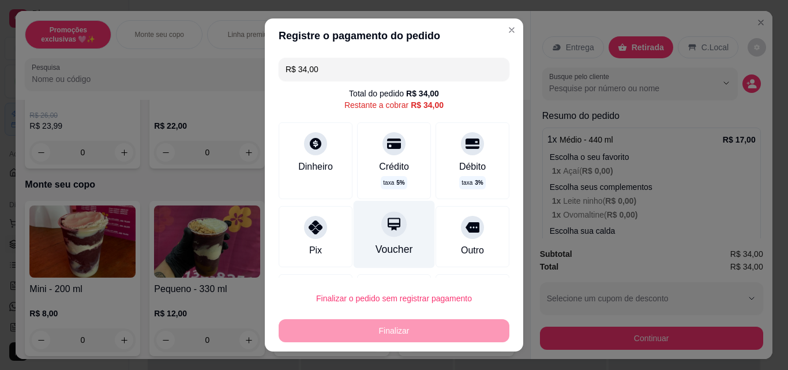
click at [394, 248] on div "Voucher" at bounding box center [395, 249] width 38 height 15
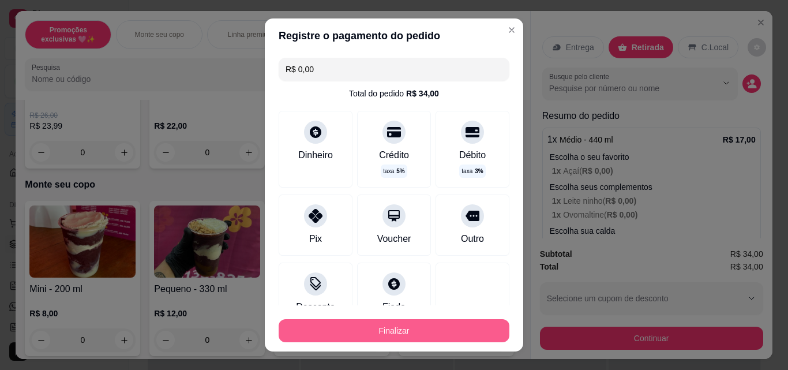
click at [399, 335] on button "Finalizar" at bounding box center [394, 330] width 231 height 23
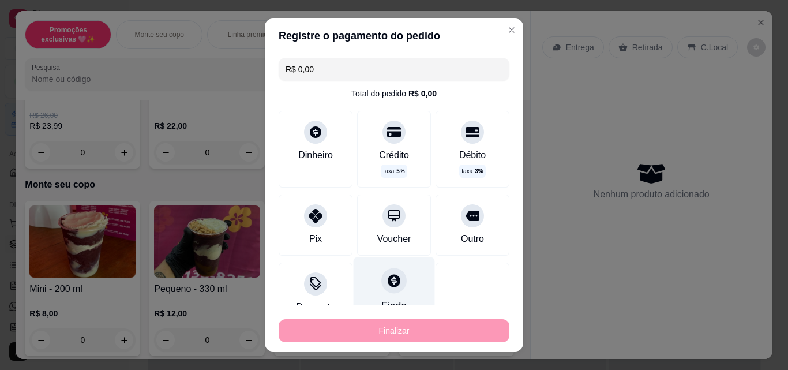
type input "-R$ 34,00"
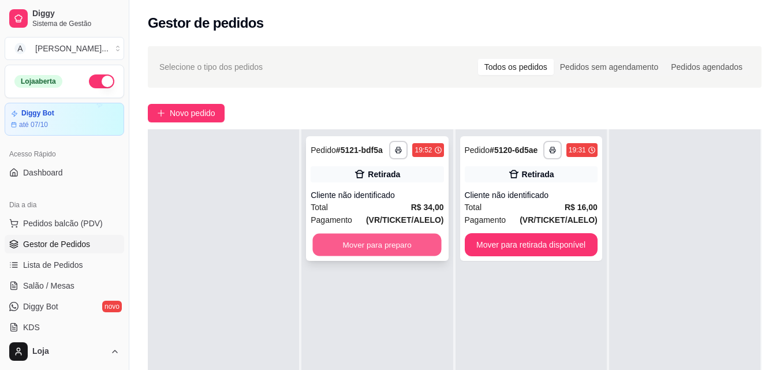
click at [371, 249] on button "Mover para preparo" at bounding box center [377, 245] width 129 height 23
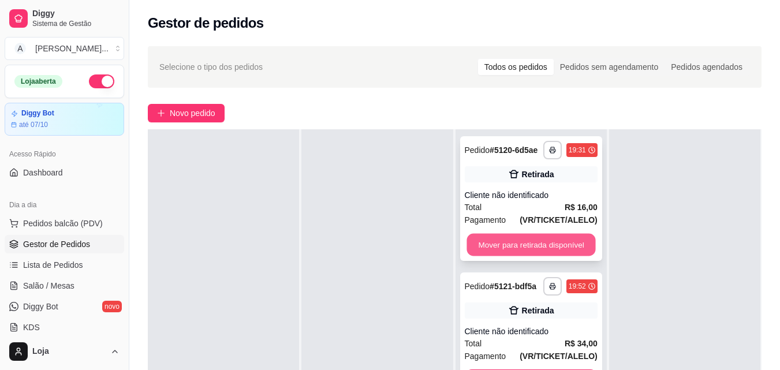
click at [528, 245] on button "Mover para retirada disponível" at bounding box center [530, 245] width 129 height 23
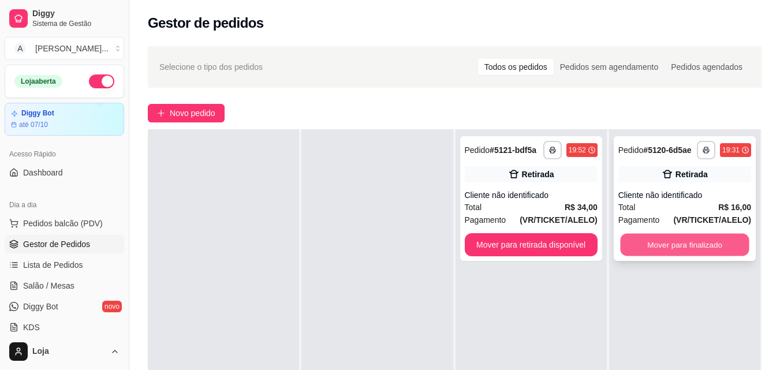
click at [620, 248] on button "Mover para finalizado" at bounding box center [684, 245] width 129 height 23
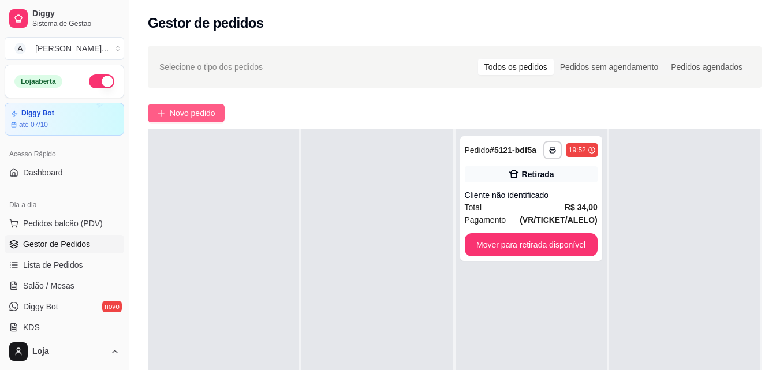
click at [199, 114] on span "Novo pedido" at bounding box center [193, 113] width 46 height 13
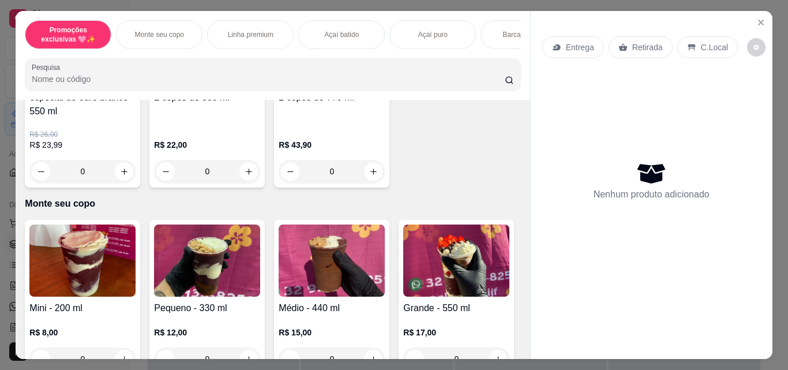
scroll to position [254, 0]
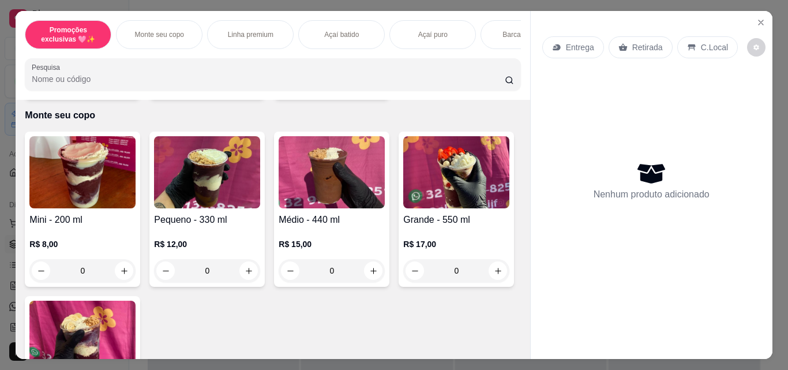
click at [245, 275] on div "0" at bounding box center [207, 270] width 106 height 23
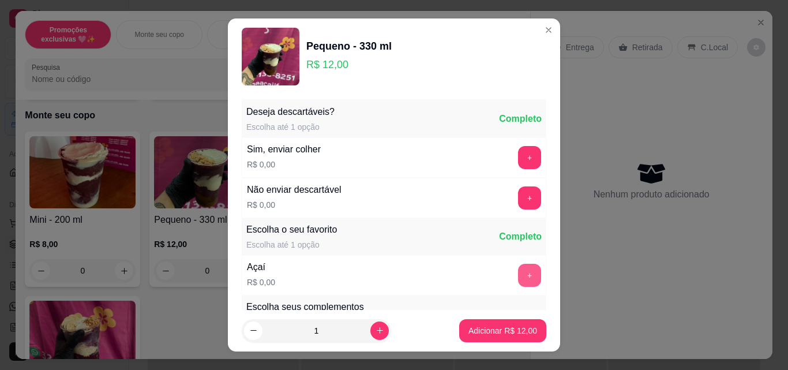
click at [518, 279] on button "+" at bounding box center [529, 275] width 23 height 23
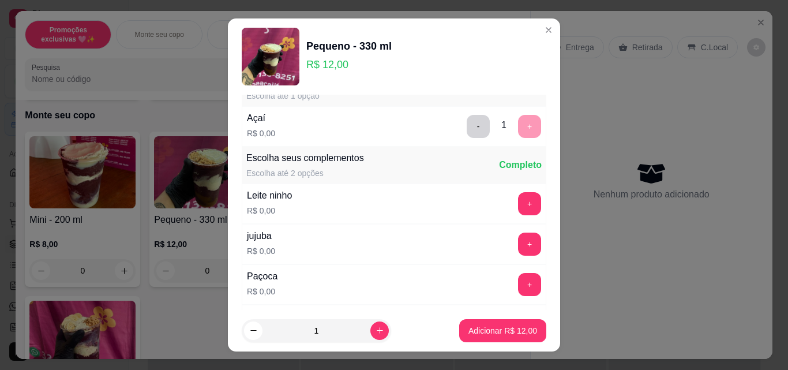
scroll to position [185, 0]
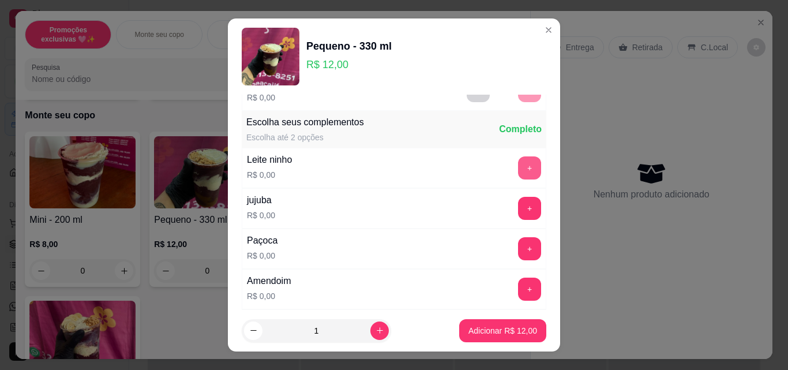
click at [518, 162] on button "+" at bounding box center [529, 167] width 23 height 23
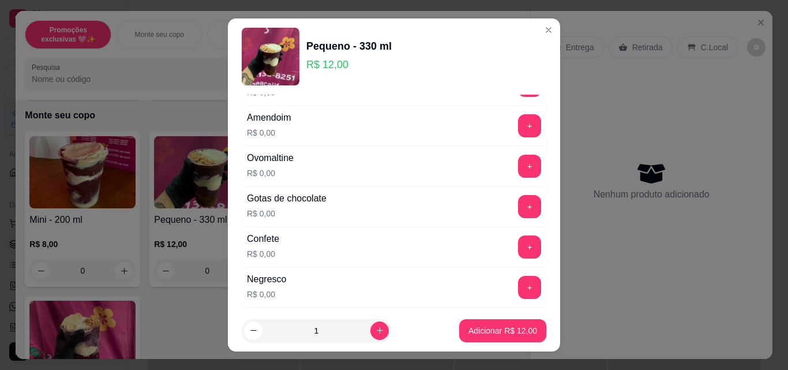
scroll to position [369, 0]
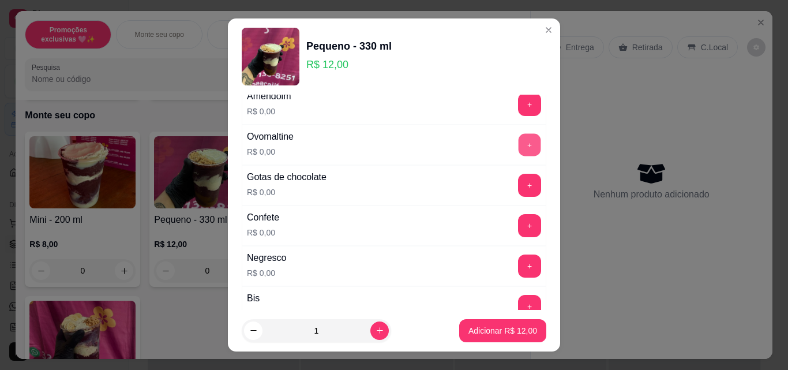
click at [519, 150] on button "+" at bounding box center [530, 145] width 23 height 23
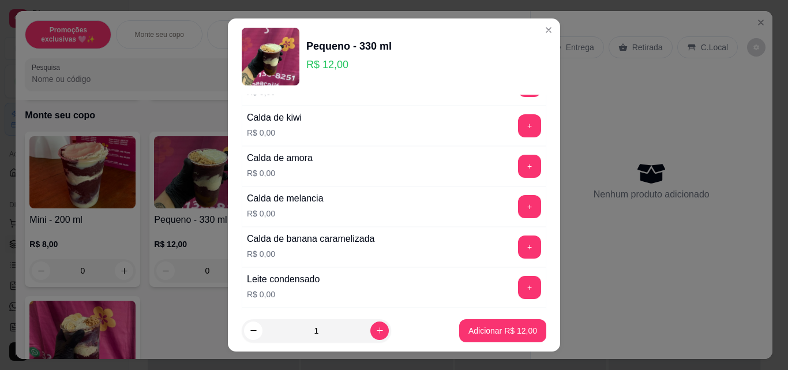
scroll to position [900, 0]
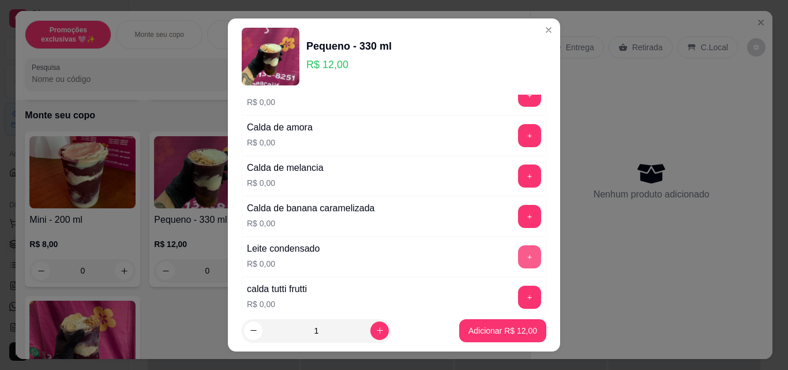
click at [518, 256] on button "+" at bounding box center [529, 256] width 23 height 23
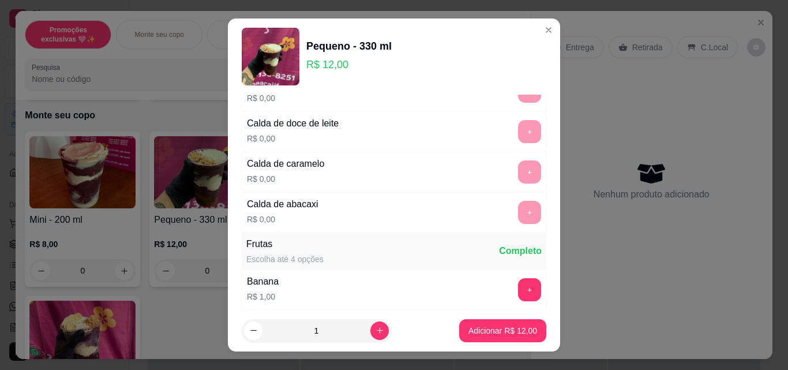
scroll to position [1200, 0]
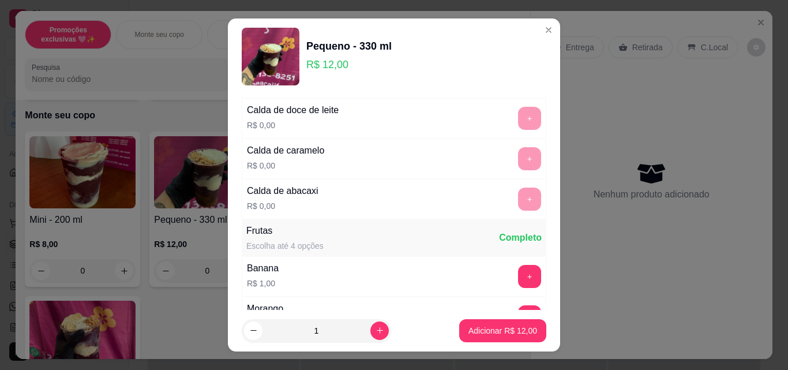
click at [513, 305] on div "Morango R$ 2,00 +" at bounding box center [394, 317] width 305 height 40
click at [519, 306] on button "+" at bounding box center [530, 317] width 23 height 23
click at [502, 330] on p "Adicionar R$ 14,00" at bounding box center [503, 330] width 67 height 11
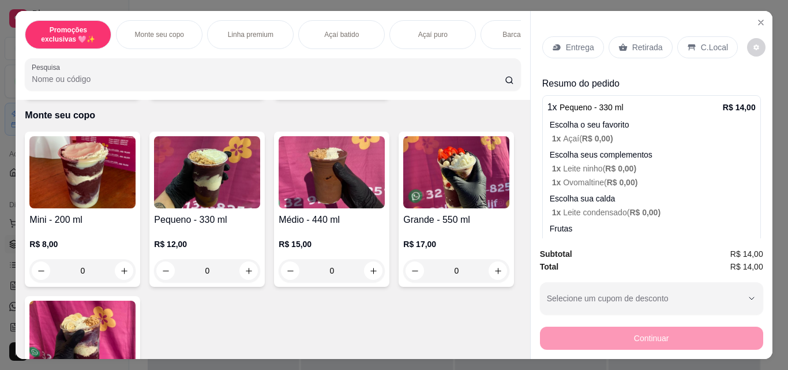
click at [633, 43] on p "Retirada" at bounding box center [648, 48] width 31 height 12
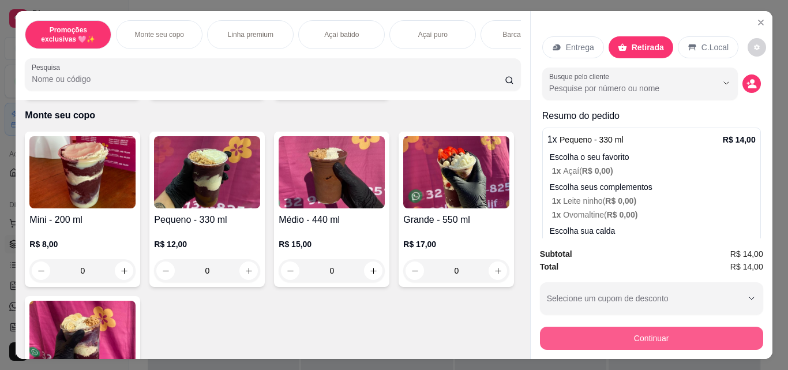
click at [695, 327] on button "Continuar" at bounding box center [651, 338] width 223 height 23
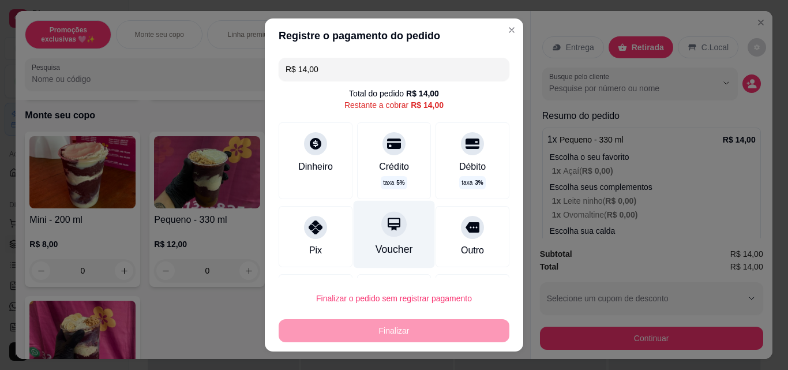
click at [388, 250] on div "Voucher" at bounding box center [395, 249] width 38 height 15
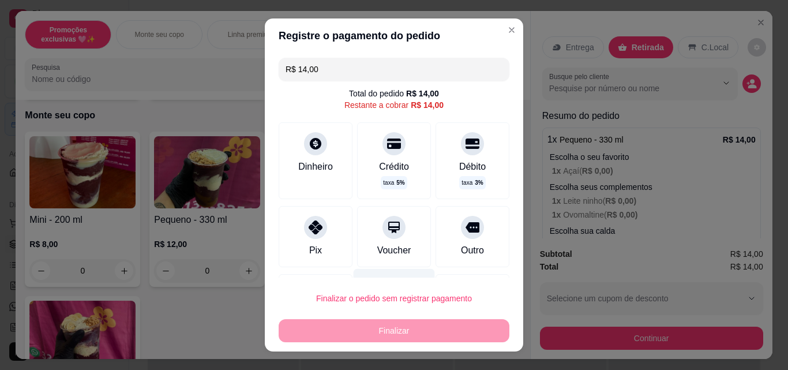
type input "R$ 0,00"
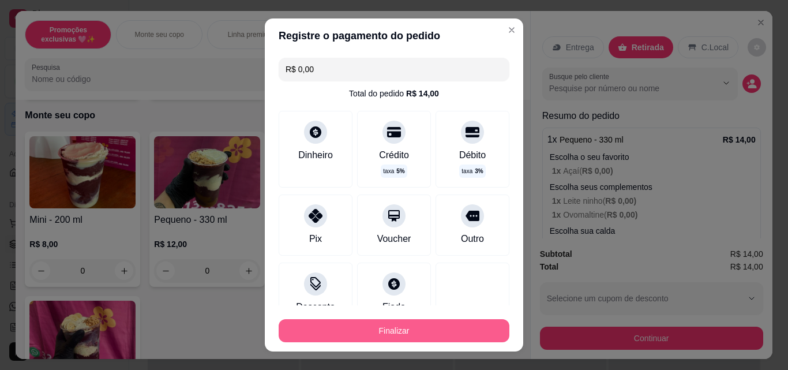
click at [419, 335] on button "Finalizar" at bounding box center [394, 330] width 231 height 23
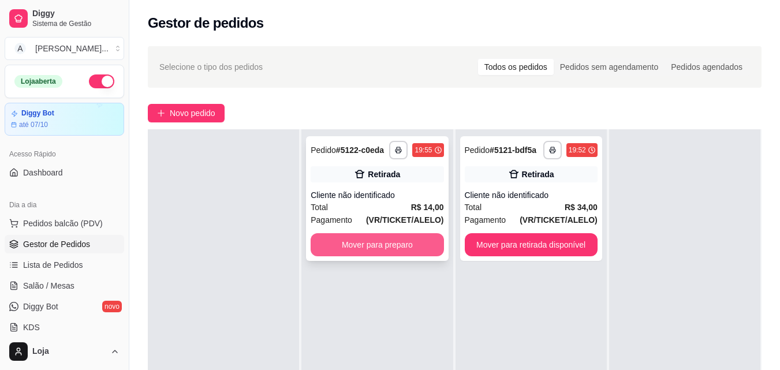
click at [401, 238] on button "Mover para preparo" at bounding box center [376, 244] width 133 height 23
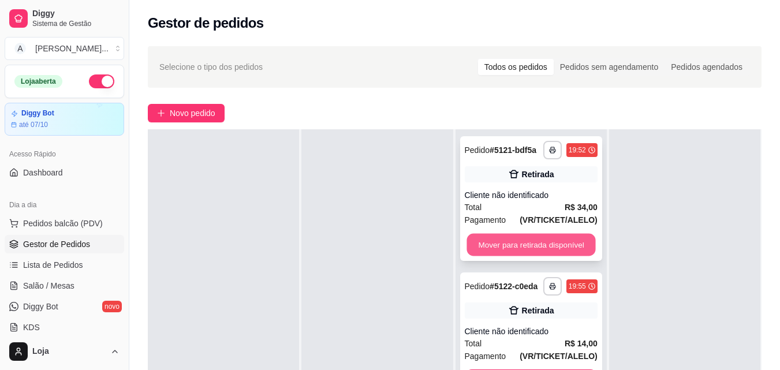
click at [480, 241] on button "Mover para retirada disponível" at bounding box center [530, 245] width 129 height 23
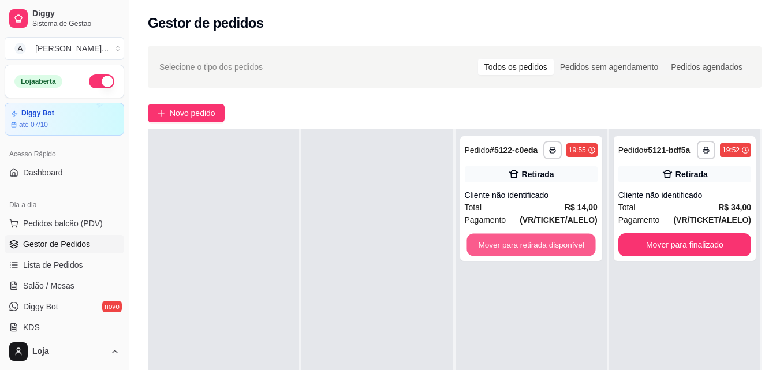
click at [480, 241] on button "Mover para retirada disponível" at bounding box center [530, 245] width 129 height 23
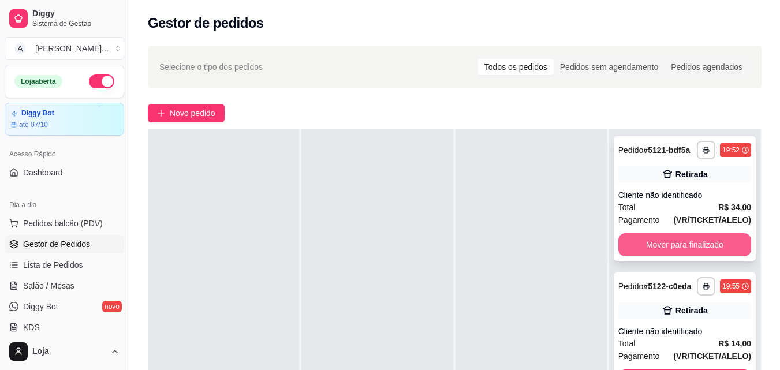
click at [657, 240] on button "Mover para finalizado" at bounding box center [684, 244] width 133 height 23
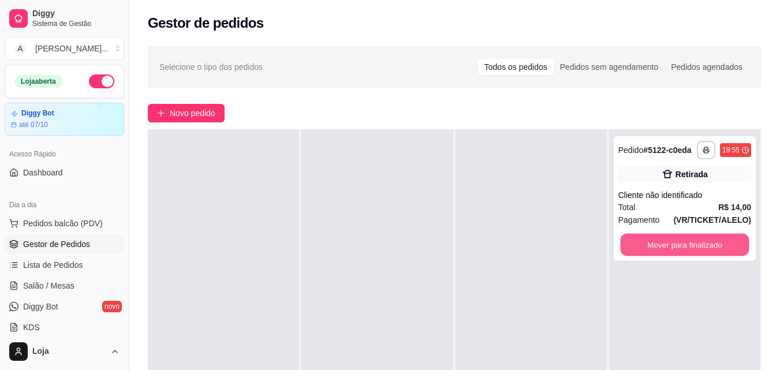
click at [657, 240] on button "Mover para finalizado" at bounding box center [684, 245] width 129 height 23
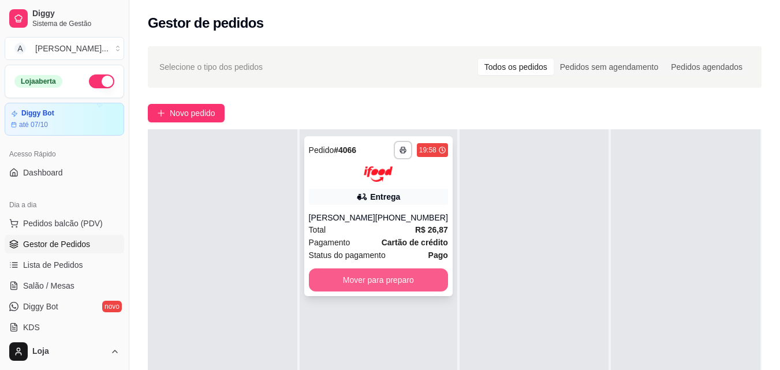
click at [384, 271] on button "Mover para preparo" at bounding box center [378, 279] width 139 height 23
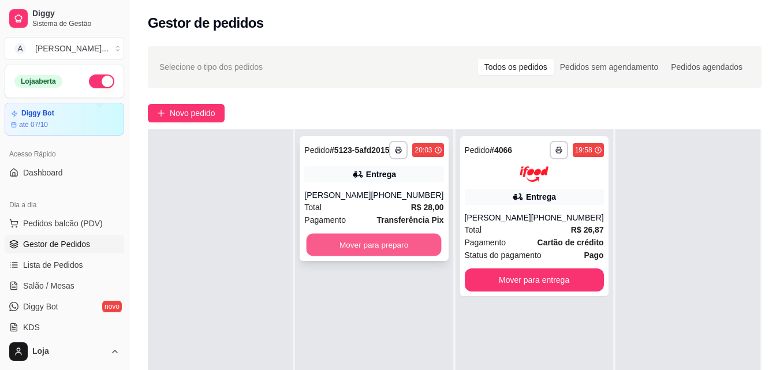
click at [381, 256] on button "Mover para preparo" at bounding box center [373, 245] width 135 height 23
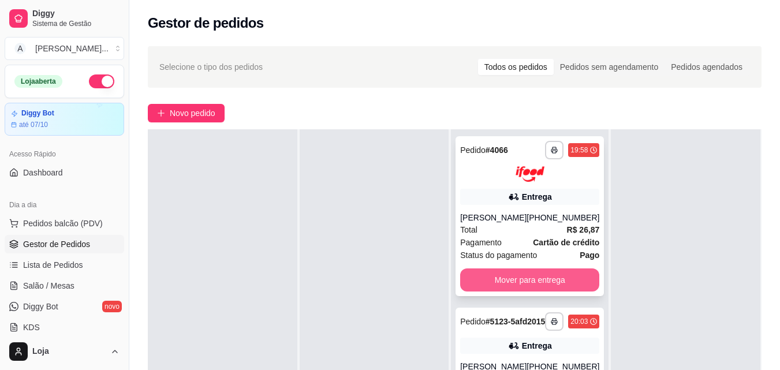
click at [577, 279] on button "Mover para entrega" at bounding box center [529, 279] width 139 height 23
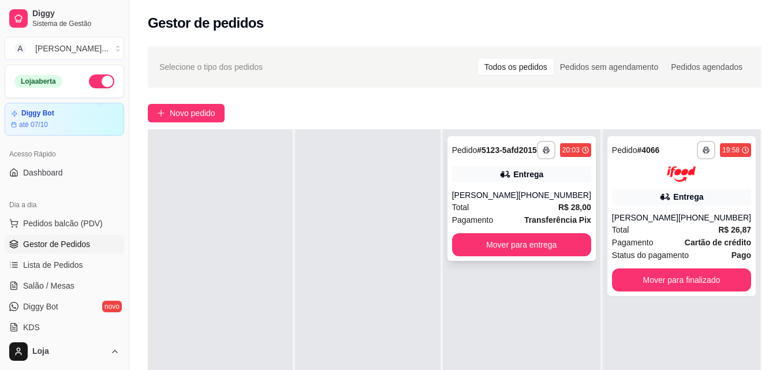
click at [493, 200] on div "[PERSON_NAME]" at bounding box center [485, 195] width 66 height 12
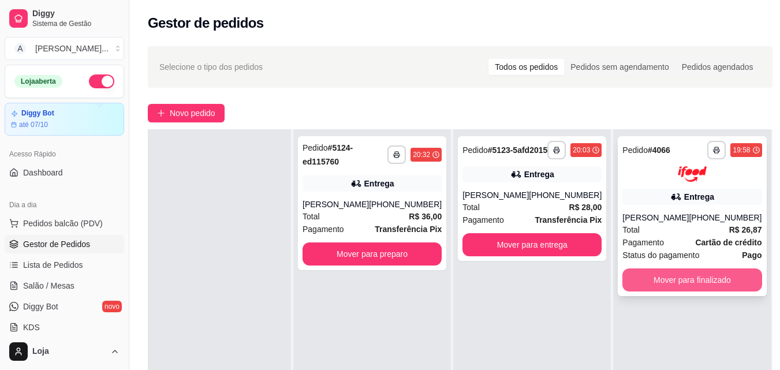
click at [667, 278] on button "Mover para finalizado" at bounding box center [691, 279] width 139 height 23
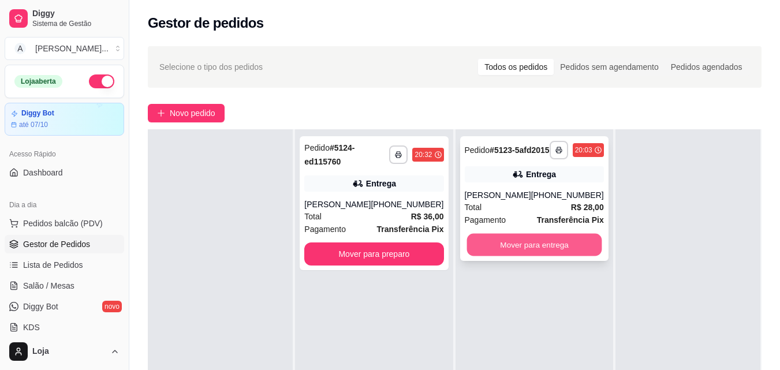
click at [547, 244] on button "Mover para entrega" at bounding box center [533, 245] width 135 height 23
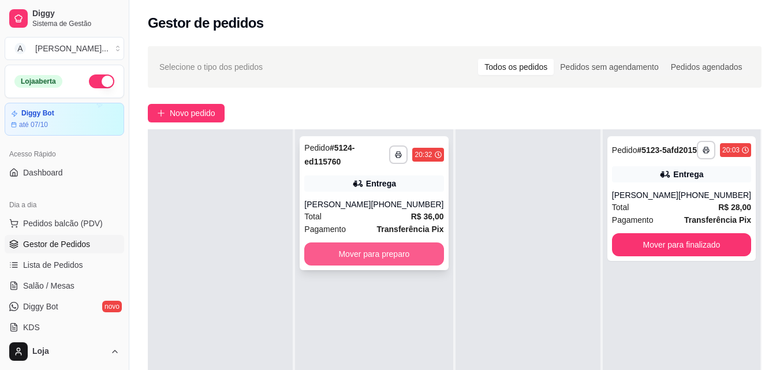
click at [393, 252] on button "Mover para preparo" at bounding box center [373, 253] width 139 height 23
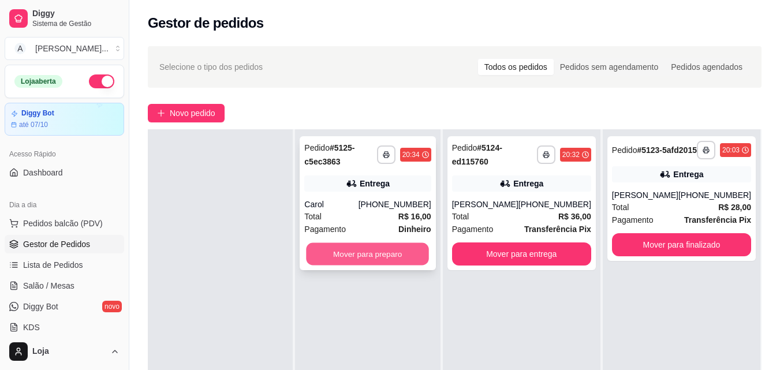
click at [392, 252] on button "Mover para preparo" at bounding box center [367, 254] width 123 height 23
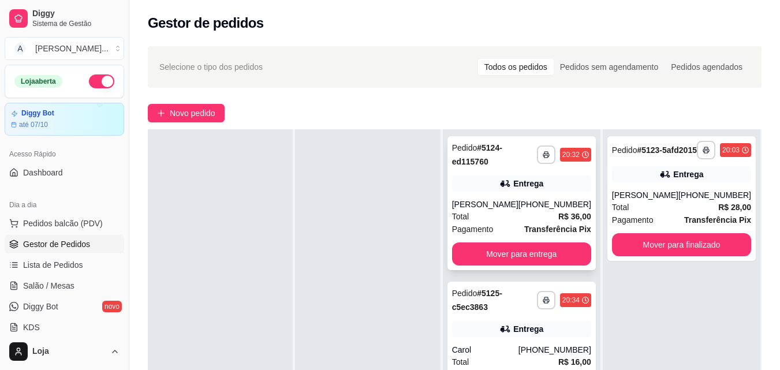
click at [485, 200] on div "[PERSON_NAME]" at bounding box center [485, 205] width 66 height 12
click at [622, 250] on button "Mover para finalizado" at bounding box center [681, 244] width 139 height 23
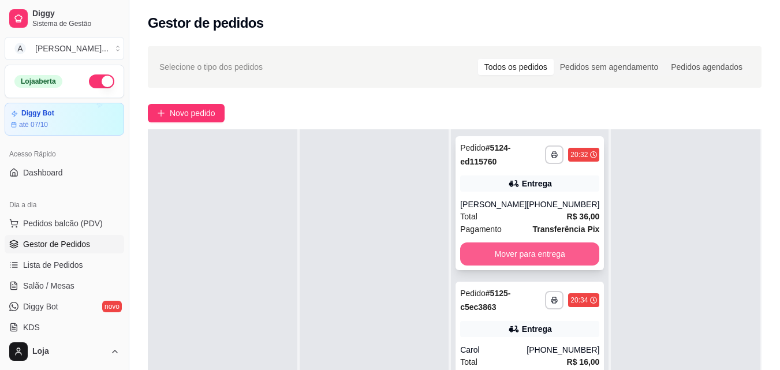
click at [583, 253] on button "Mover para entrega" at bounding box center [529, 253] width 139 height 23
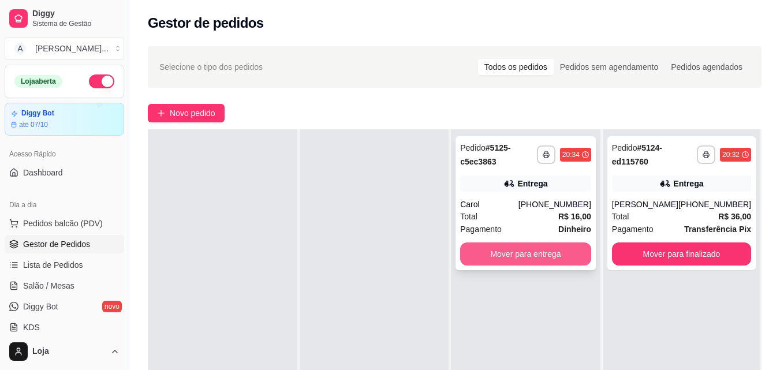
click at [472, 254] on button "Mover para entrega" at bounding box center [525, 253] width 131 height 23
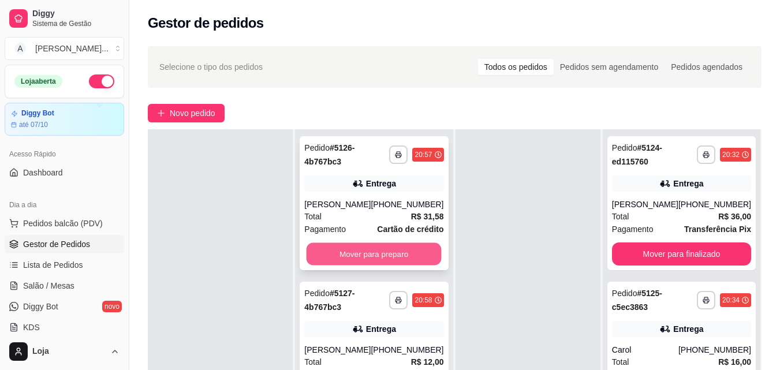
click at [361, 248] on button "Mover para preparo" at bounding box center [373, 254] width 135 height 23
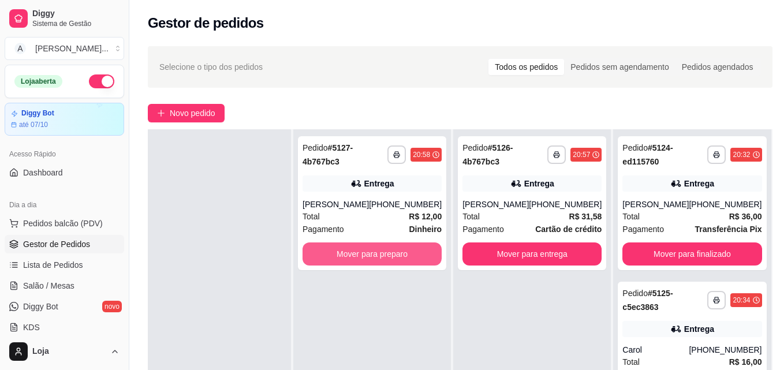
click at [361, 248] on button "Mover para preparo" at bounding box center [371, 253] width 139 height 23
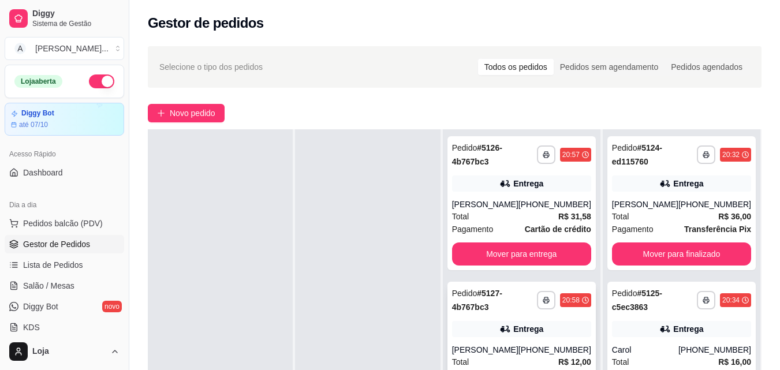
click at [508, 326] on icon at bounding box center [506, 329] width 8 height 6
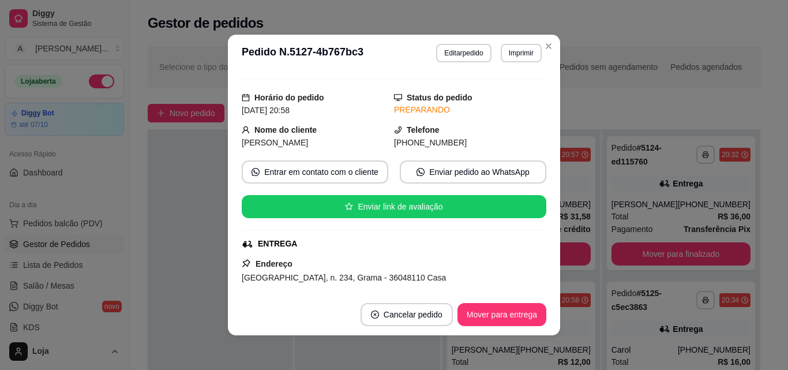
scroll to position [108, 0]
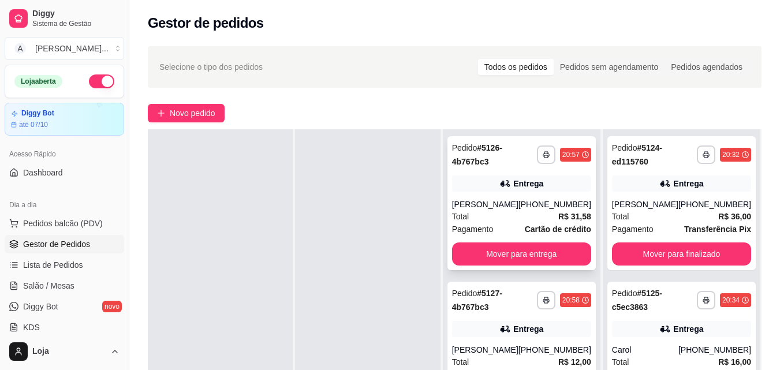
click at [518, 203] on div "[PERSON_NAME]" at bounding box center [485, 205] width 66 height 12
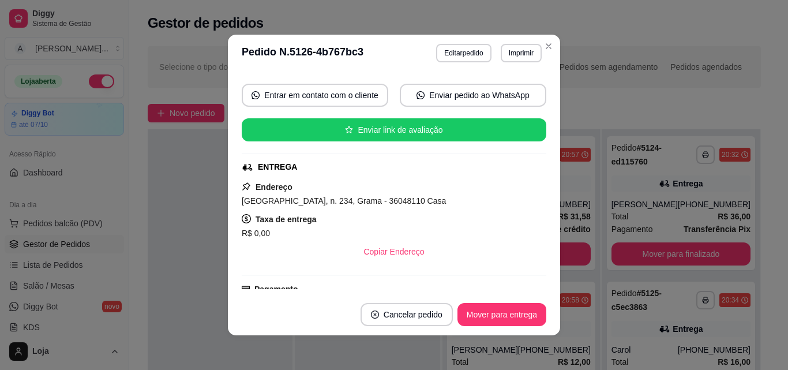
scroll to position [162, 0]
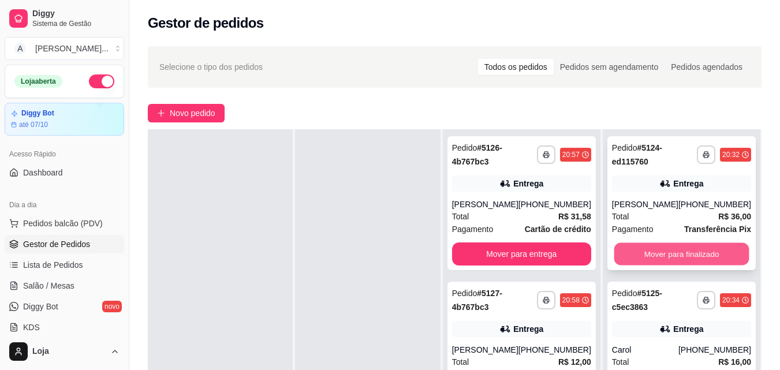
click at [660, 252] on button "Mover para finalizado" at bounding box center [680, 254] width 135 height 23
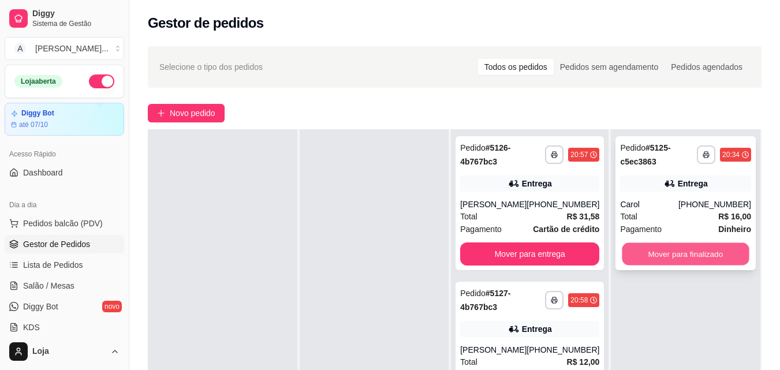
click at [668, 256] on button "Mover para finalizado" at bounding box center [685, 254] width 127 height 23
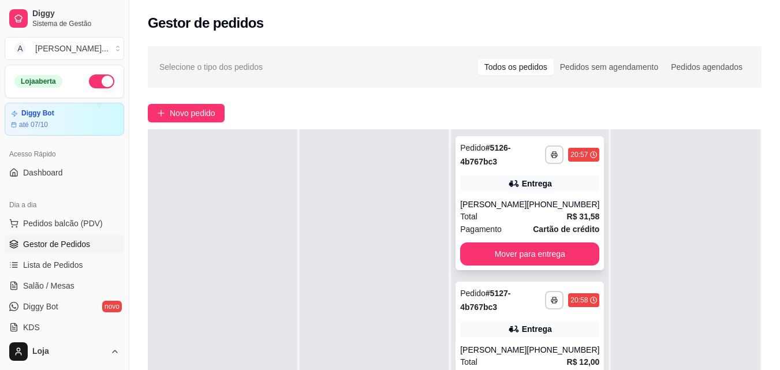
click at [566, 265] on div "**********" at bounding box center [529, 203] width 148 height 134
click at [574, 246] on button "Mover para entrega" at bounding box center [529, 253] width 139 height 23
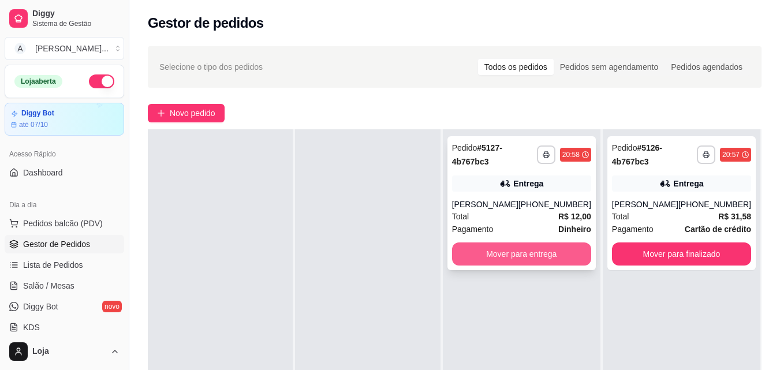
click at [577, 250] on button "Mover para entrega" at bounding box center [521, 253] width 139 height 23
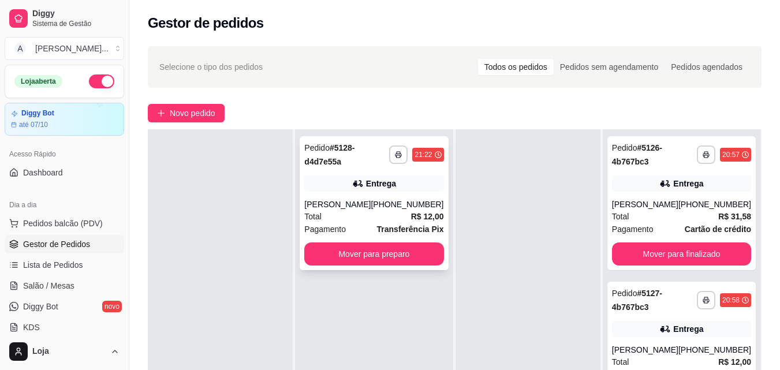
click at [356, 268] on div "**********" at bounding box center [374, 203] width 148 height 134
click at [369, 253] on button "Mover para preparo" at bounding box center [373, 253] width 139 height 23
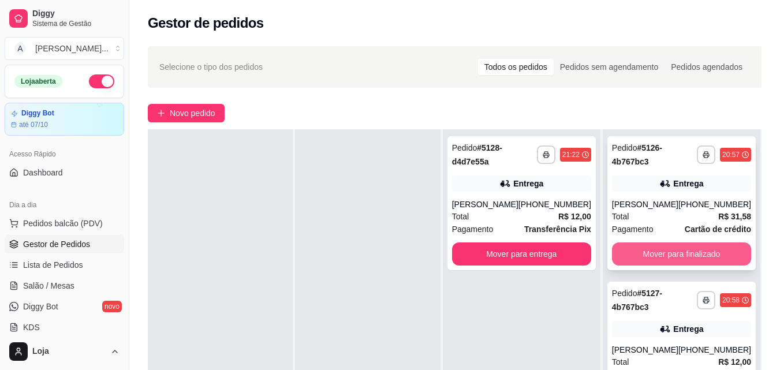
click at [640, 256] on button "Mover para finalizado" at bounding box center [681, 253] width 139 height 23
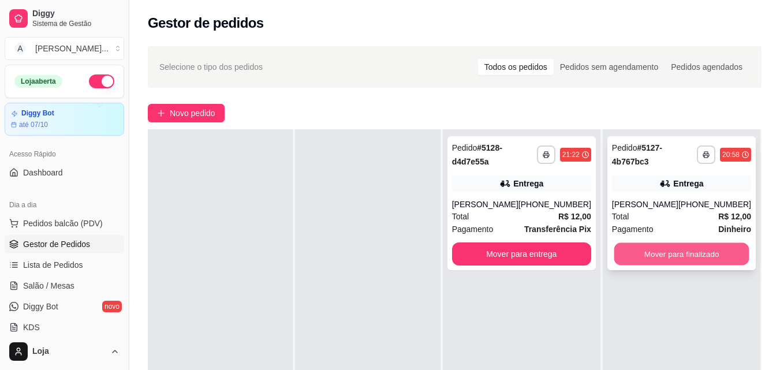
click at [628, 256] on button "Mover para finalizado" at bounding box center [680, 254] width 135 height 23
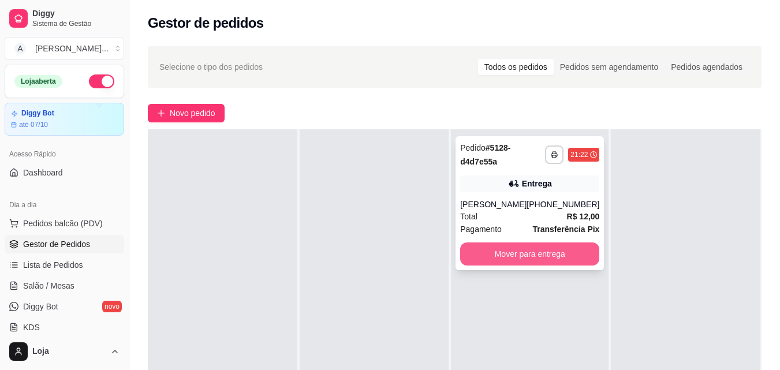
click at [577, 252] on button "Mover para entrega" at bounding box center [529, 253] width 139 height 23
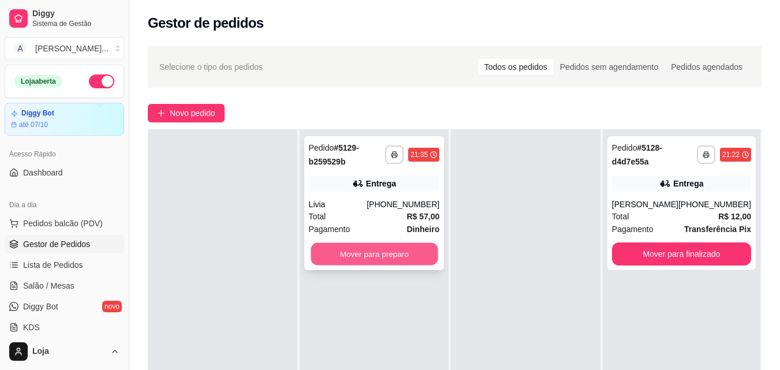
click at [330, 260] on button "Mover para preparo" at bounding box center [373, 254] width 127 height 23
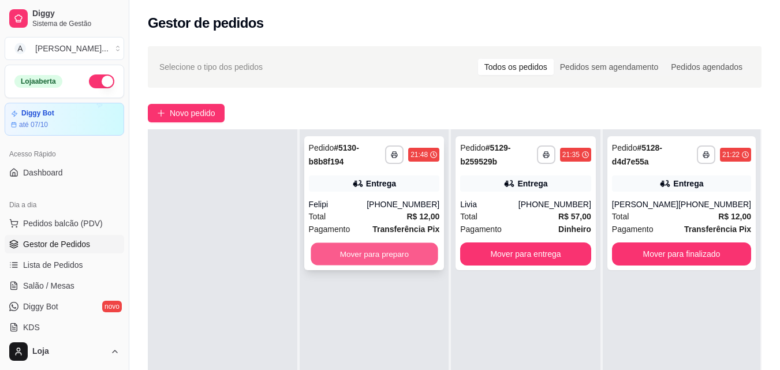
click at [311, 261] on button "Mover para preparo" at bounding box center [373, 254] width 127 height 23
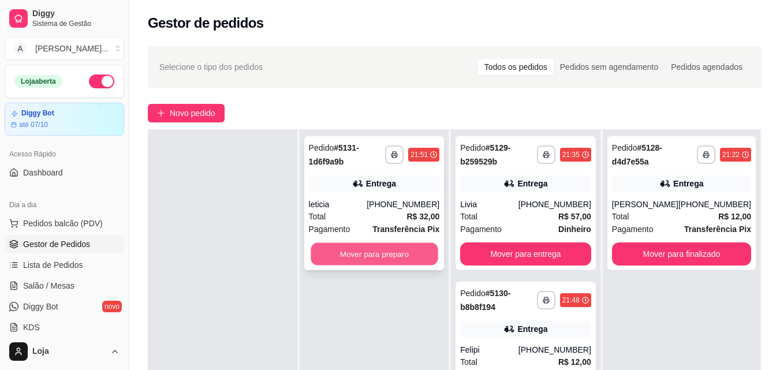
click at [362, 254] on button "Mover para preparo" at bounding box center [373, 254] width 127 height 23
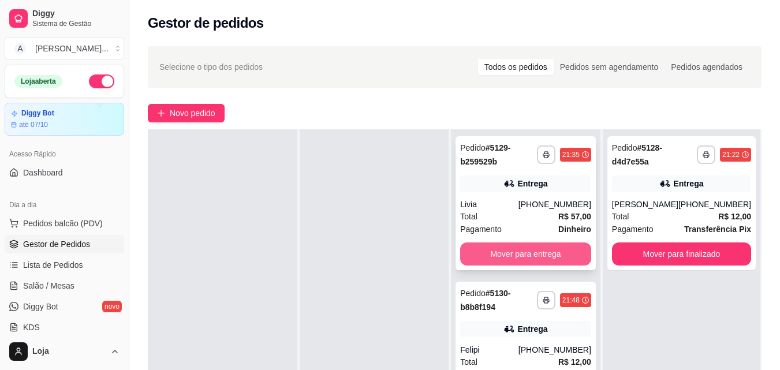
click at [476, 257] on button "Mover para entrega" at bounding box center [525, 253] width 131 height 23
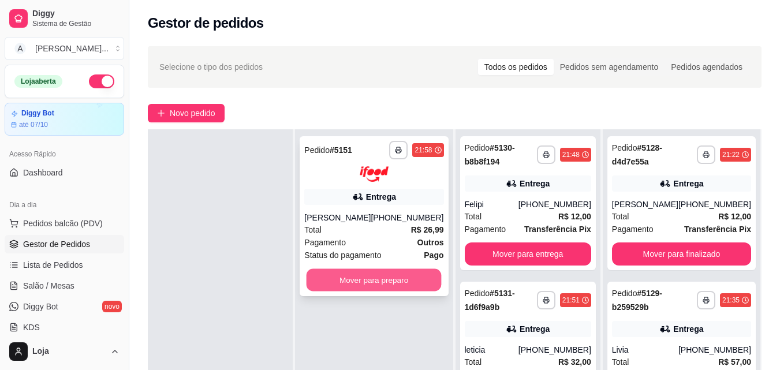
click at [402, 280] on button "Mover para preparo" at bounding box center [373, 279] width 135 height 23
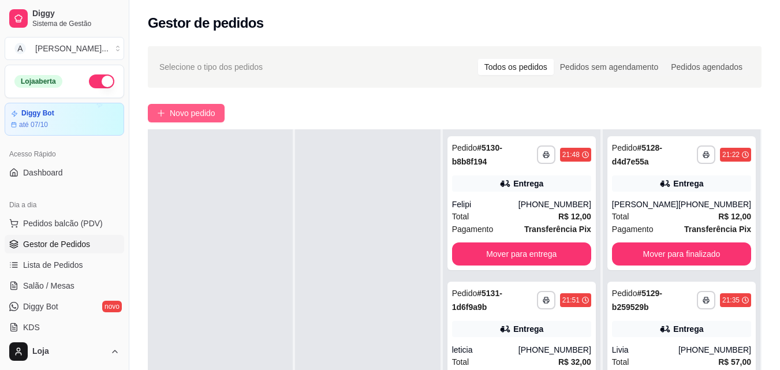
click at [188, 116] on span "Novo pedido" at bounding box center [193, 113] width 46 height 13
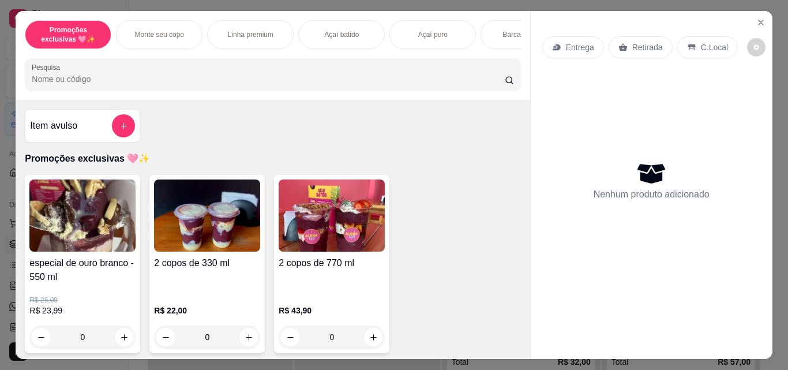
drag, startPoint x: 509, startPoint y: 123, endPoint x: 521, endPoint y: 139, distance: 19.4
click at [512, 128] on div "Item avulso Promoções exclusivas 🩷✨ especial de ouro branco - 550 ml R$ 26,00 R…" at bounding box center [273, 229] width 514 height 259
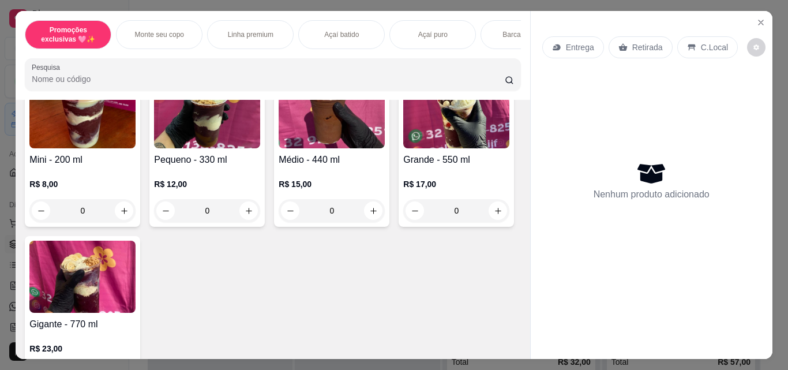
scroll to position [315, 0]
click at [248, 218] on div "0" at bounding box center [207, 210] width 106 height 23
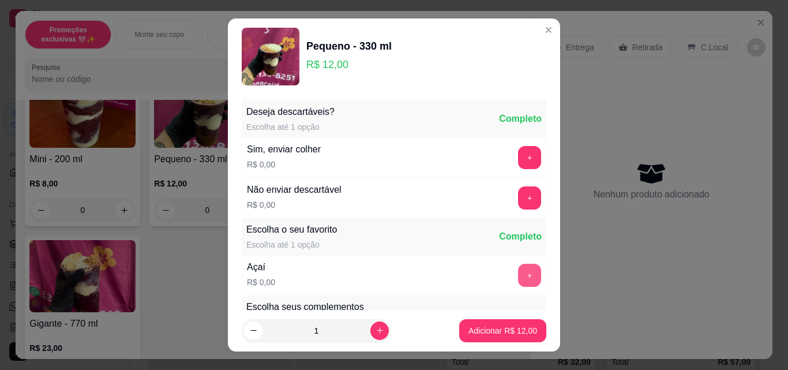
click at [518, 272] on button "+" at bounding box center [529, 275] width 23 height 23
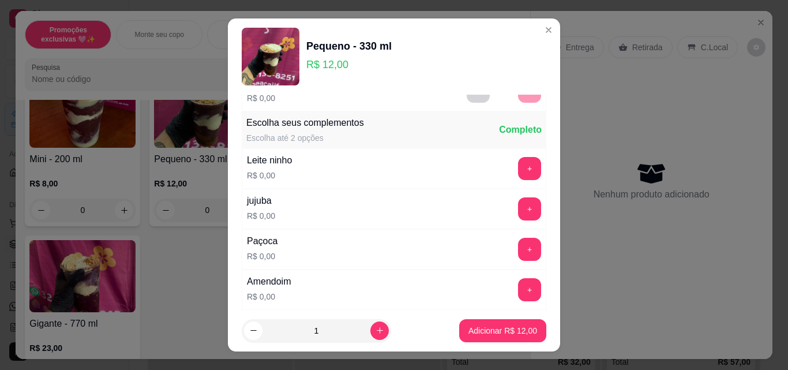
scroll to position [185, 0]
click at [519, 166] on button "+" at bounding box center [530, 168] width 23 height 23
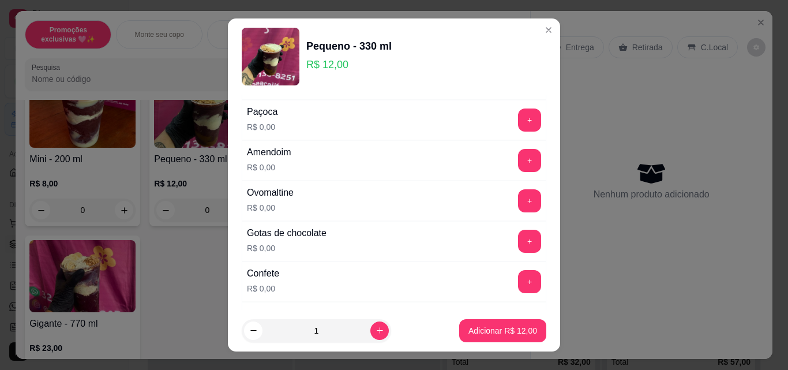
scroll to position [323, 0]
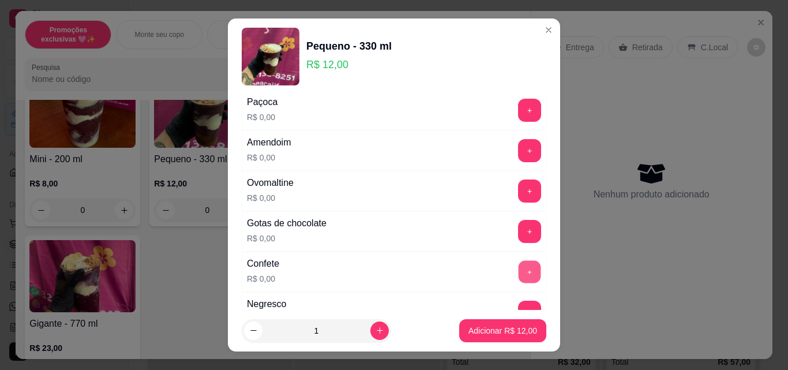
click at [519, 272] on button "+" at bounding box center [530, 272] width 23 height 23
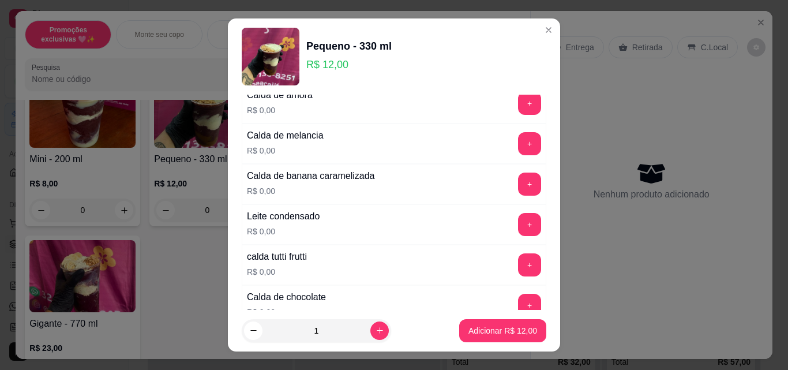
scroll to position [1016, 0]
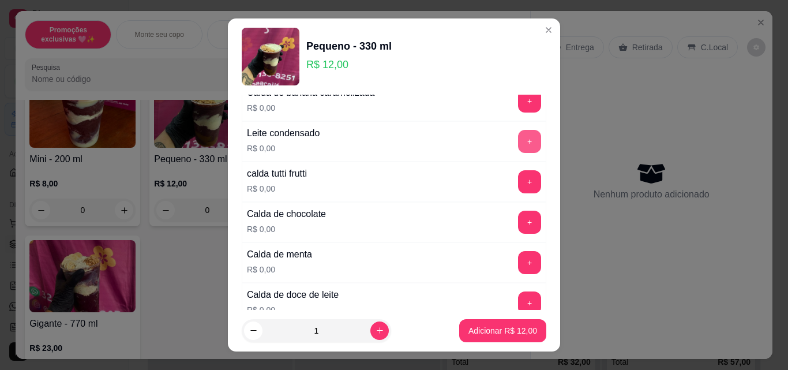
click at [518, 136] on button "+" at bounding box center [529, 141] width 23 height 23
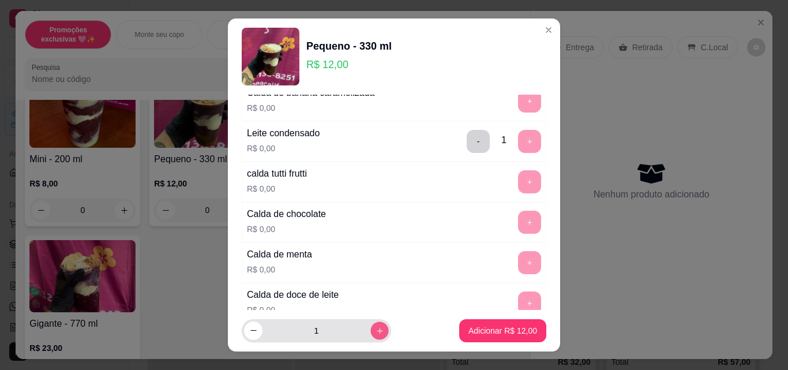
click at [376, 330] on icon "increase-product-quantity" at bounding box center [380, 331] width 9 height 9
type input "2"
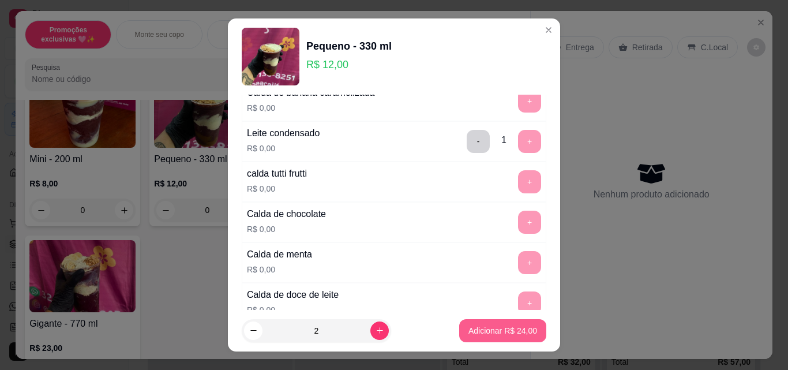
click at [473, 331] on p "Adicionar R$ 24,00" at bounding box center [503, 331] width 69 height 12
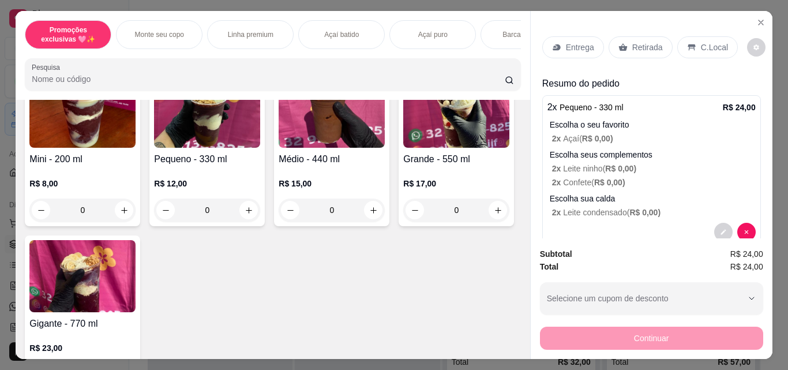
click at [619, 43] on icon at bounding box center [623, 47] width 9 height 9
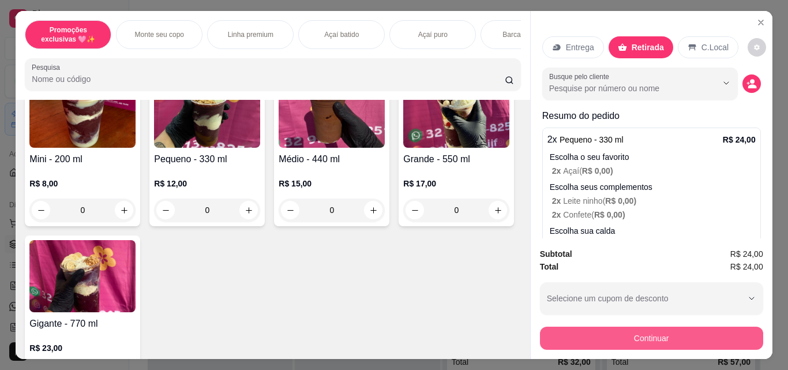
click at [566, 335] on button "Continuar" at bounding box center [651, 338] width 223 height 23
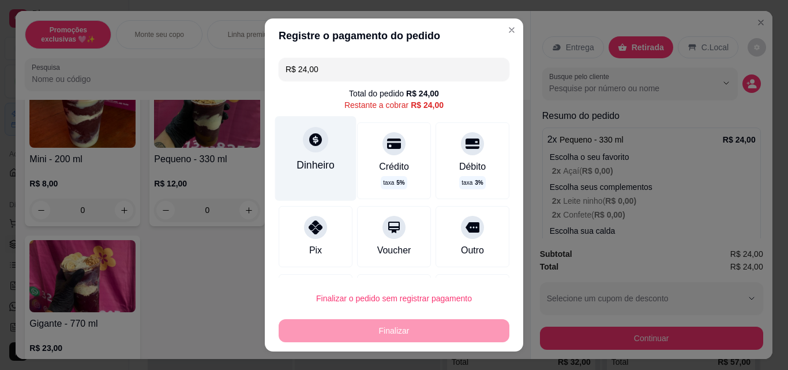
click at [315, 166] on div "Dinheiro" at bounding box center [316, 165] width 38 height 15
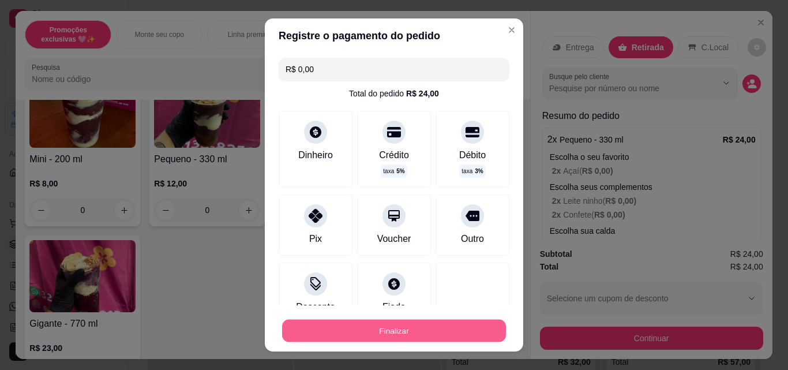
click at [472, 327] on button "Finalizar" at bounding box center [394, 331] width 224 height 23
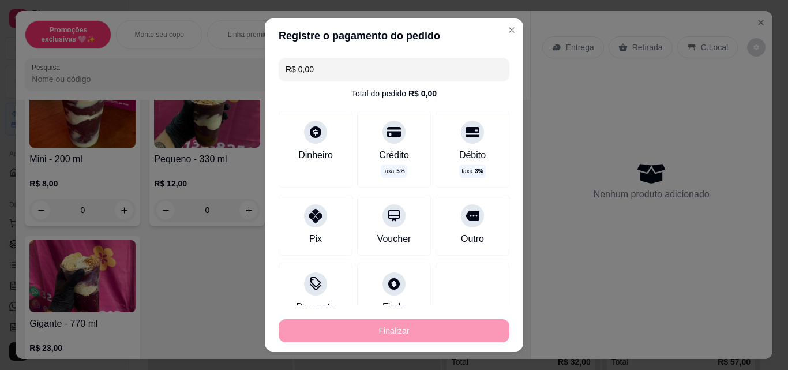
type input "-R$ 24,00"
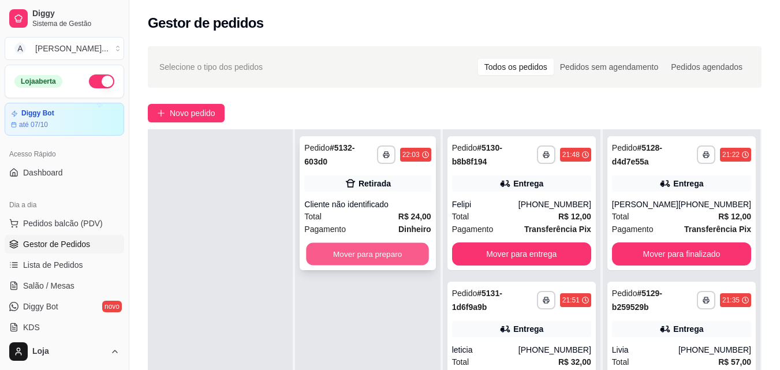
click at [422, 243] on button "Mover para preparo" at bounding box center [367, 254] width 123 height 23
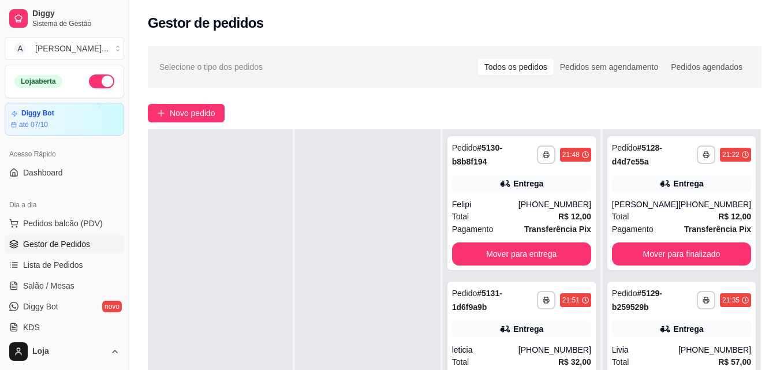
click at [404, 220] on div at bounding box center [367, 314] width 145 height 370
click at [543, 260] on button "Mover para entrega" at bounding box center [521, 254] width 135 height 23
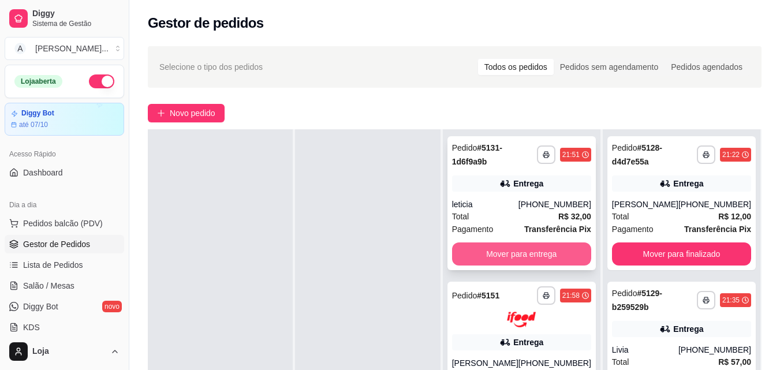
click at [505, 249] on button "Mover para entrega" at bounding box center [521, 253] width 139 height 23
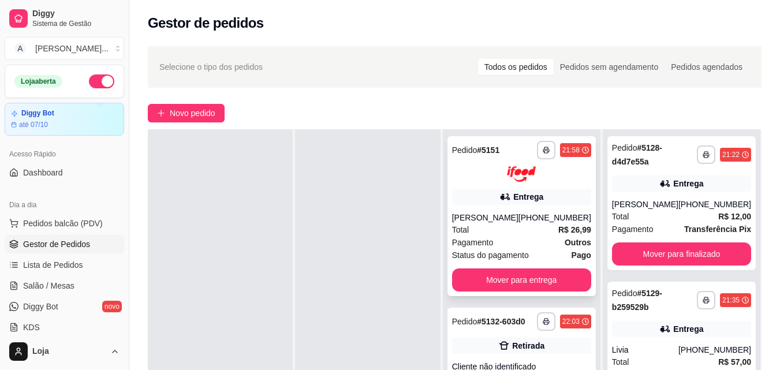
click at [543, 211] on div "**********" at bounding box center [521, 216] width 148 height 160
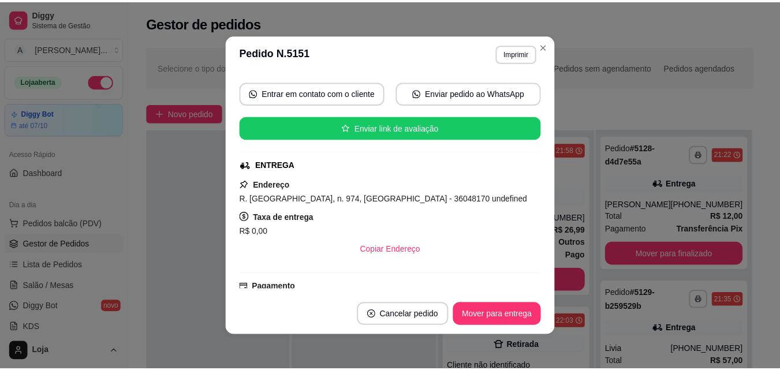
scroll to position [138, 0]
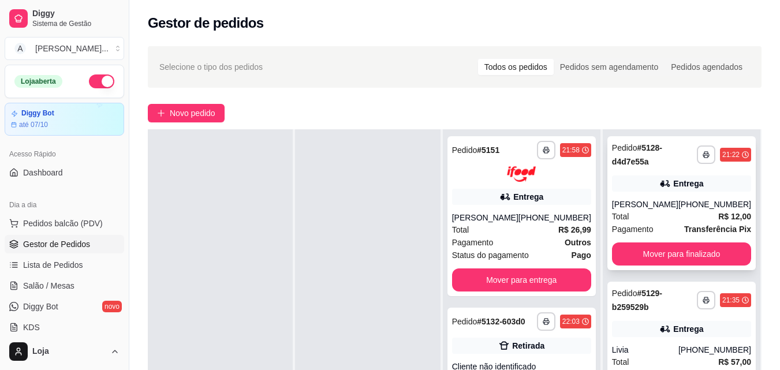
drag, startPoint x: 601, startPoint y: 211, endPoint x: 608, endPoint y: 230, distance: 20.1
click at [608, 230] on div "**********" at bounding box center [454, 314] width 613 height 370
drag, startPoint x: 416, startPoint y: 272, endPoint x: 450, endPoint y: 272, distance: 34.6
click at [418, 272] on div at bounding box center [367, 314] width 145 height 370
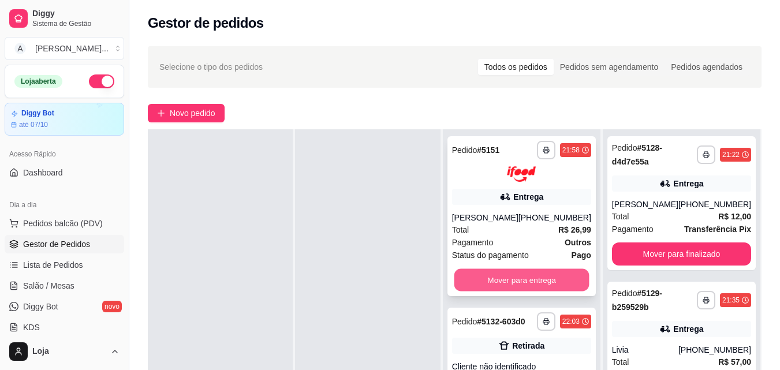
click at [545, 276] on button "Mover para entrega" at bounding box center [521, 279] width 135 height 23
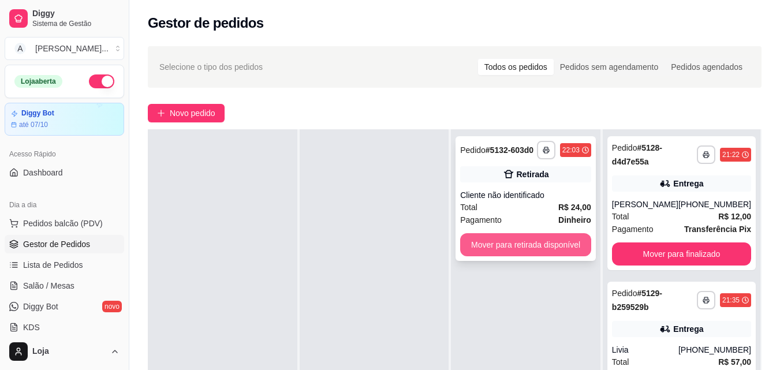
click at [543, 238] on button "Mover para retirada disponível" at bounding box center [525, 244] width 131 height 23
